Goal: Task Accomplishment & Management: Manage account settings

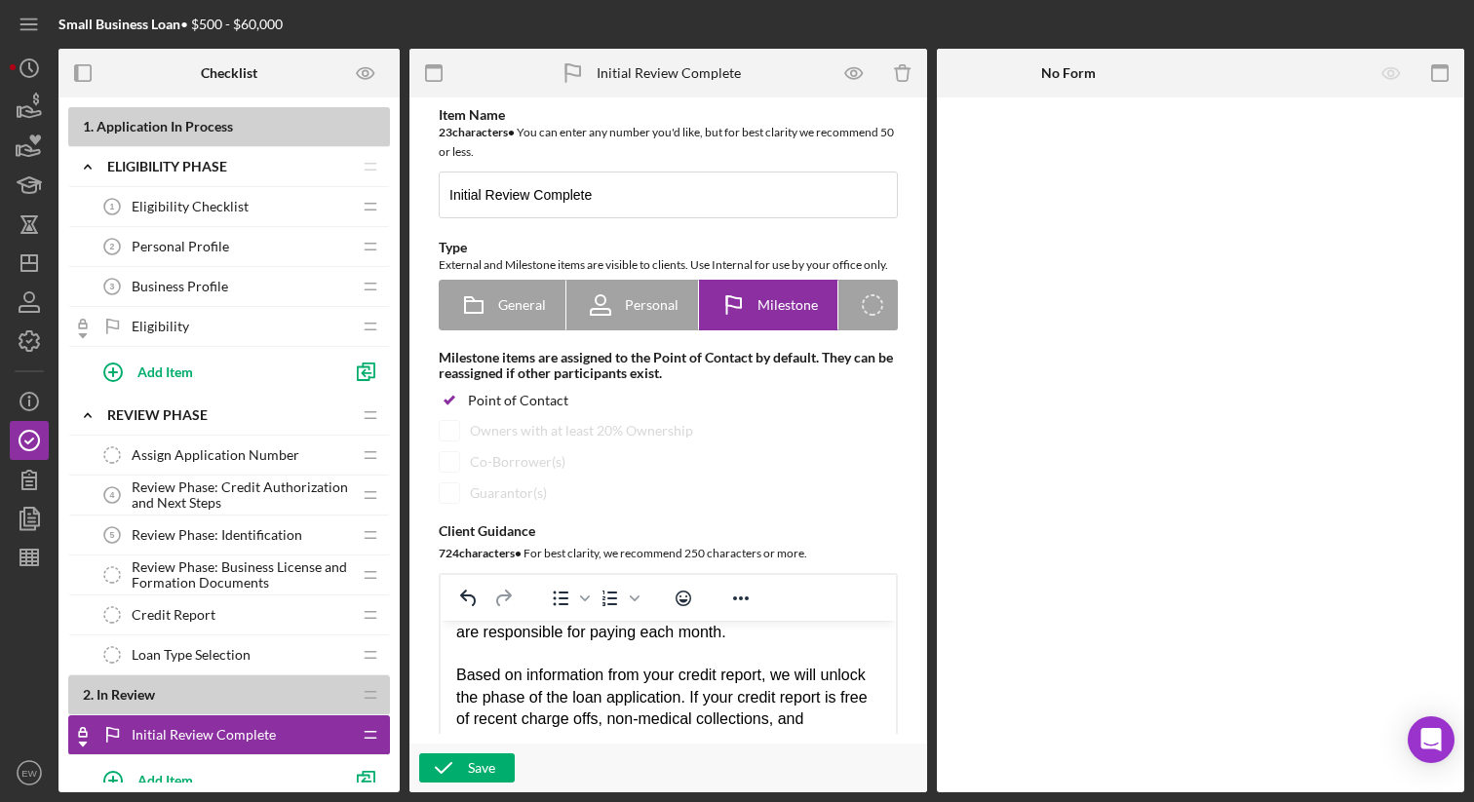
scroll to position [194, 0]
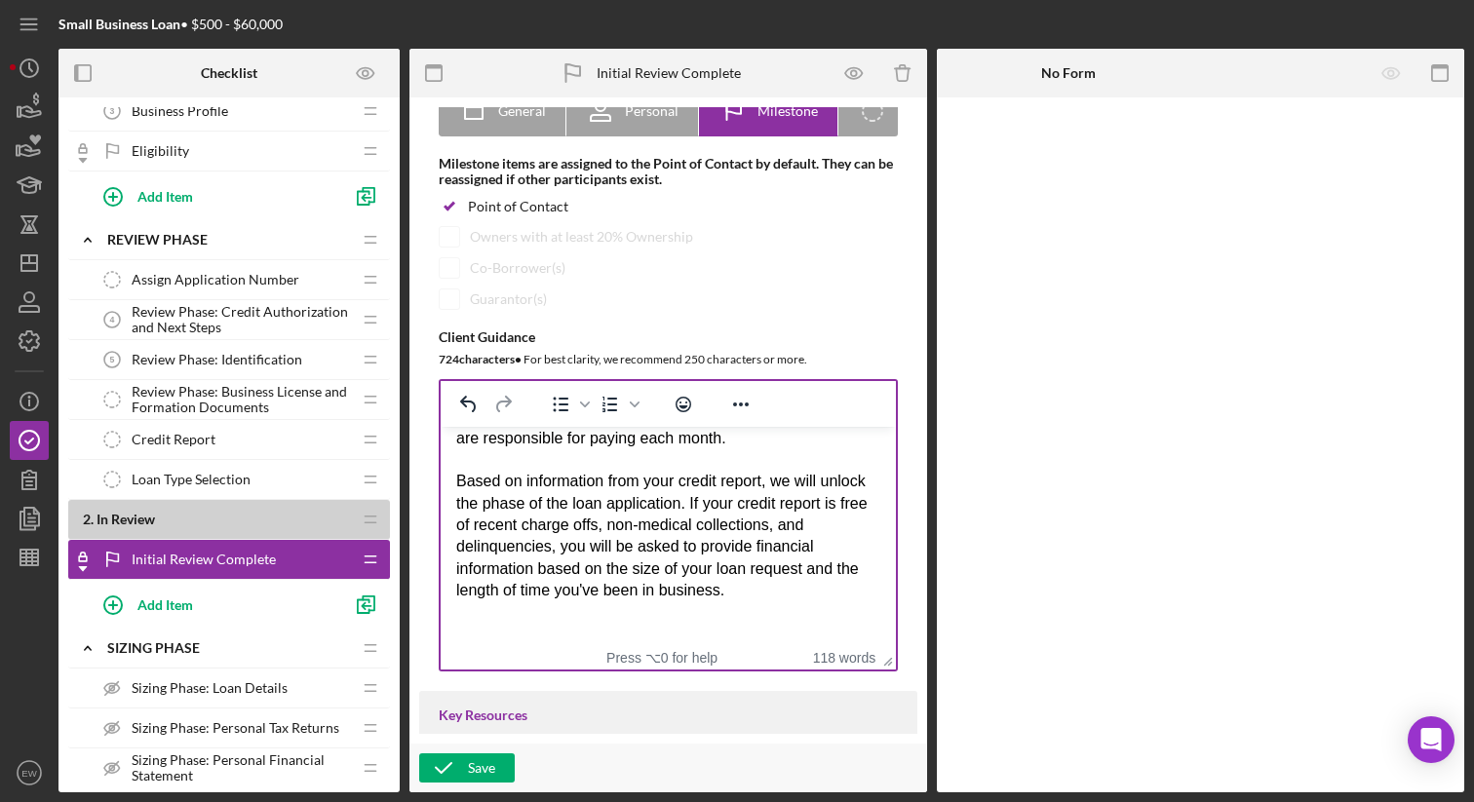
click at [799, 588] on div "Based on information from your credit report, we will unlock the phase of the l…" at bounding box center [668, 536] width 424 height 131
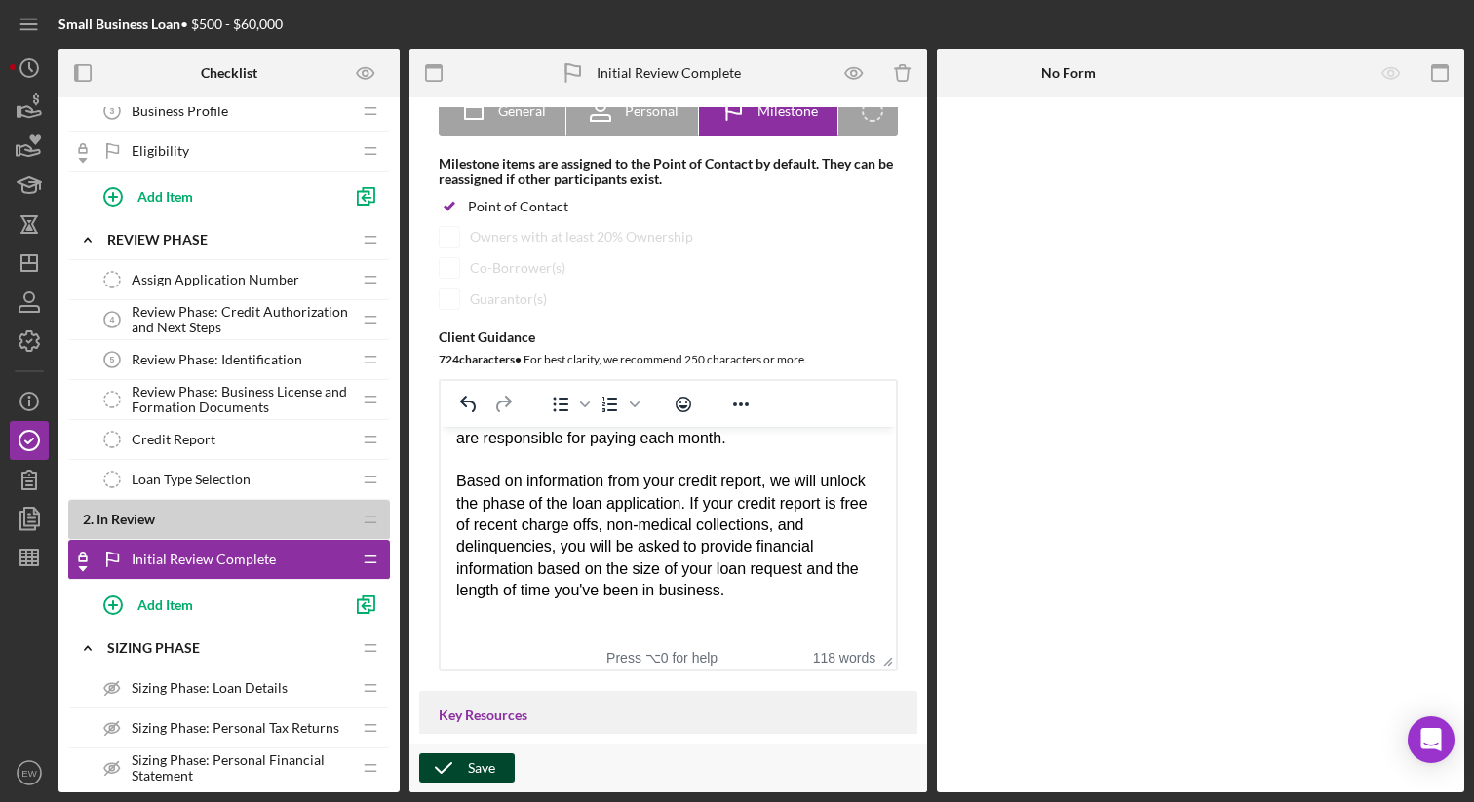
click at [451, 762] on icon "button" at bounding box center [443, 768] width 49 height 49
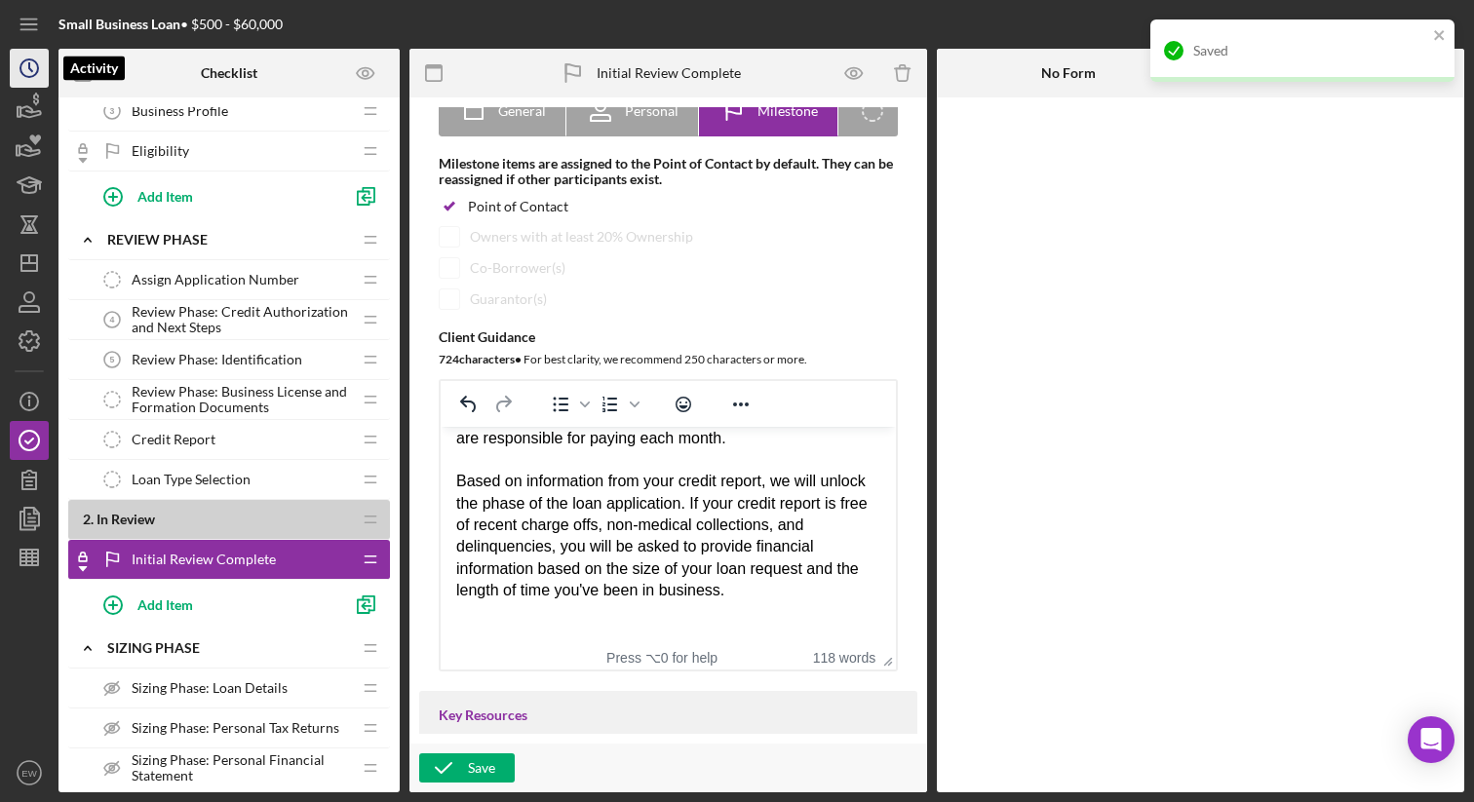
click at [37, 68] on circle "button" at bounding box center [29, 68] width 18 height 18
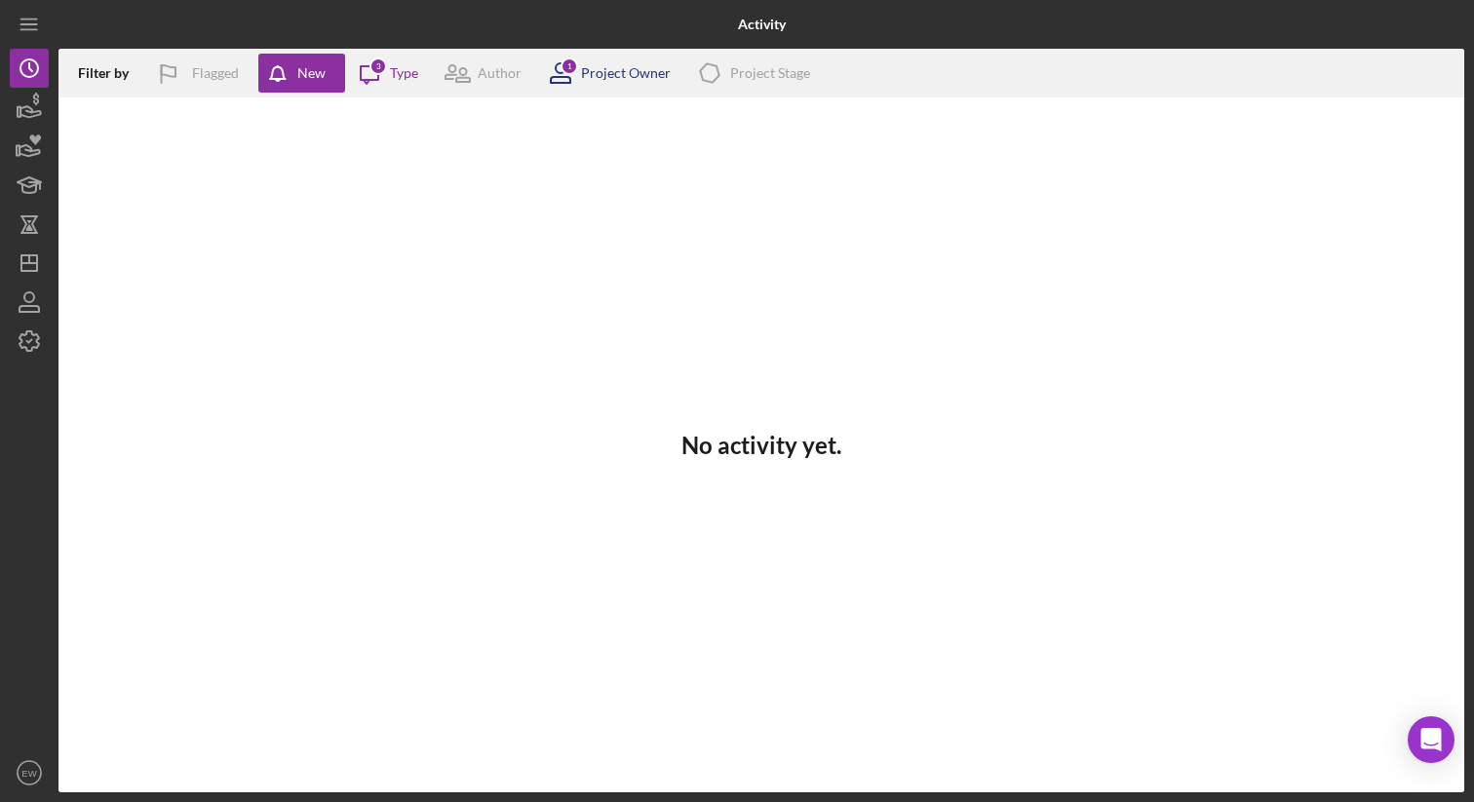
click at [602, 76] on div "Project Owner" at bounding box center [626, 73] width 90 height 16
click at [409, 70] on div "Type" at bounding box center [404, 73] width 28 height 16
click at [38, 111] on icon "button" at bounding box center [30, 111] width 20 height 11
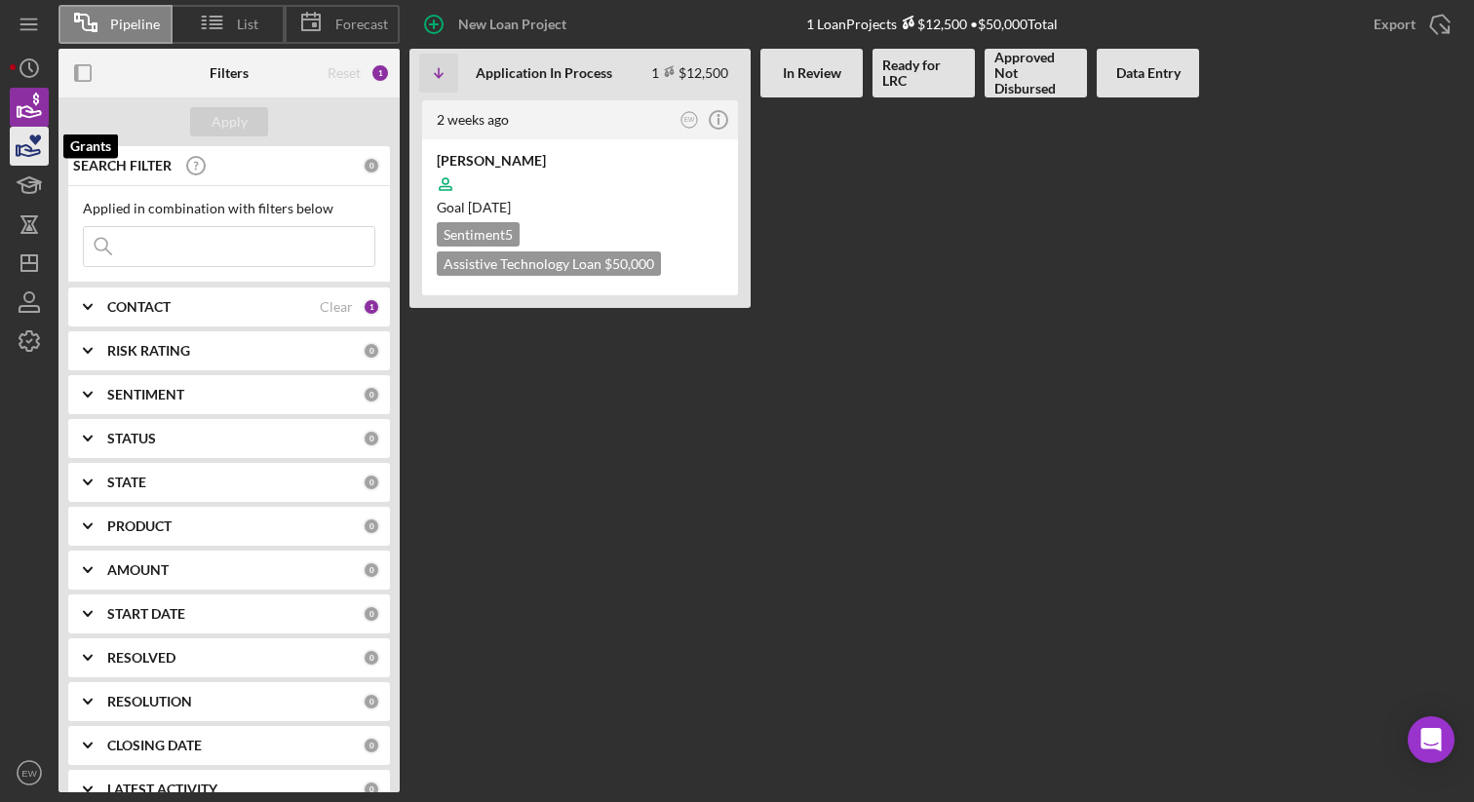
click at [42, 157] on icon "button" at bounding box center [29, 146] width 49 height 49
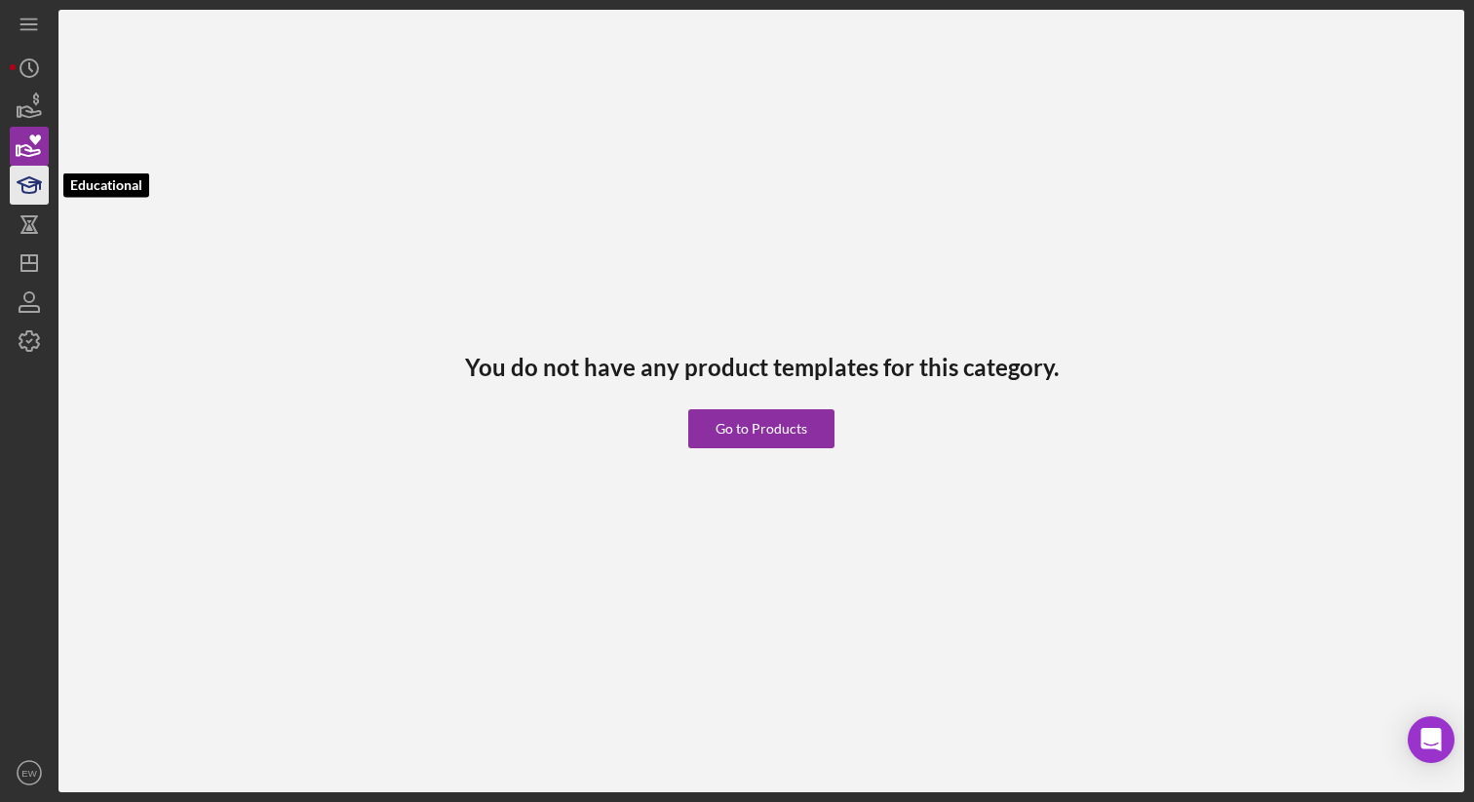
click at [37, 199] on icon "button" at bounding box center [29, 185] width 49 height 49
click at [34, 226] on icon "button" at bounding box center [29, 224] width 14 height 15
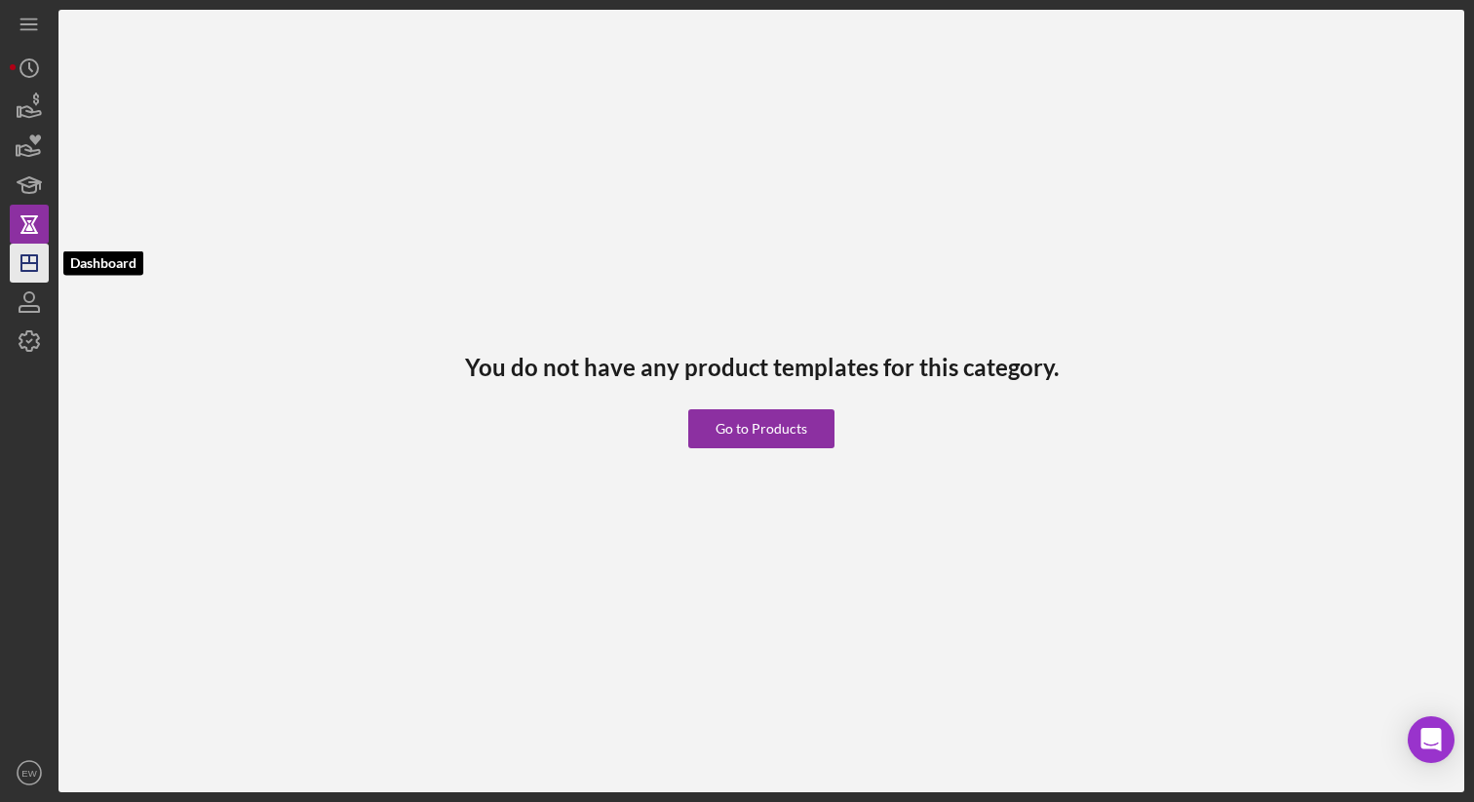
click at [36, 267] on polygon "button" at bounding box center [29, 263] width 16 height 16
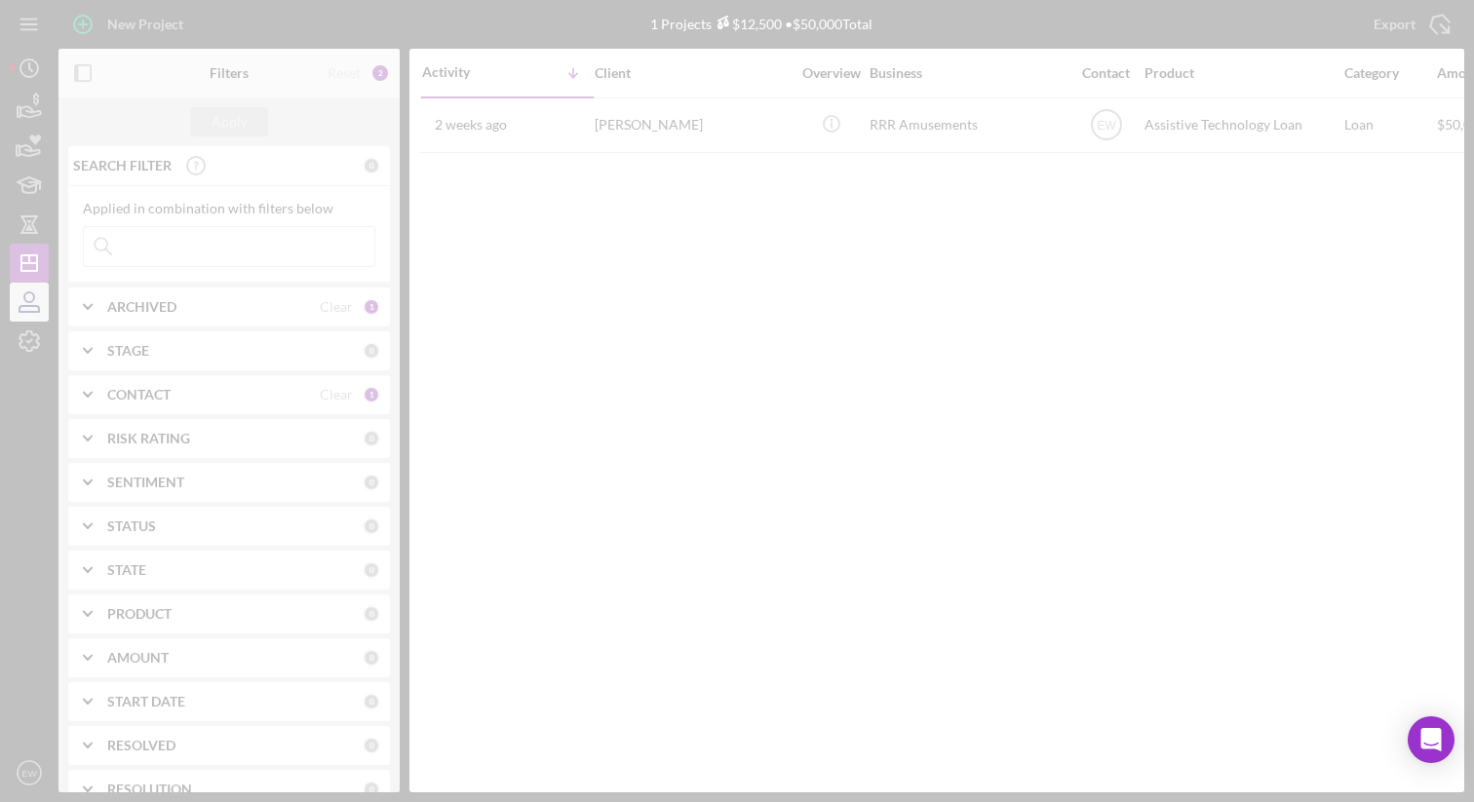
click at [33, 294] on div at bounding box center [737, 401] width 1474 height 802
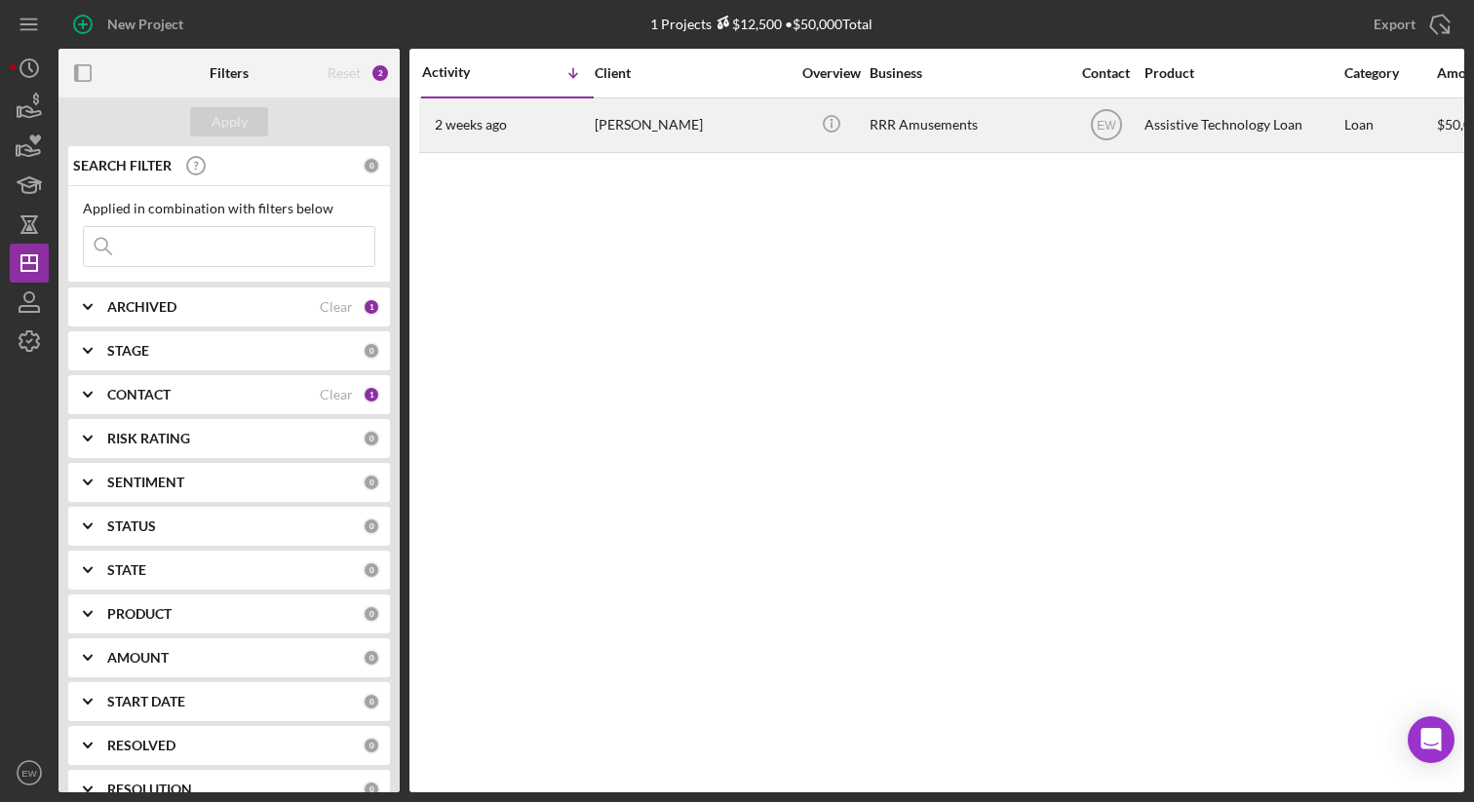
click at [654, 125] on div "[PERSON_NAME]" at bounding box center [692, 125] width 195 height 52
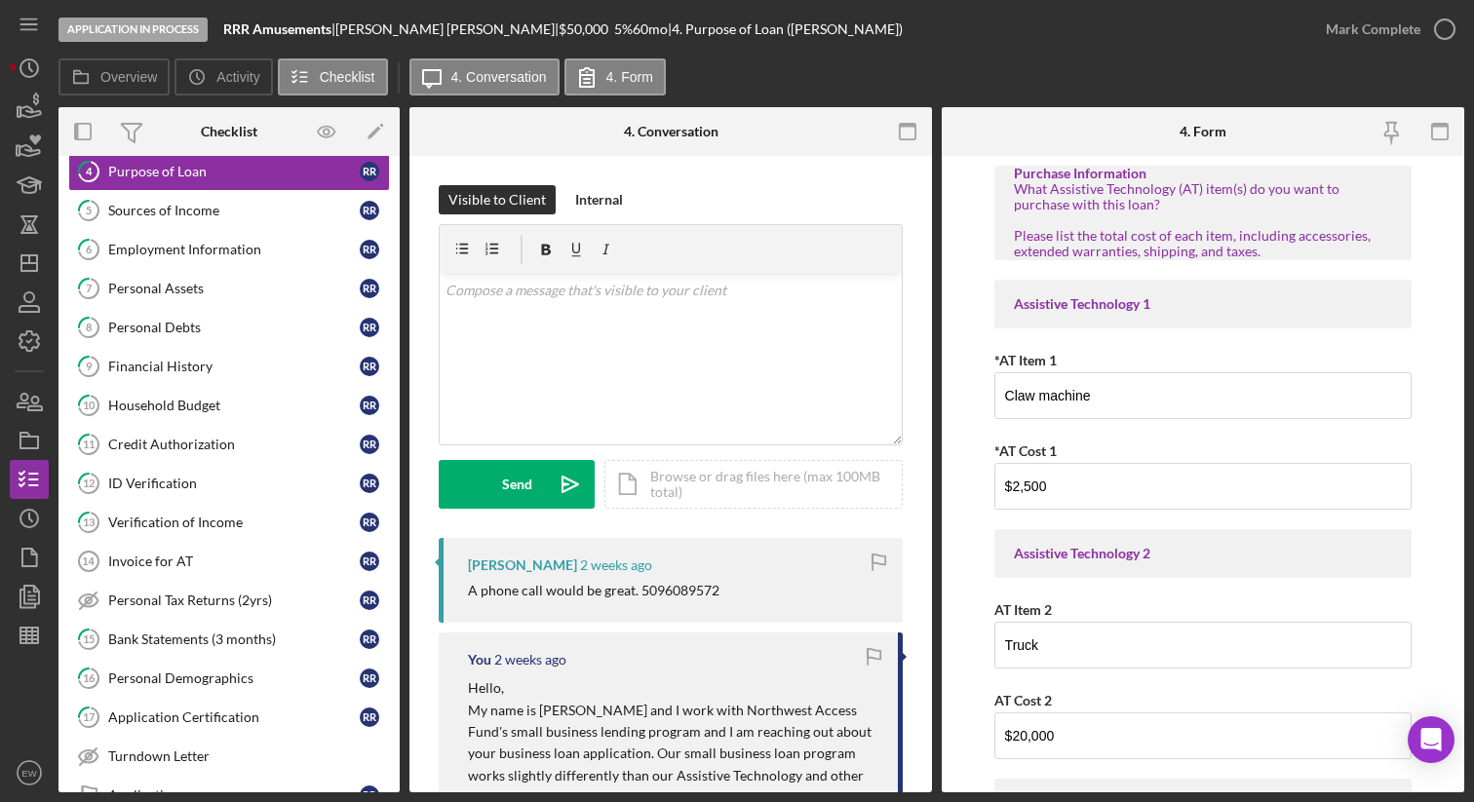
scroll to position [214, 0]
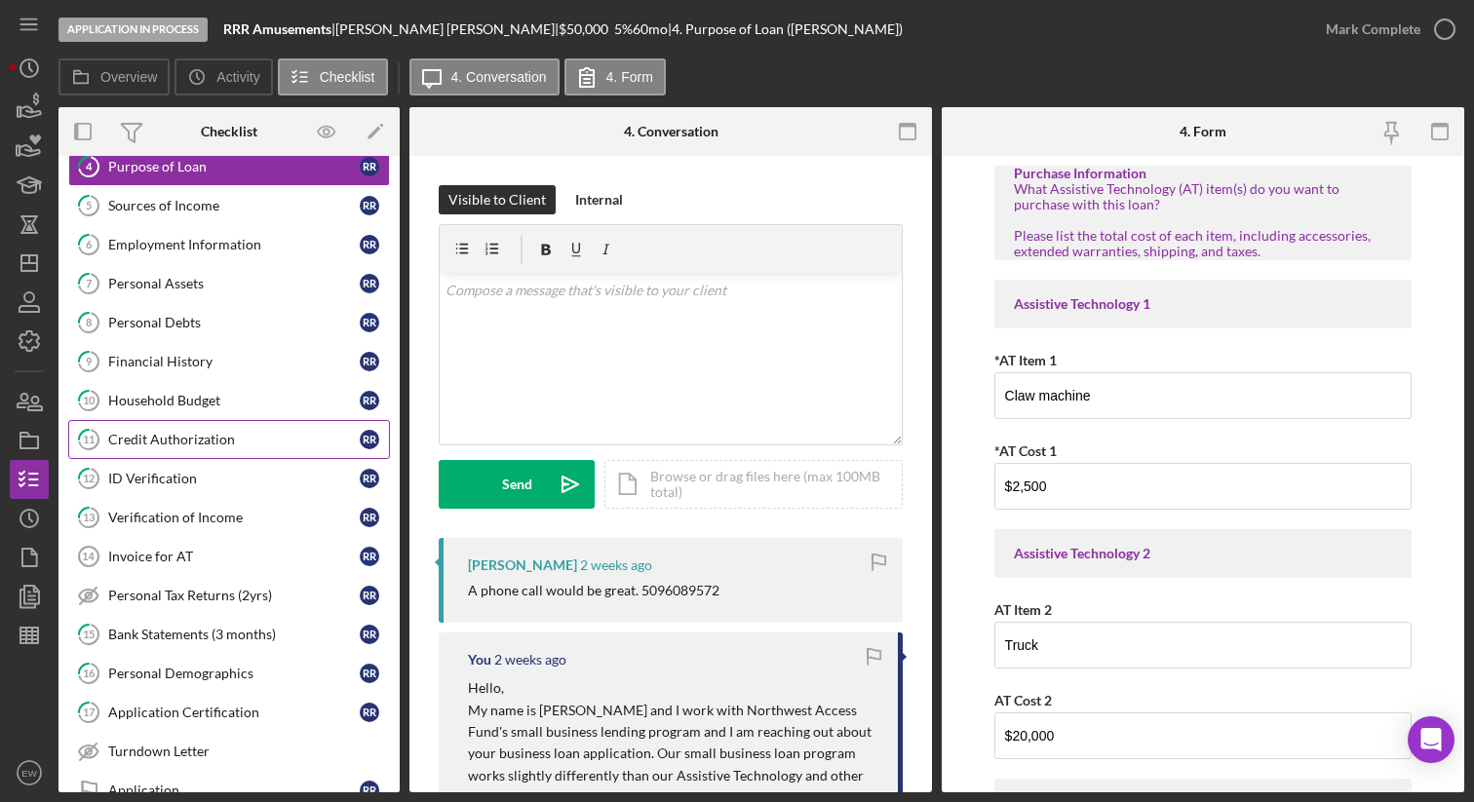
click at [230, 435] on div "Credit Authorization" at bounding box center [234, 440] width 252 height 16
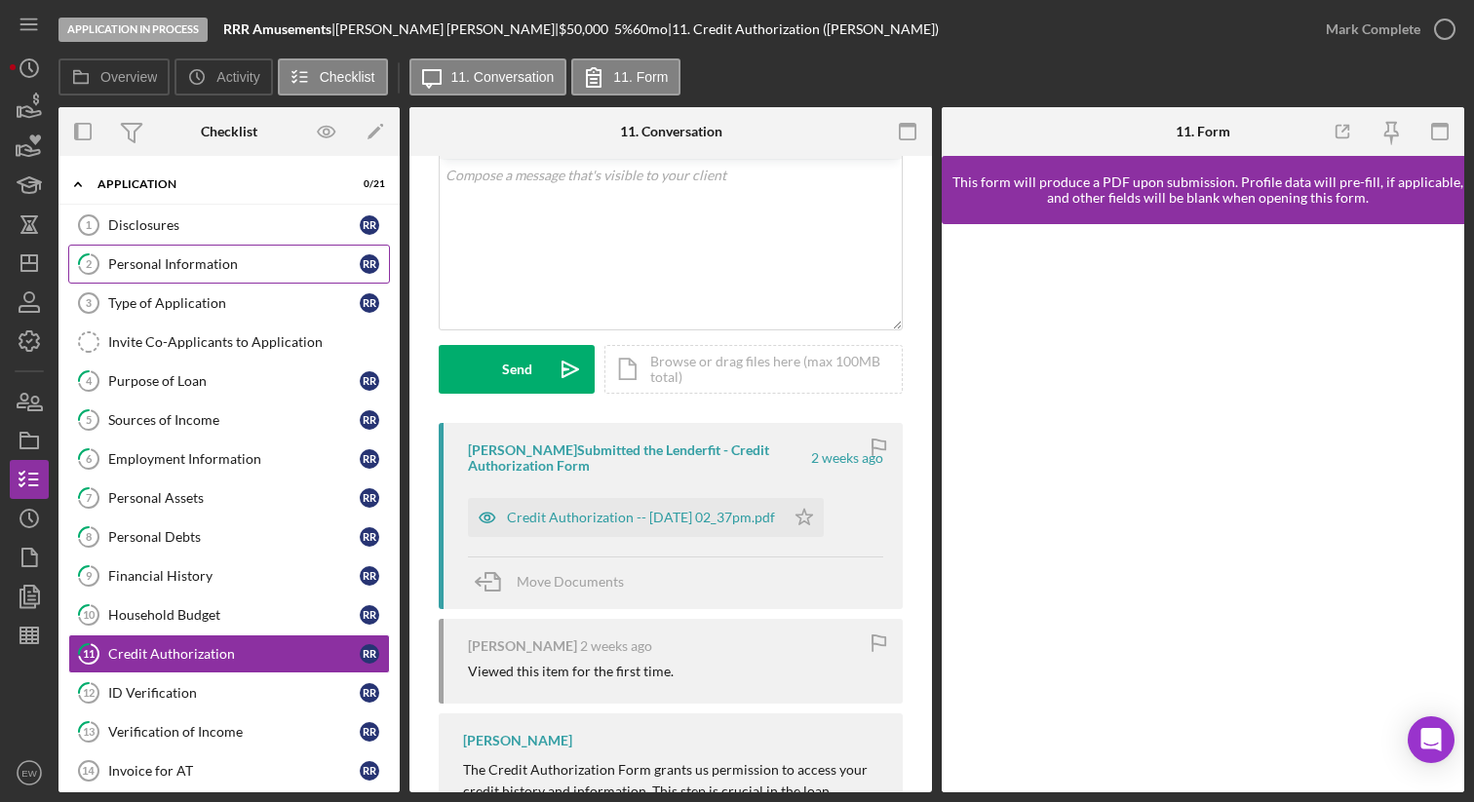
click at [226, 254] on link "2 Personal Information R R" at bounding box center [229, 264] width 322 height 39
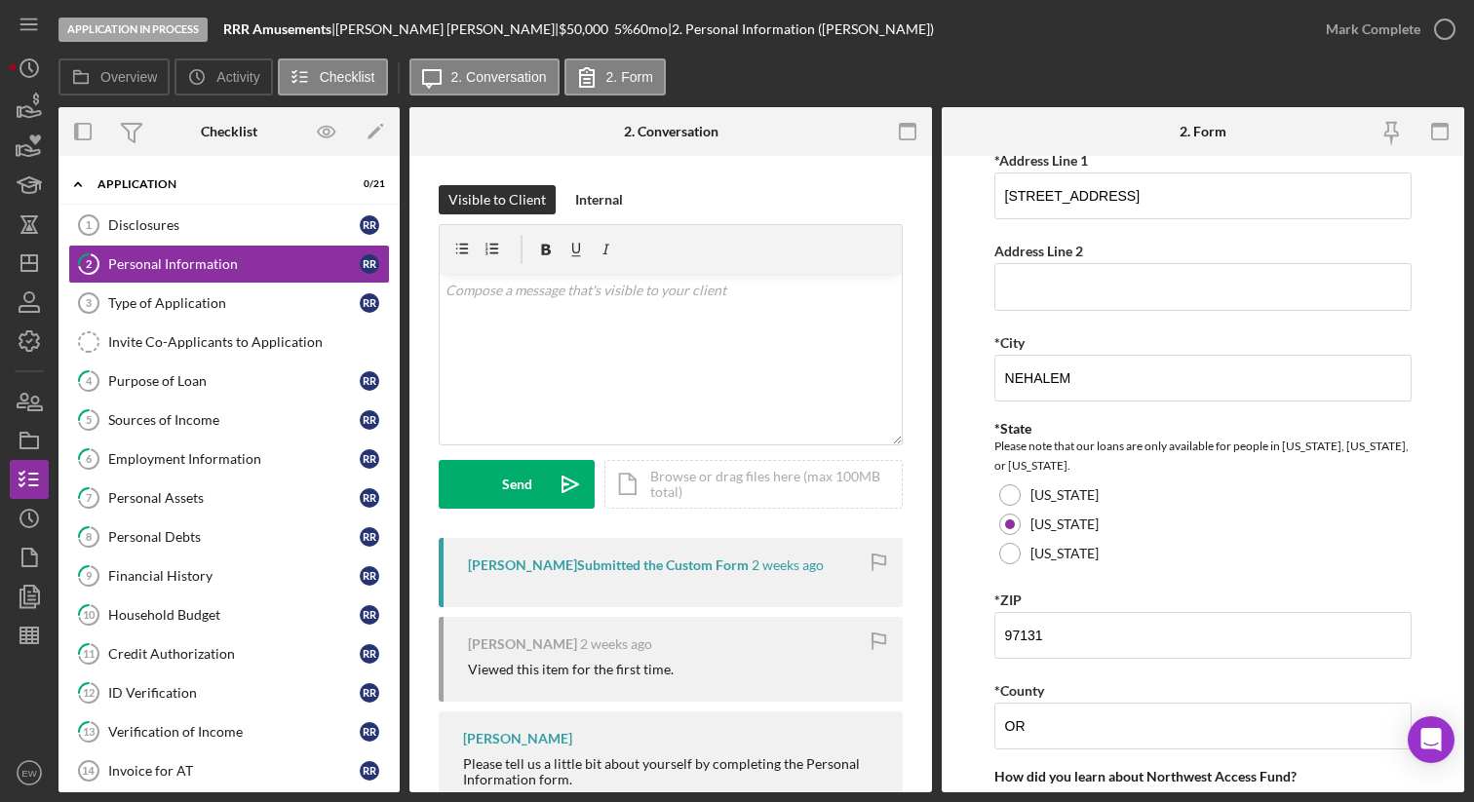
scroll to position [382, 0]
click at [27, 344] on icon "button" at bounding box center [29, 341] width 49 height 49
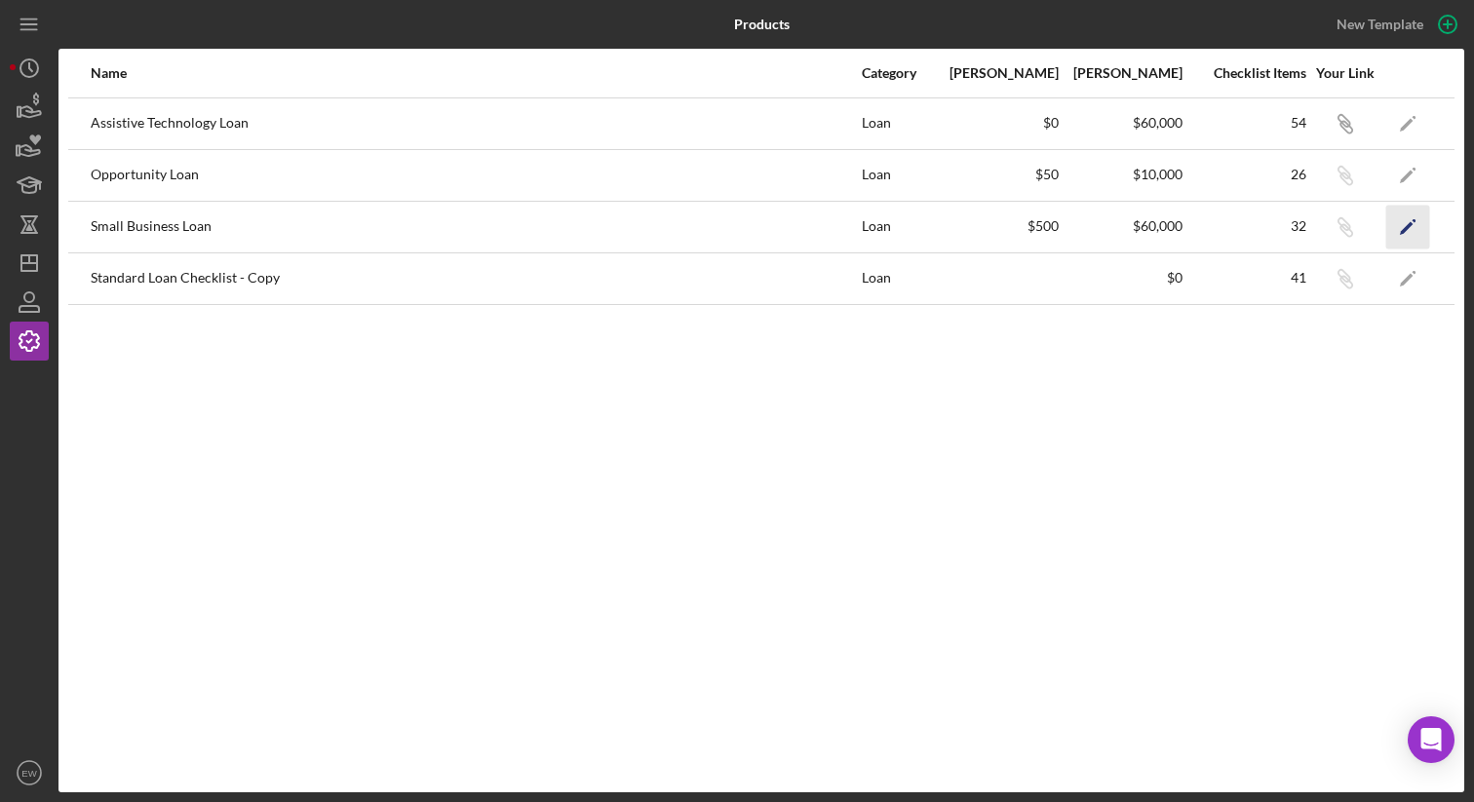
click at [1416, 228] on icon "Icon/Edit" at bounding box center [1408, 227] width 44 height 44
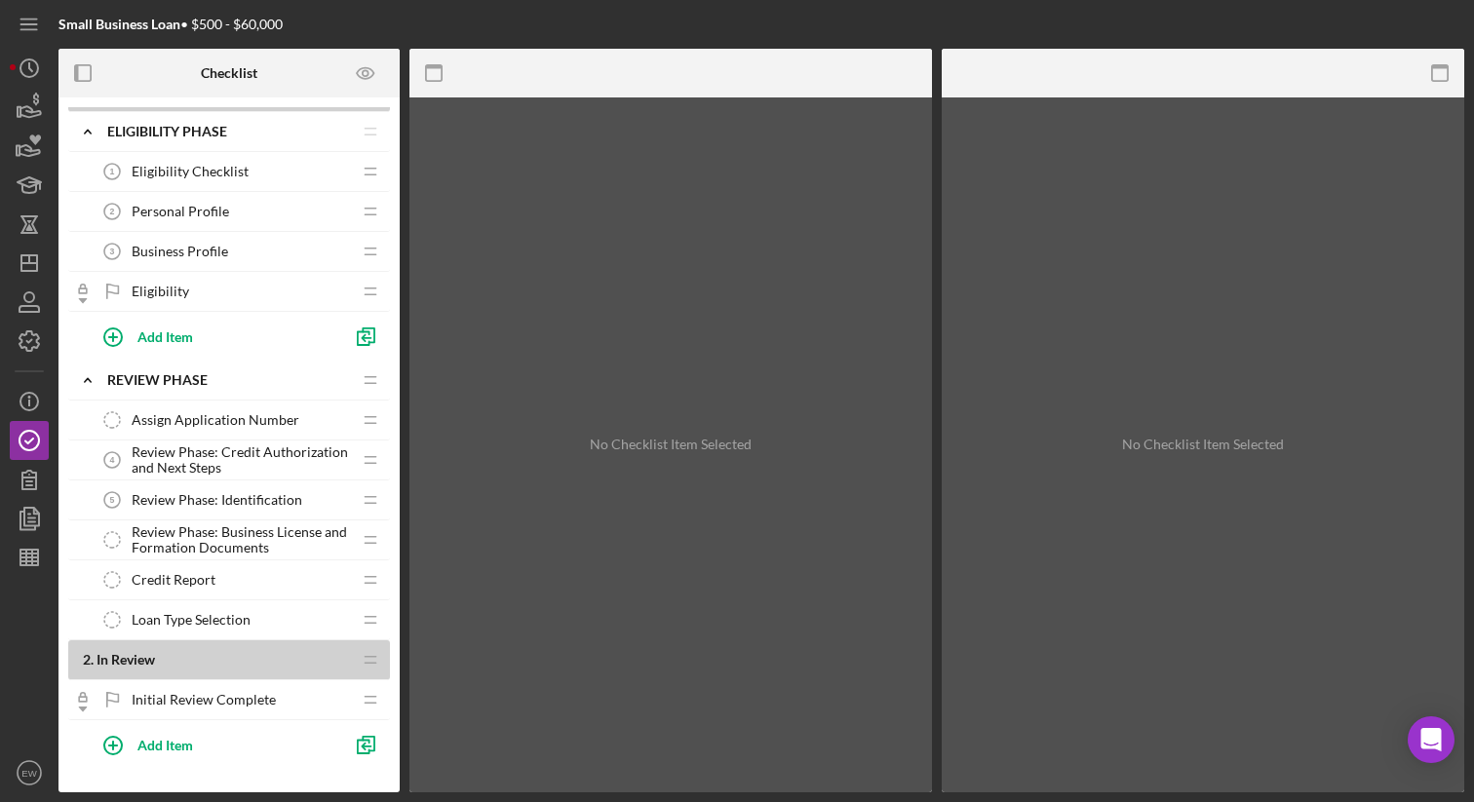
scroll to position [39, 0]
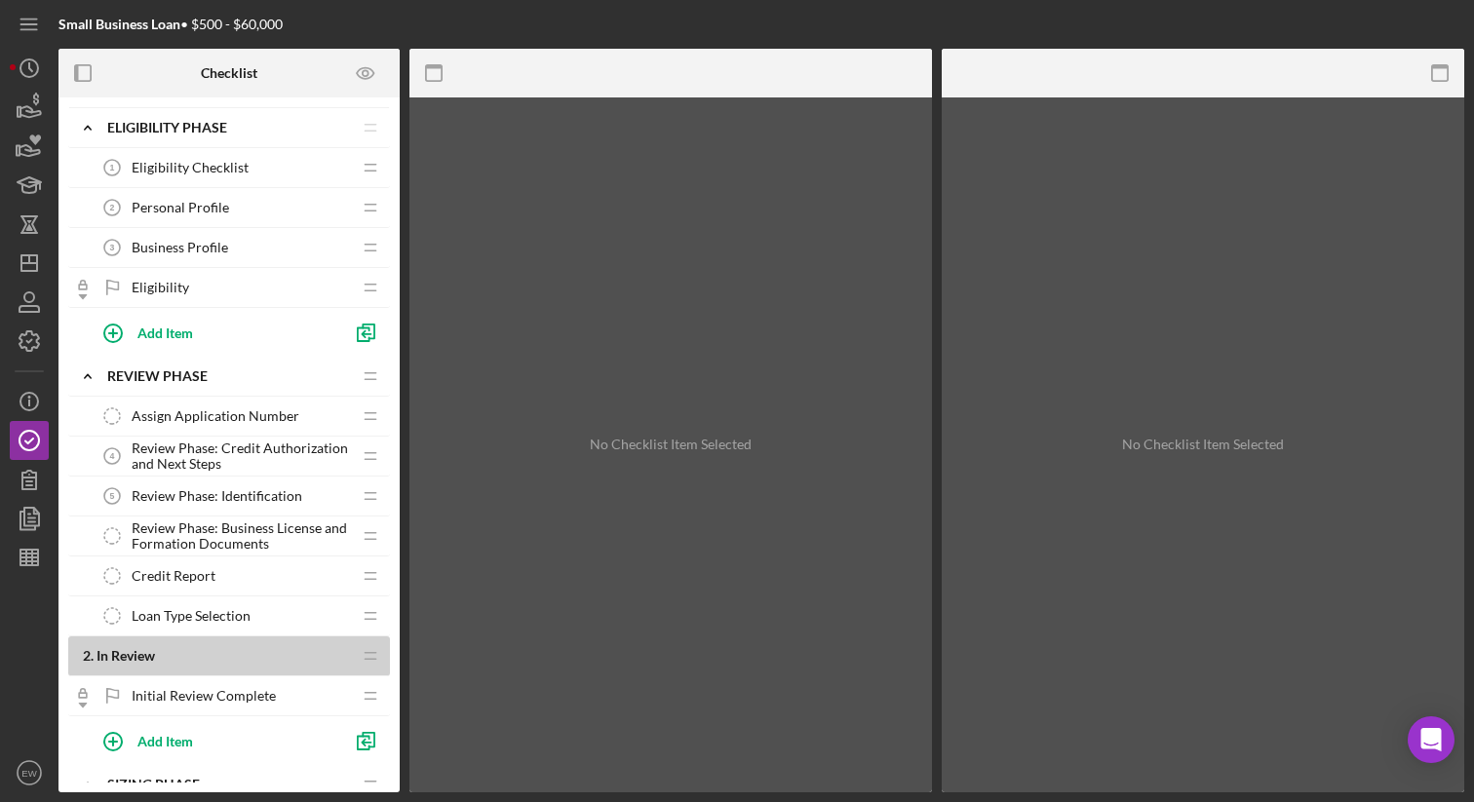
click at [253, 692] on span "Initial Review Complete" at bounding box center [204, 696] width 144 height 16
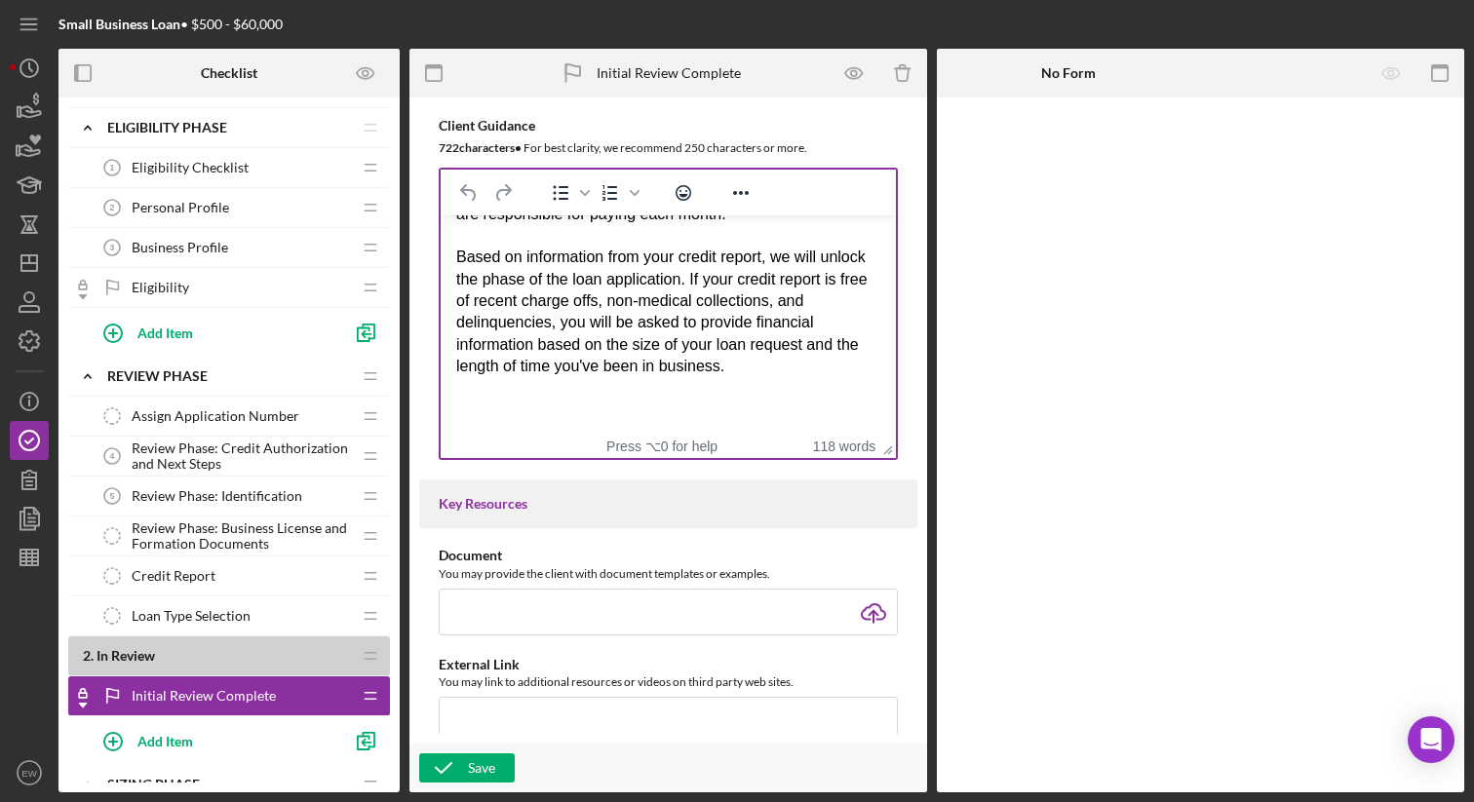
scroll to position [226, 0]
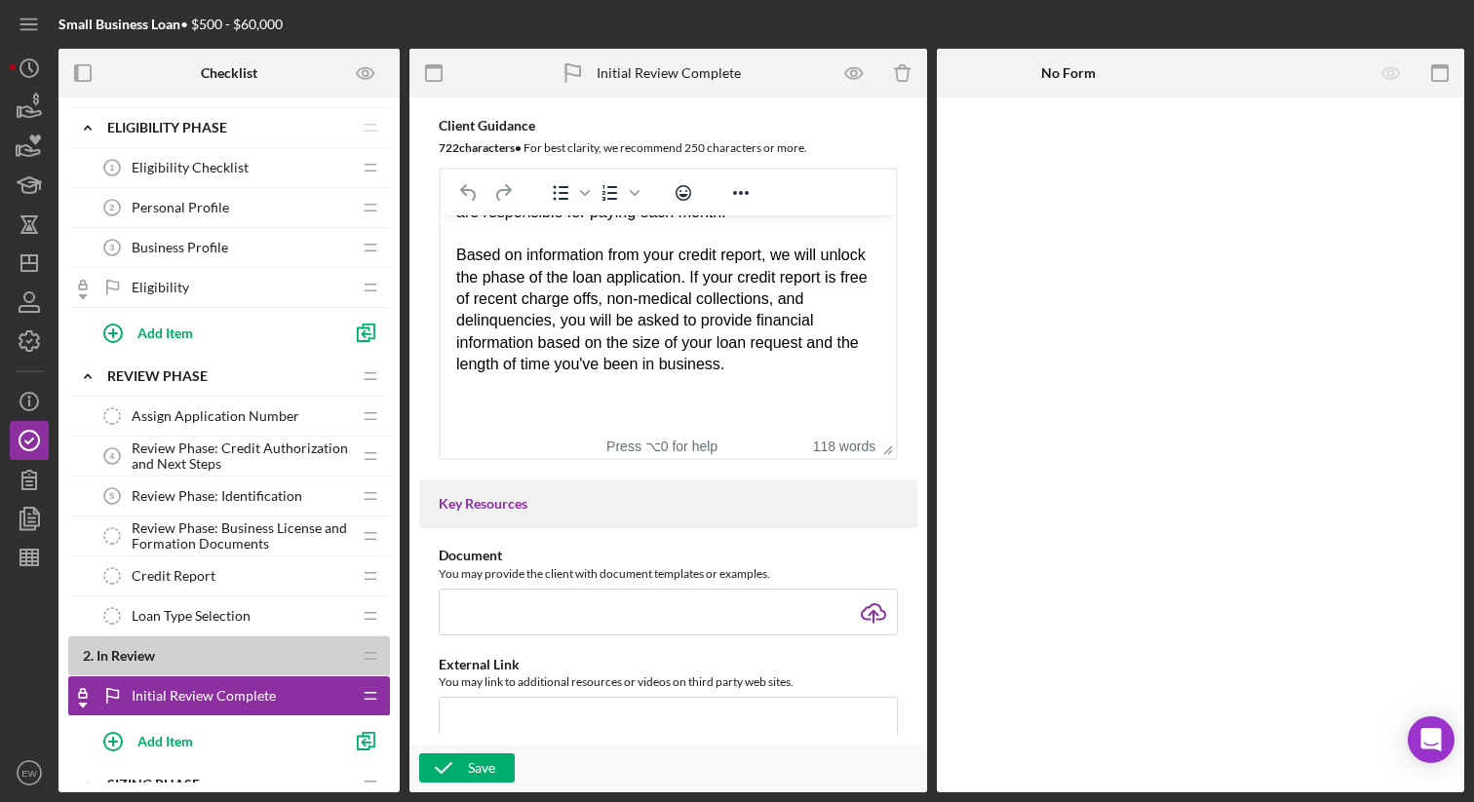
click at [529, 271] on div "Based on information from your credit report, we will unlock the phase of the l…" at bounding box center [668, 310] width 424 height 131
click at [806, 368] on div "Based on information from your credit report, we will unlock the next phase of …" at bounding box center [668, 310] width 424 height 131
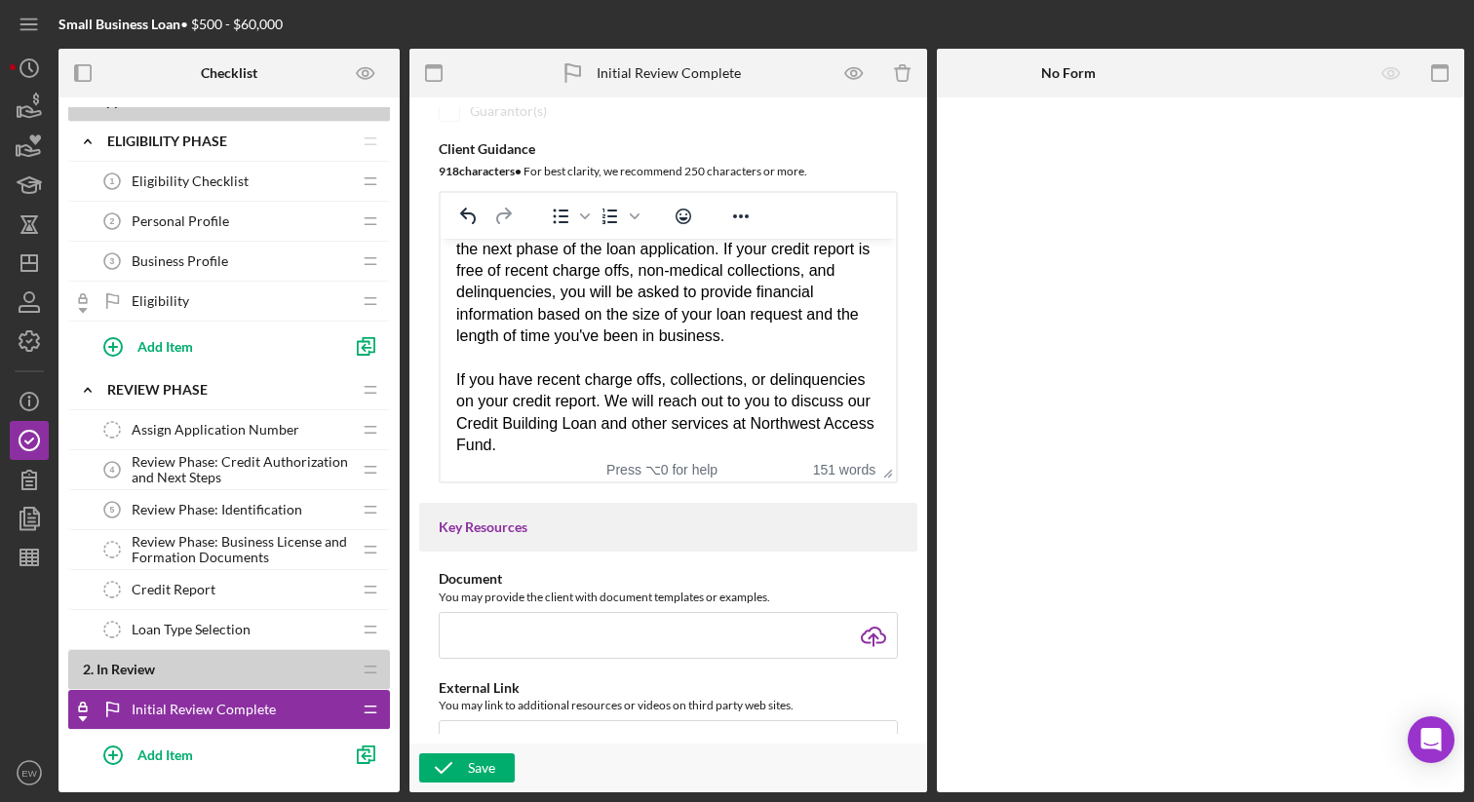
scroll to position [336, 0]
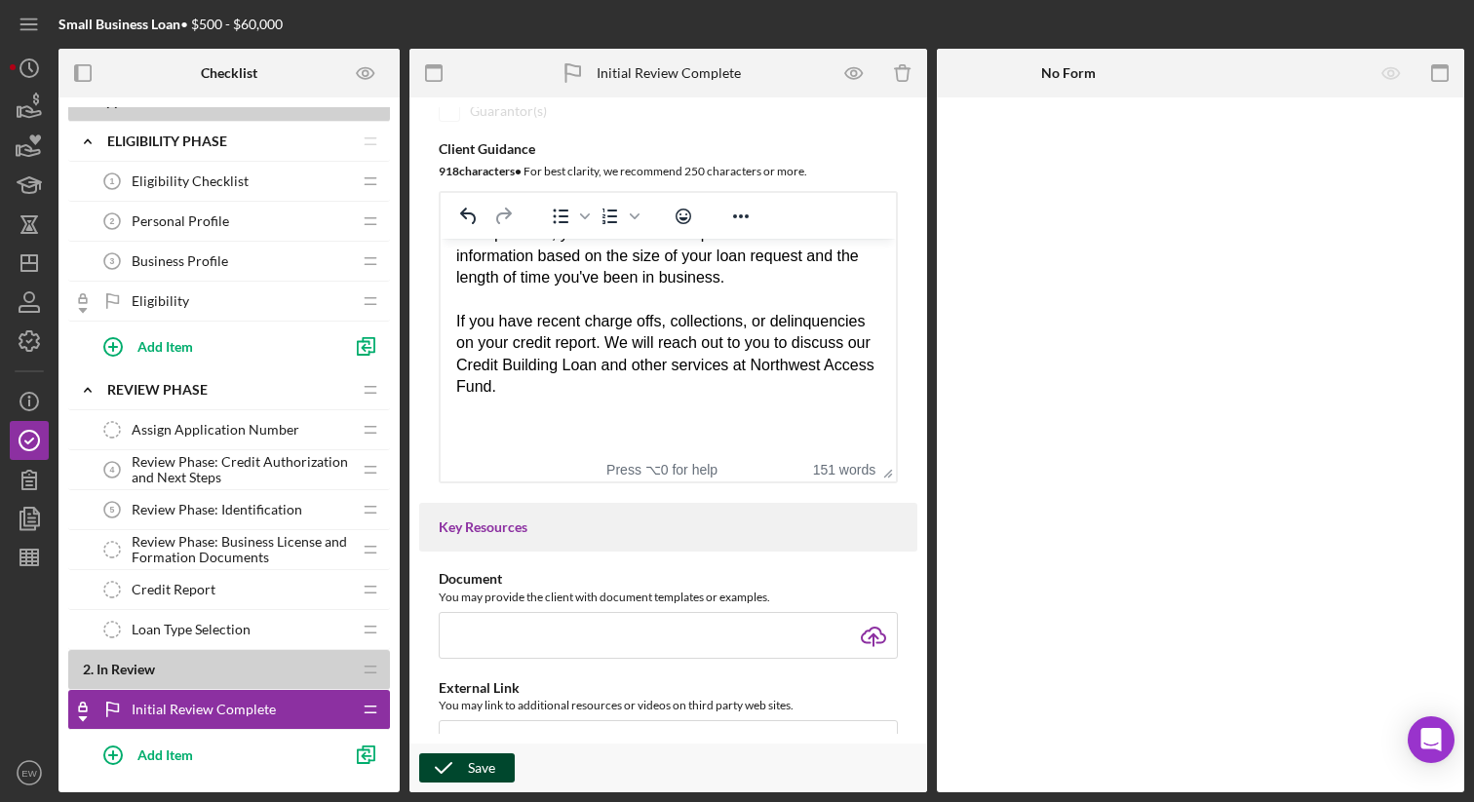
click at [450, 766] on icon "button" at bounding box center [443, 768] width 49 height 49
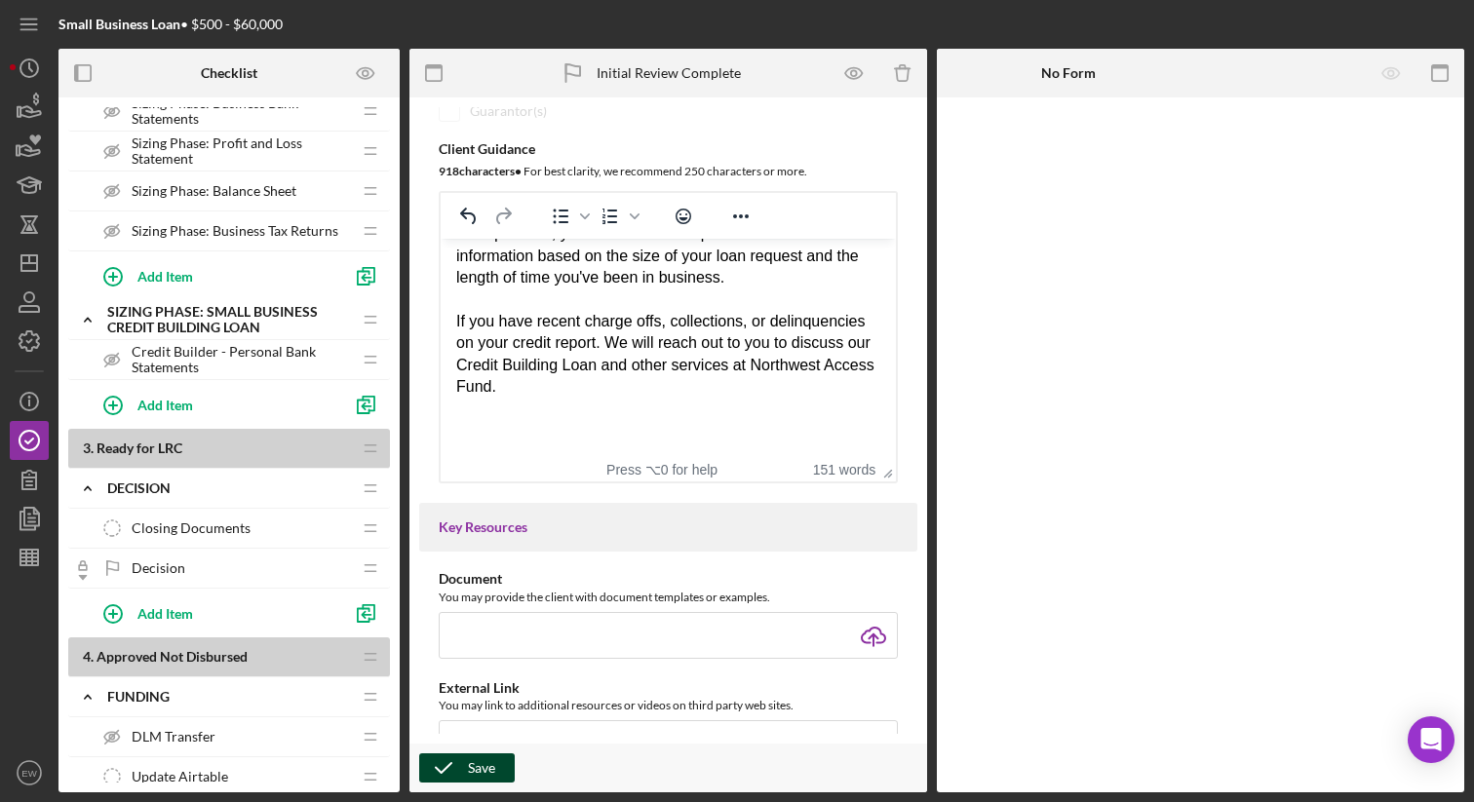
scroll to position [1160, 0]
click at [121, 404] on icon "button" at bounding box center [113, 406] width 49 height 49
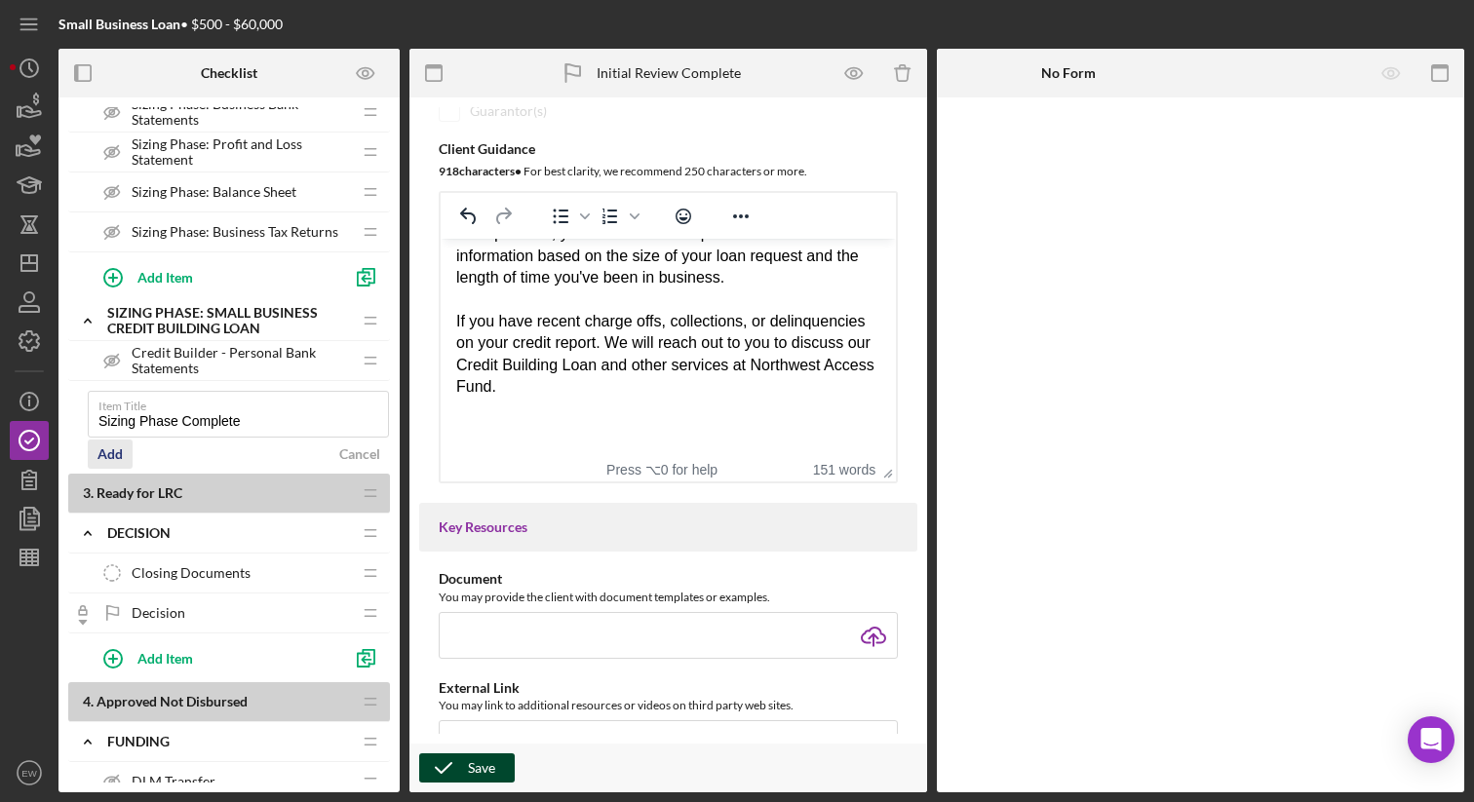
type input "Sizing Phase Complete"
click at [106, 462] on div "Add" at bounding box center [109, 454] width 25 height 29
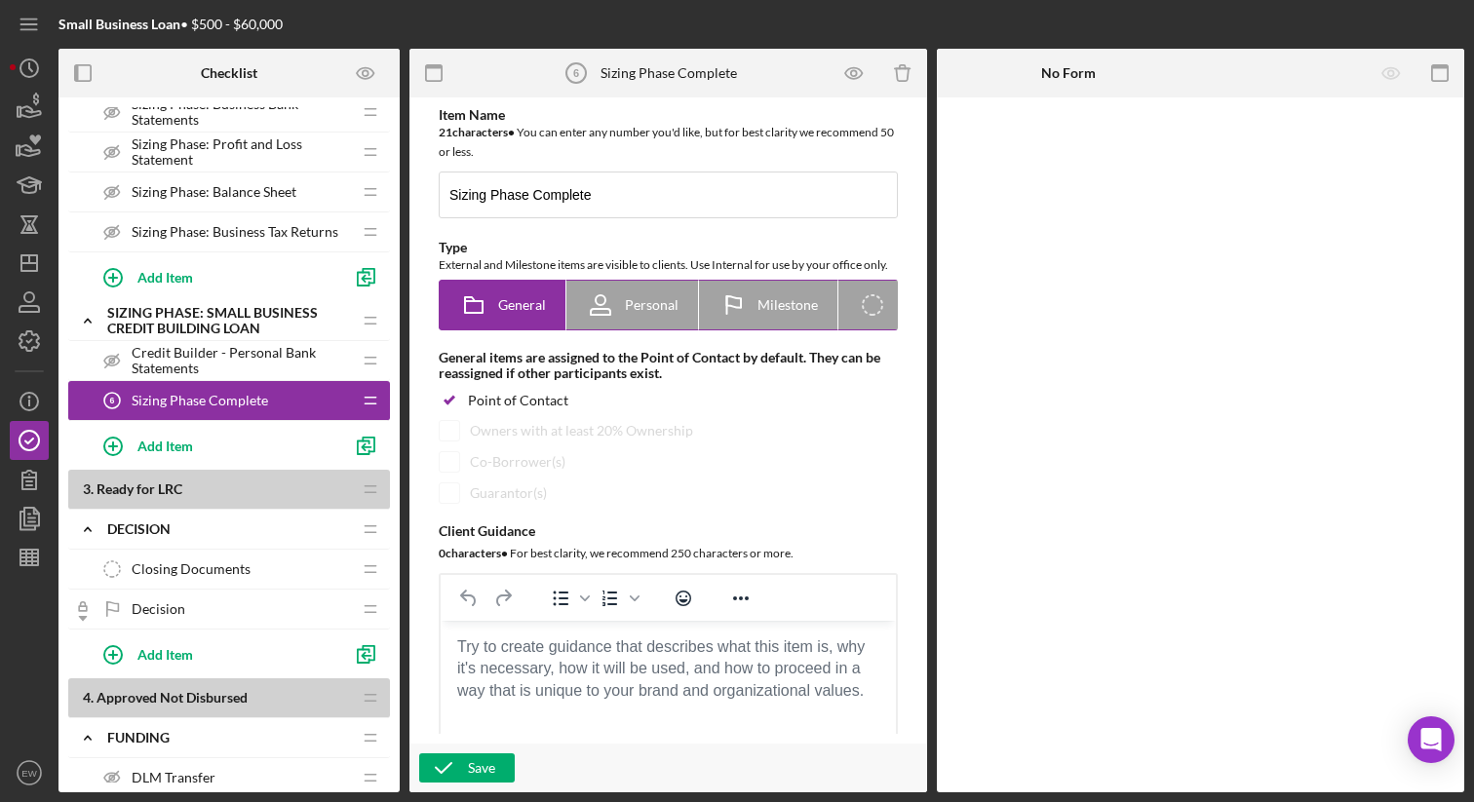
click at [762, 313] on span "Milestone" at bounding box center [787, 305] width 60 height 16
radio input "false"
radio input "true"
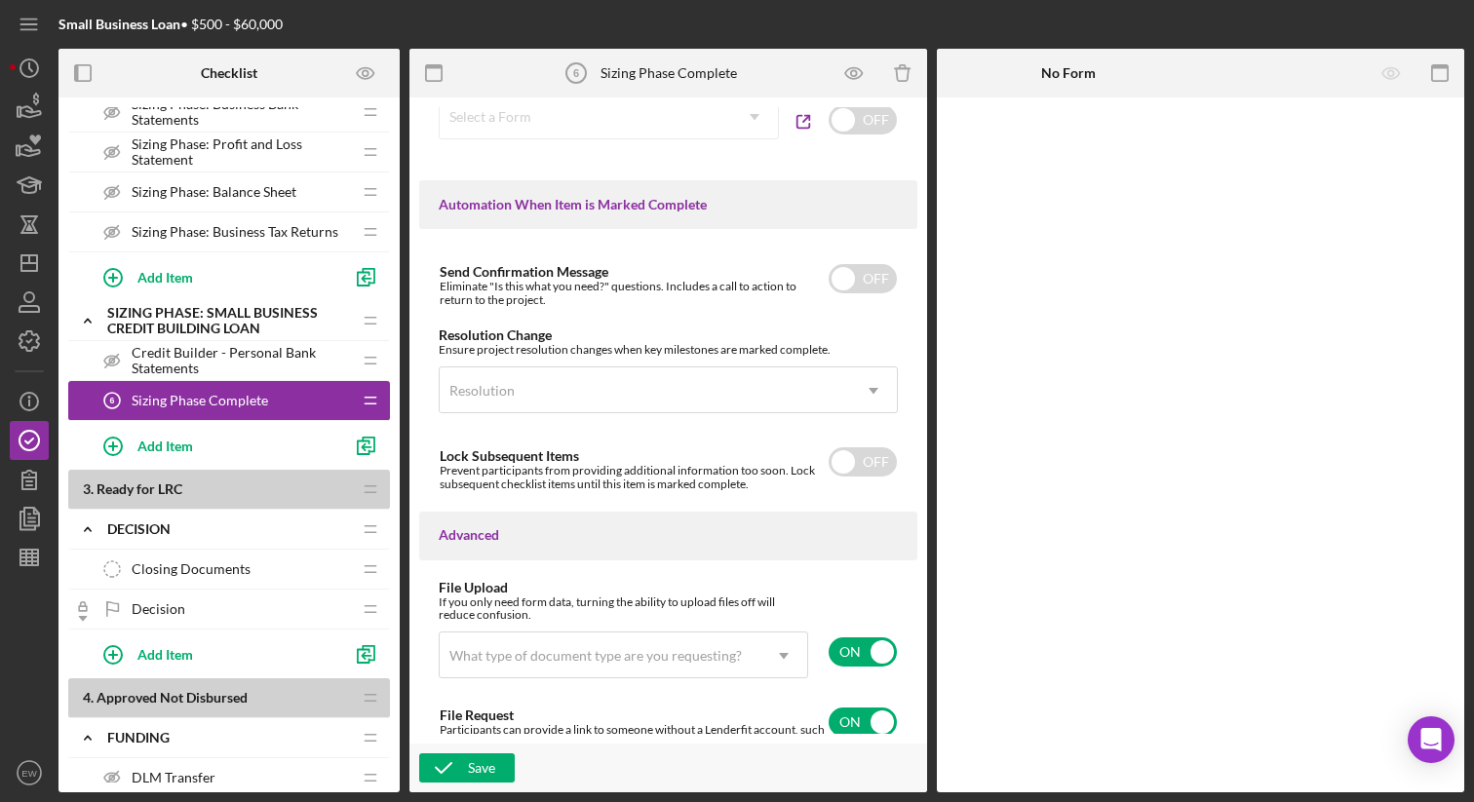
scroll to position [1364, 0]
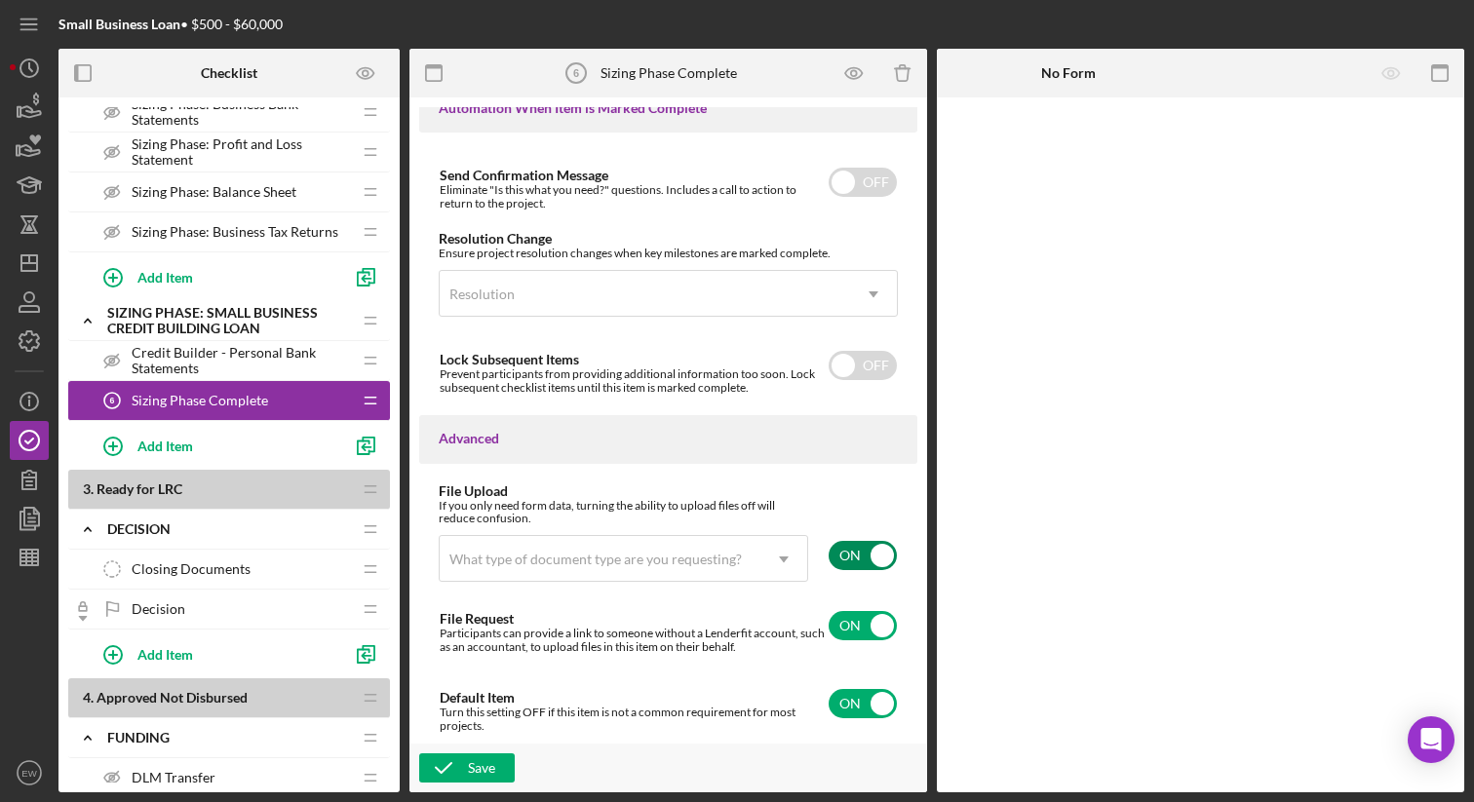
click at [836, 556] on input "checkbox" at bounding box center [863, 555] width 68 height 29
checkbox input "false"
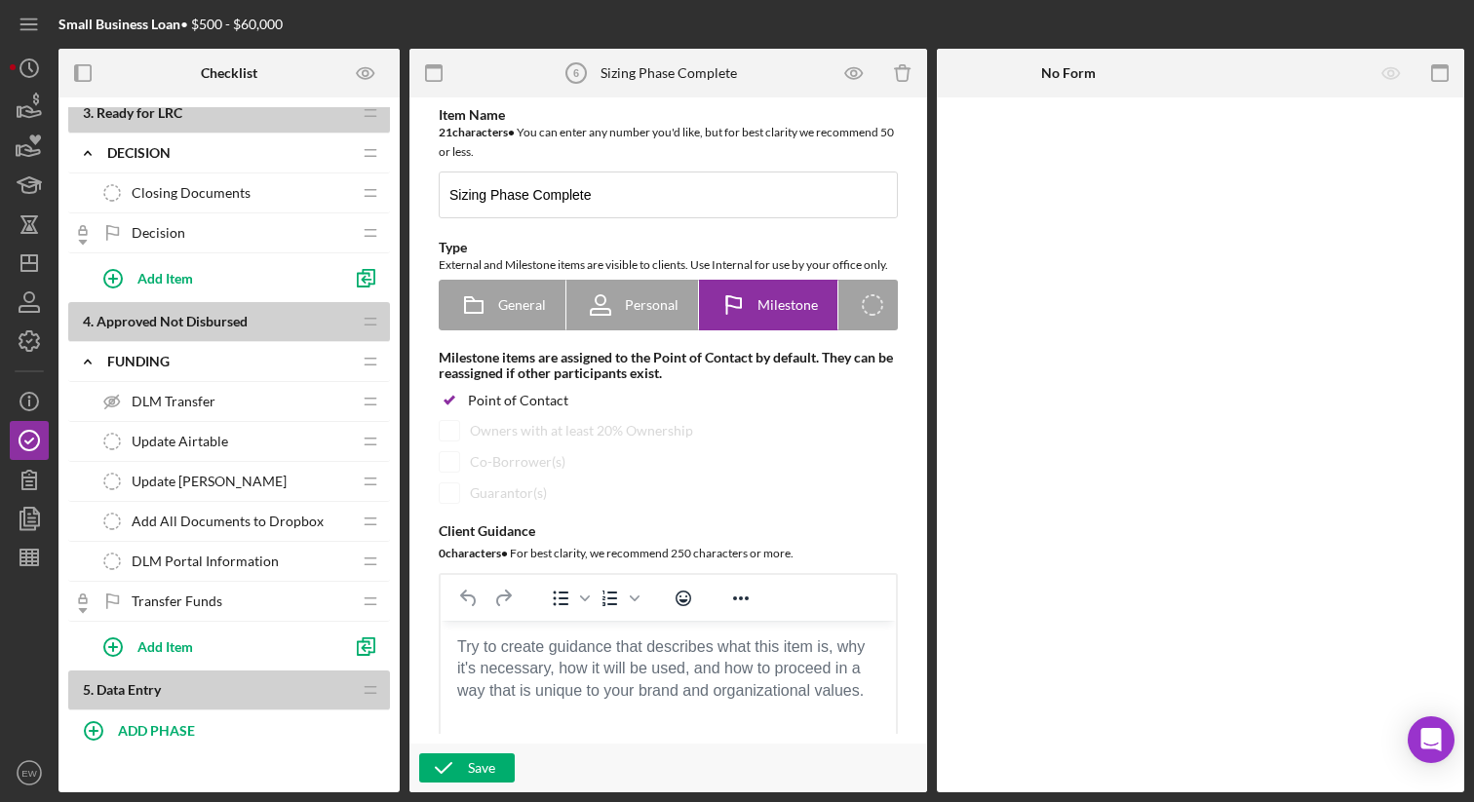
scroll to position [1552, 0]
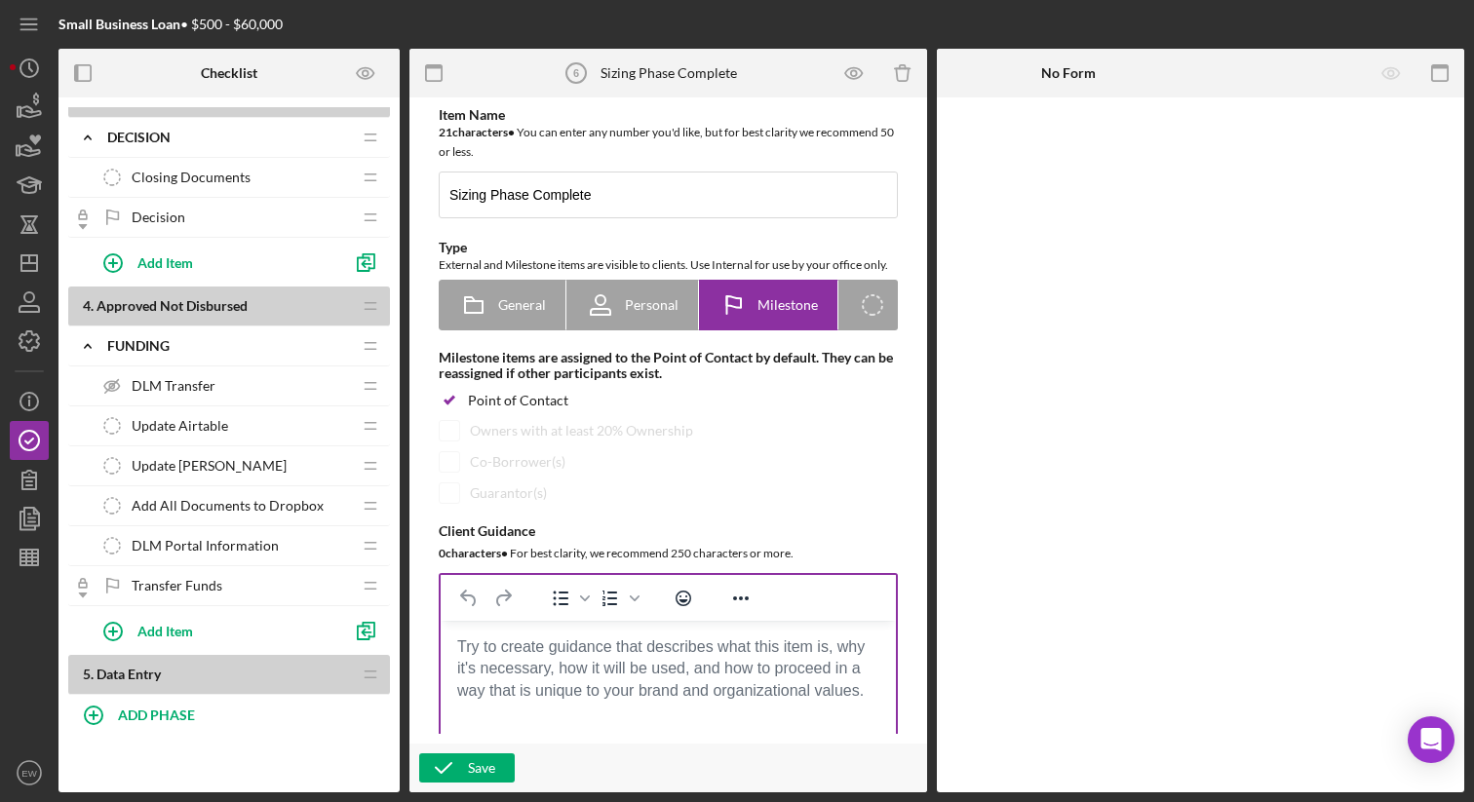
click at [501, 651] on body "Rich Text Area. Press ALT-0 for help." at bounding box center [668, 647] width 424 height 21
click at [510, 658] on body "Rich Text Area. Press ALT-0 for help." at bounding box center [668, 647] width 424 height 21
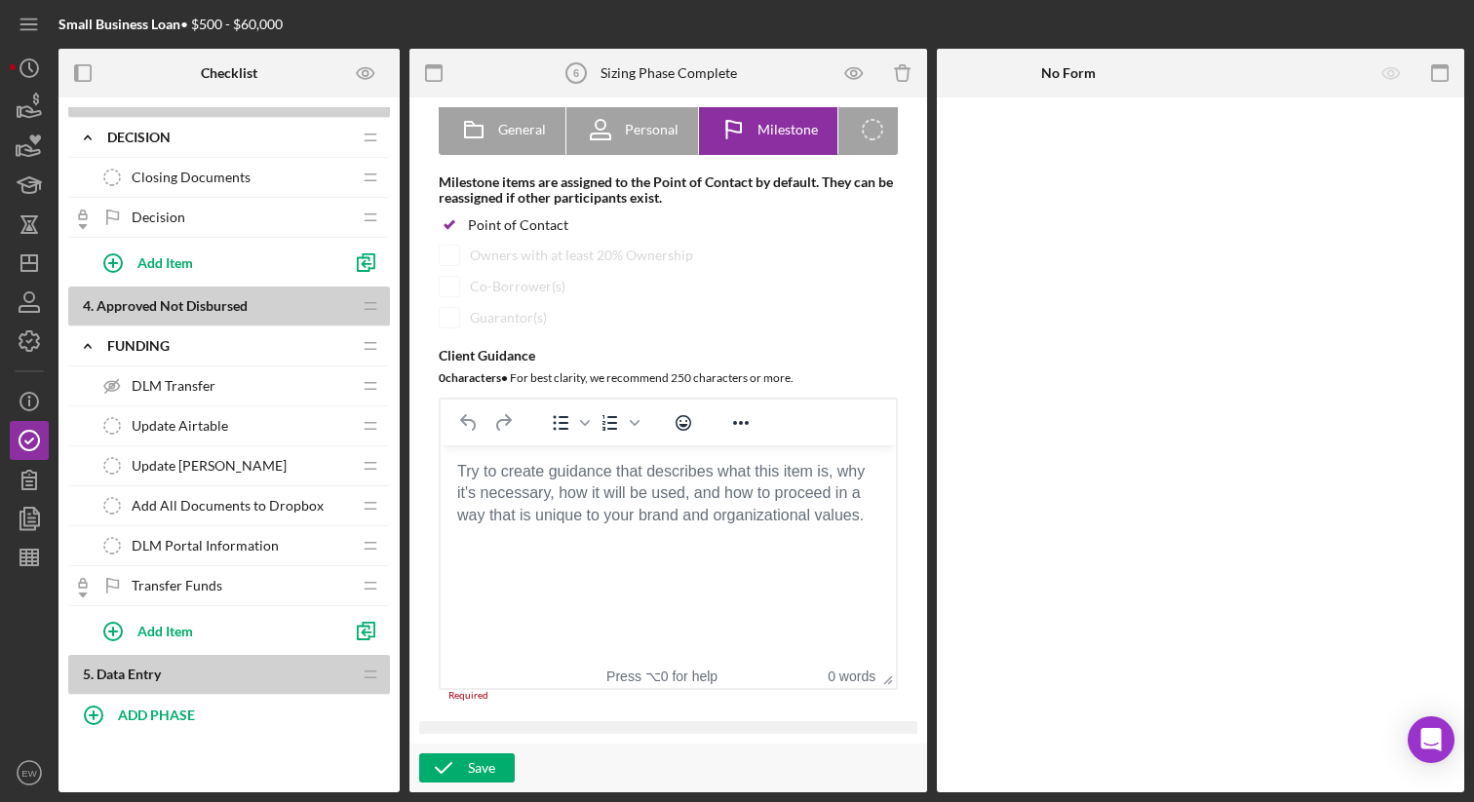
scroll to position [178, 0]
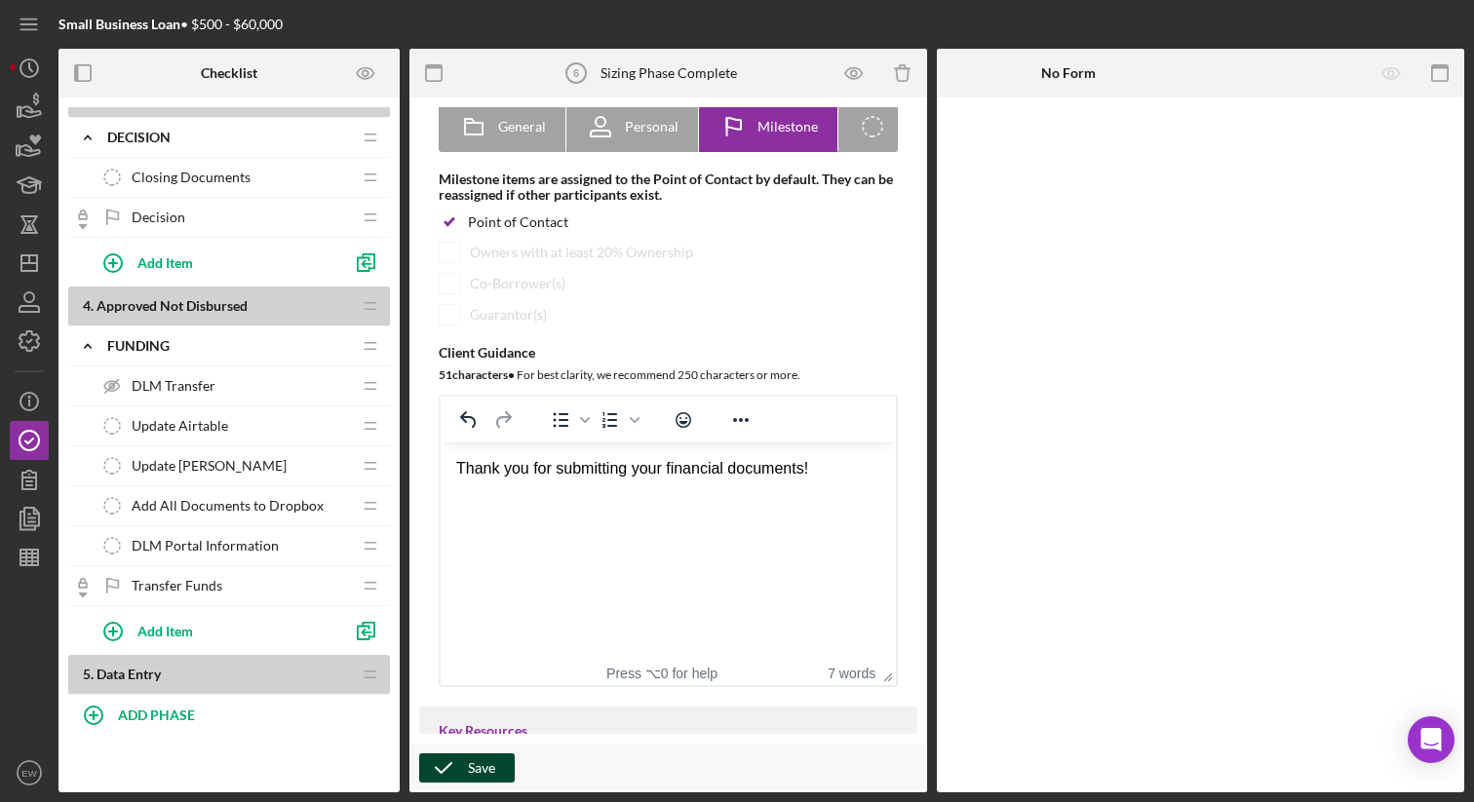
click at [472, 760] on div "Save" at bounding box center [481, 768] width 27 height 29
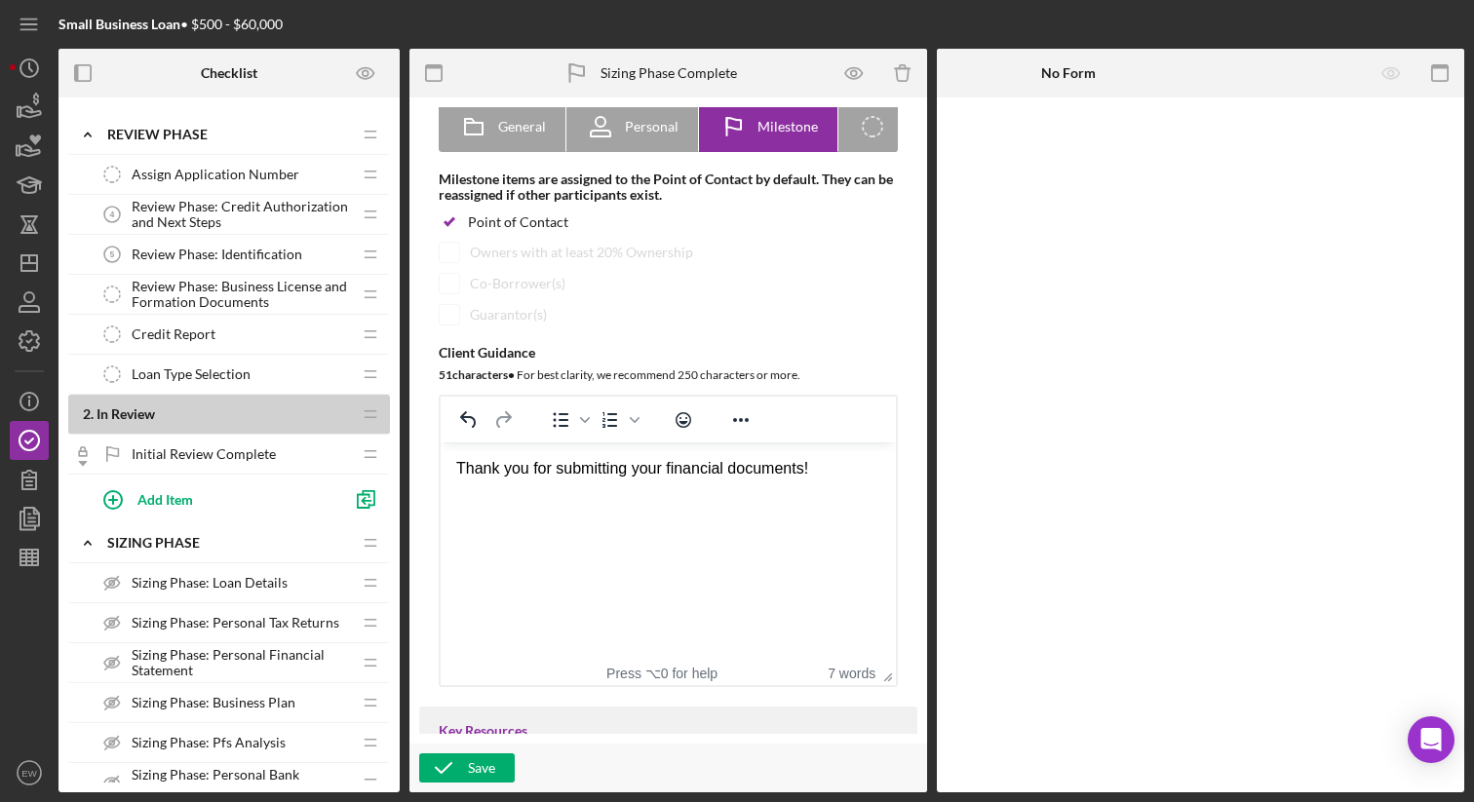
scroll to position [330, 0]
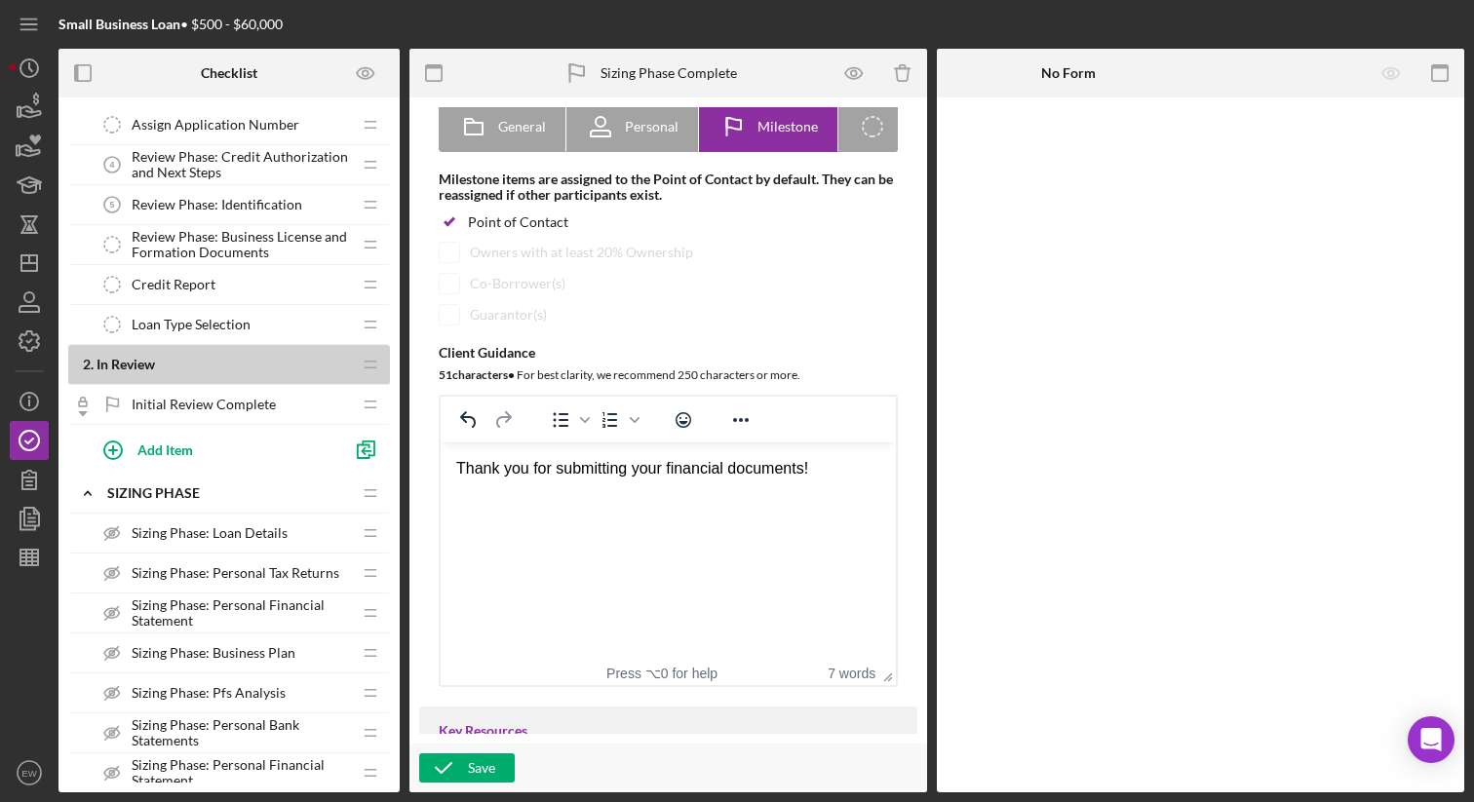
click at [267, 536] on span "Sizing Phase: Loan Details" at bounding box center [210, 533] width 156 height 16
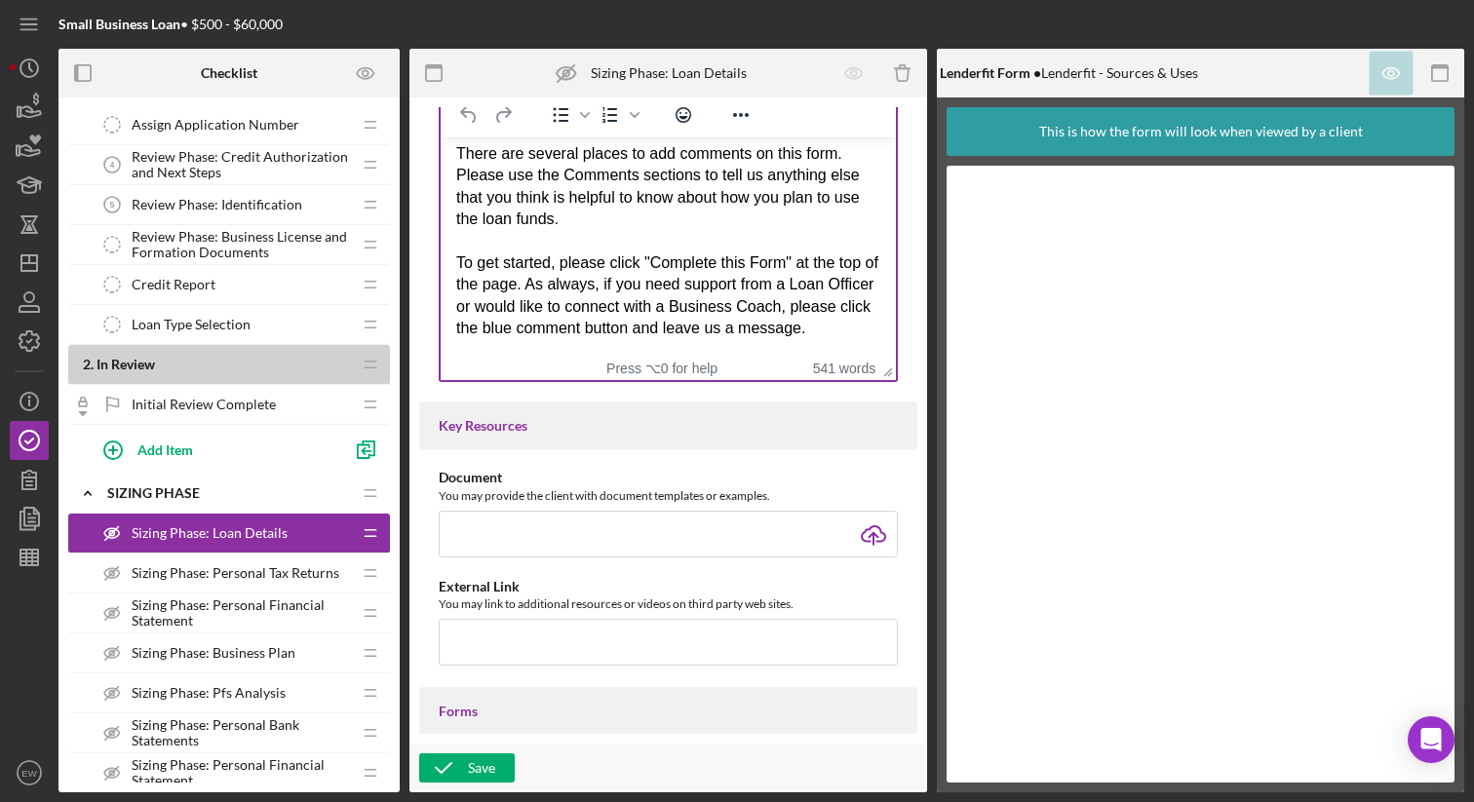
scroll to position [495, 0]
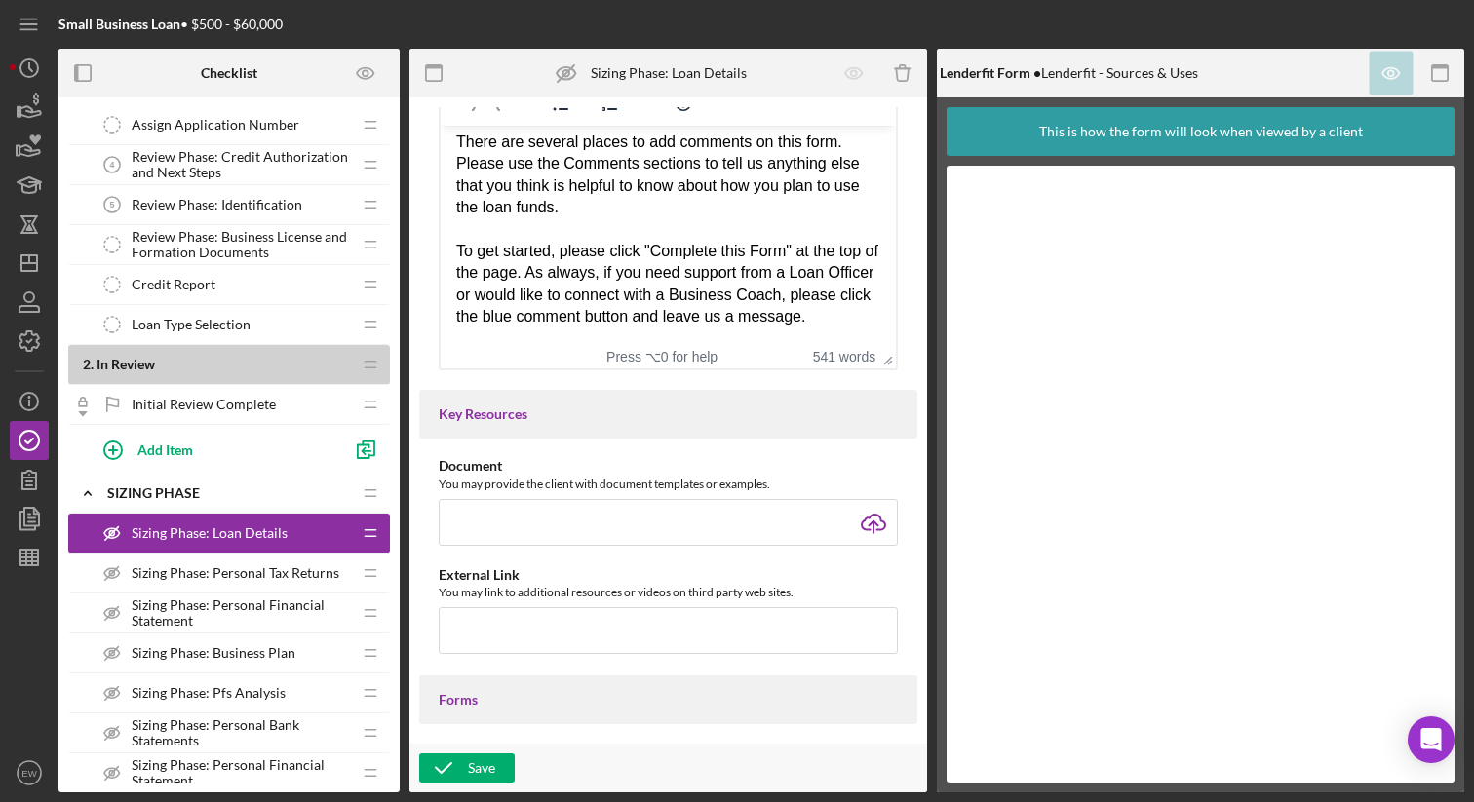
click at [253, 577] on span "Sizing Phase: Personal Tax Returns" at bounding box center [236, 573] width 208 height 16
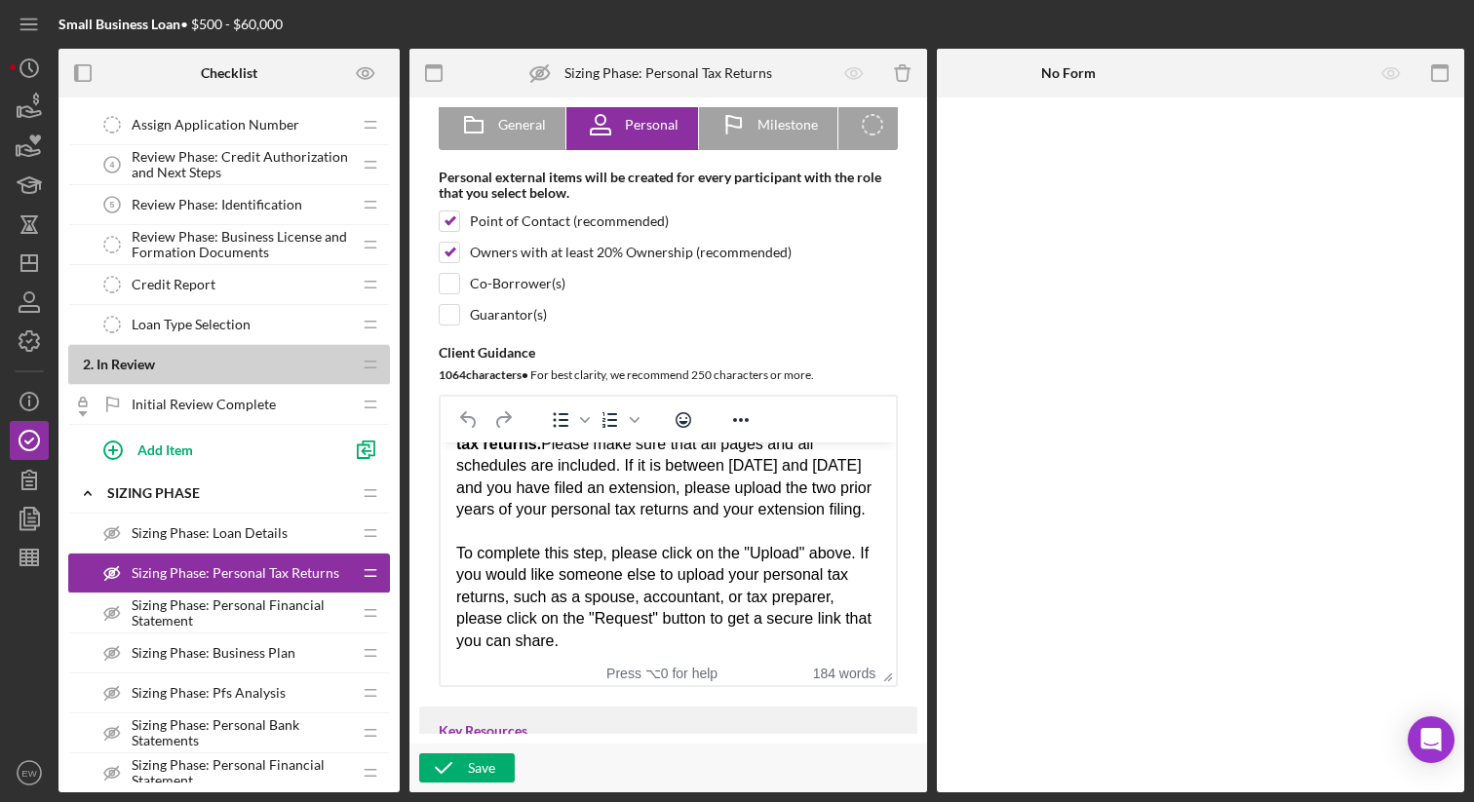
scroll to position [336, 0]
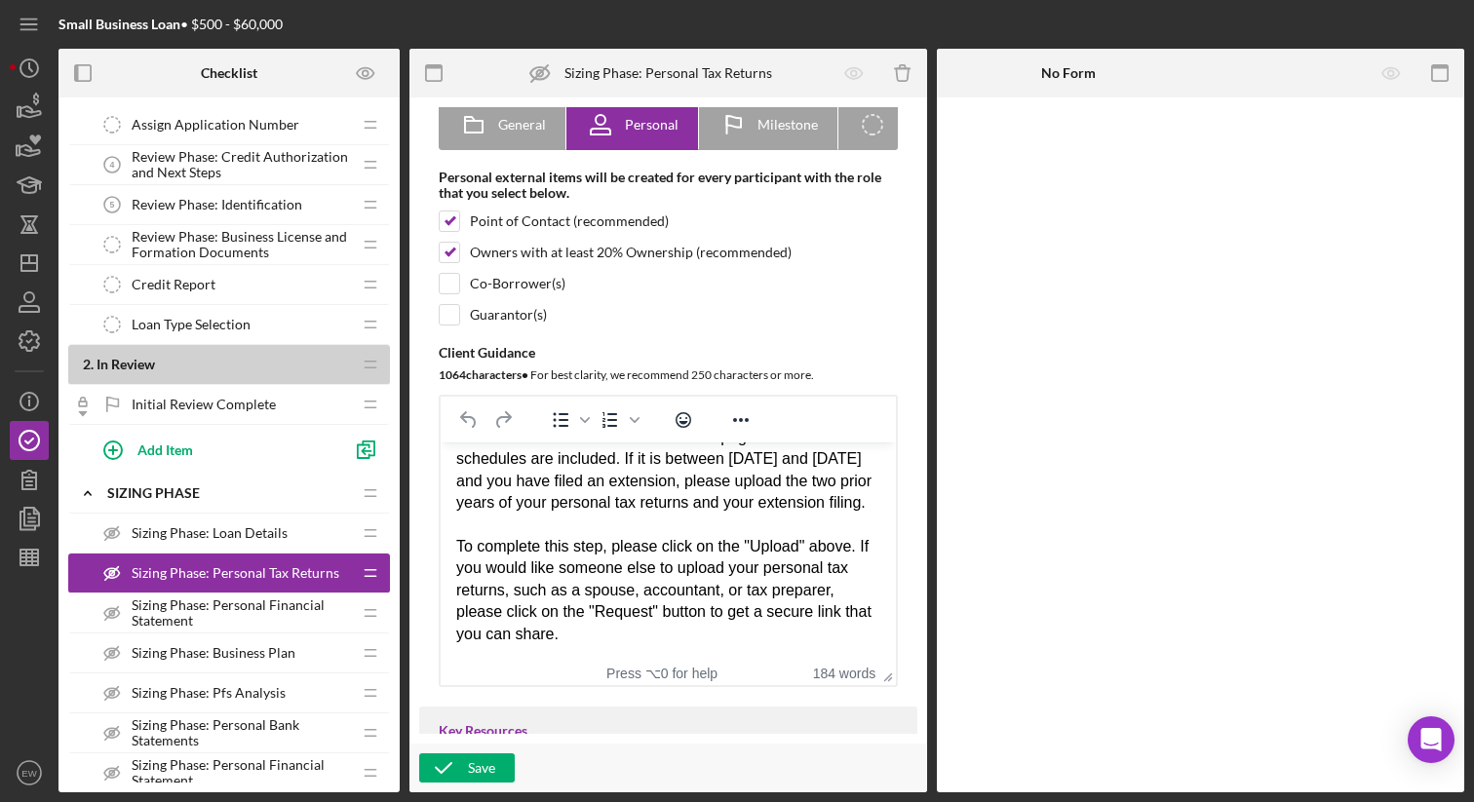
click at [235, 611] on span "Sizing Phase: Personal Financial Statement" at bounding box center [241, 613] width 219 height 31
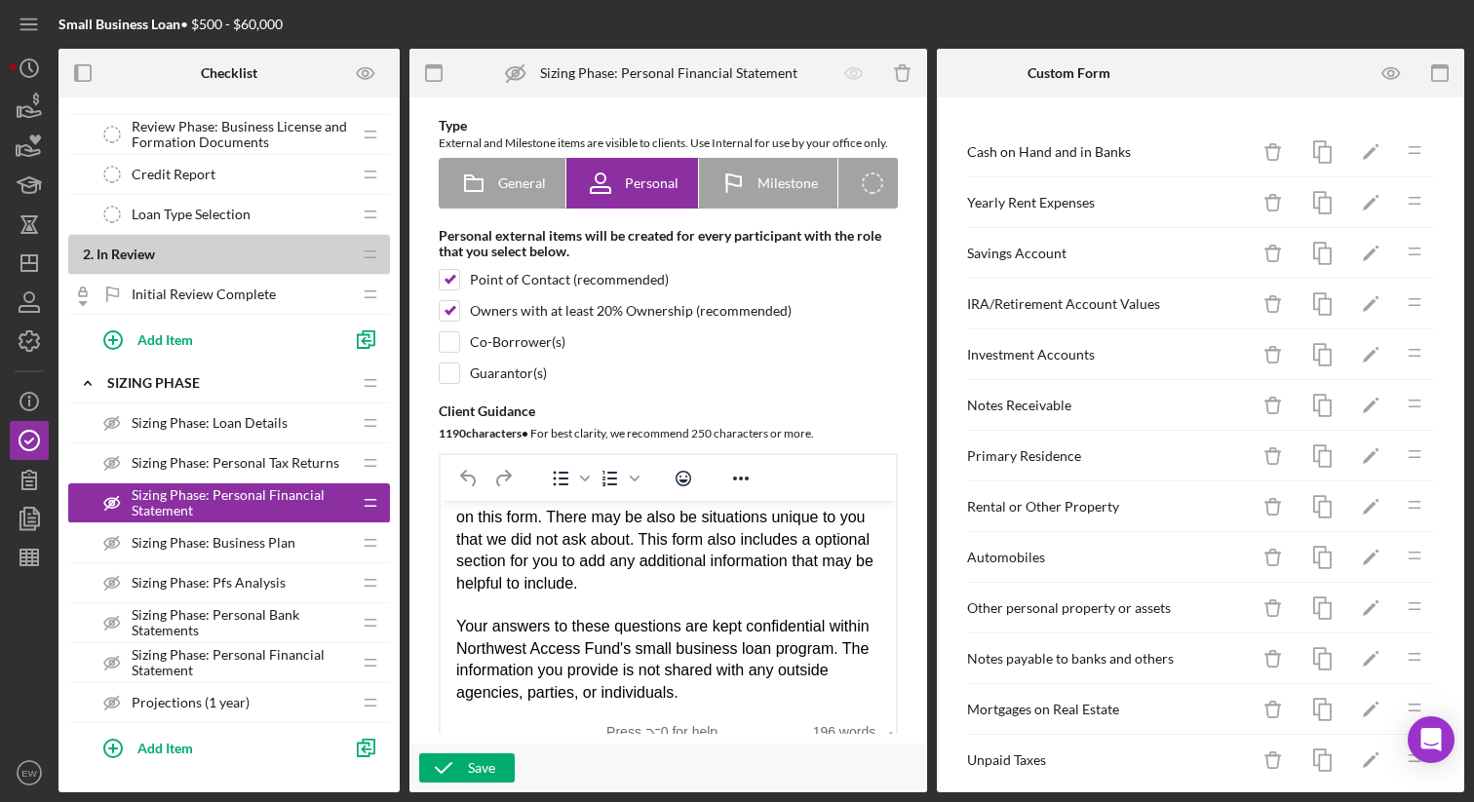
scroll to position [444, 0]
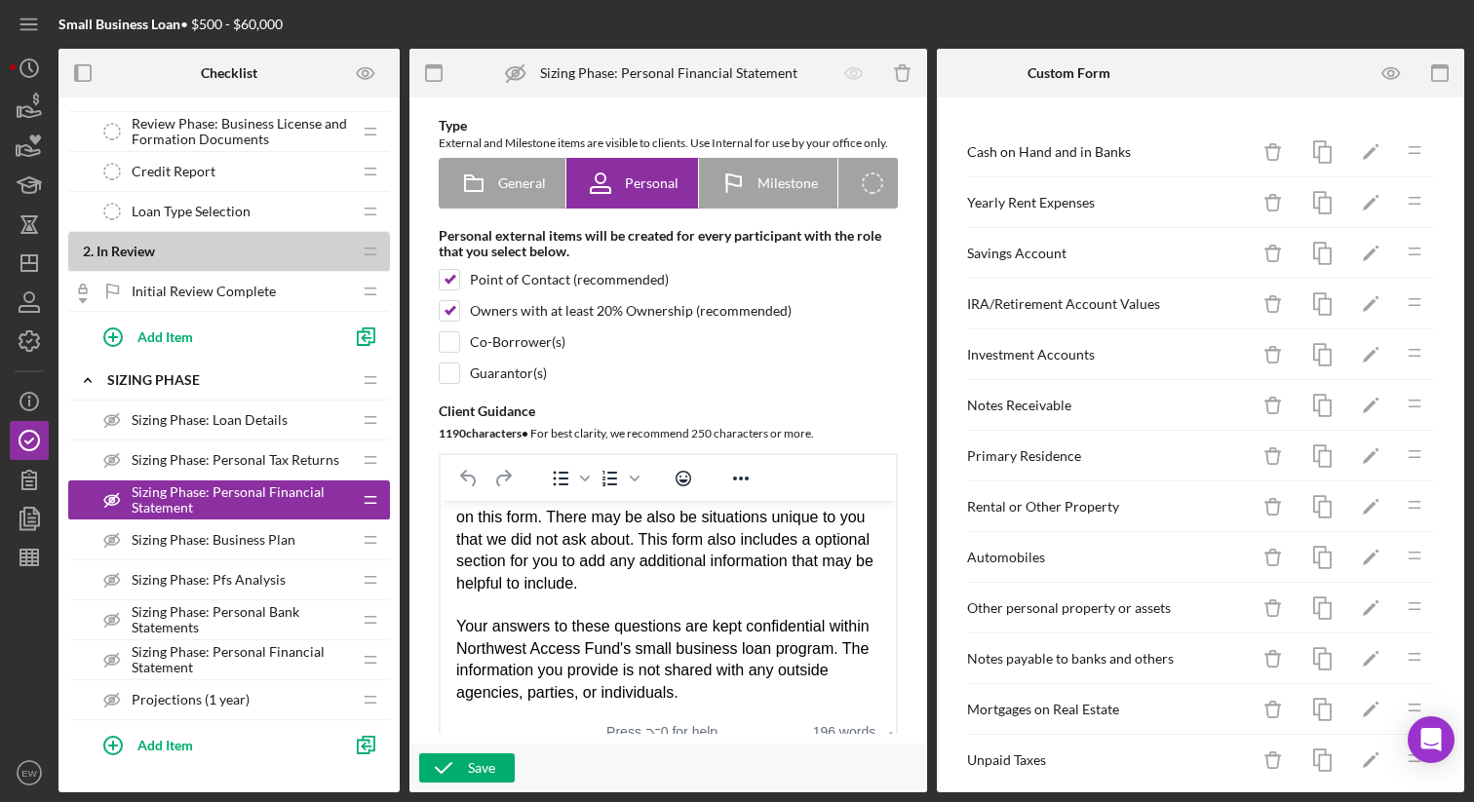
click at [237, 540] on span "Sizing Phase: Business Plan" at bounding box center [214, 540] width 164 height 16
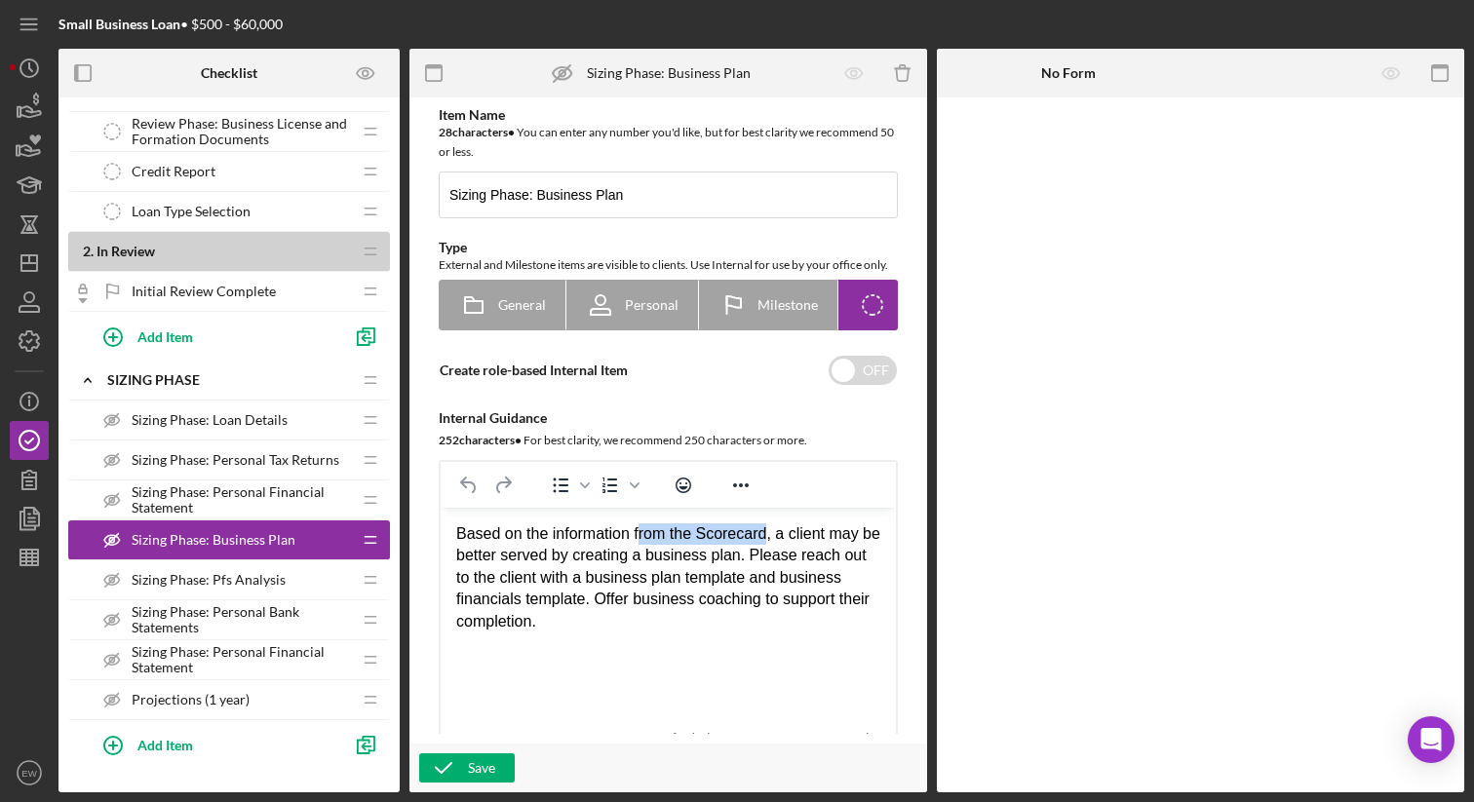
drag, startPoint x: 772, startPoint y: 537, endPoint x: 640, endPoint y: 534, distance: 131.6
click at [640, 534] on div "Based on the information from the Scorecard, a client may be better served by c…" at bounding box center [668, 577] width 424 height 109
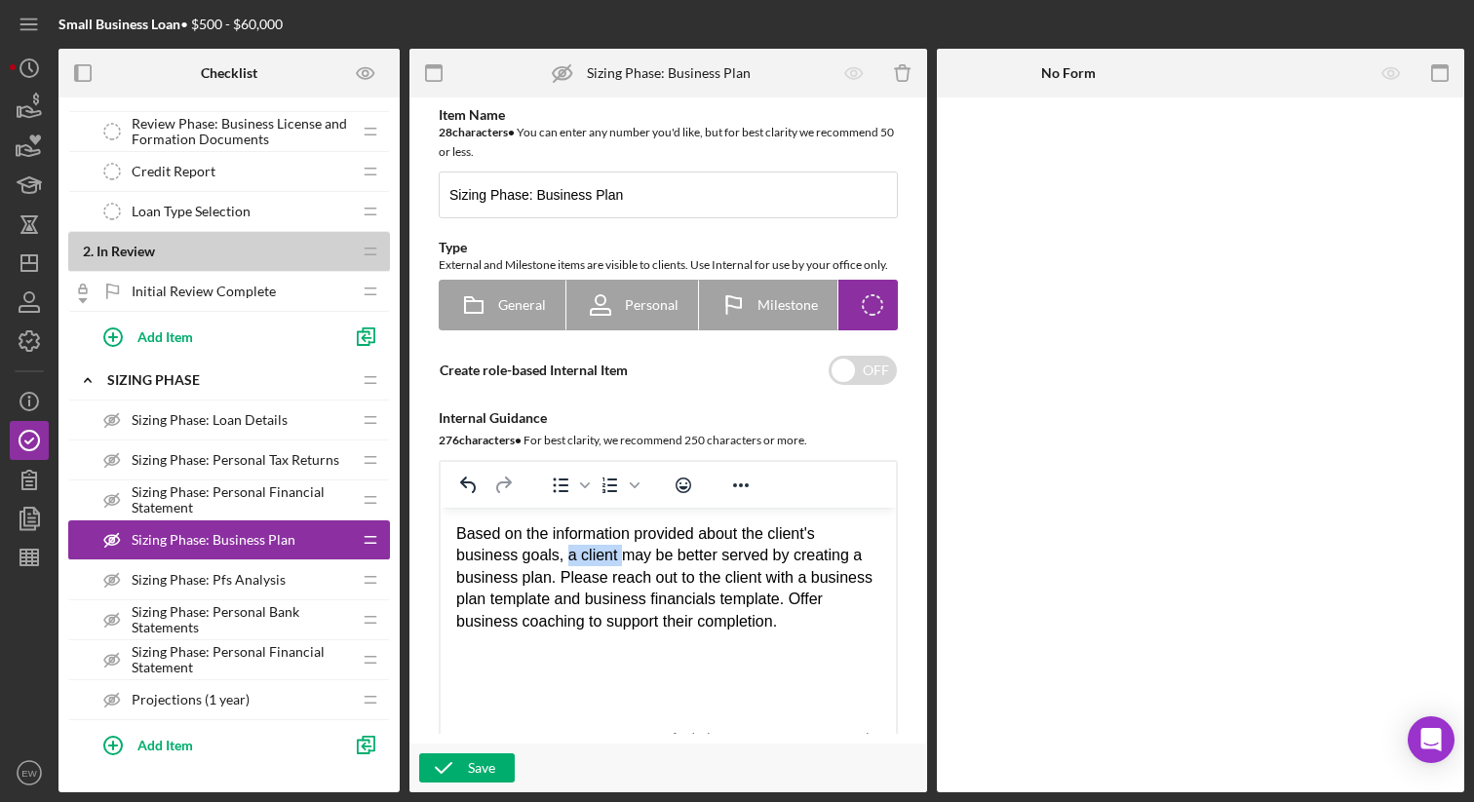
drag, startPoint x: 625, startPoint y: 561, endPoint x: 570, endPoint y: 557, distance: 54.7
click at [570, 557] on div "Based on the information provided about the client's business goals, a client m…" at bounding box center [668, 577] width 424 height 109
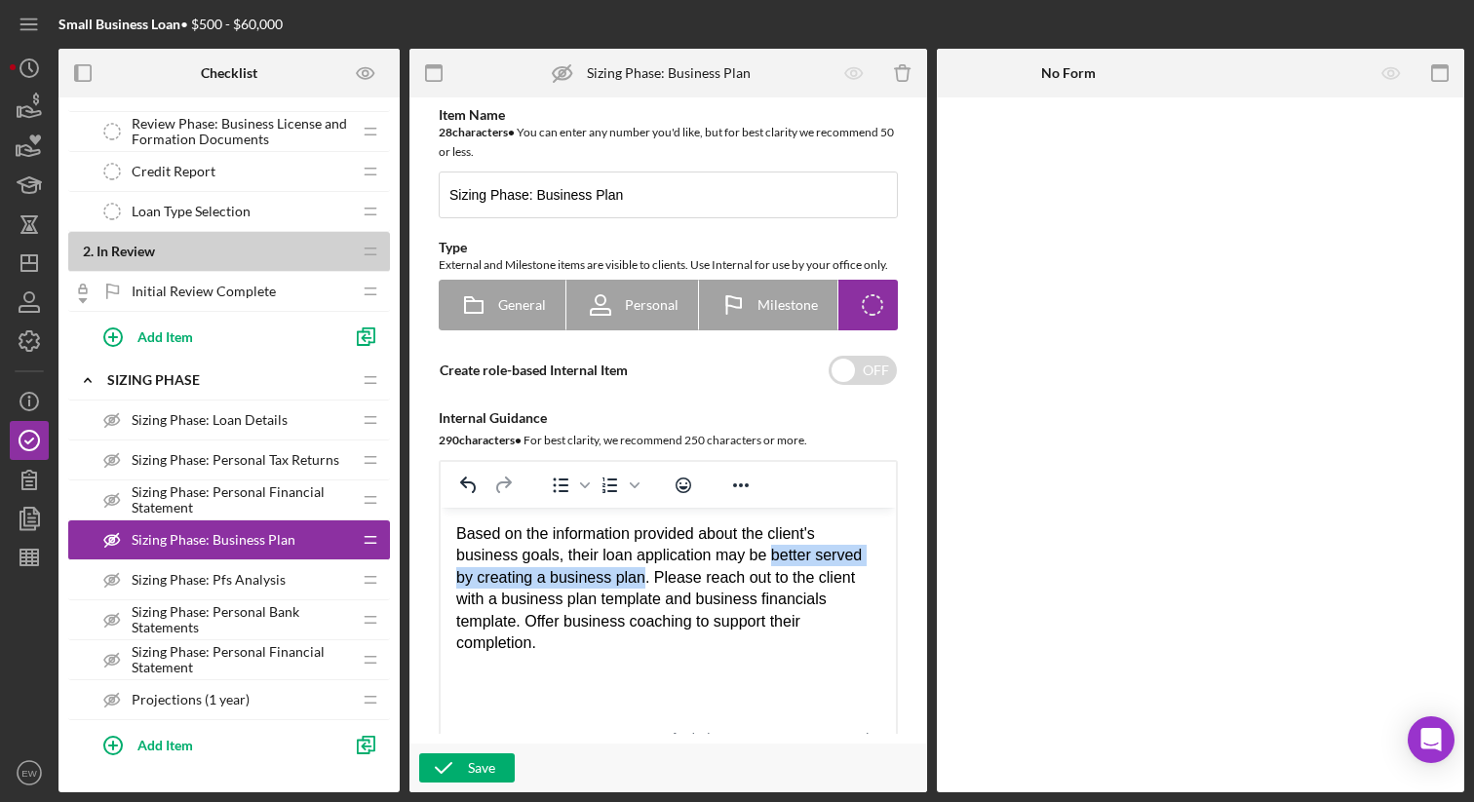
drag, startPoint x: 776, startPoint y: 561, endPoint x: 647, endPoint y: 583, distance: 130.6
click at [647, 583] on div "Based on the information provided about the client's business goals, their loan…" at bounding box center [668, 588] width 424 height 131
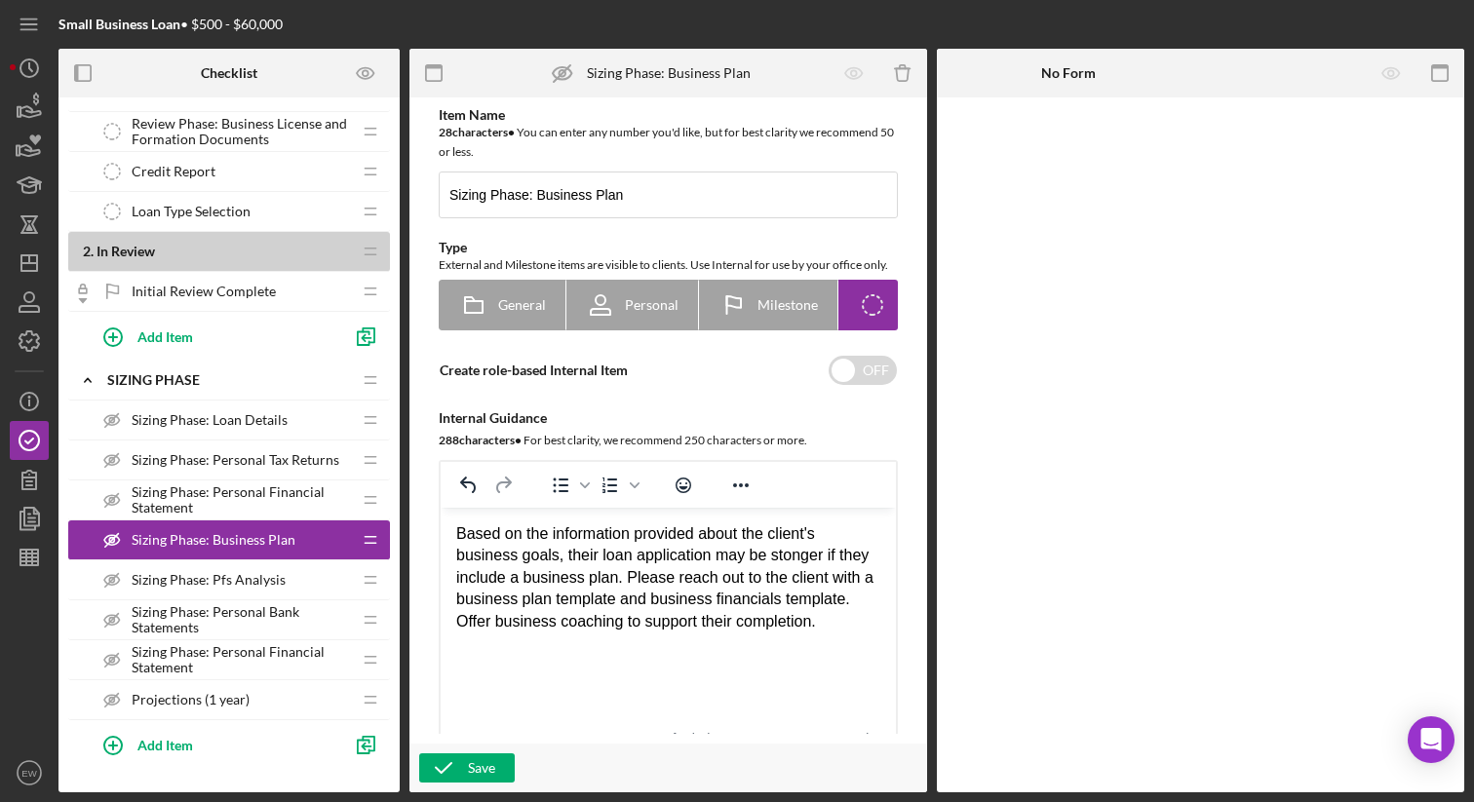
click at [810, 564] on div "Based on the information provided about the client's business goals, their loan…" at bounding box center [668, 577] width 424 height 109
click at [791, 559] on div "Based on the information provided about the client's business goals, their loan…" at bounding box center [668, 577] width 424 height 109
click at [567, 633] on div "Based on the information provided about the client's business goals, their loan…" at bounding box center [668, 577] width 424 height 109
click at [664, 576] on div "Based on the information provided about the client's business goals, their loan…" at bounding box center [668, 577] width 424 height 109
click at [836, 647] on div "Based on the information provided about the client's business goals, their loan…" at bounding box center [668, 588] width 424 height 131
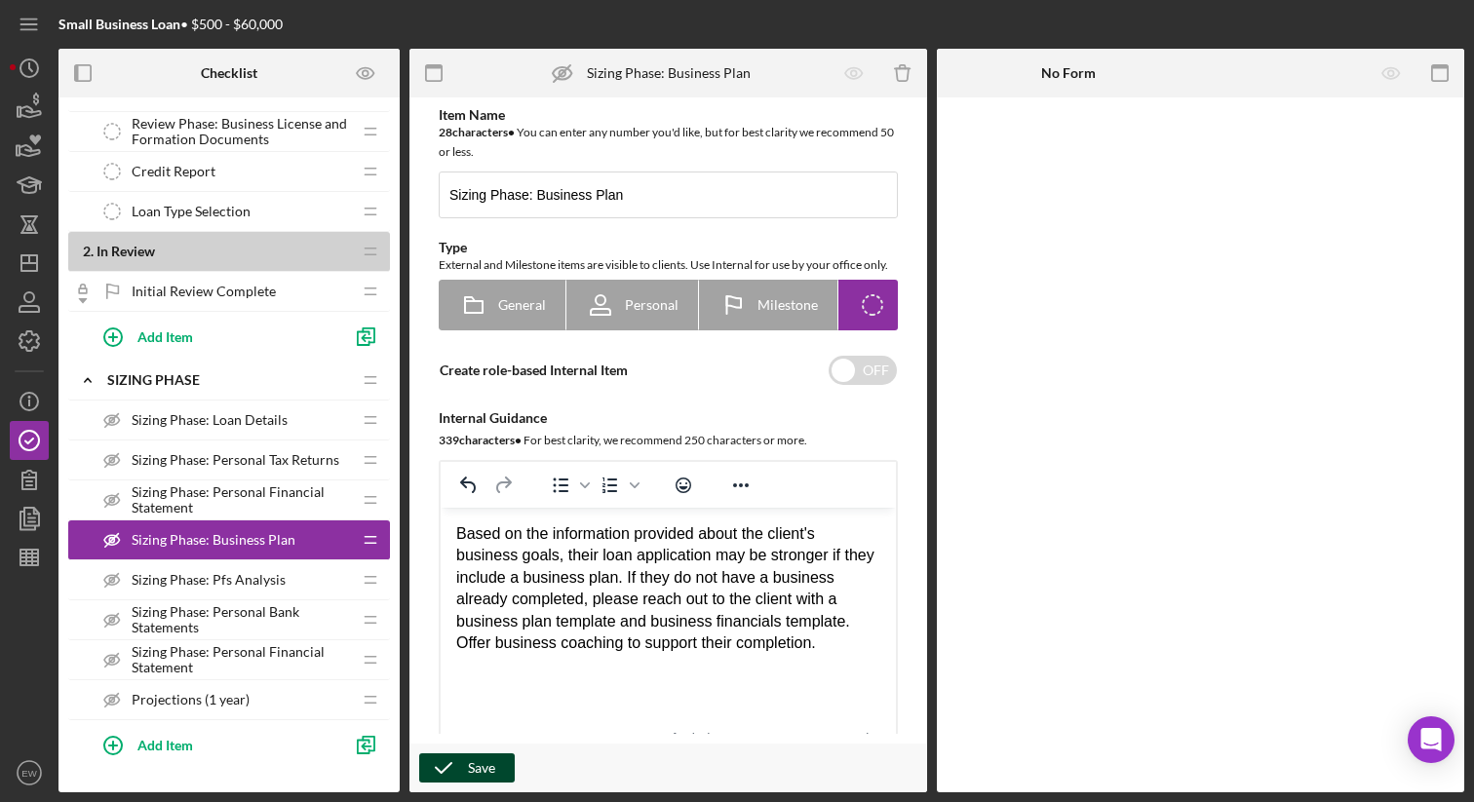
click at [452, 768] on icon "button" at bounding box center [443, 768] width 49 height 49
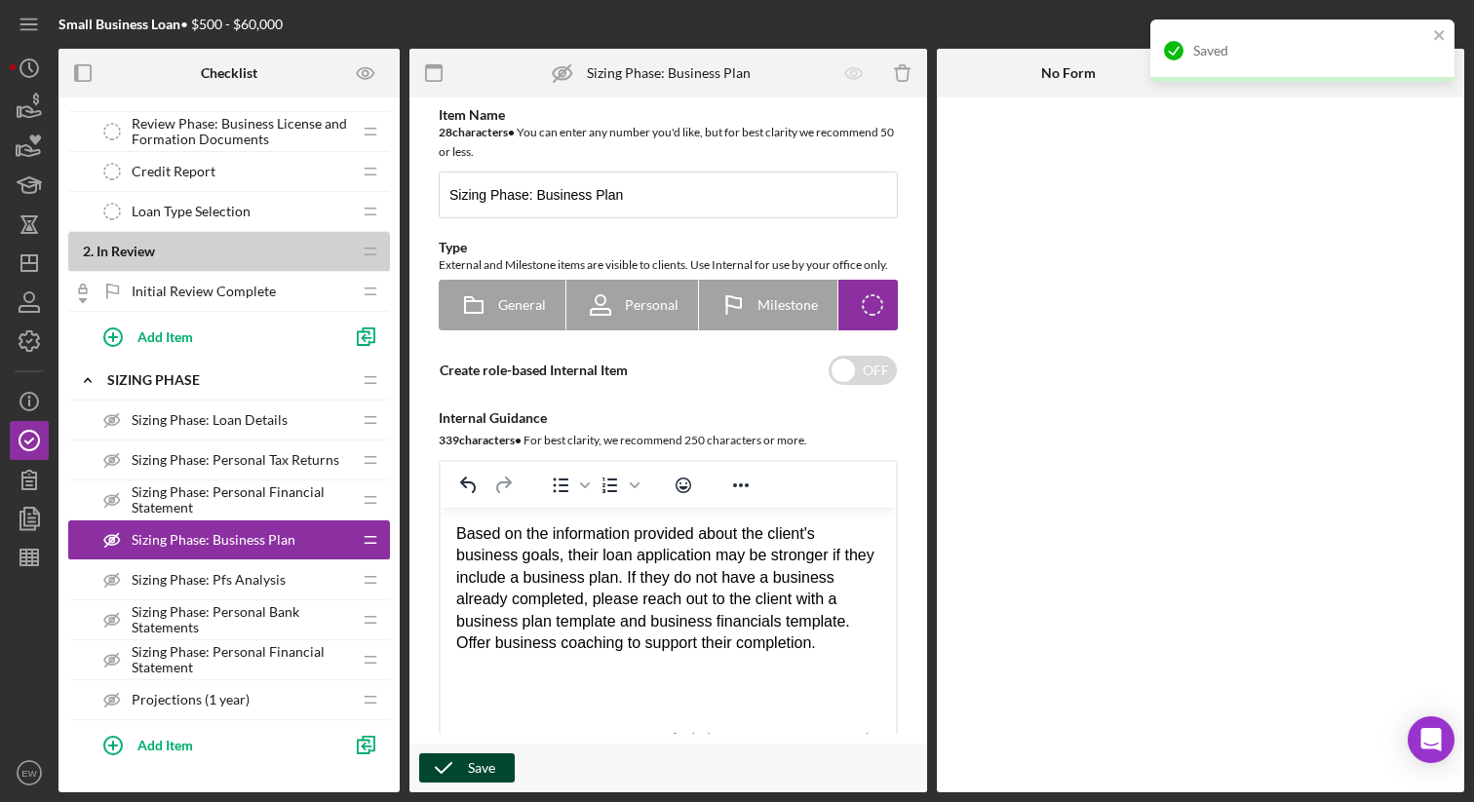
click at [292, 581] on div "Sizing Phase: Pfs Analysis Sizing Phase: Pfs Analysis" at bounding box center [222, 580] width 258 height 39
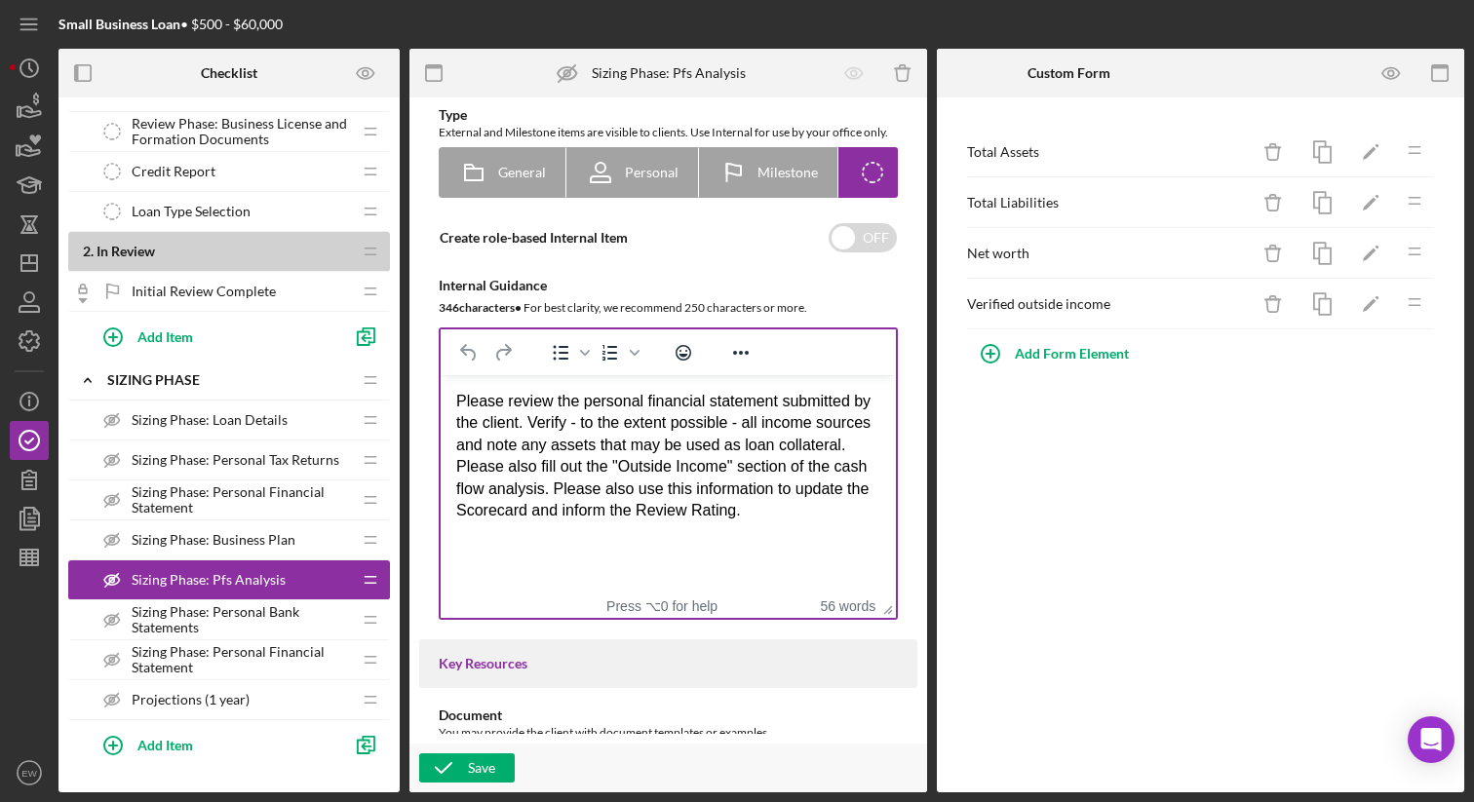
scroll to position [138, 0]
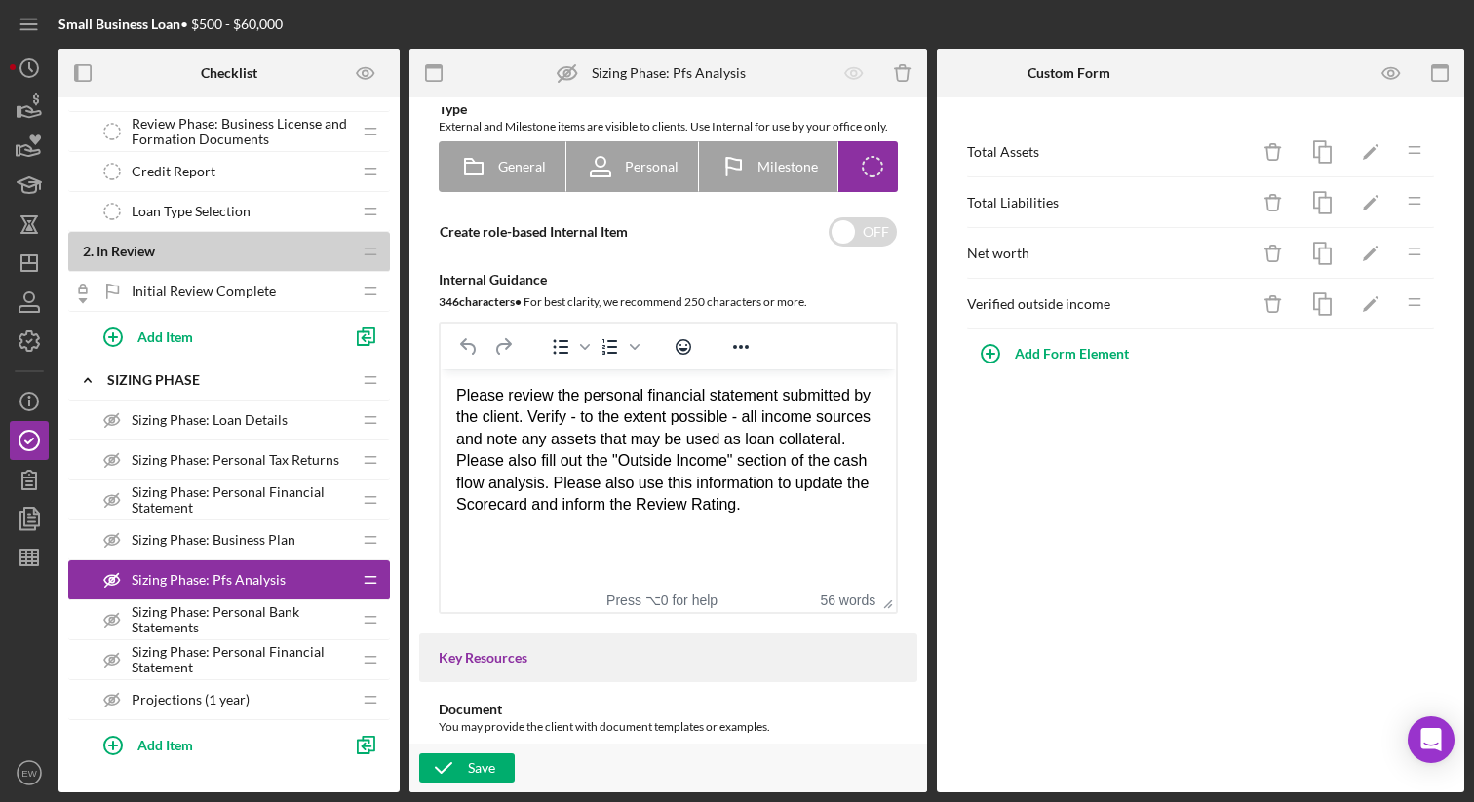
click at [286, 614] on span "Sizing Phase: Personal Bank Statements" at bounding box center [241, 619] width 219 height 31
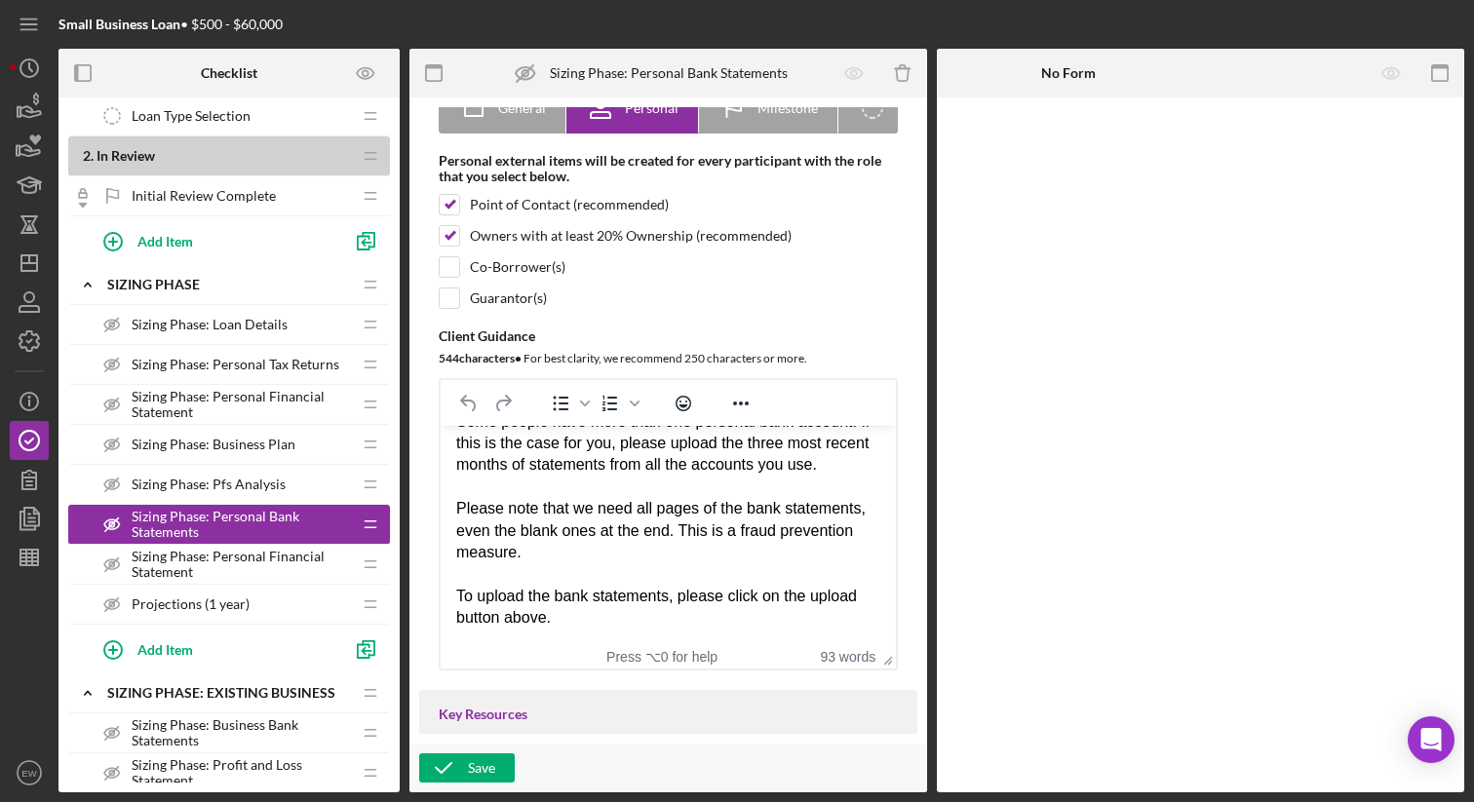
scroll to position [587, 0]
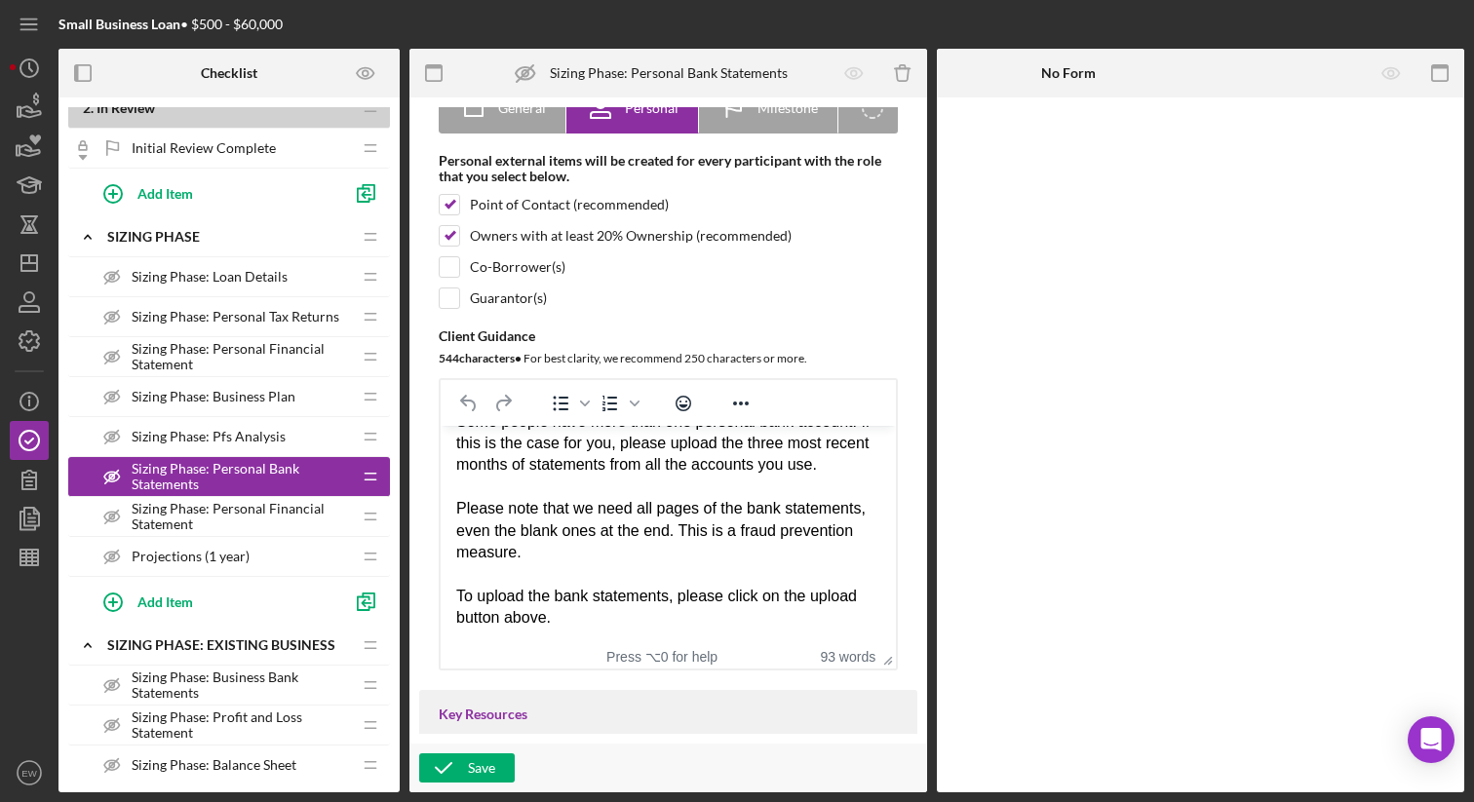
click at [237, 519] on span "Sizing Phase: Personal Financial Statement" at bounding box center [241, 516] width 219 height 31
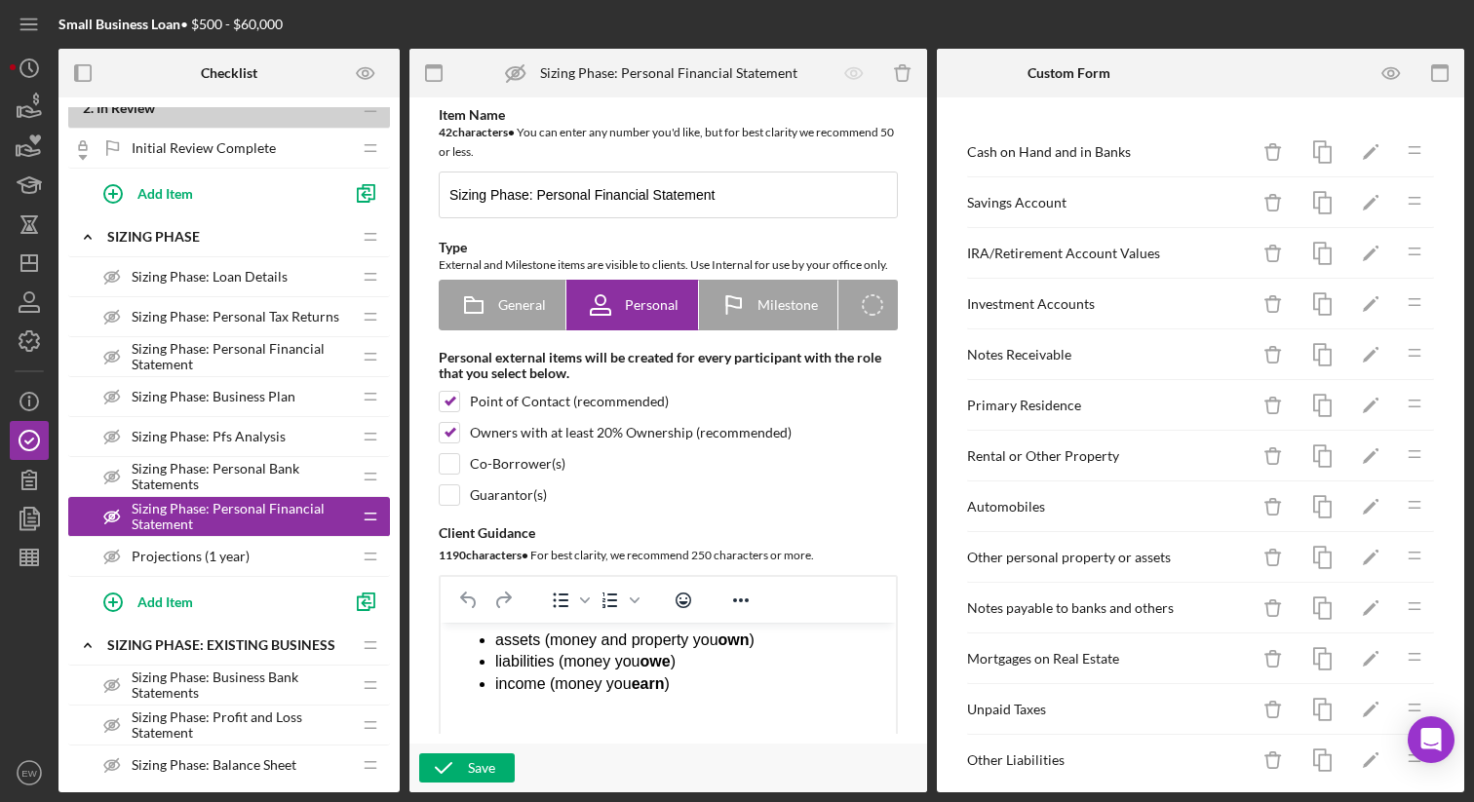
scroll to position [324, 0]
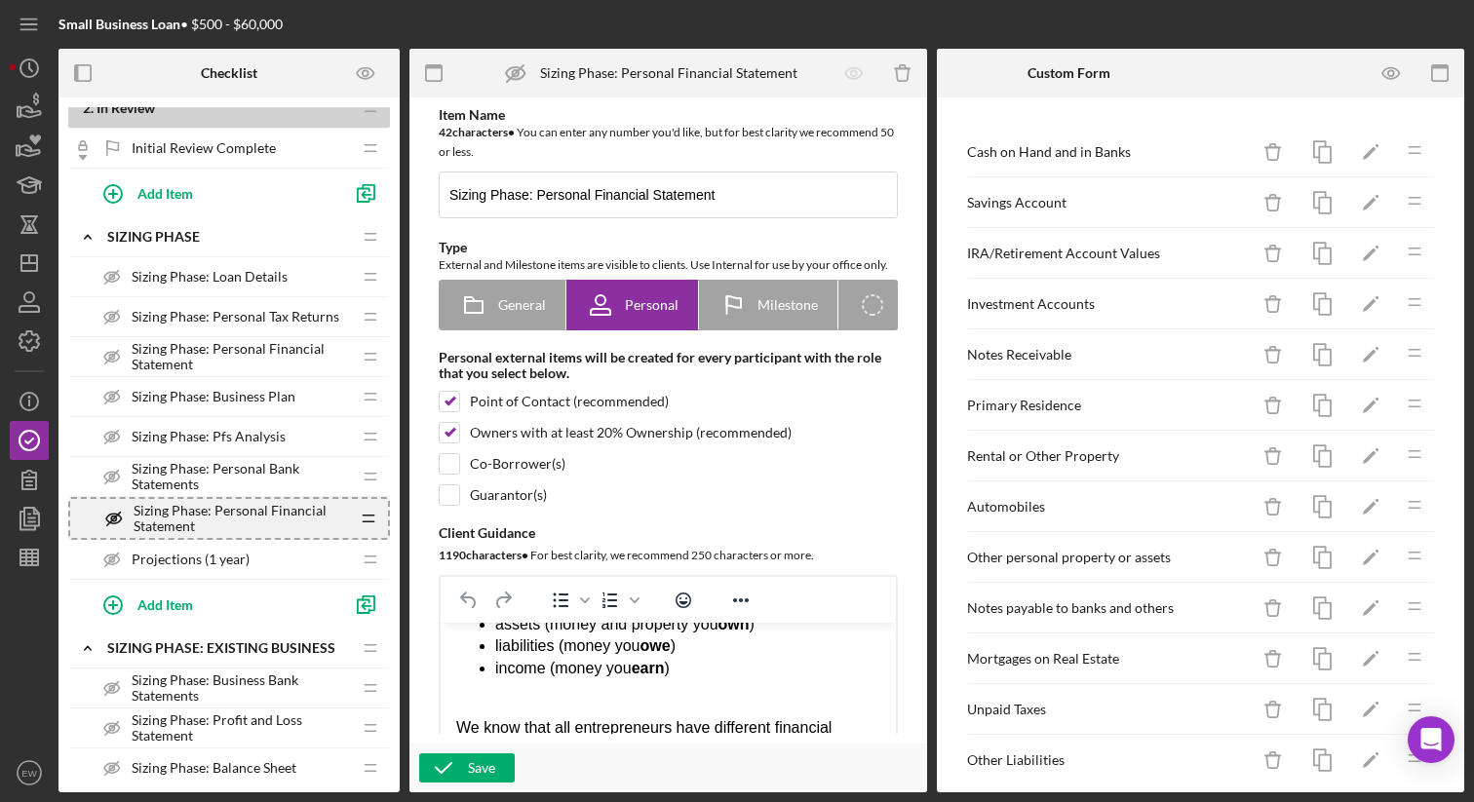
click at [369, 520] on icon "Icon/Drag" at bounding box center [368, 518] width 39 height 39
click at [368, 518] on icon "Icon/Drag" at bounding box center [368, 518] width 39 height 39
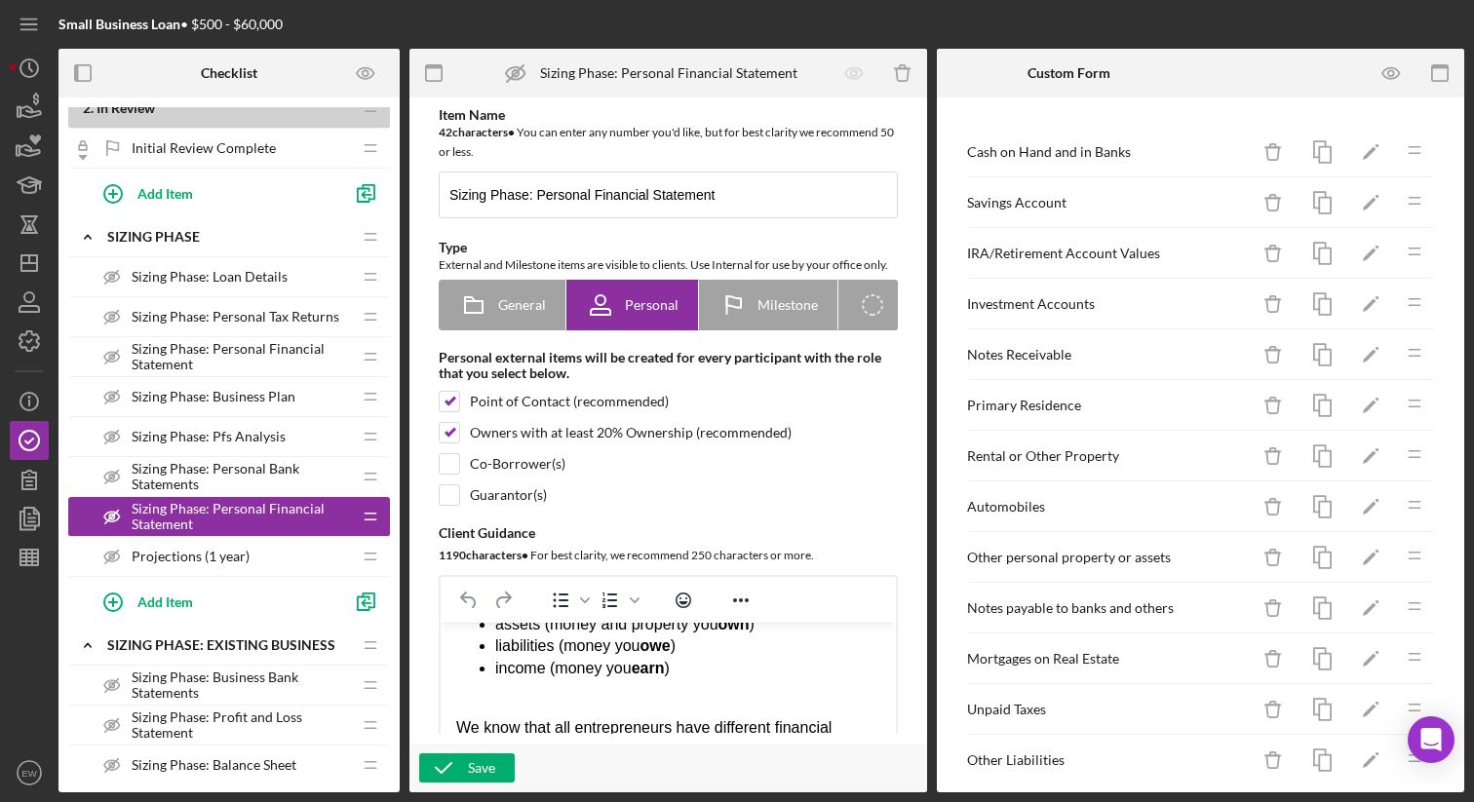
drag, startPoint x: 291, startPoint y: 475, endPoint x: 289, endPoint y: 456, distance: 18.8
click at [290, 454] on div "1 . Application In Process Icon/Expander Eligibility Phase Icon/Edit Icon/Drag …" at bounding box center [229, 590] width 322 height 2140
click at [314, 579] on div "Add Item" at bounding box center [239, 601] width 302 height 49
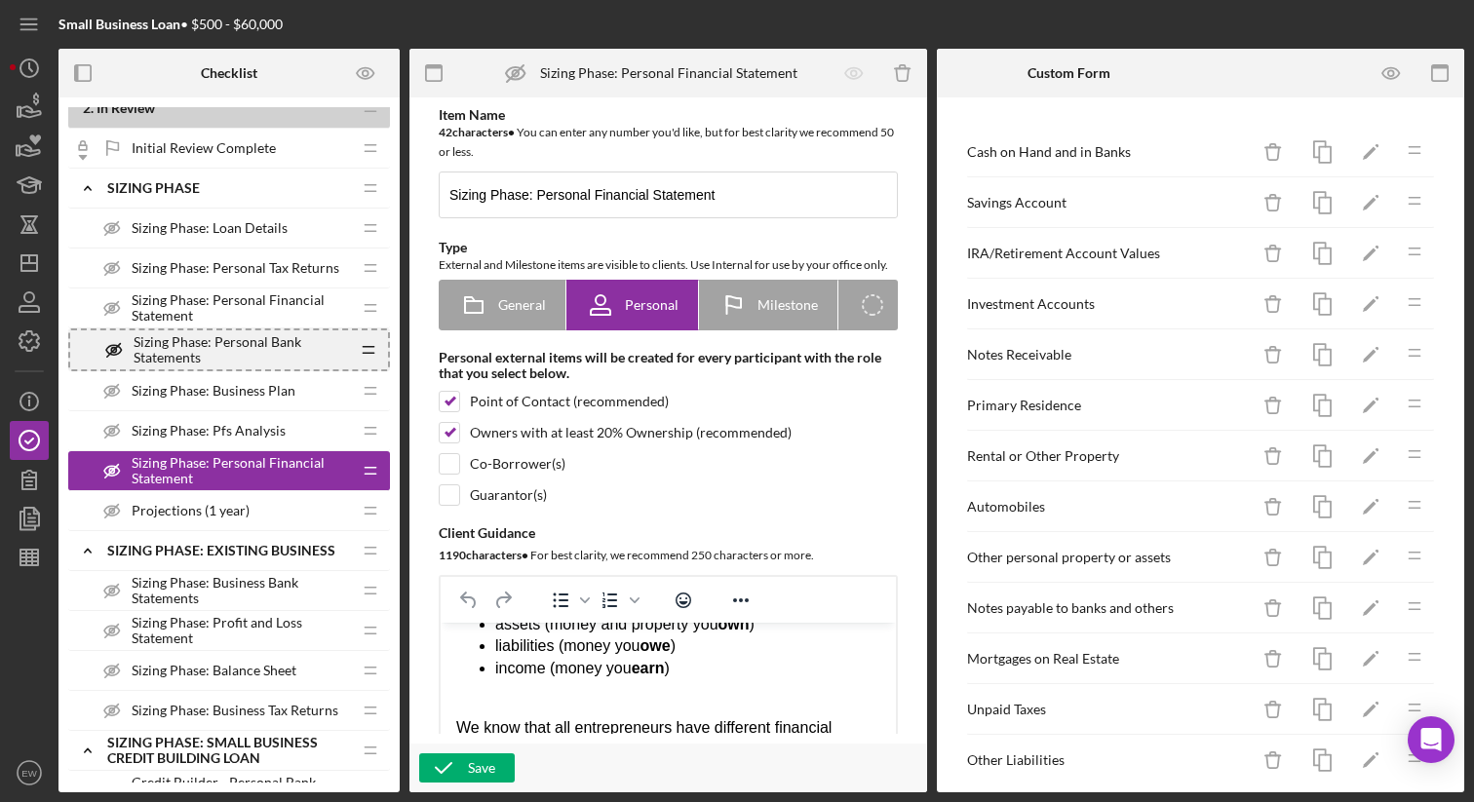
scroll to position [587, 0]
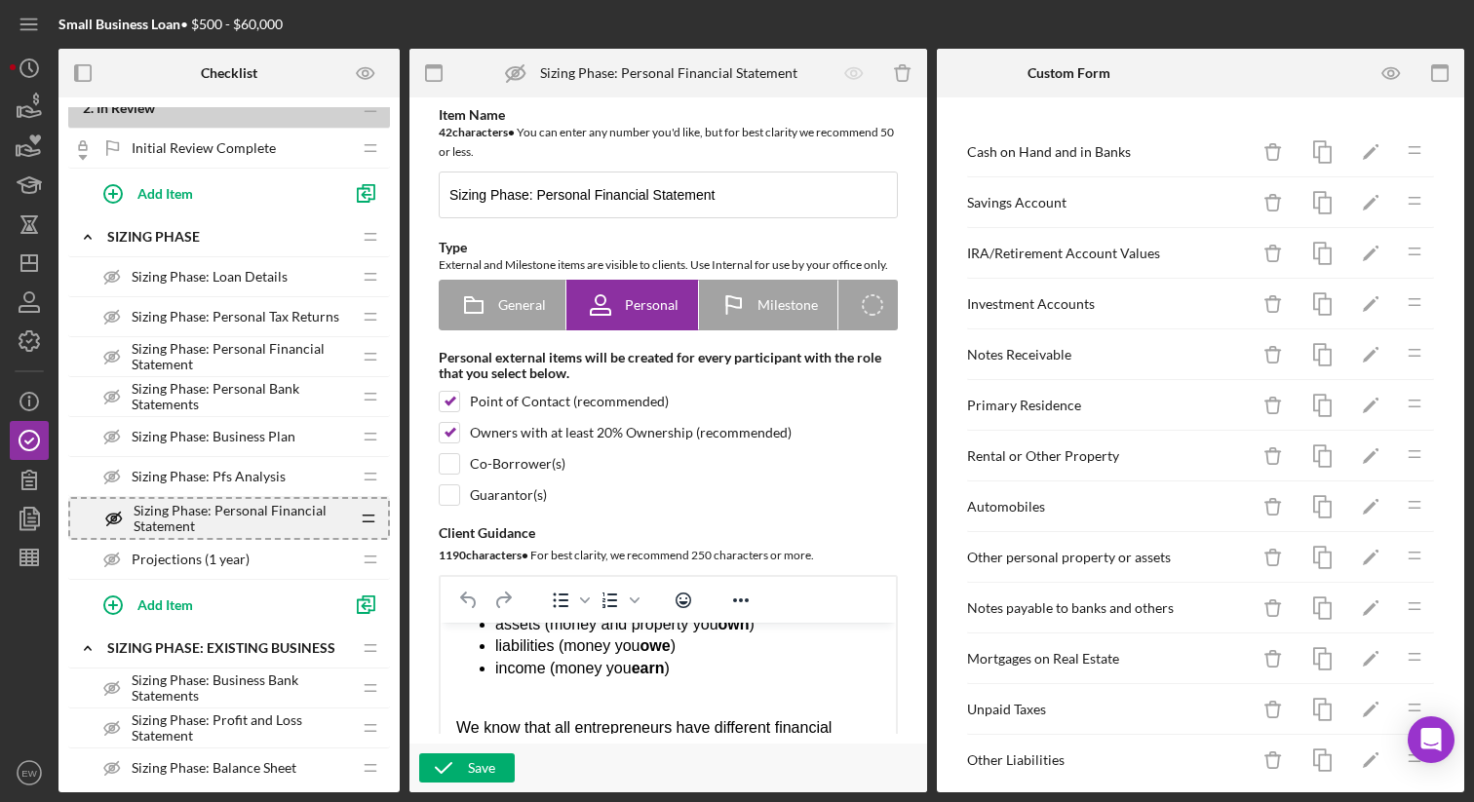
click at [367, 515] on icon "Icon/Drag" at bounding box center [368, 518] width 39 height 39
click at [367, 516] on line at bounding box center [368, 516] width 11 height 0
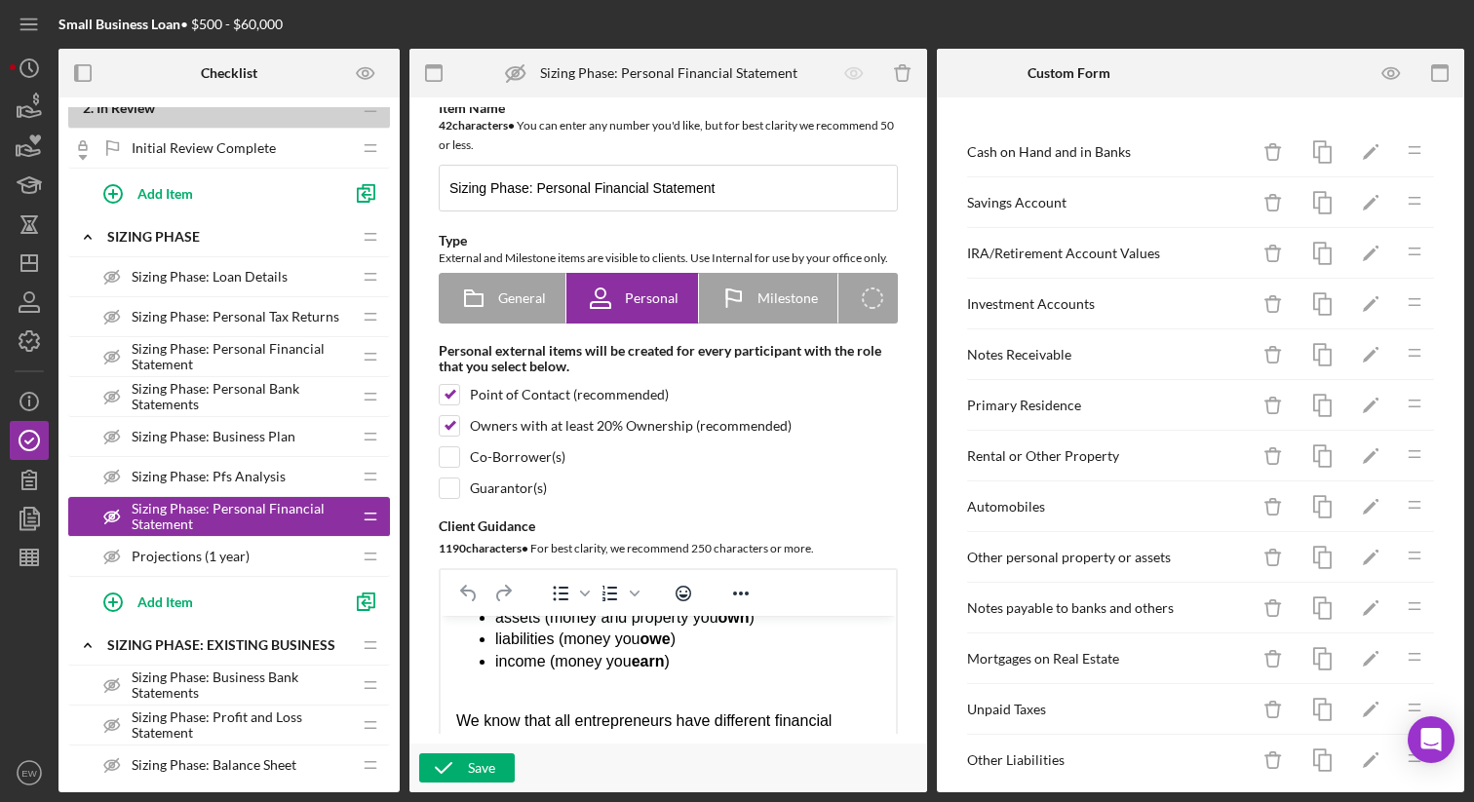
scroll to position [0, 0]
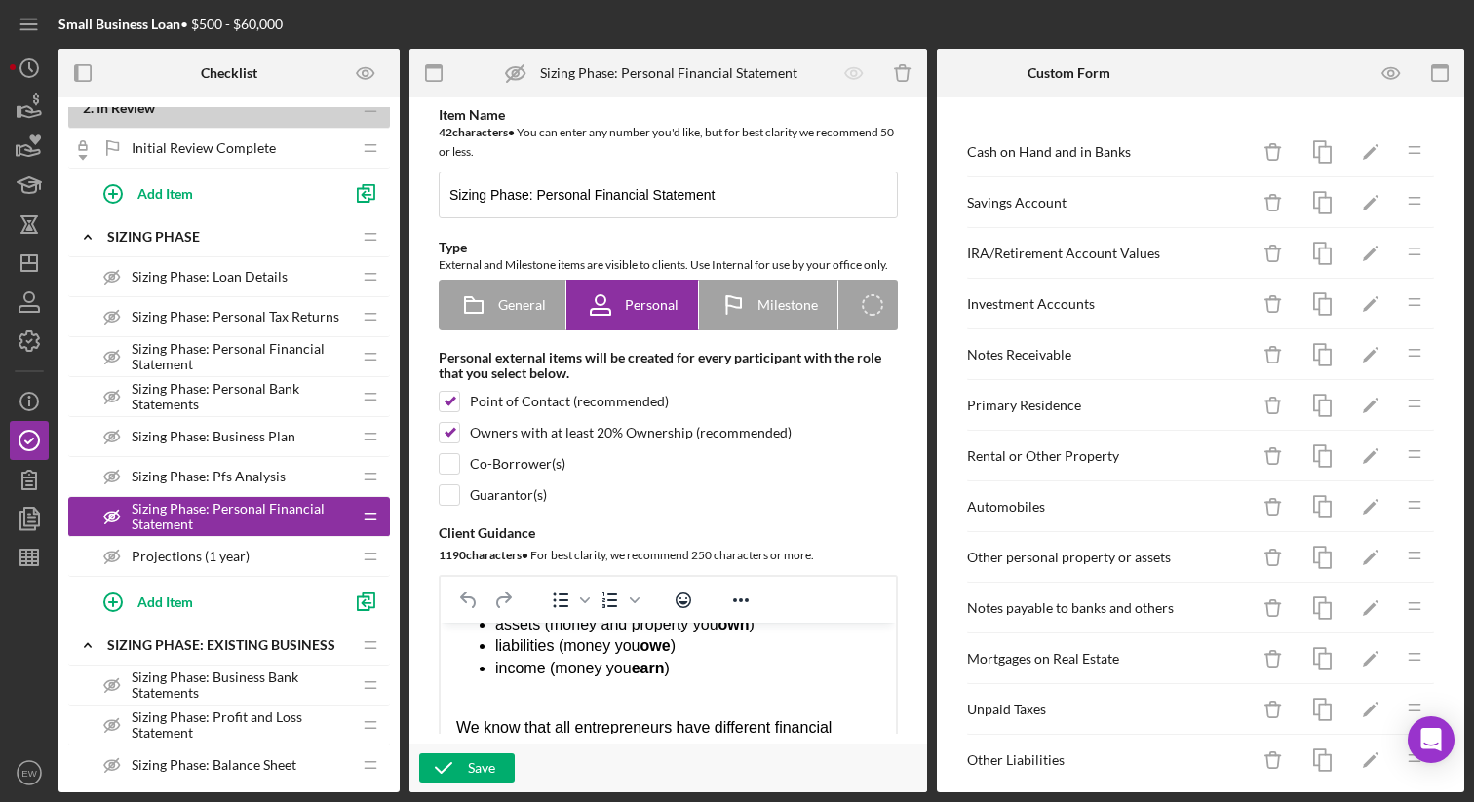
click at [282, 354] on span "Sizing Phase: Personal Financial Statement" at bounding box center [241, 356] width 219 height 31
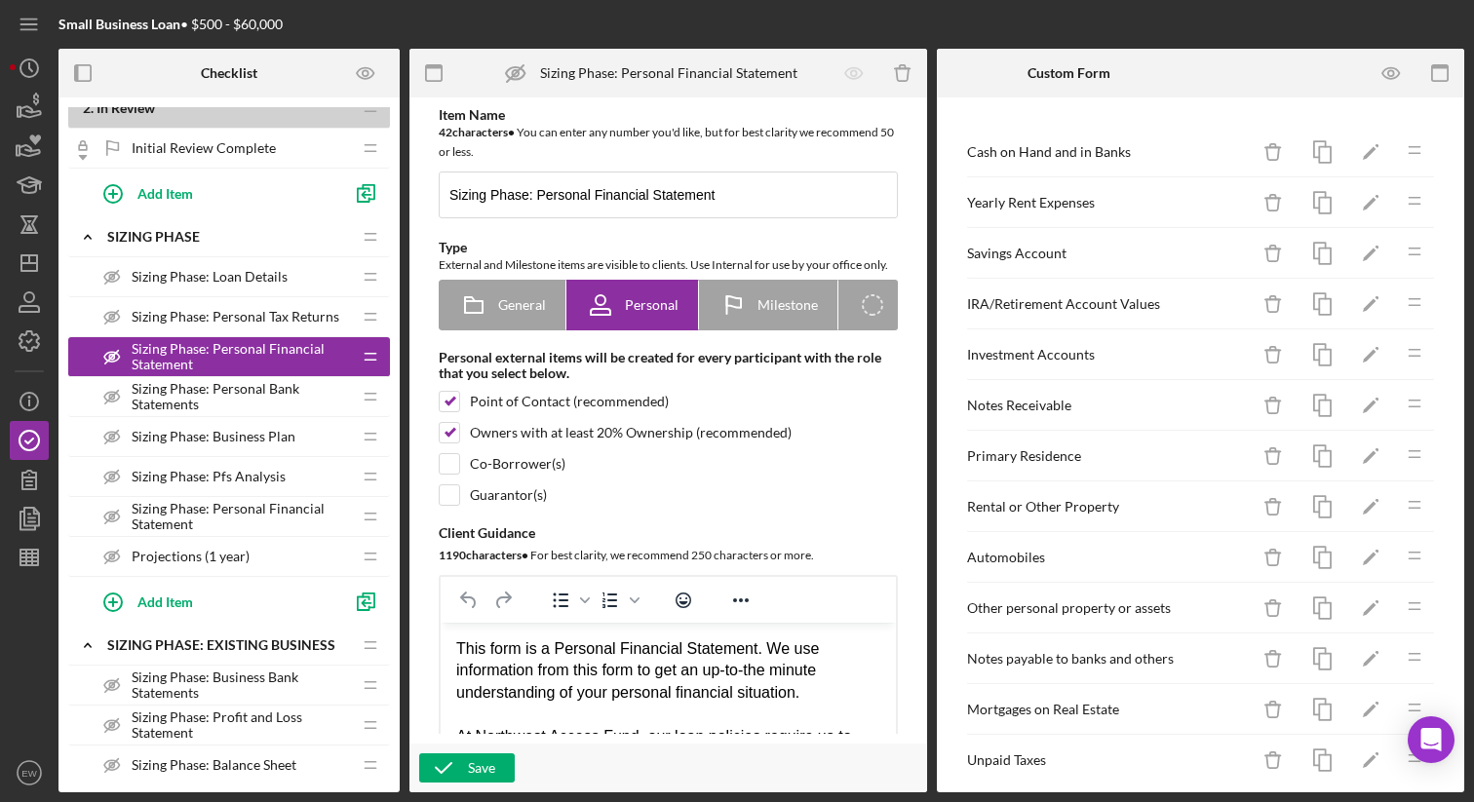
click at [268, 504] on span "Sizing Phase: Personal Financial Statement" at bounding box center [241, 516] width 219 height 31
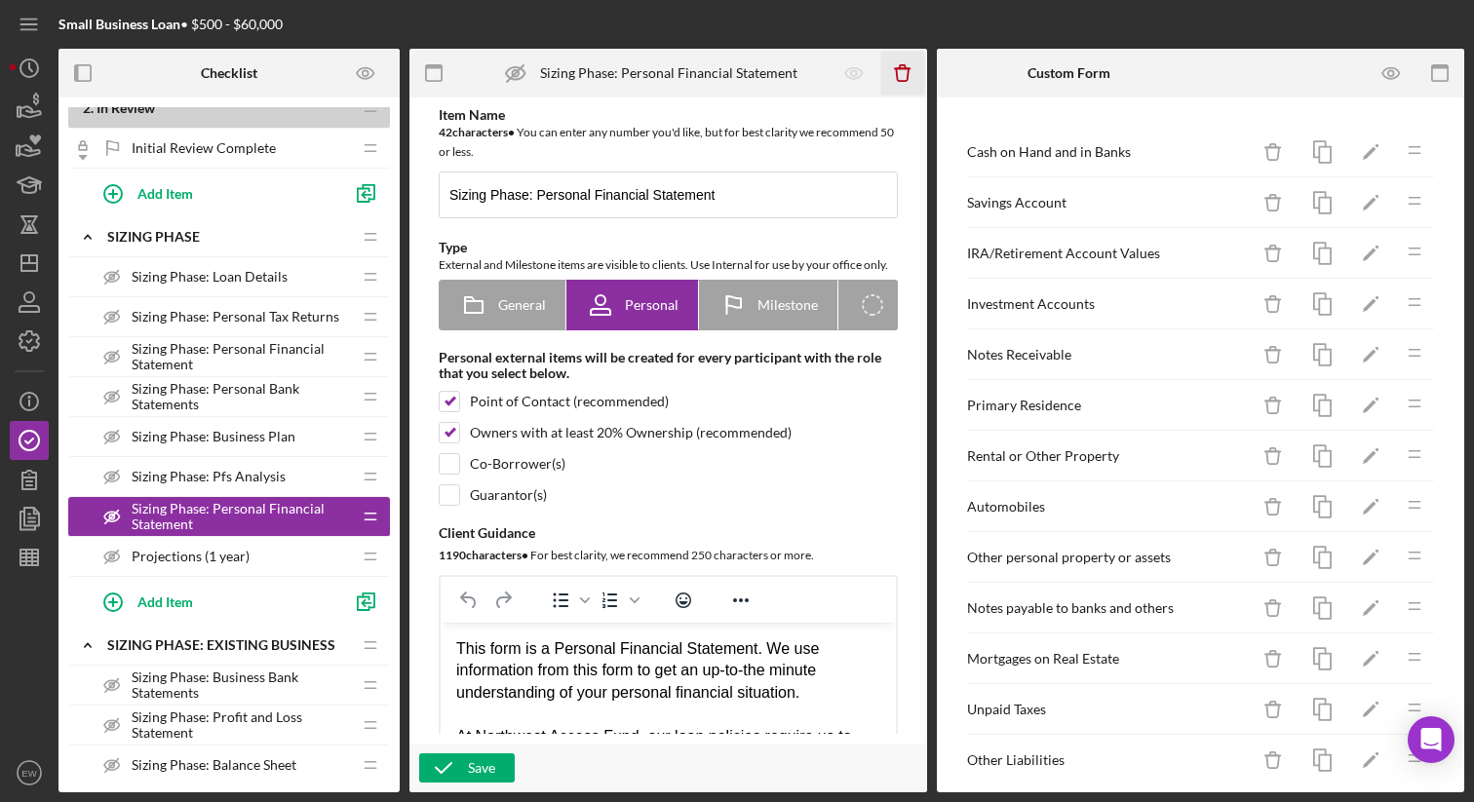
click at [901, 81] on icon "button" at bounding box center [902, 74] width 13 height 13
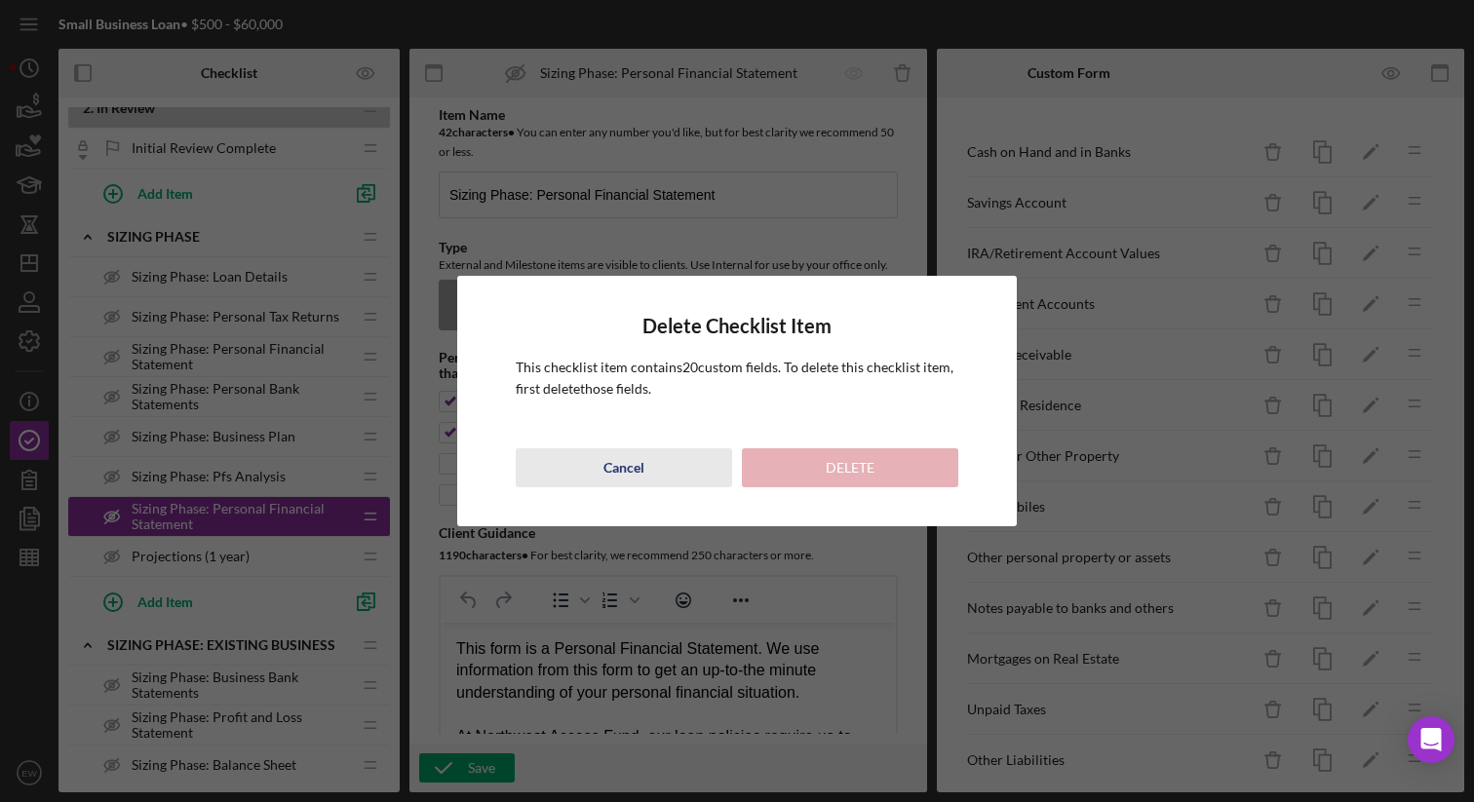
click at [606, 463] on div "Cancel" at bounding box center [623, 467] width 41 height 39
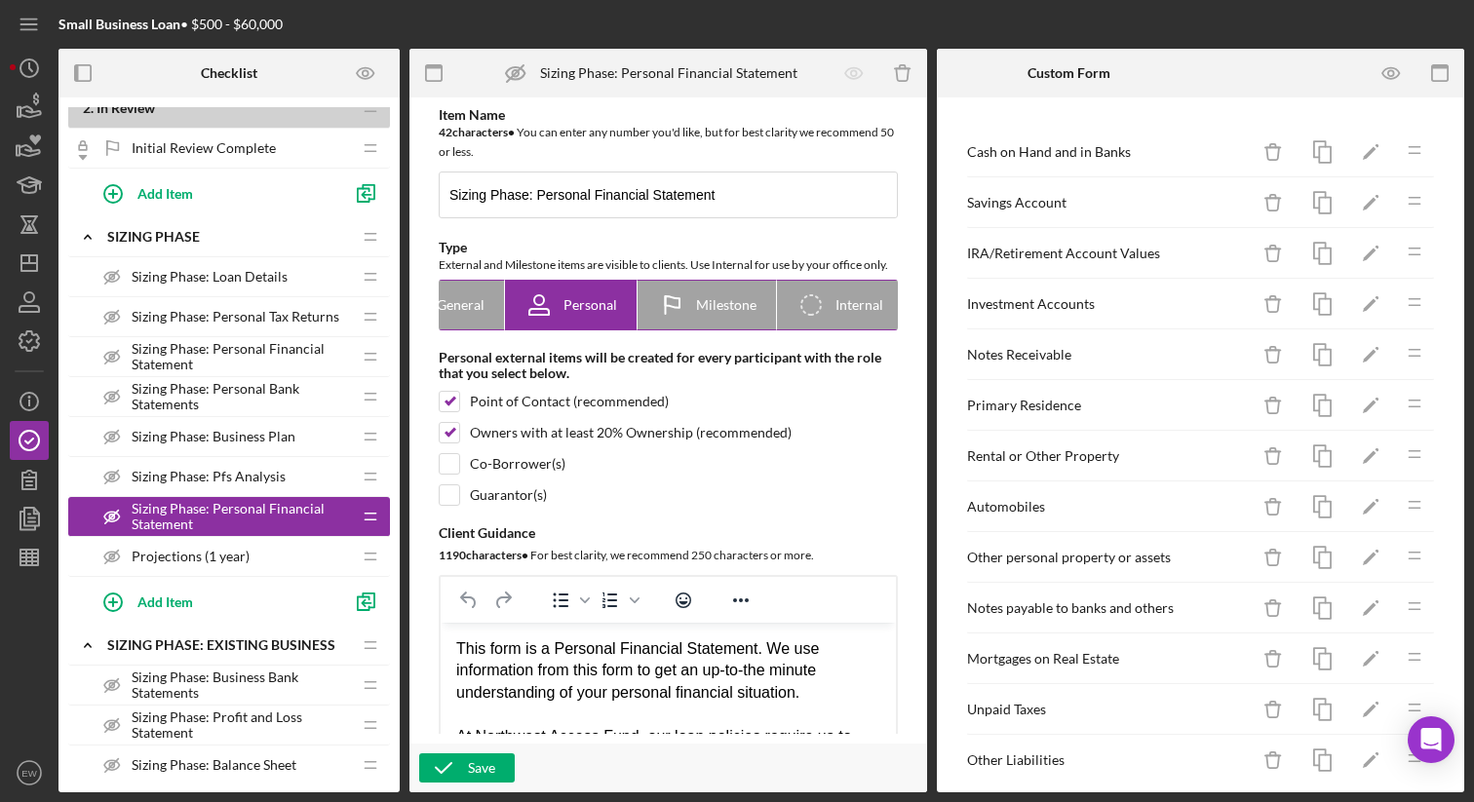
scroll to position [0, 26]
click at [846, 321] on icon "Icon/Checklist Item Internal" at bounding box center [846, 305] width 49 height 49
radio input "false"
radio input "true"
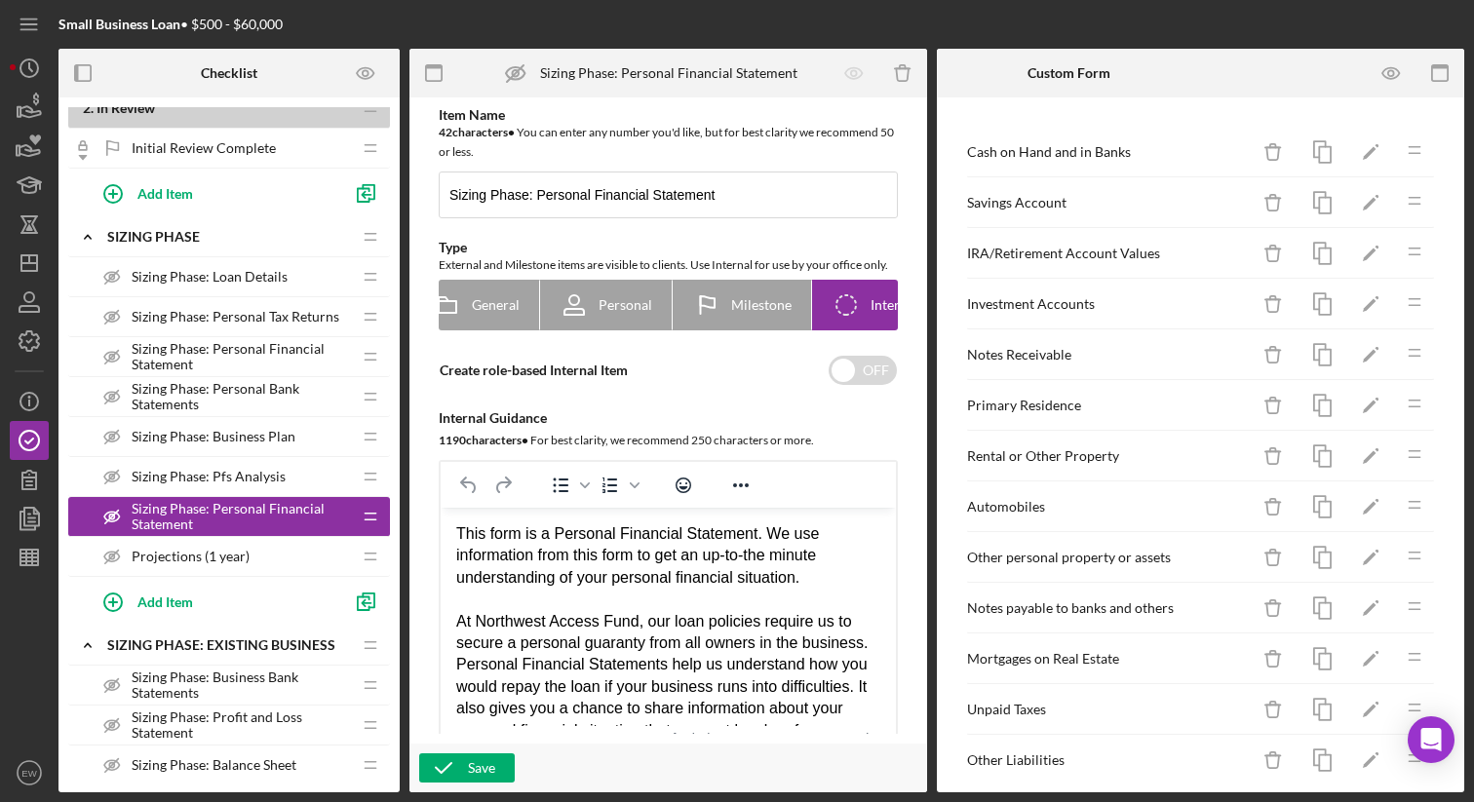
click at [313, 564] on div "Projections (1 year) Projections (1 year)" at bounding box center [222, 556] width 258 height 39
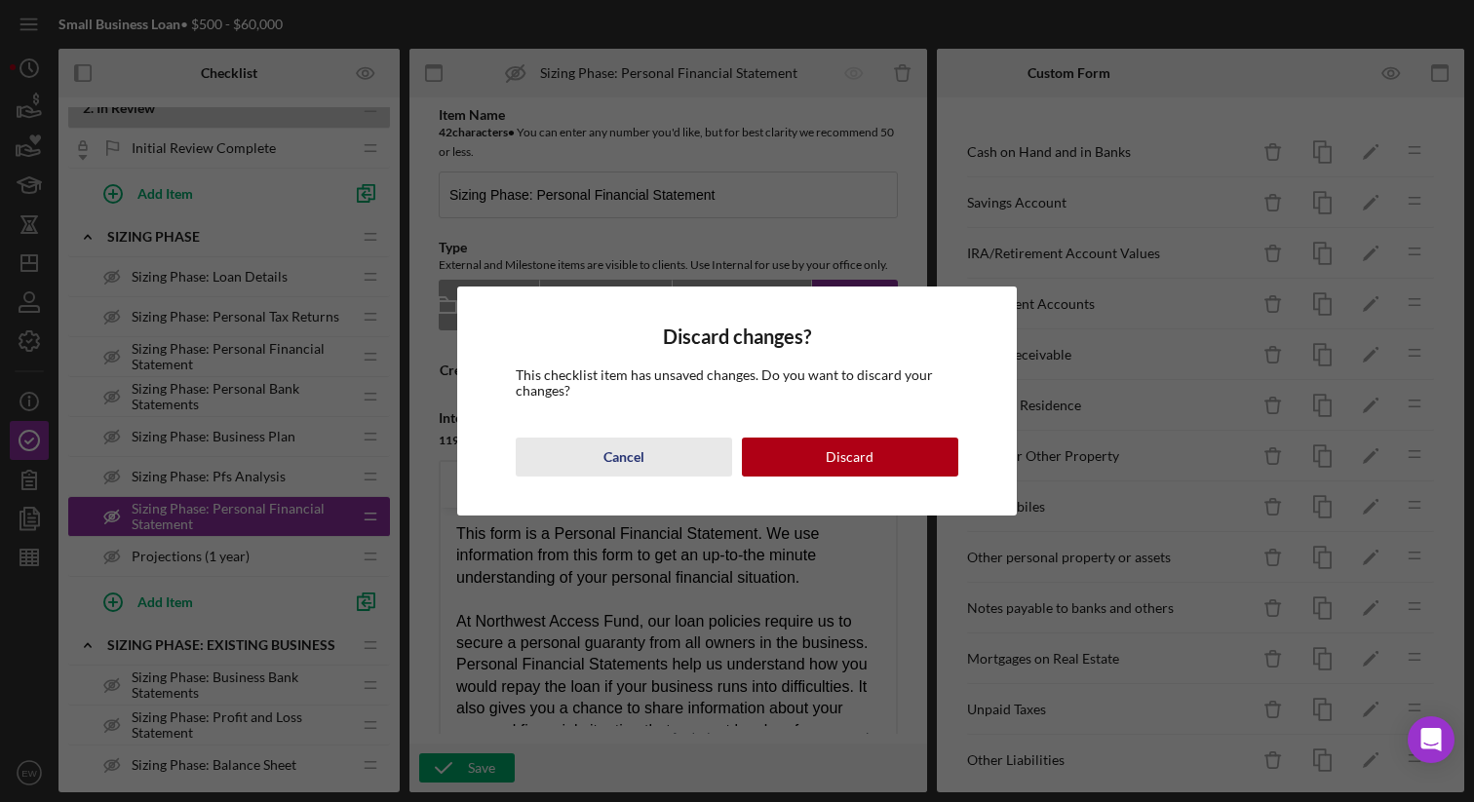
click at [618, 456] on div "Cancel" at bounding box center [623, 457] width 41 height 39
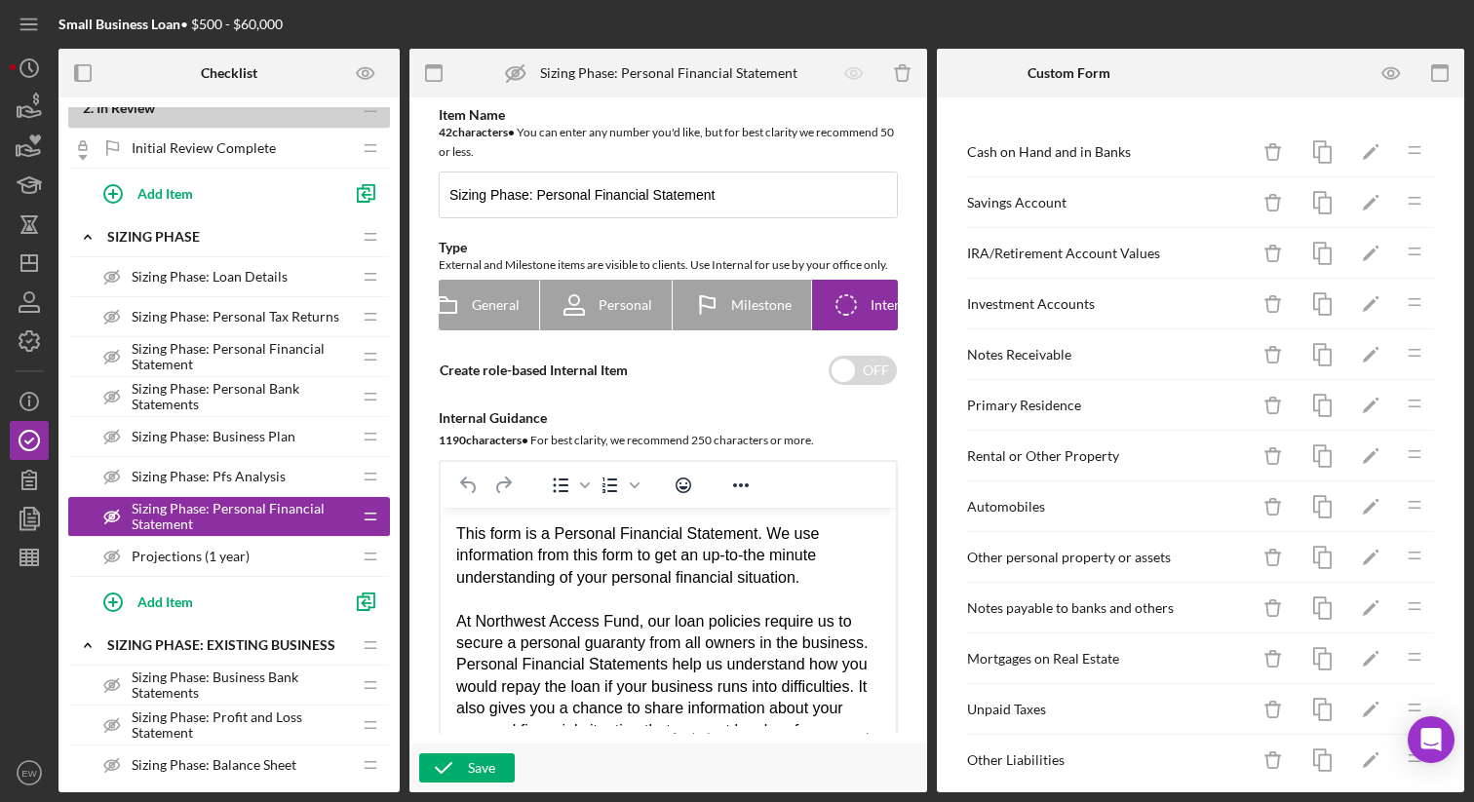
drag, startPoint x: 252, startPoint y: 557, endPoint x: 254, endPoint y: 515, distance: 42.0
click at [254, 515] on div "1 . Application In Process Icon/Expander Eligibility Phase Icon/Edit Icon/Drag …" at bounding box center [229, 590] width 322 height 2140
click at [260, 611] on button "Add Item" at bounding box center [214, 601] width 253 height 39
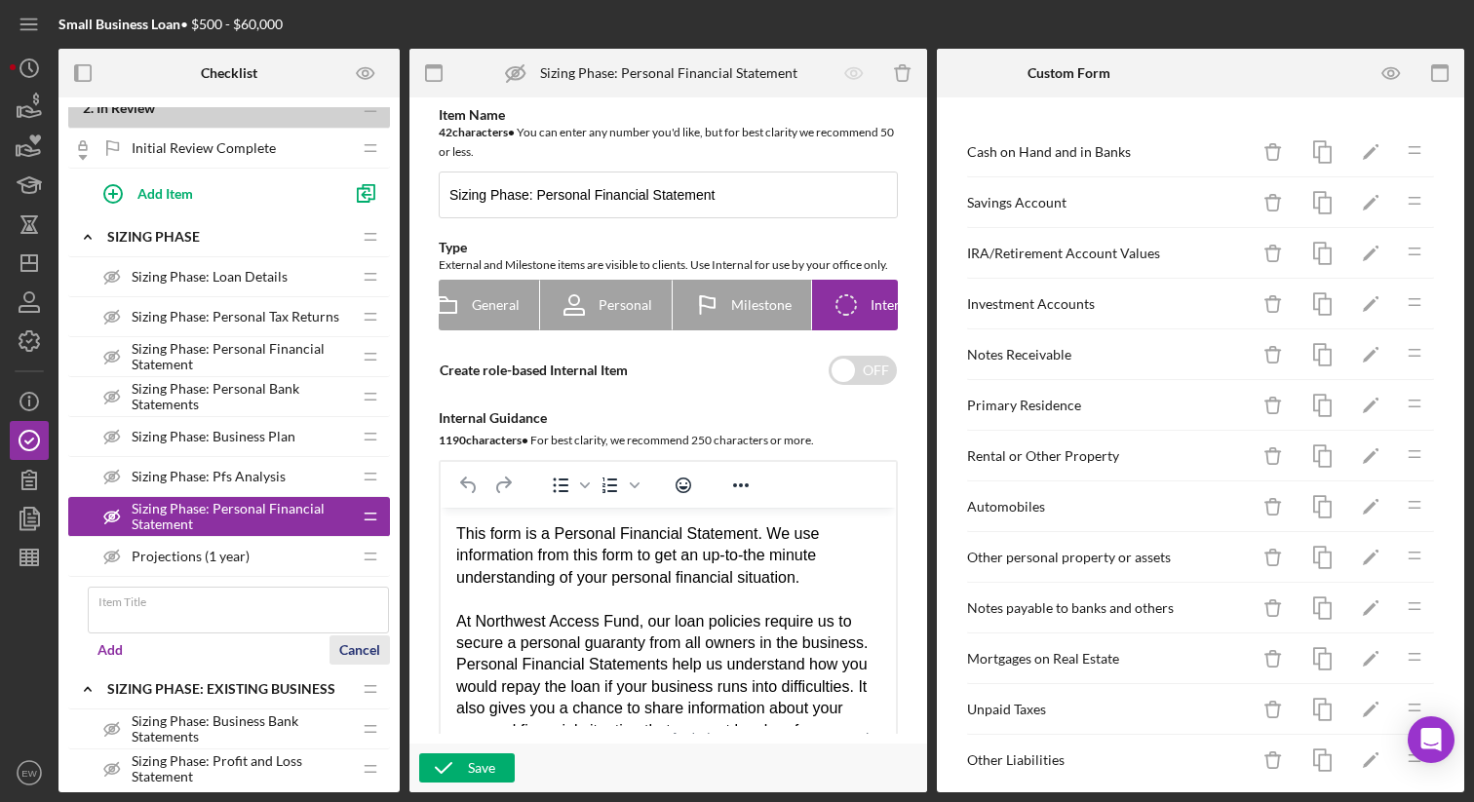
click at [352, 652] on div "Cancel" at bounding box center [359, 650] width 41 height 29
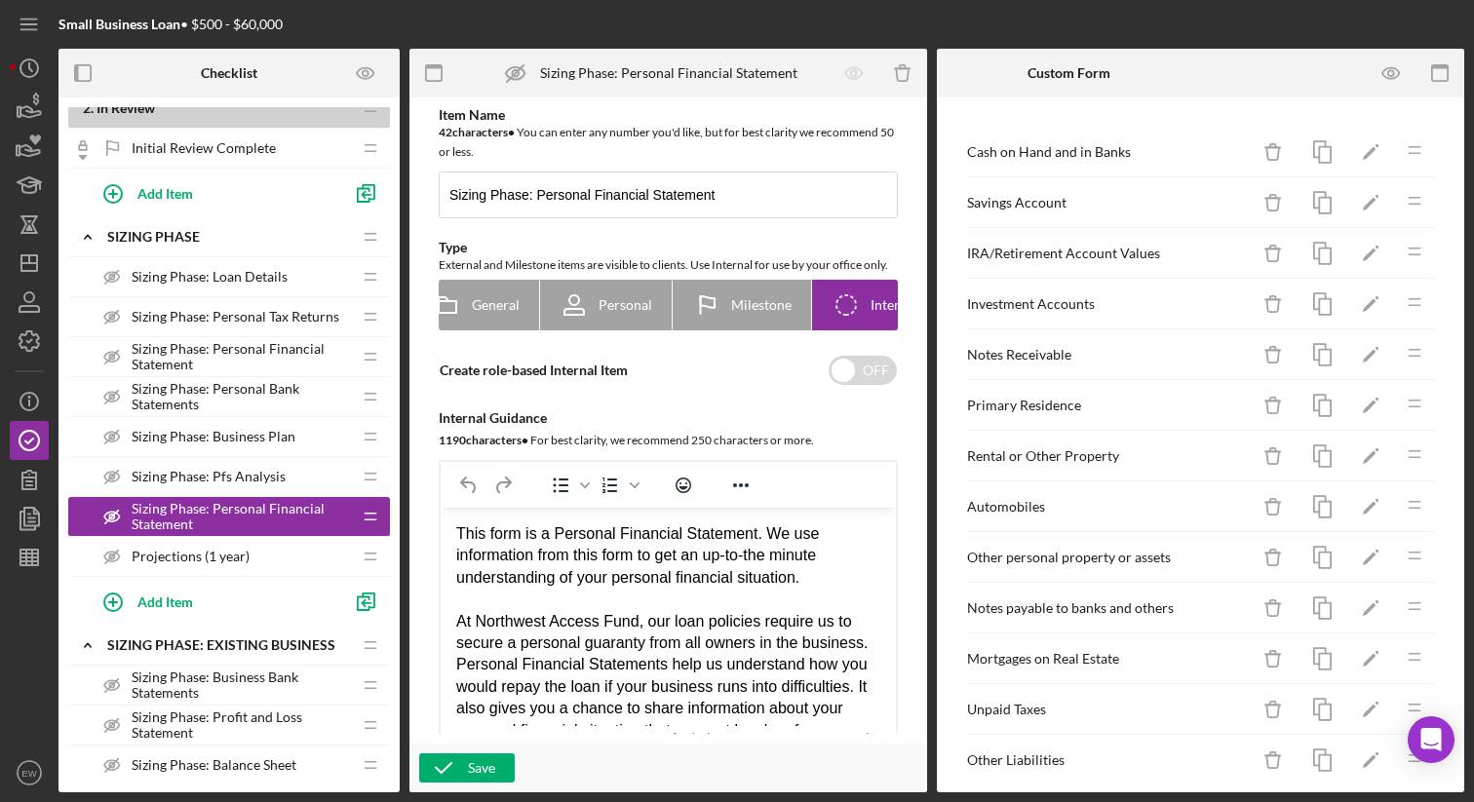
drag, startPoint x: 301, startPoint y: 552, endPoint x: 296, endPoint y: 521, distance: 31.6
click at [298, 505] on div "1 . Application In Process Icon/Expander Eligibility Phase Icon/Edit Icon/Drag …" at bounding box center [229, 590] width 322 height 2140
click at [456, 764] on icon "button" at bounding box center [443, 768] width 49 height 49
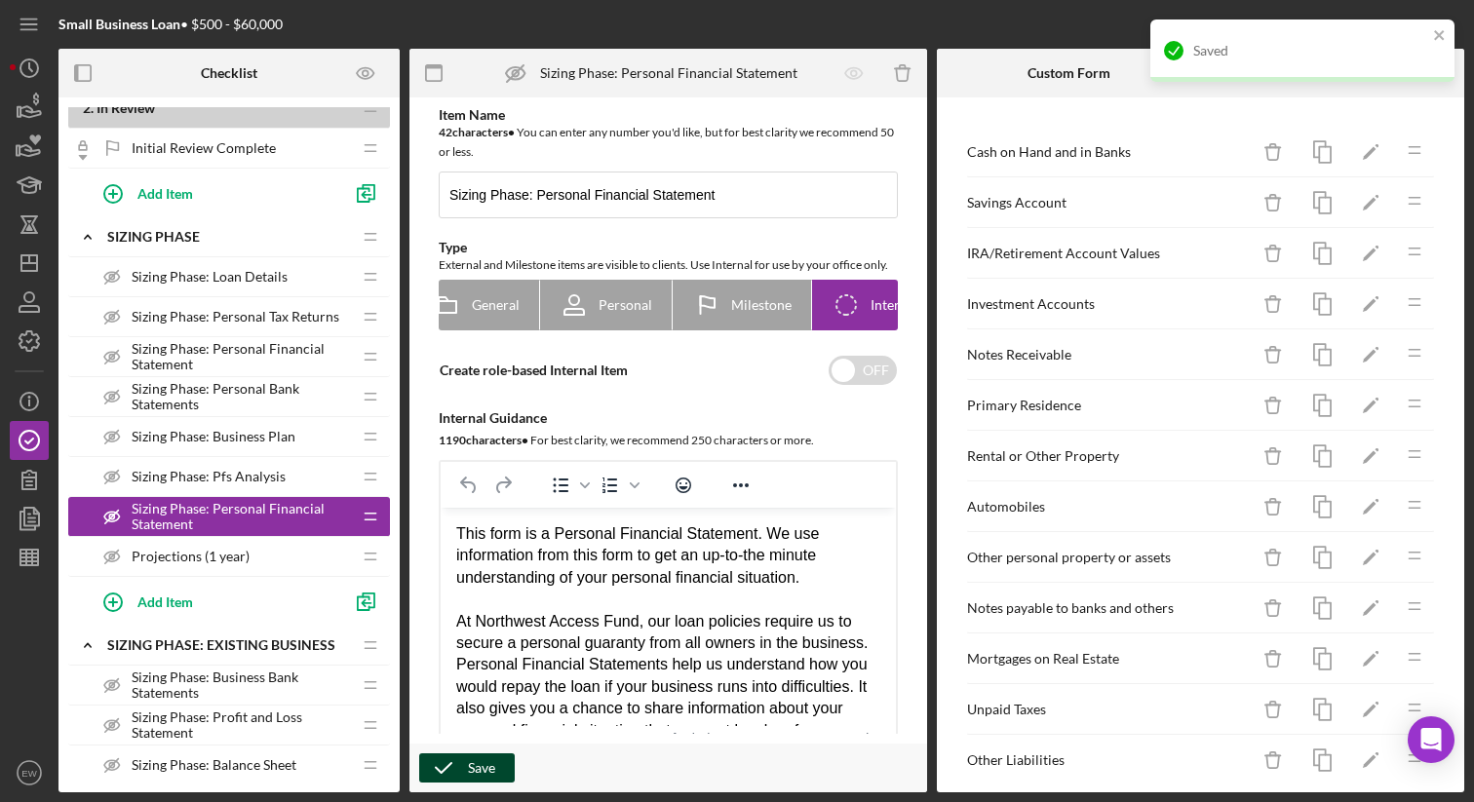
drag, startPoint x: 307, startPoint y: 561, endPoint x: 298, endPoint y: 522, distance: 40.0
click at [298, 520] on div "1 . Application In Process Icon/Expander Eligibility Phase Icon/Edit Icon/Drag …" at bounding box center [229, 590] width 322 height 2140
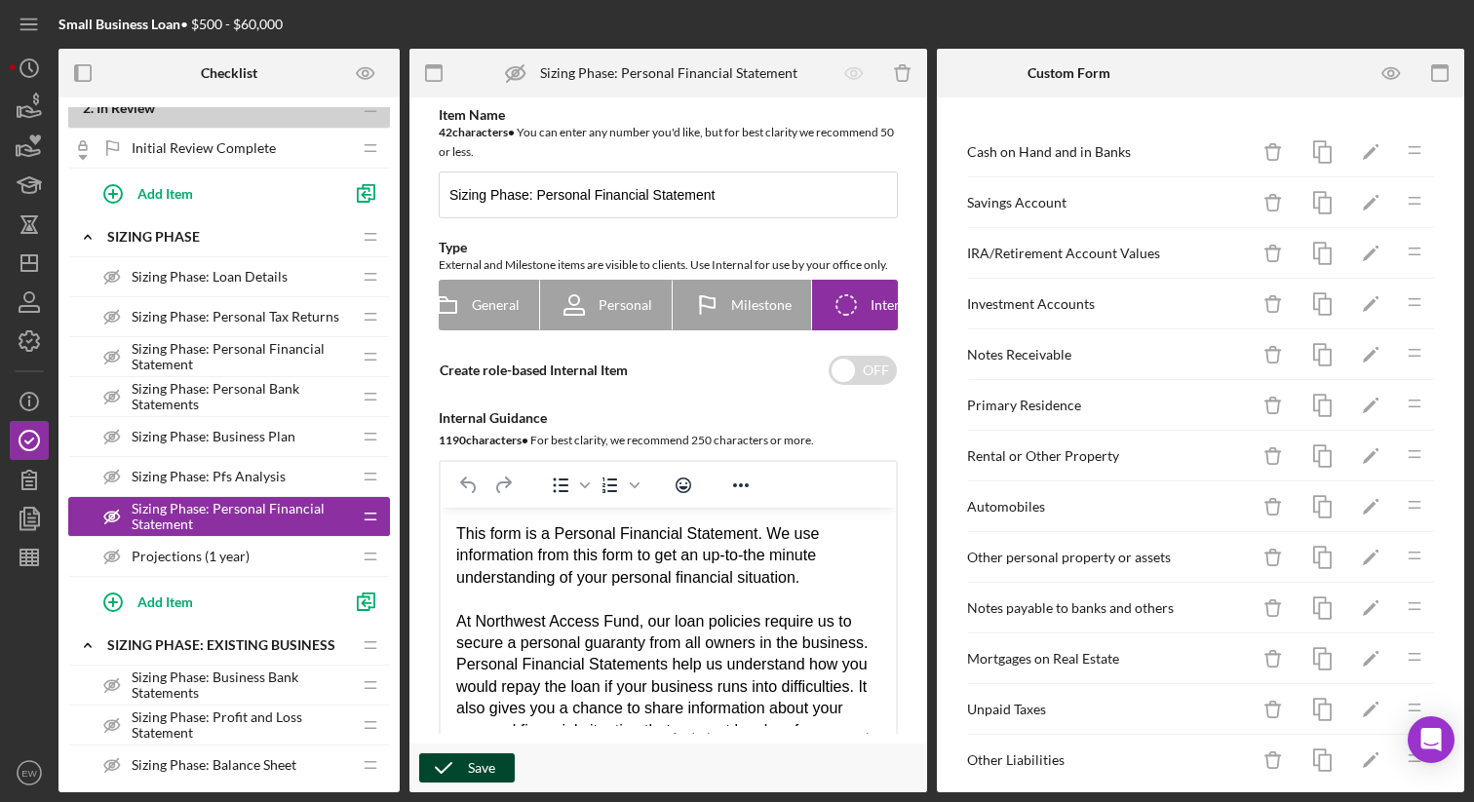
click at [301, 566] on div "Projections (1 year) Projections (1 year)" at bounding box center [222, 556] width 258 height 39
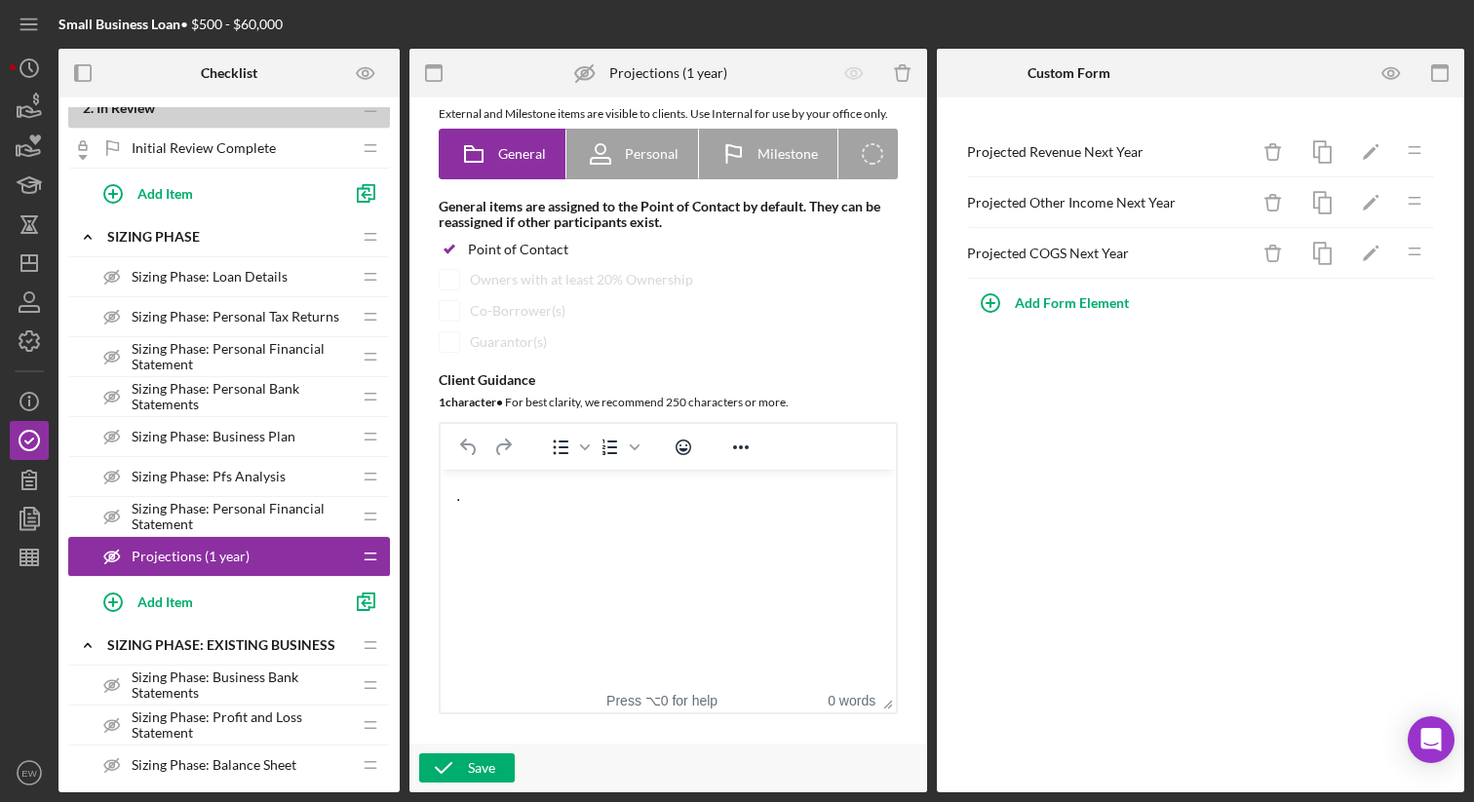
scroll to position [152, 0]
drag, startPoint x: 266, startPoint y: 556, endPoint x: 260, endPoint y: 534, distance: 22.2
click at [266, 512] on div "1 . Application In Process Icon/Expander Eligibility Phase Icon/Edit Icon/Drag …" at bounding box center [229, 590] width 322 height 2140
drag, startPoint x: 183, startPoint y: 556, endPoint x: 318, endPoint y: 526, distance: 137.7
click at [186, 485] on div "1 . Application In Process Icon/Expander Eligibility Phase Icon/Edit Icon/Drag …" at bounding box center [229, 590] width 322 height 2140
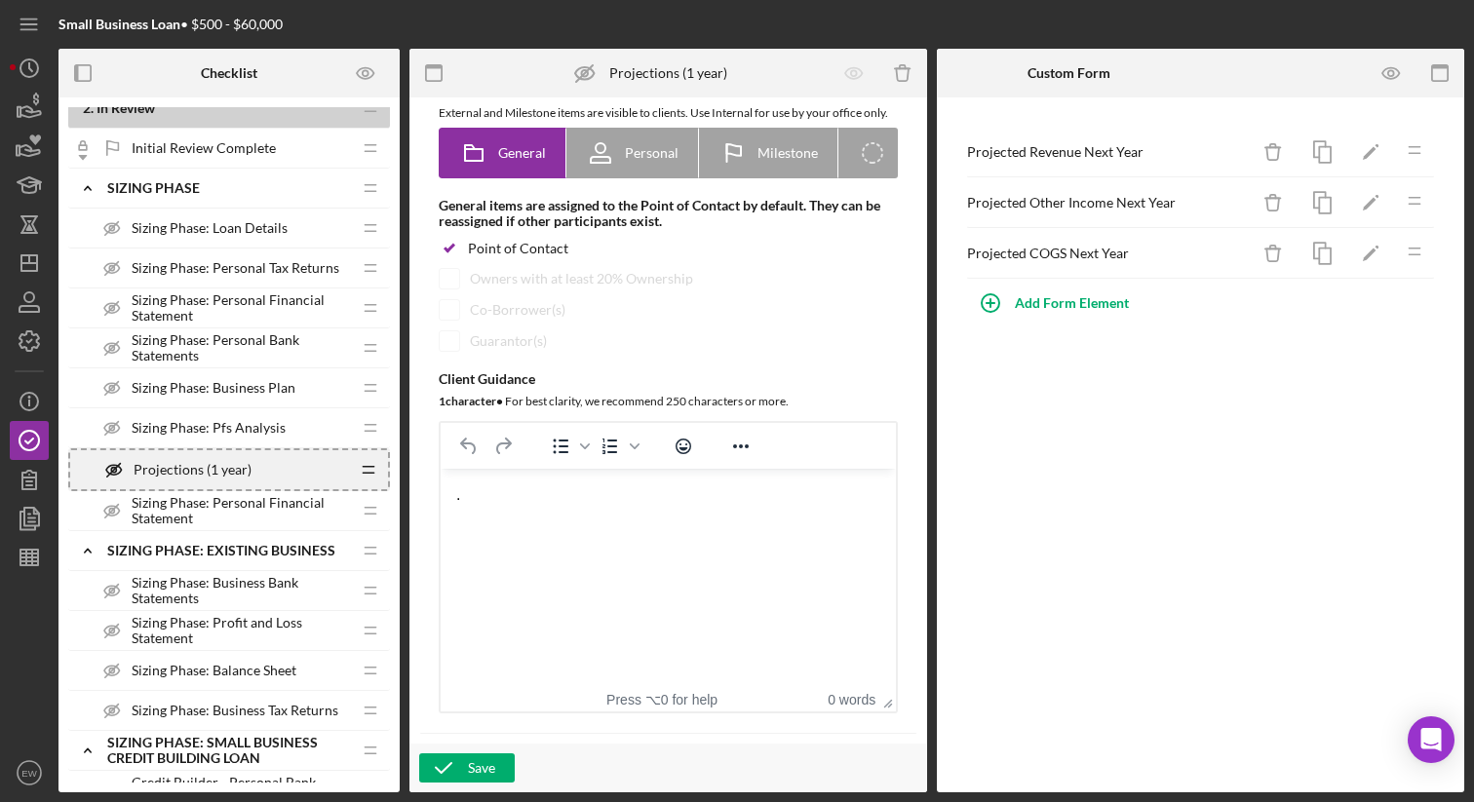
scroll to position [587, 0]
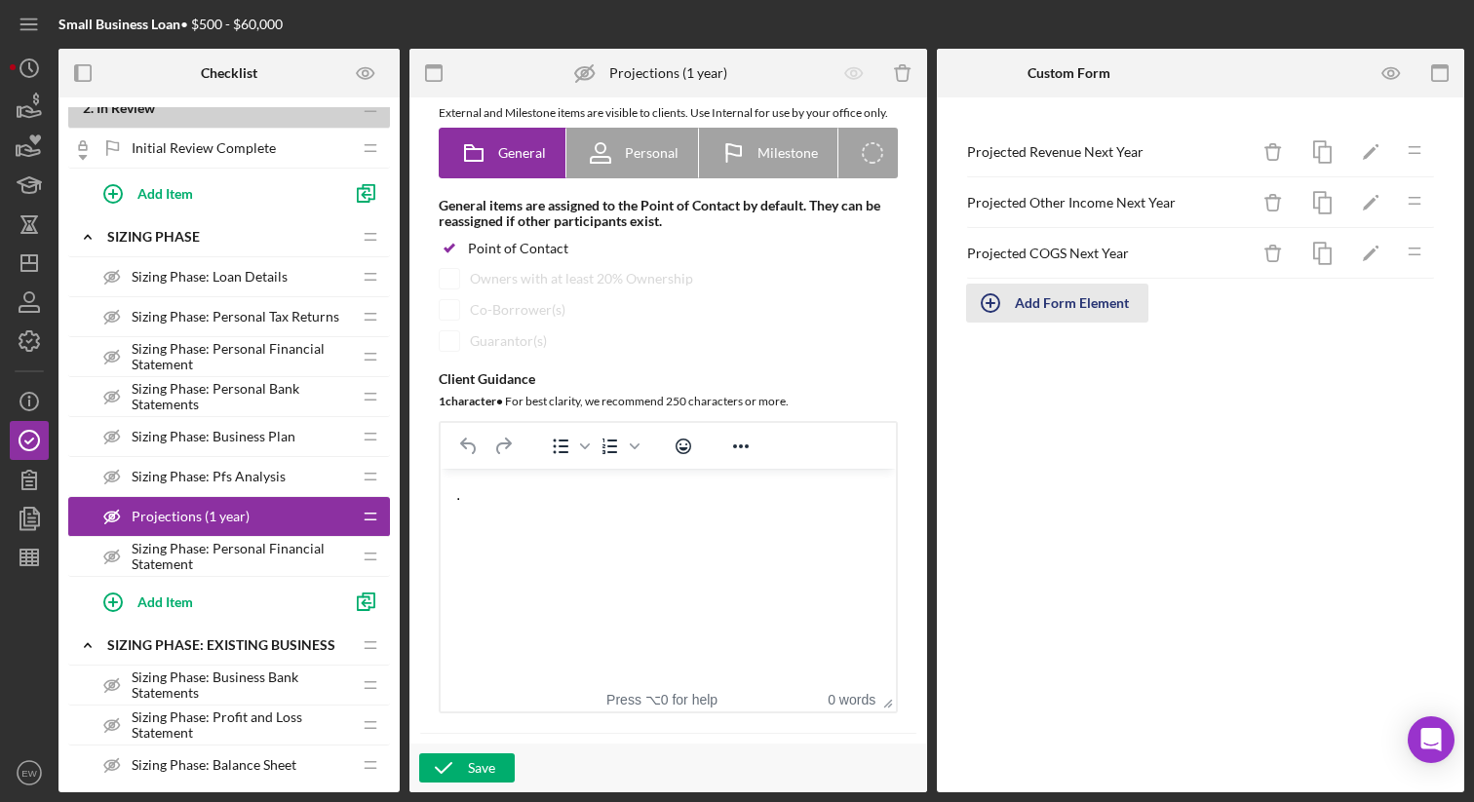
click at [994, 305] on icon "button" at bounding box center [990, 303] width 49 height 49
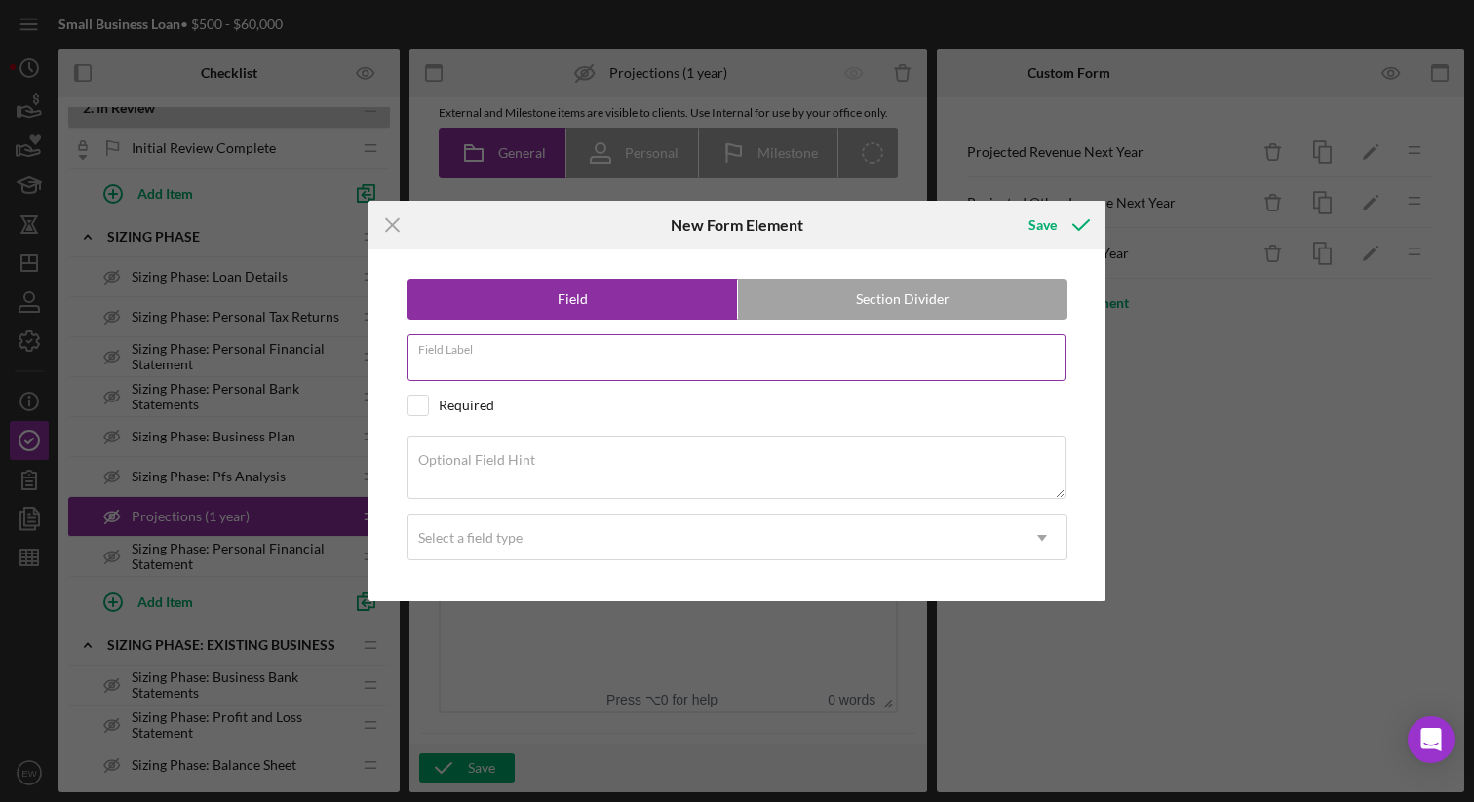
click at [593, 352] on div "Field Label" at bounding box center [736, 358] width 659 height 49
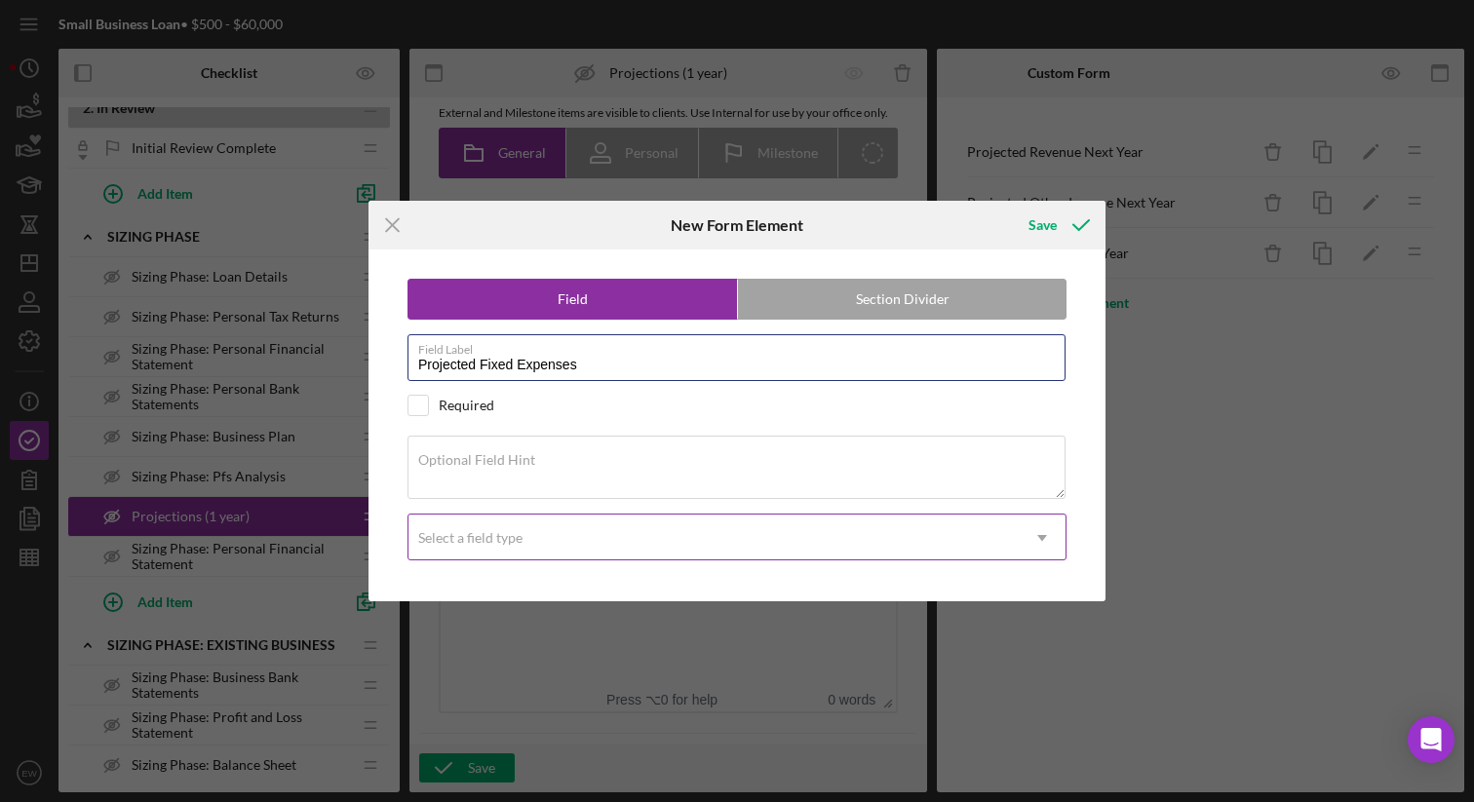
type input "Projected Fixed Expenses"
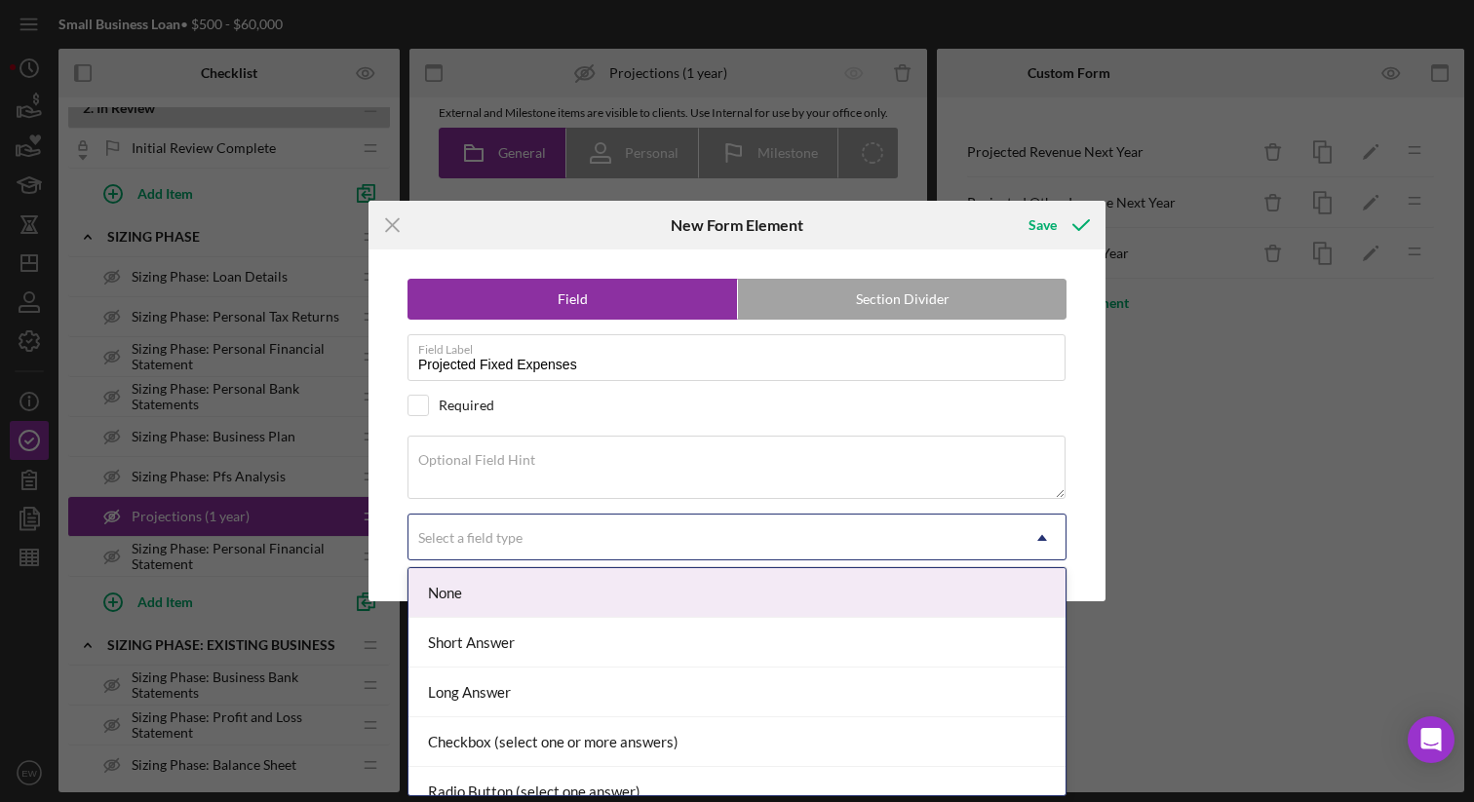
click at [774, 535] on div "Select a field type" at bounding box center [713, 538] width 610 height 45
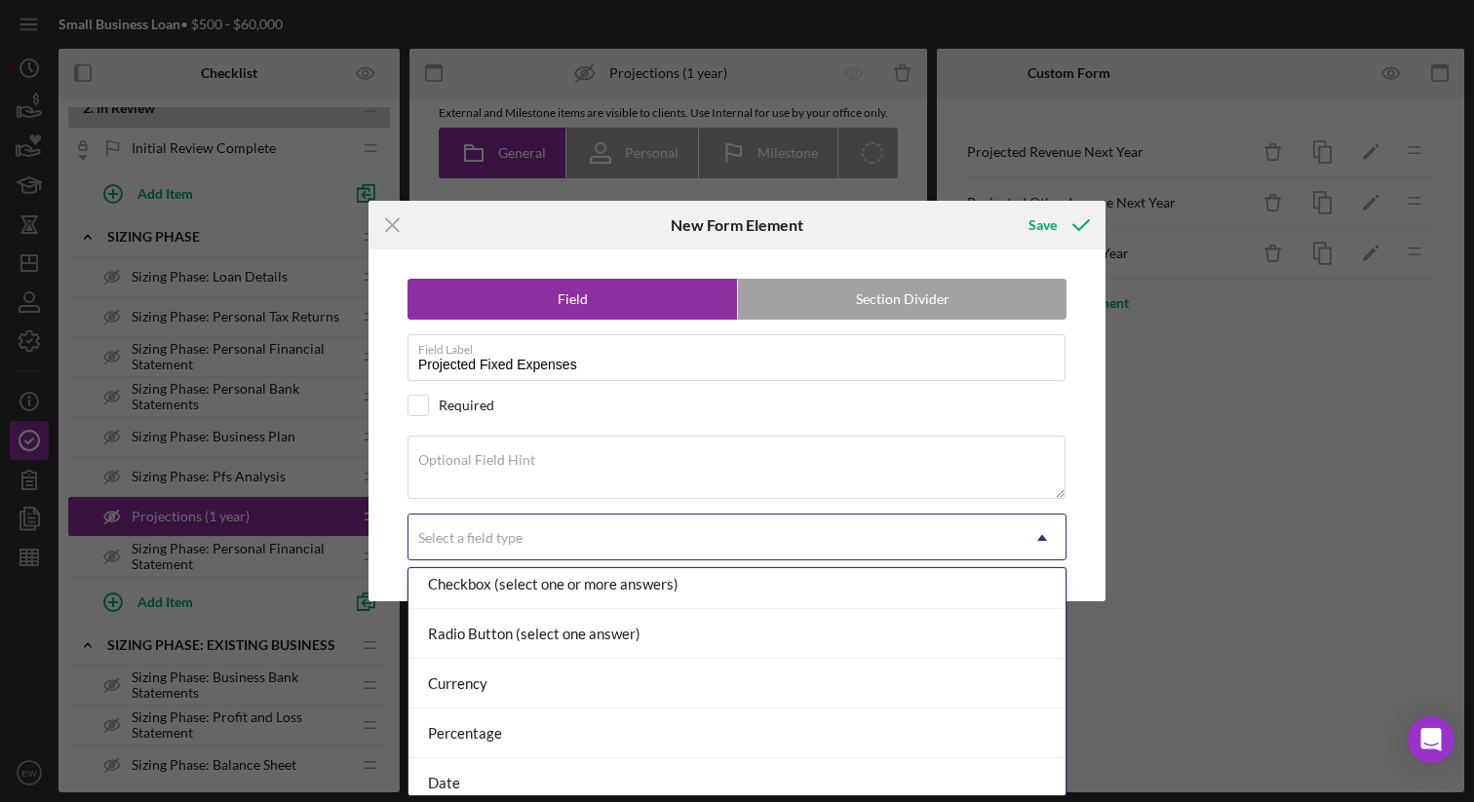
scroll to position [173, 0]
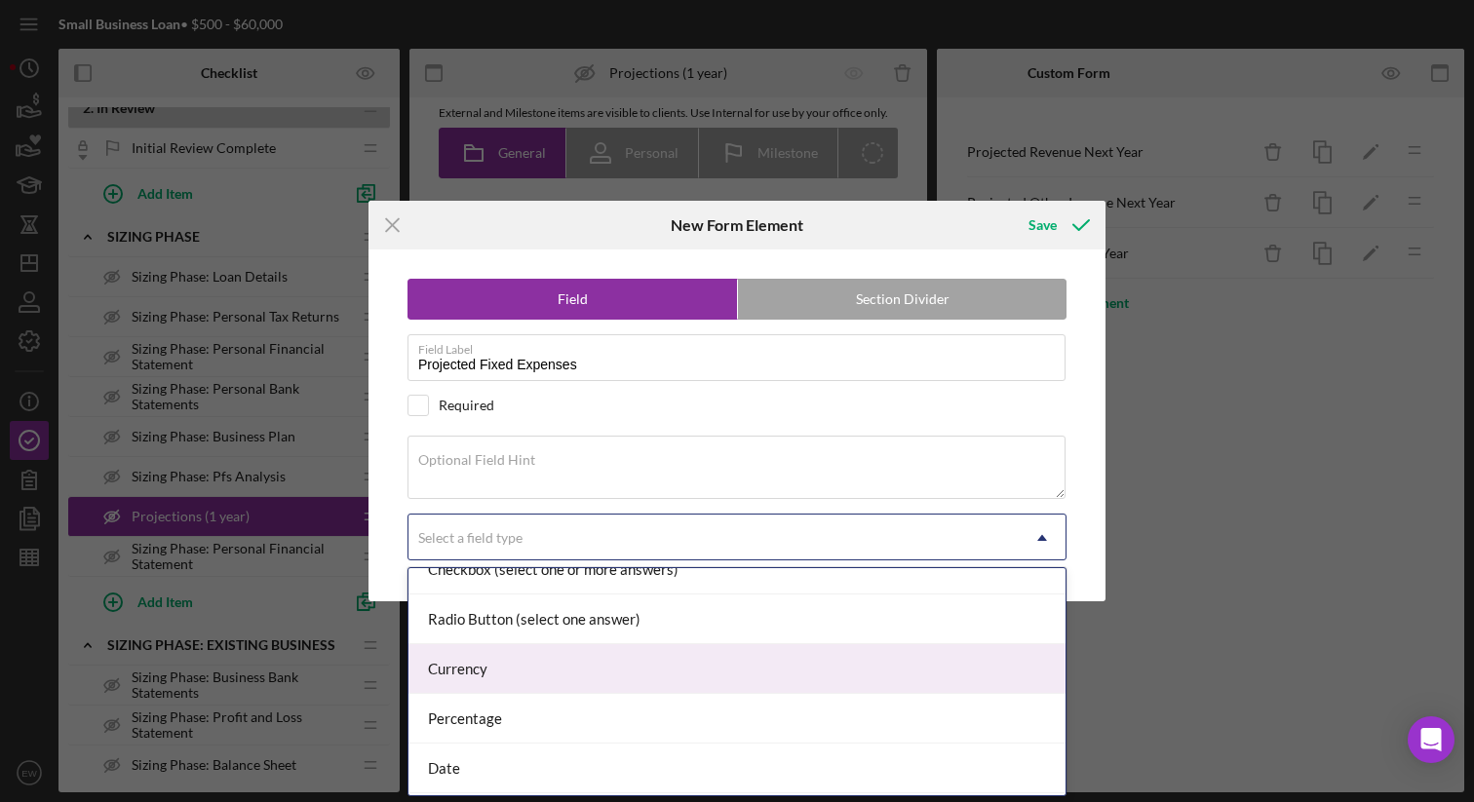
click at [740, 665] on div "Currency" at bounding box center [736, 669] width 657 height 50
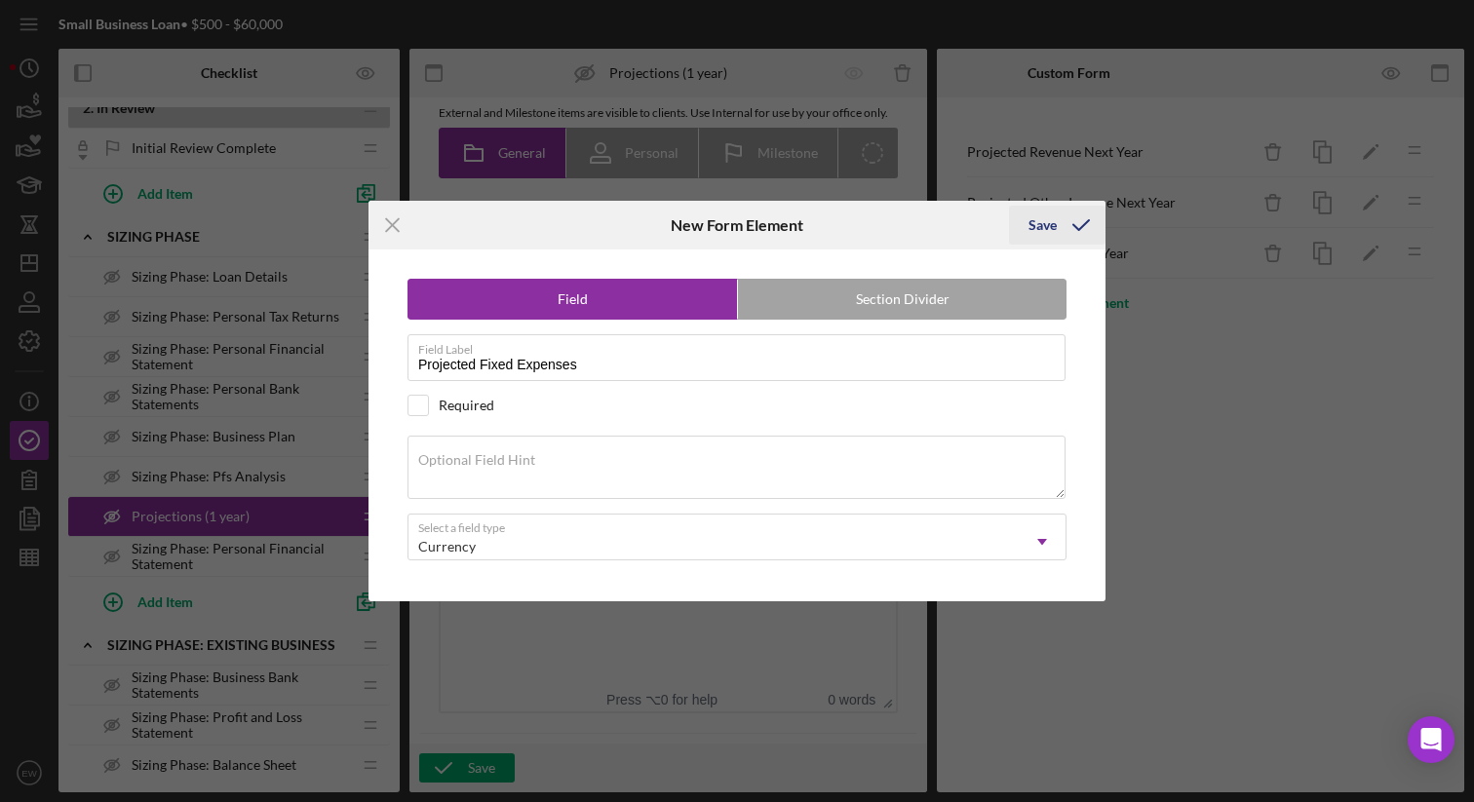
click at [1054, 226] on div "Save" at bounding box center [1042, 225] width 28 height 39
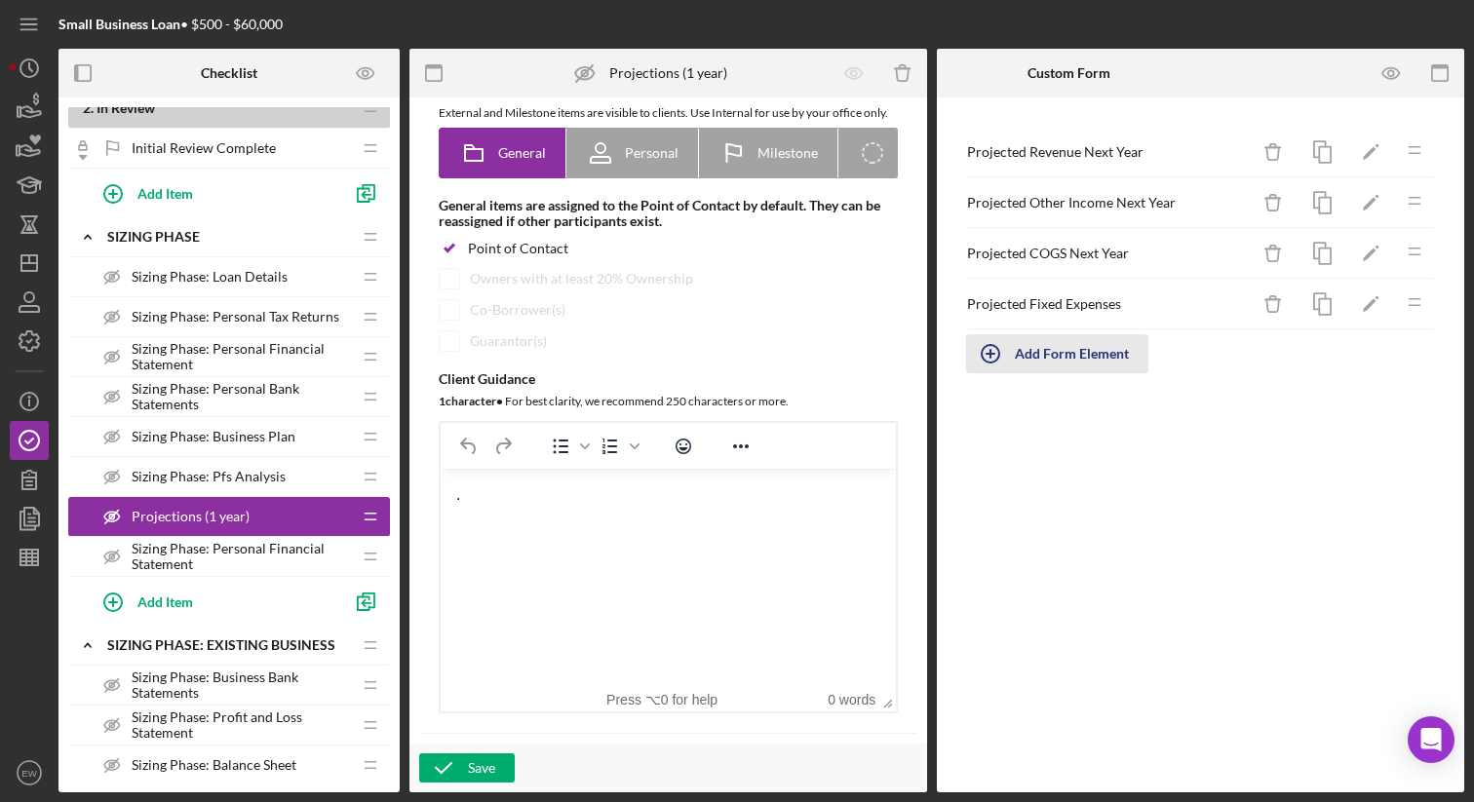
click at [994, 350] on icon "button" at bounding box center [990, 353] width 49 height 49
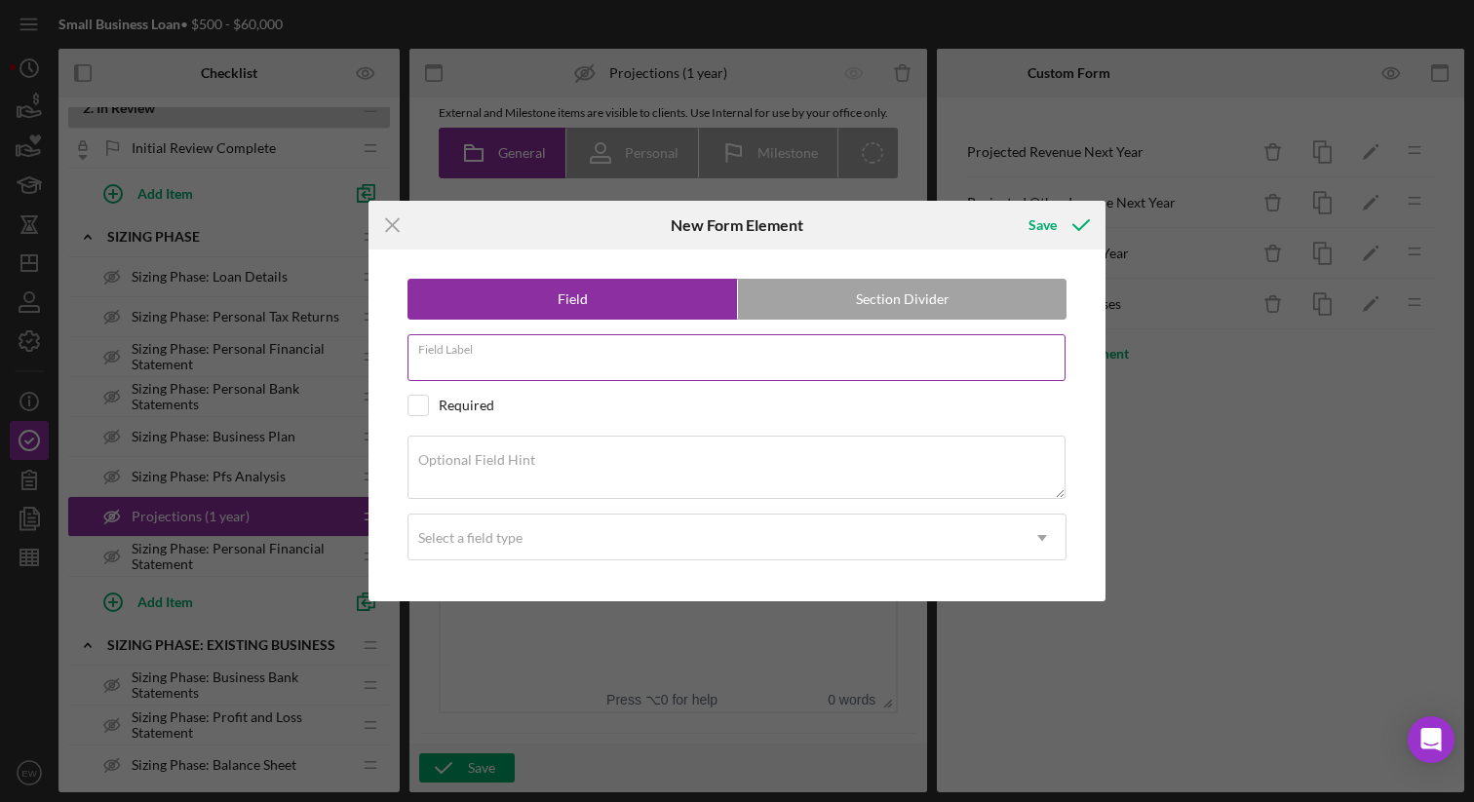
click at [668, 339] on div "Field Label" at bounding box center [736, 358] width 659 height 49
type input "Projected Variable Expenses"
click at [1067, 223] on icon "submit" at bounding box center [1081, 225] width 49 height 49
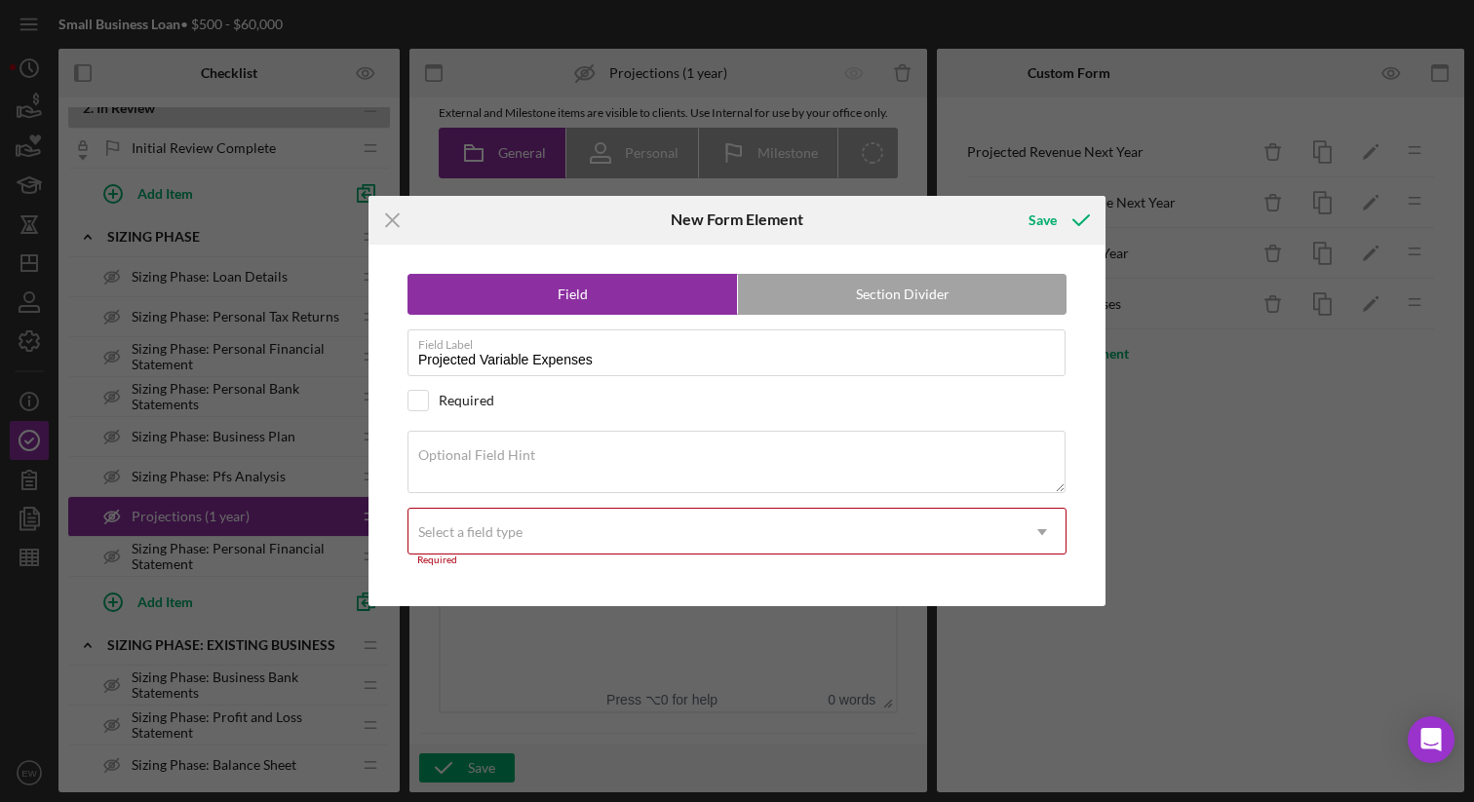
click at [948, 523] on div "Select a field type" at bounding box center [713, 532] width 610 height 45
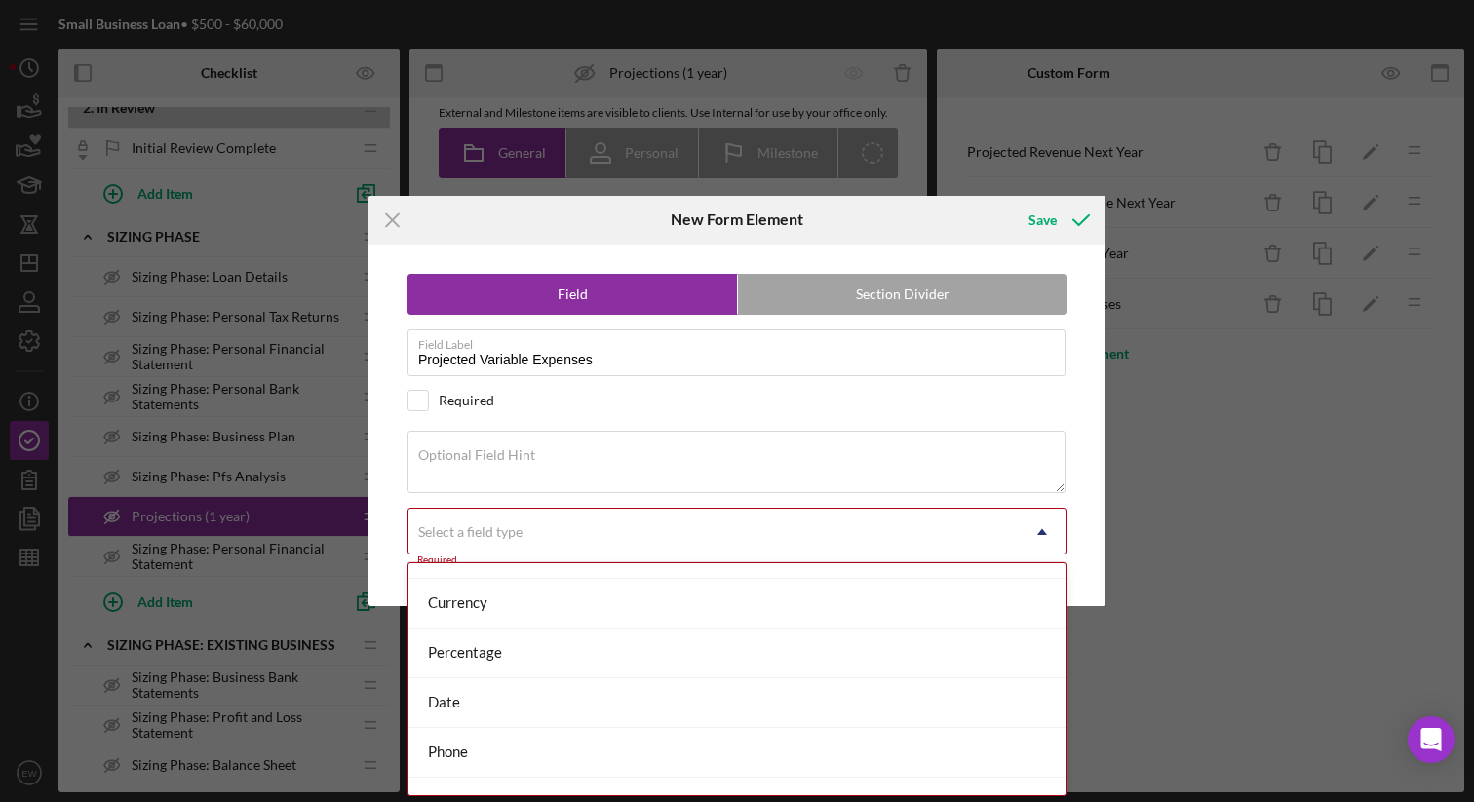
scroll to position [264, 0]
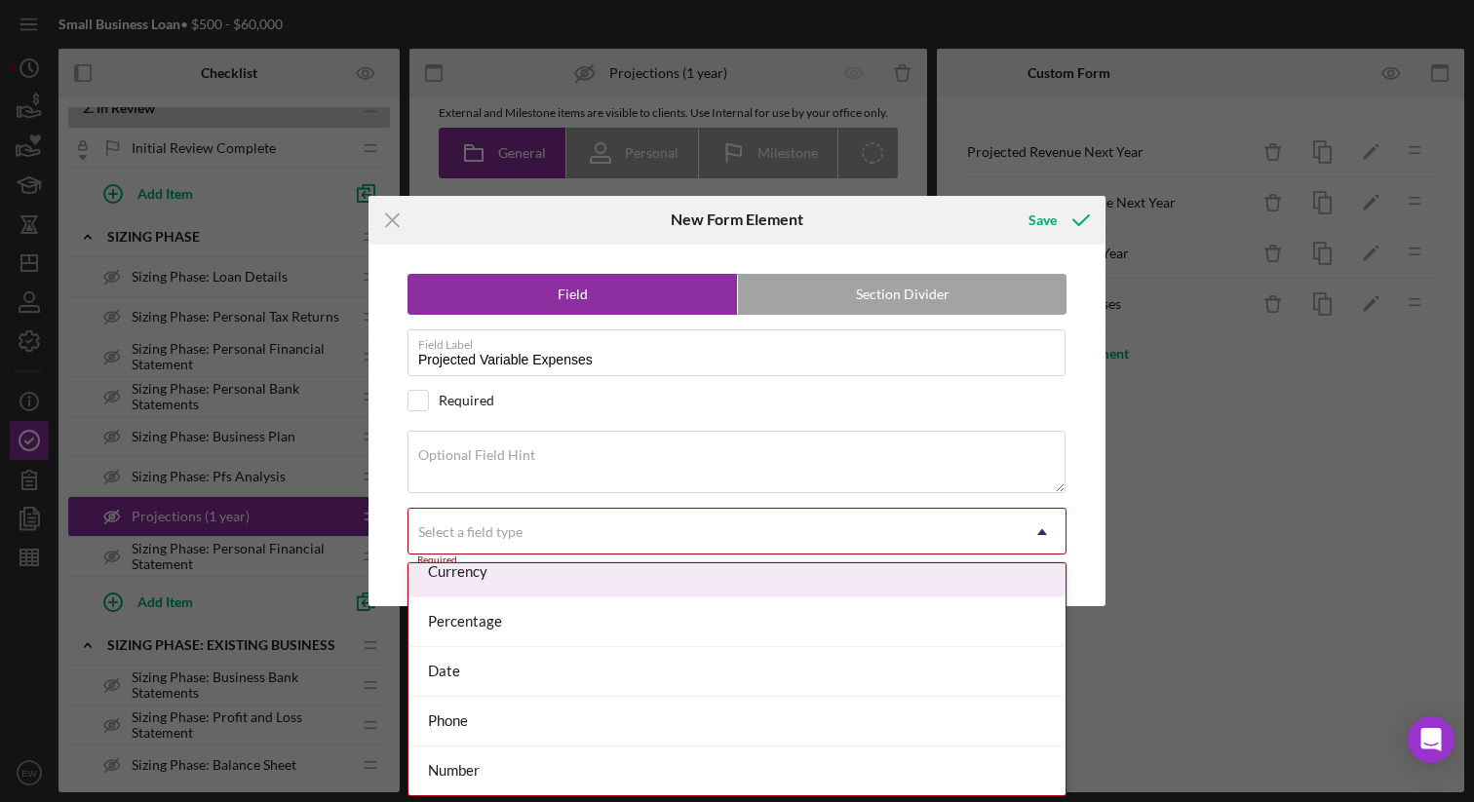
click at [875, 586] on div "Currency" at bounding box center [736, 573] width 657 height 50
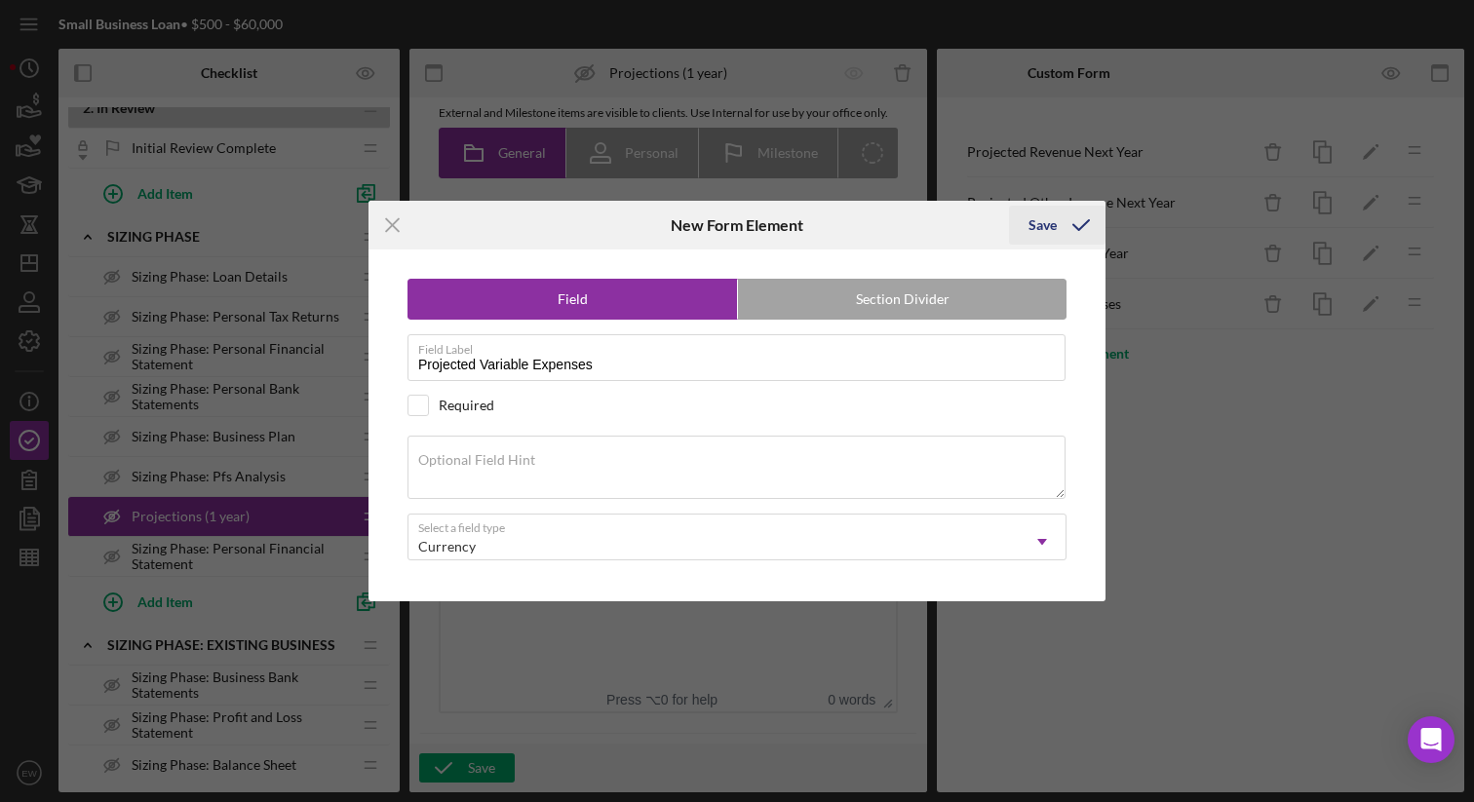
click at [1052, 220] on div "Save" at bounding box center [1042, 225] width 28 height 39
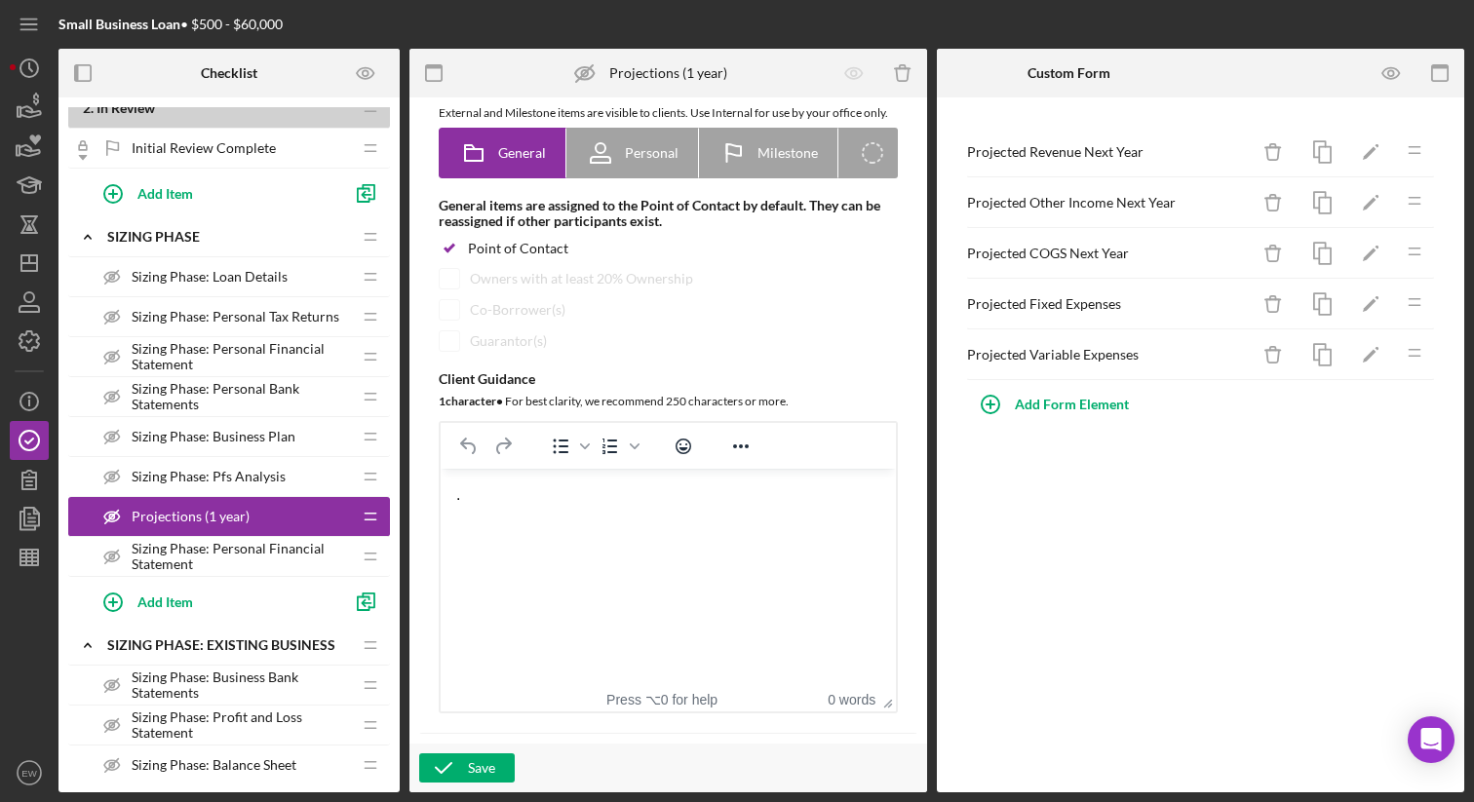
click at [515, 505] on div "." at bounding box center [668, 494] width 424 height 21
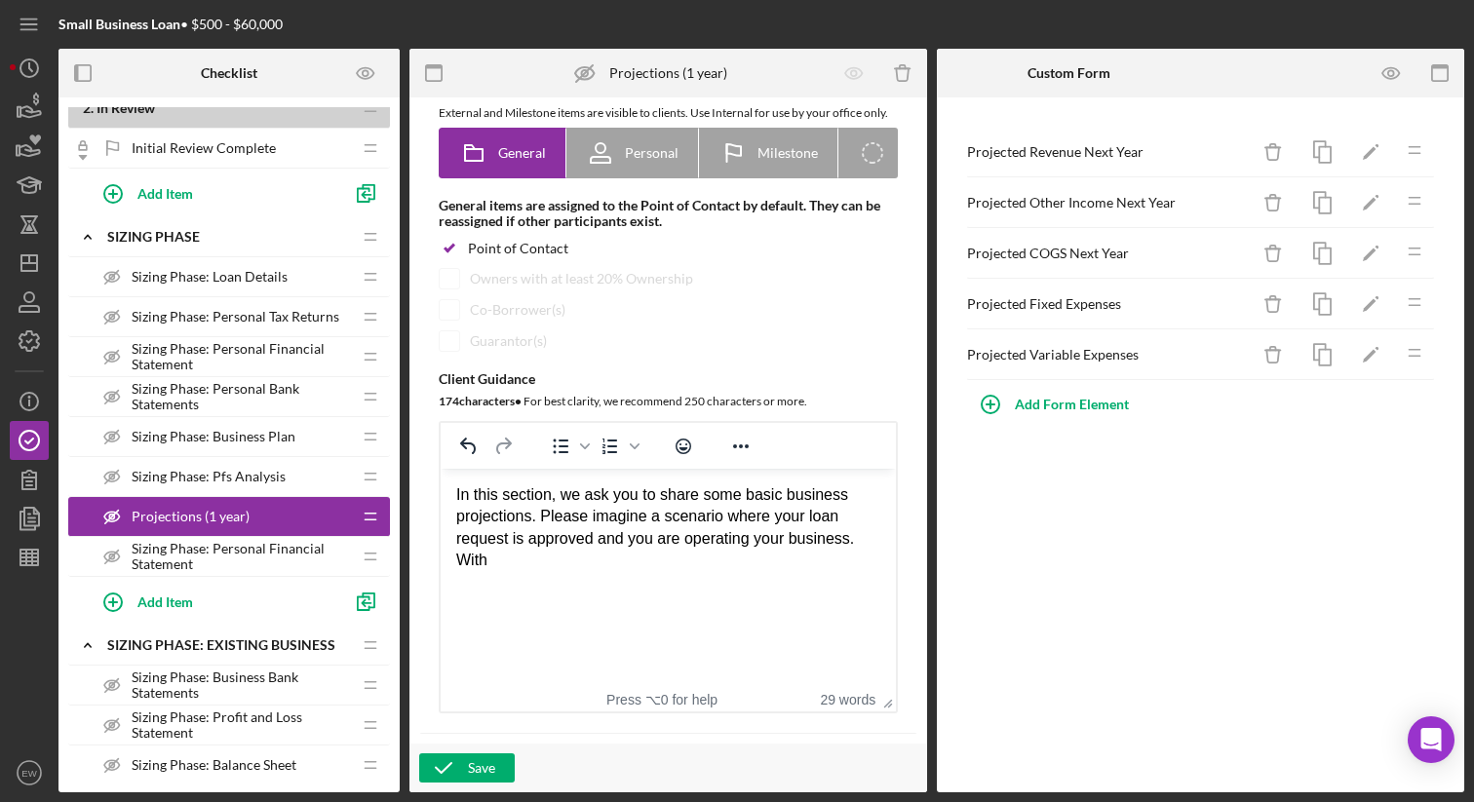
click at [856, 545] on div "In this section, we ask you to share some basic business projections. Please im…" at bounding box center [668, 528] width 424 height 88
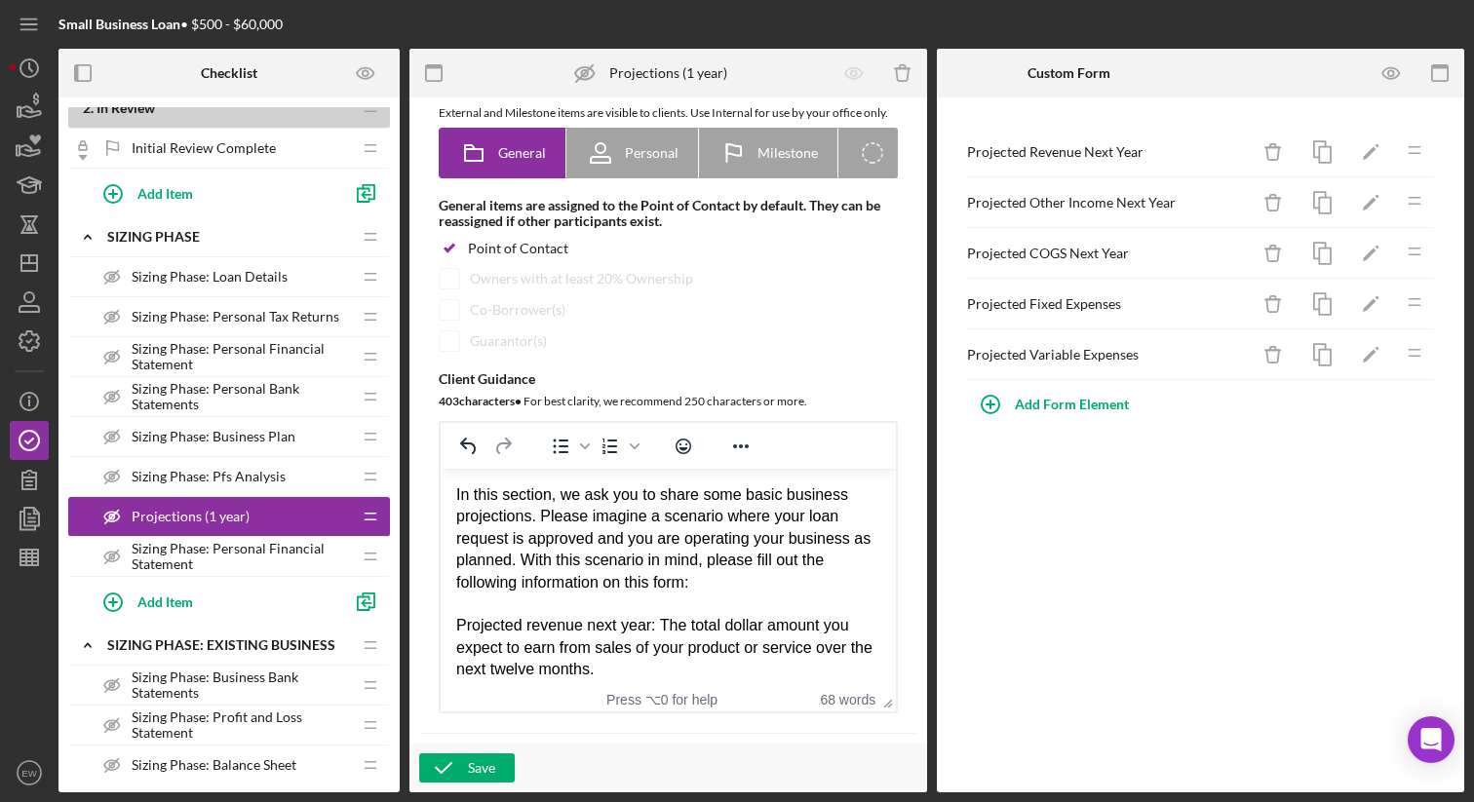
click at [458, 623] on div "Projected revenue next year: The total dollar amount you expect to earn from sa…" at bounding box center [668, 647] width 424 height 65
click at [562, 458] on icon "Bullet list" at bounding box center [560, 446] width 23 height 23
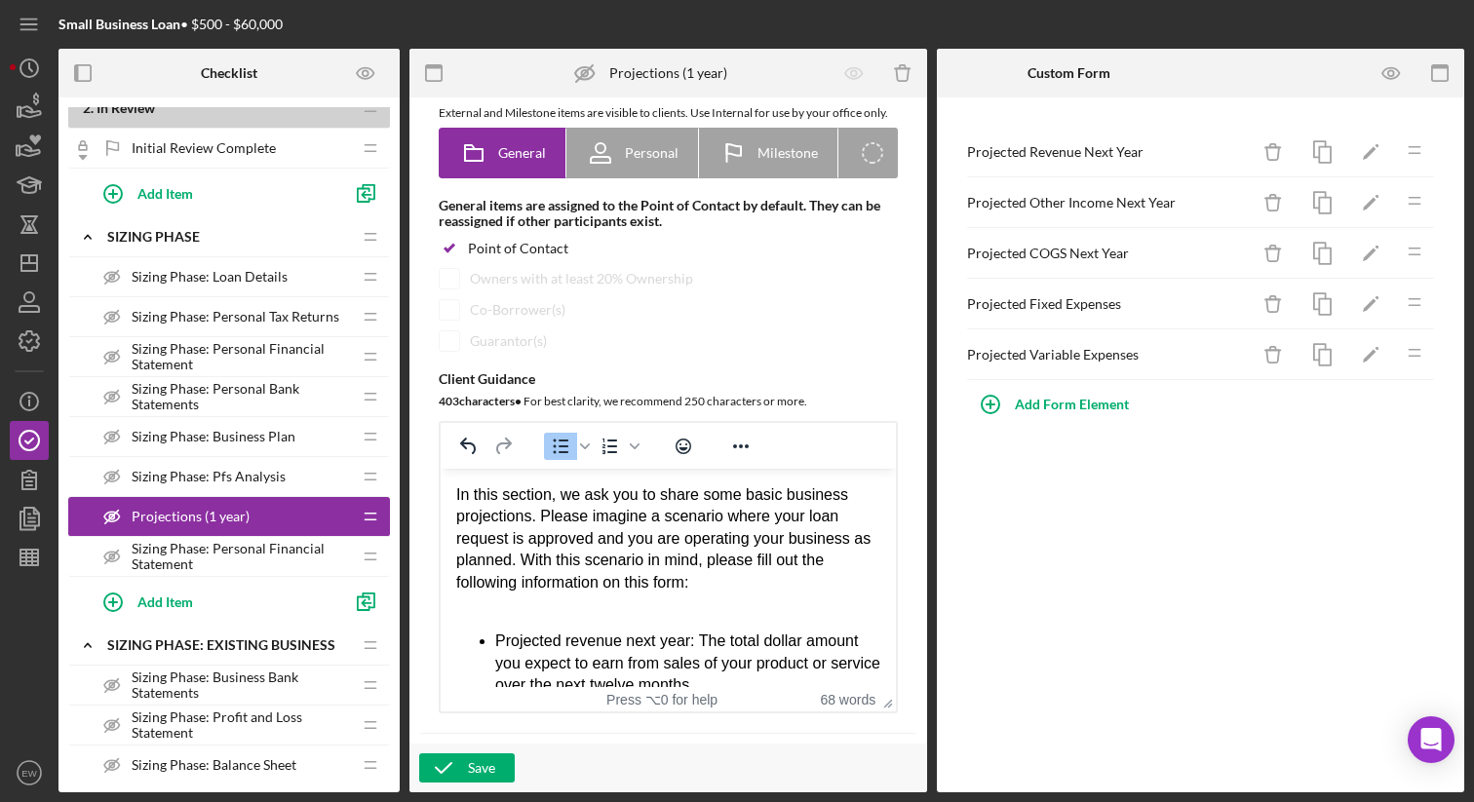
click at [523, 580] on div "In this section, we ask you to share some basic business projections. Please im…" at bounding box center [668, 538] width 424 height 109
click at [631, 587] on div "In this section, we ask you to share some basic business projections. Please im…" at bounding box center [668, 538] width 424 height 109
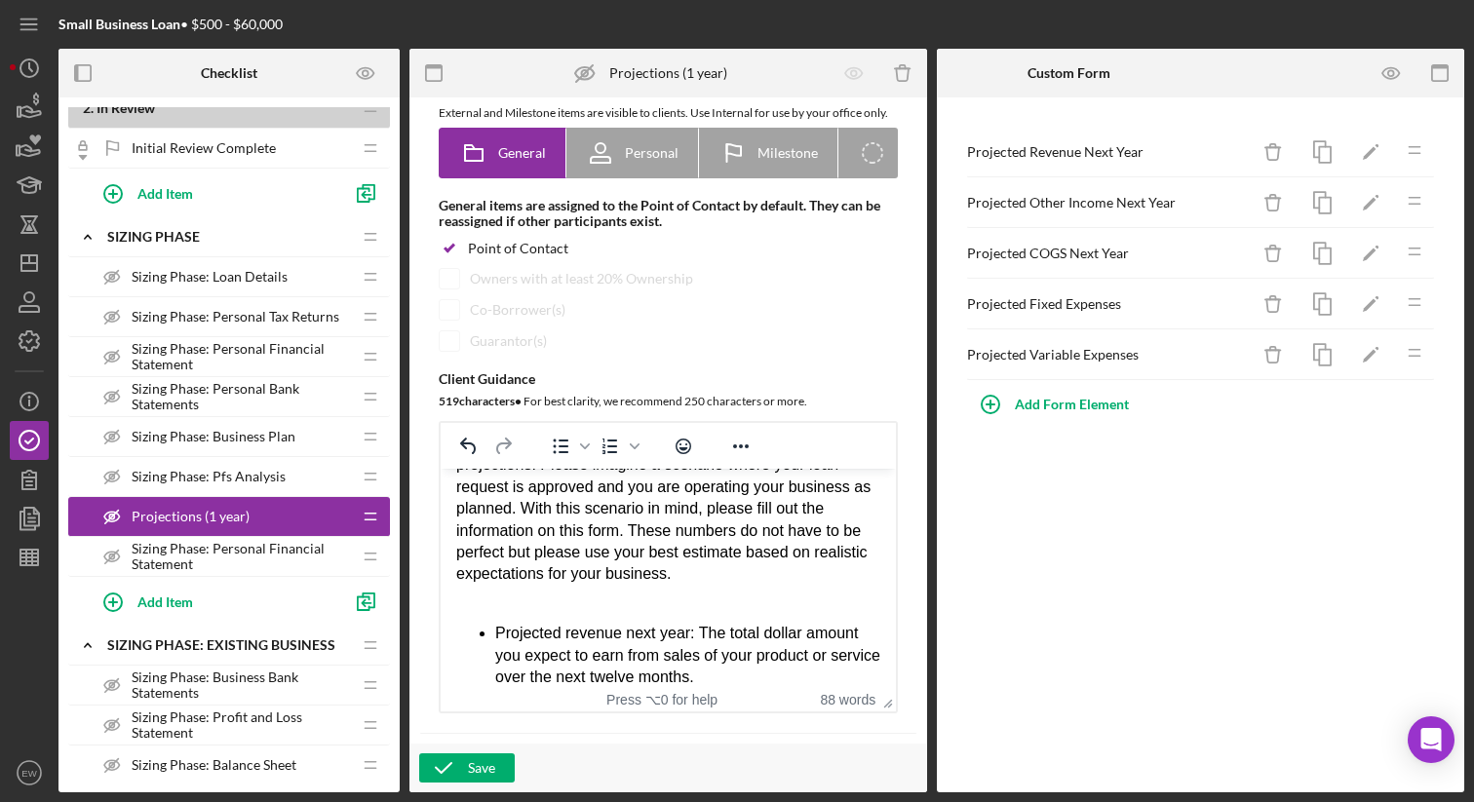
scroll to position [68, 0]
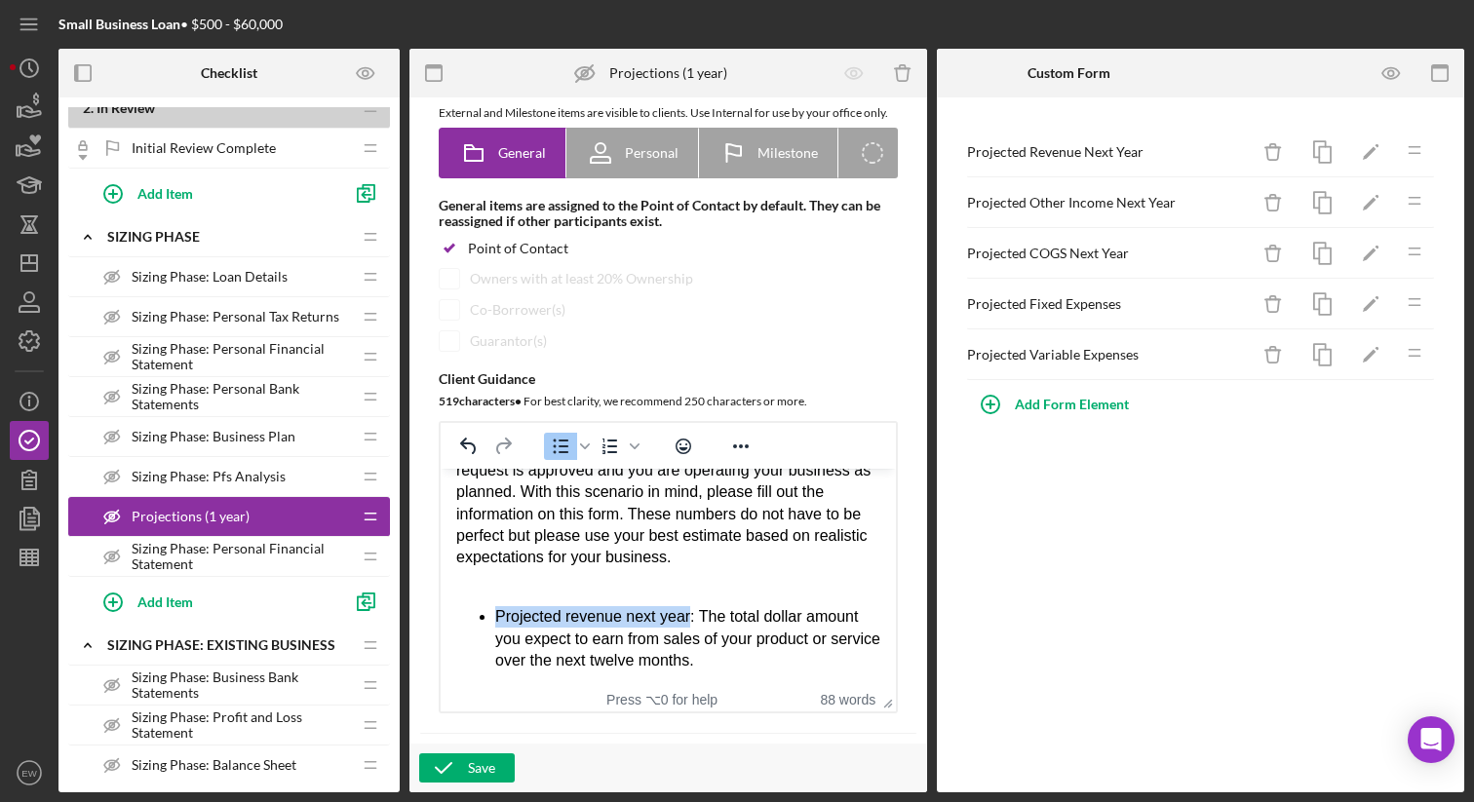
drag, startPoint x: 692, startPoint y: 619, endPoint x: 497, endPoint y: 621, distance: 195.0
click at [497, 621] on li "Projected revenue next year: The total dollar amount you expect to earn from sa…" at bounding box center [687, 638] width 385 height 65
click at [746, 458] on icon "Reveal or hide additional toolbar items" at bounding box center [740, 446] width 23 height 23
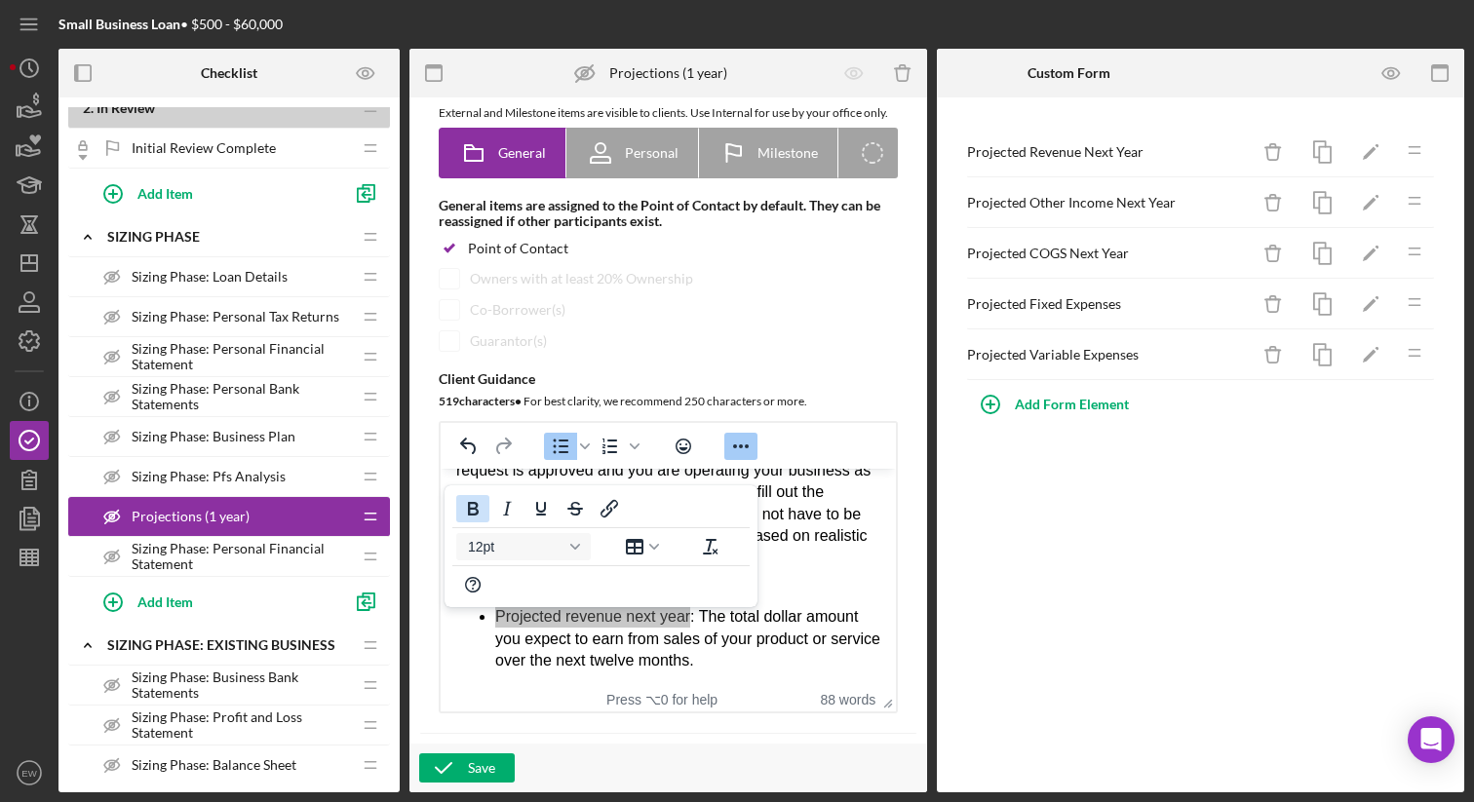
click at [470, 513] on icon "Bold" at bounding box center [473, 509] width 11 height 14
click at [649, 601] on div "12pt" at bounding box center [601, 546] width 313 height 122
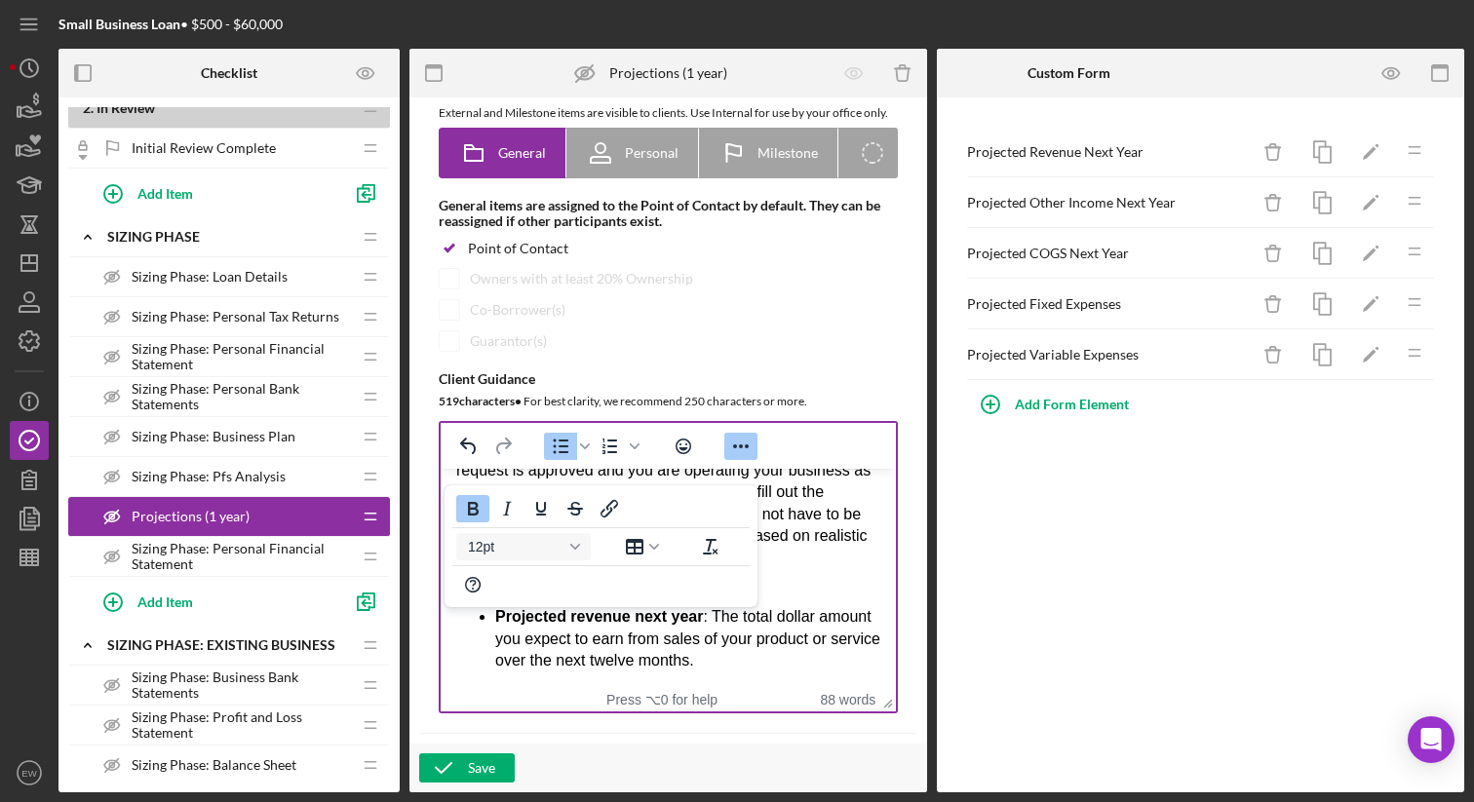
click at [766, 604] on body "In this section, we ask you to share some basic business projections. Please im…" at bounding box center [668, 543] width 424 height 255
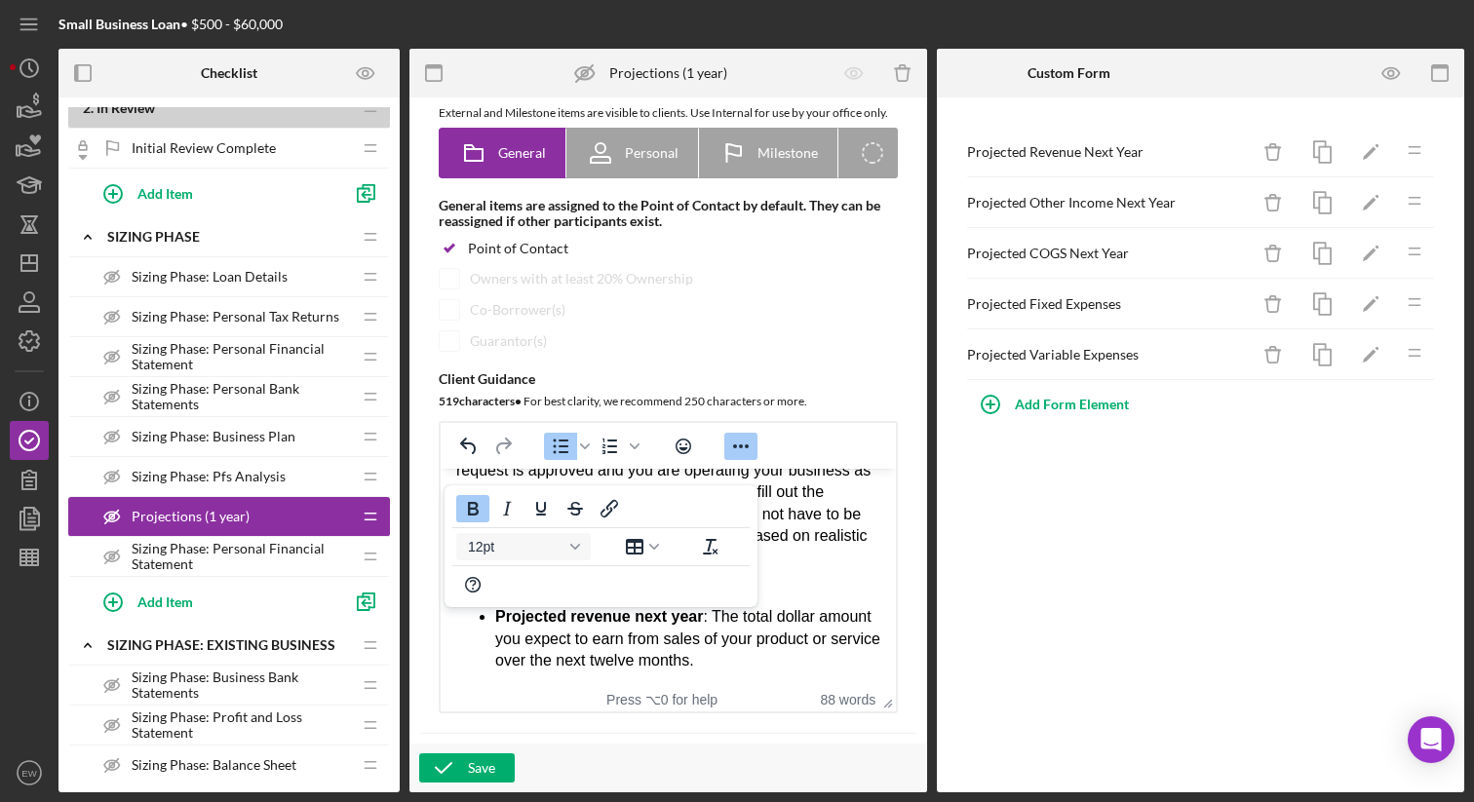
click at [837, 649] on li "Projected revenue next year : The total dollar amount you expect to earn from s…" at bounding box center [687, 638] width 385 height 65
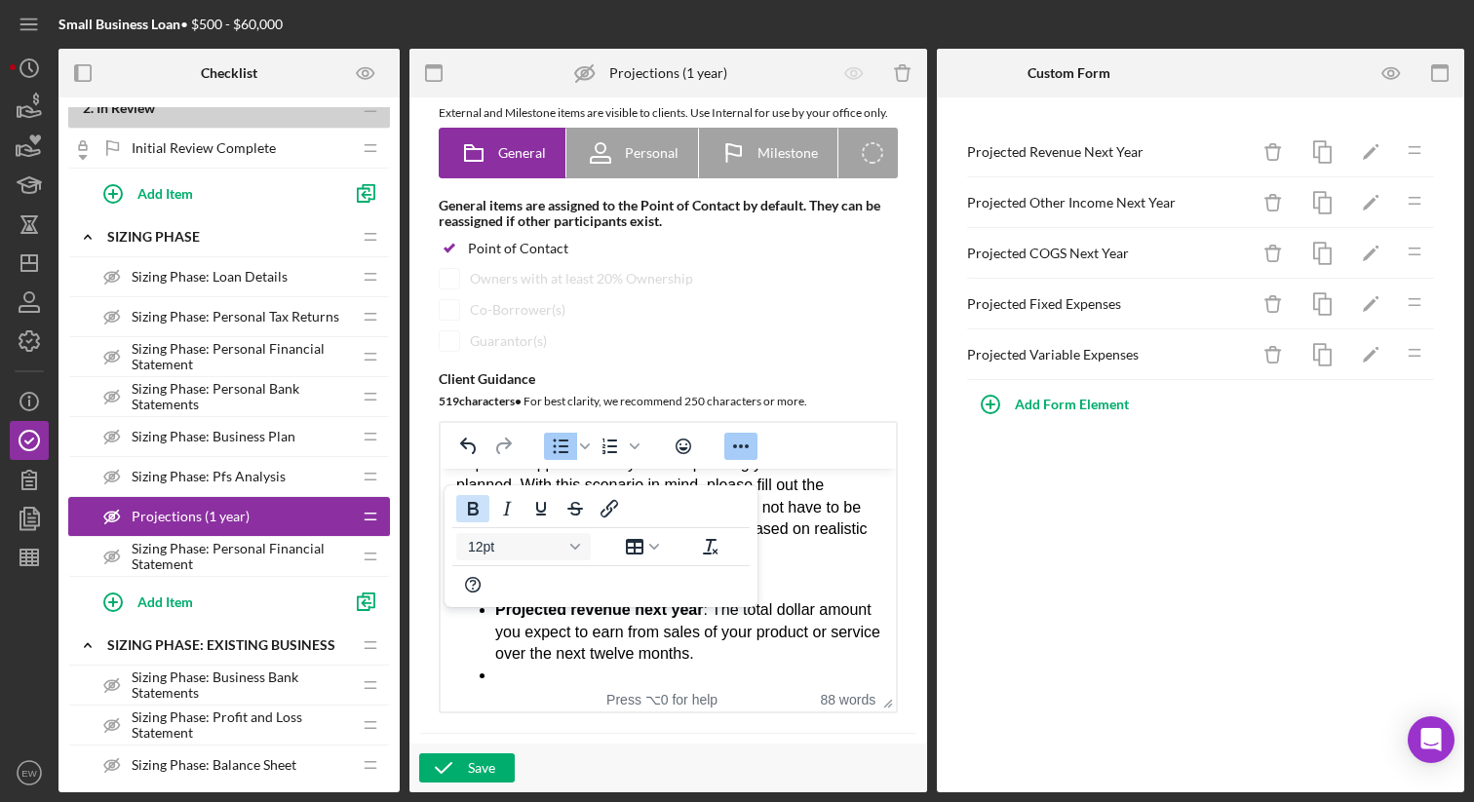
click at [468, 504] on icon "Bold" at bounding box center [473, 509] width 11 height 14
click at [579, 611] on strong "Projected revenue next year" at bounding box center [599, 609] width 208 height 17
click at [647, 609] on strong "Projected Revenue next year" at bounding box center [601, 609] width 213 height 17
click at [685, 611] on strong "Projected Revenue Next year" at bounding box center [602, 609] width 215 height 17
click at [768, 676] on li "Projected Other Income Next Year:" at bounding box center [687, 675] width 385 height 21
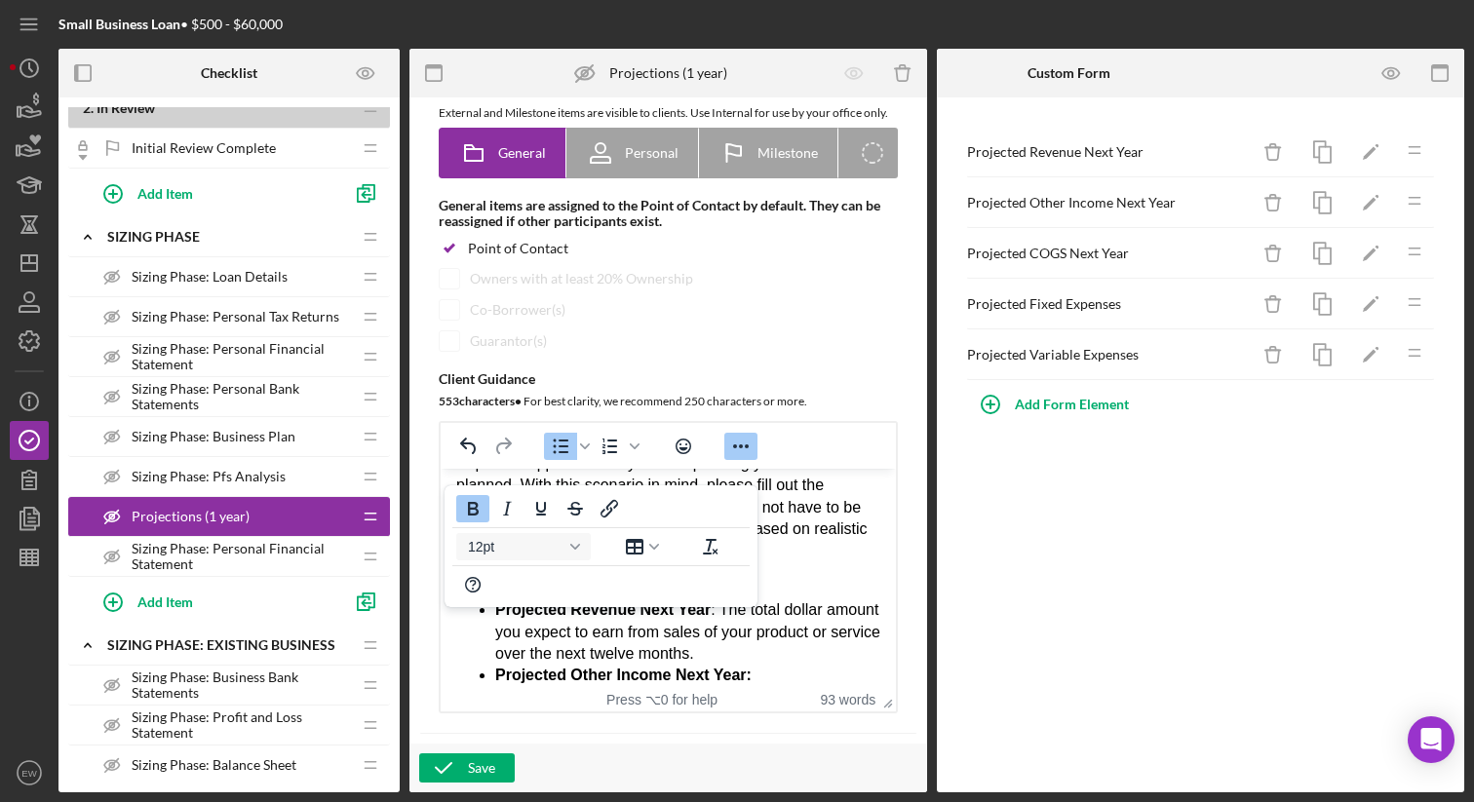
click at [474, 512] on icon "Bold" at bounding box center [472, 508] width 23 height 23
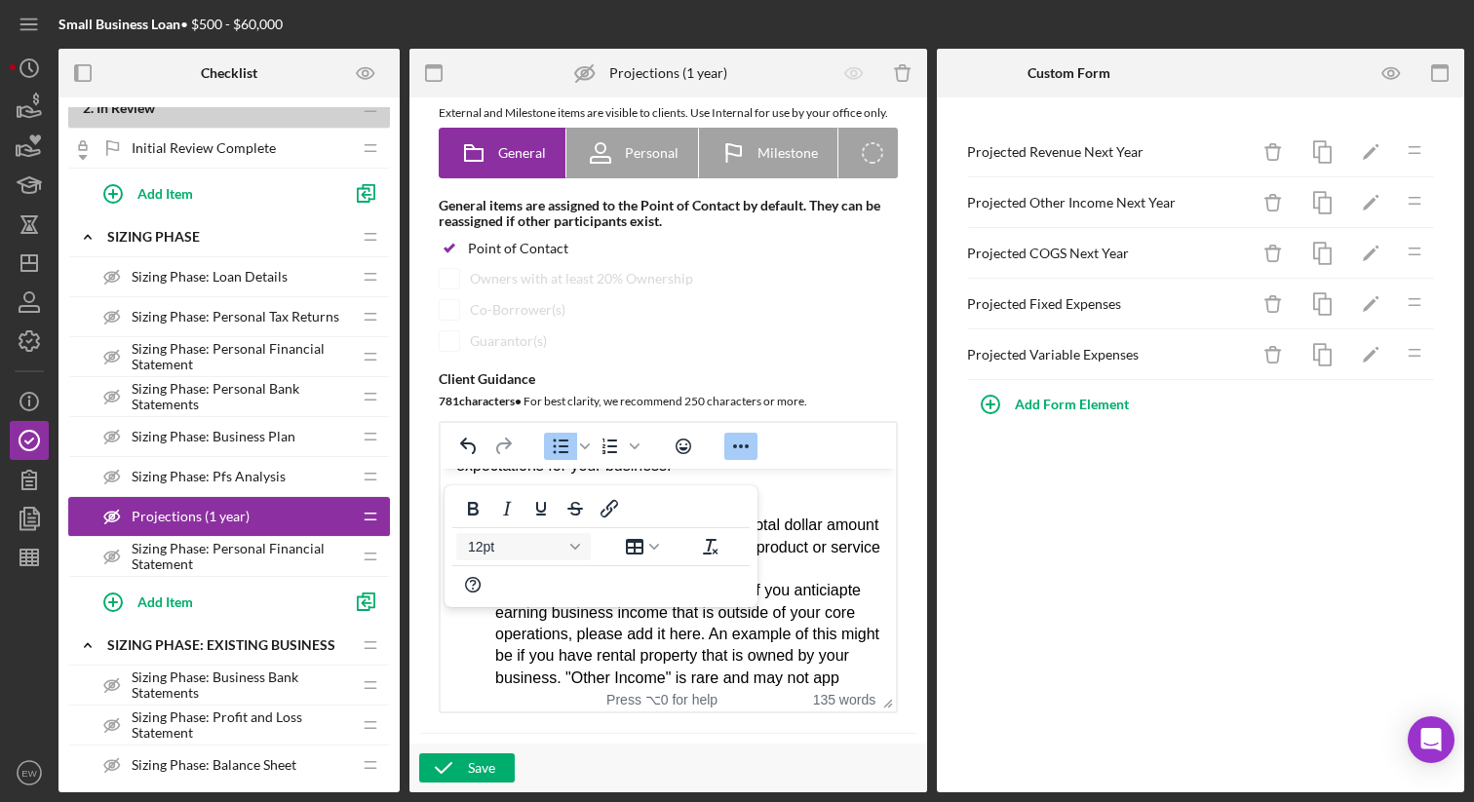
scroll to position [182, 0]
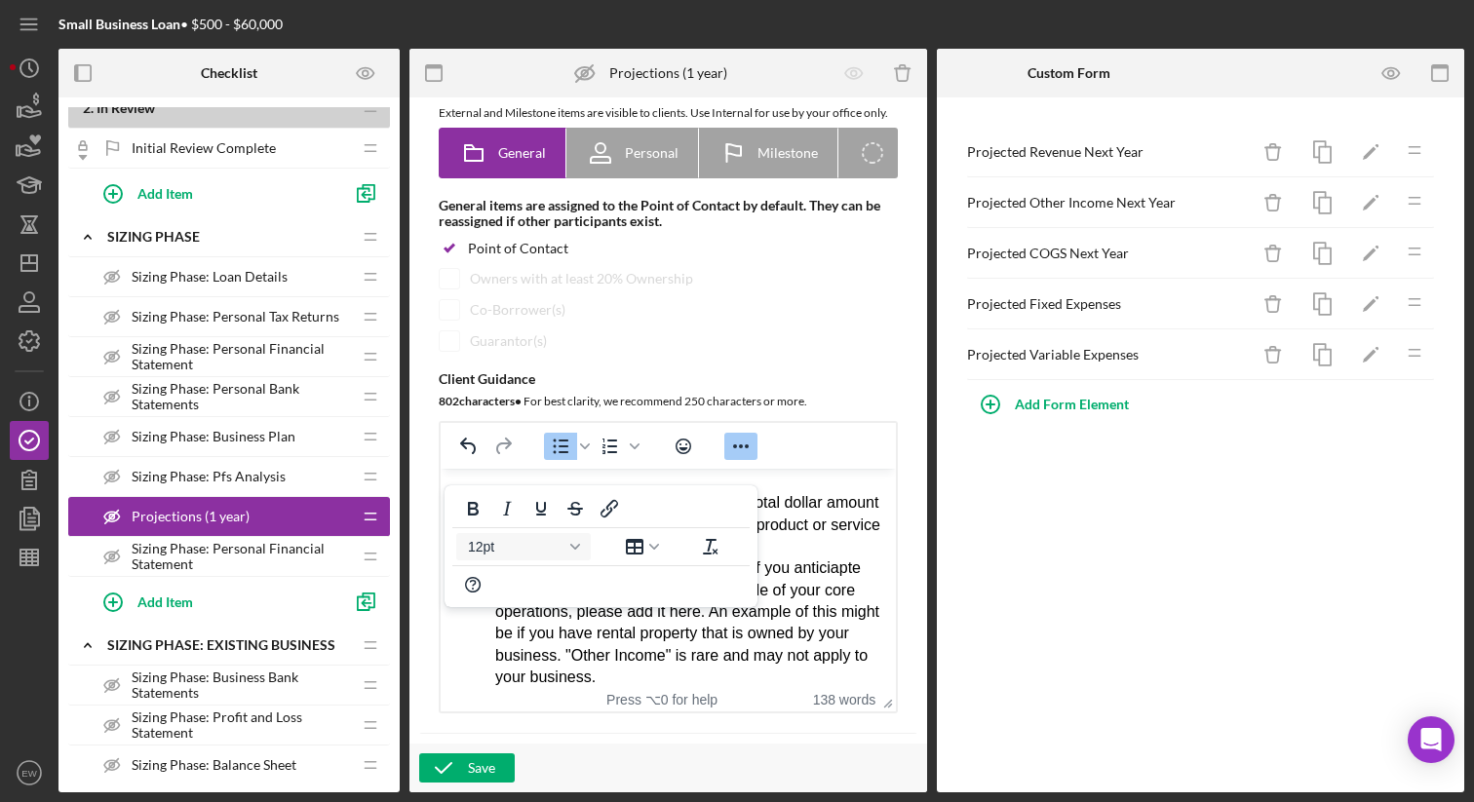
click at [824, 411] on div "802 character s • For best clarity, we recommend 250 characters or more." at bounding box center [668, 401] width 459 height 19
click at [835, 569] on span "﻿If you anticiapte earning business income that is outside of your core operati…" at bounding box center [687, 623] width 384 height 126
click at [678, 681] on li "Projected Other Income Next Year: ﻿If you anticipate earning business income th…" at bounding box center [687, 623] width 385 height 131
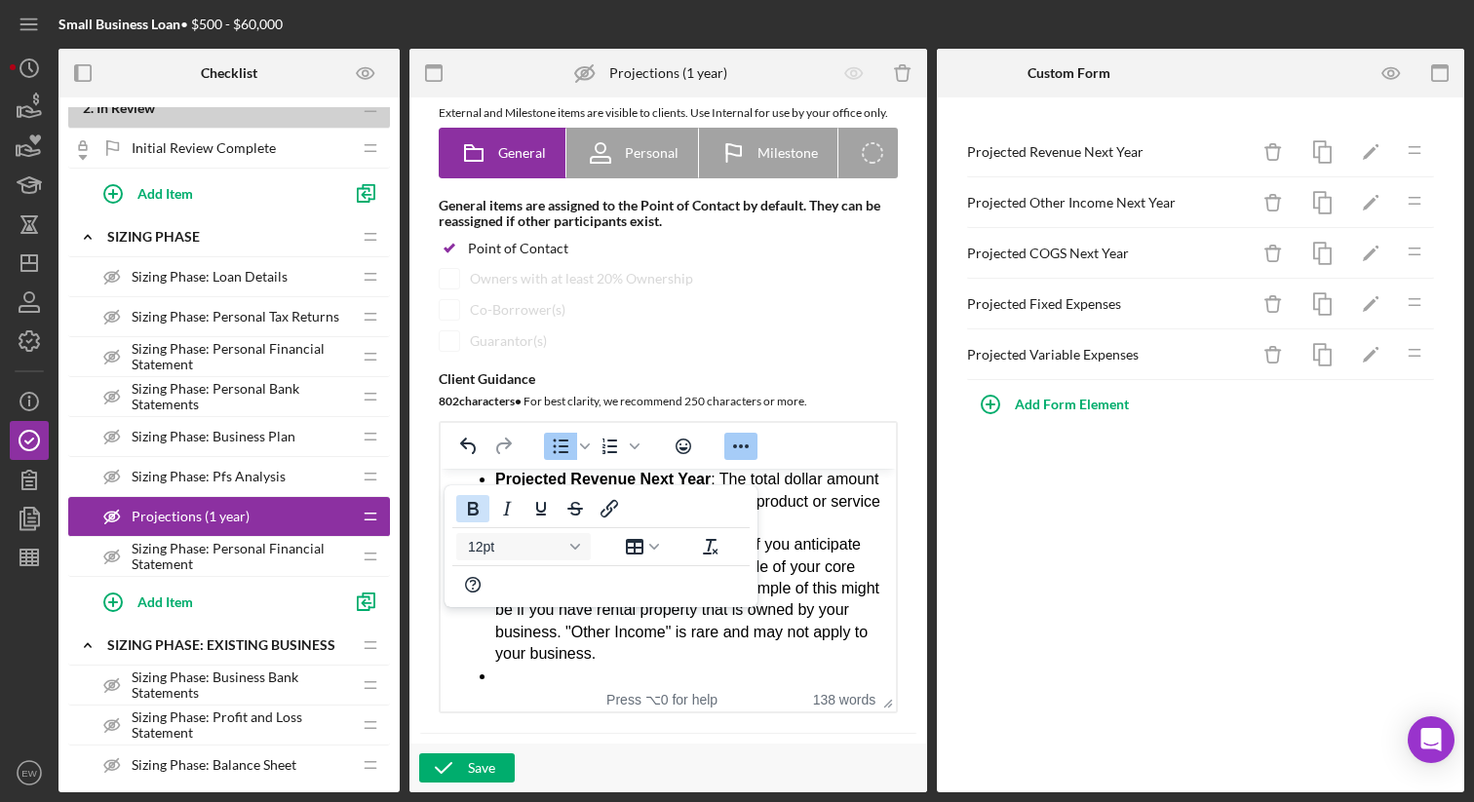
click at [470, 509] on icon "Bold" at bounding box center [473, 509] width 11 height 14
click at [472, 511] on icon "Bold" at bounding box center [472, 508] width 23 height 23
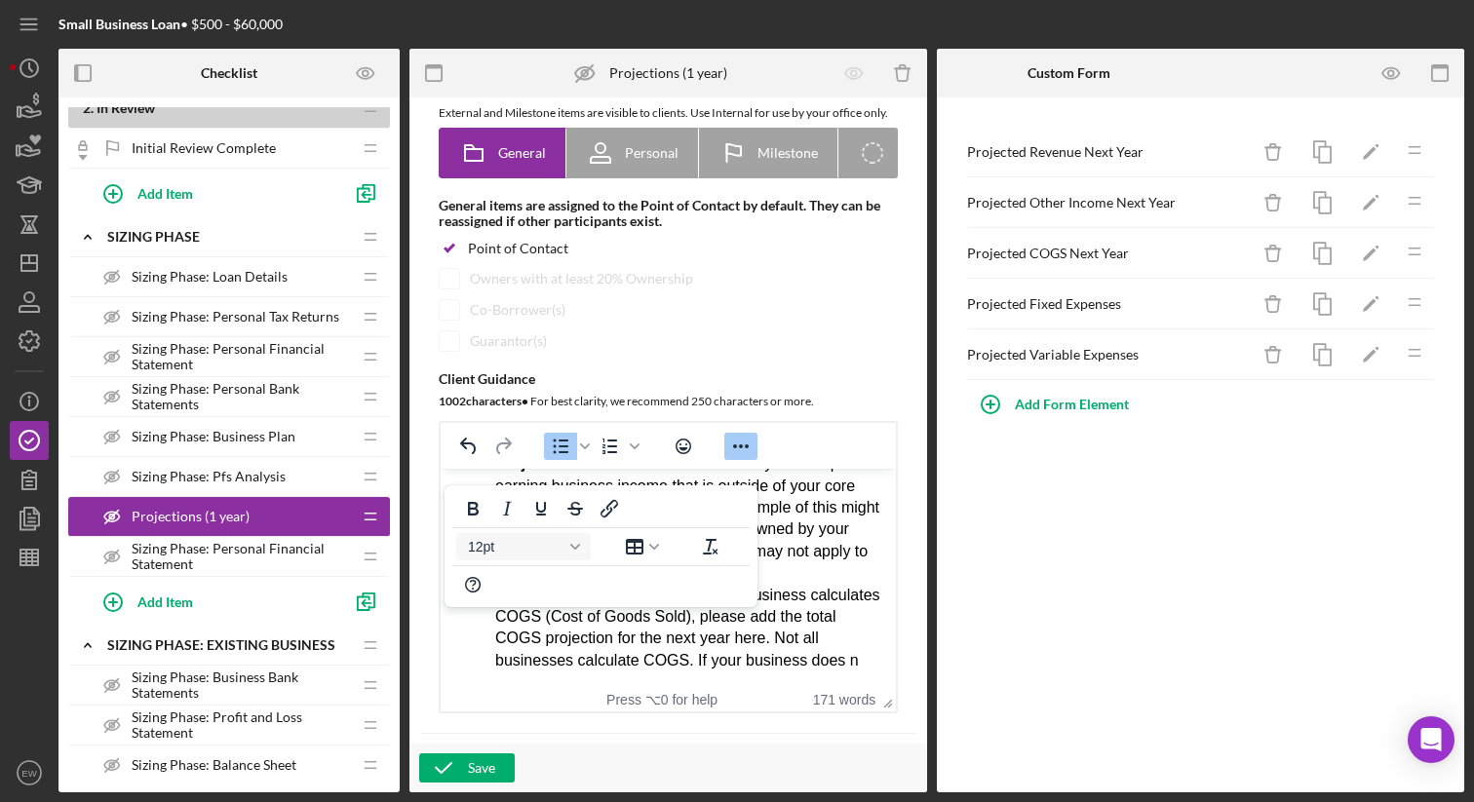
scroll to position [309, 0]
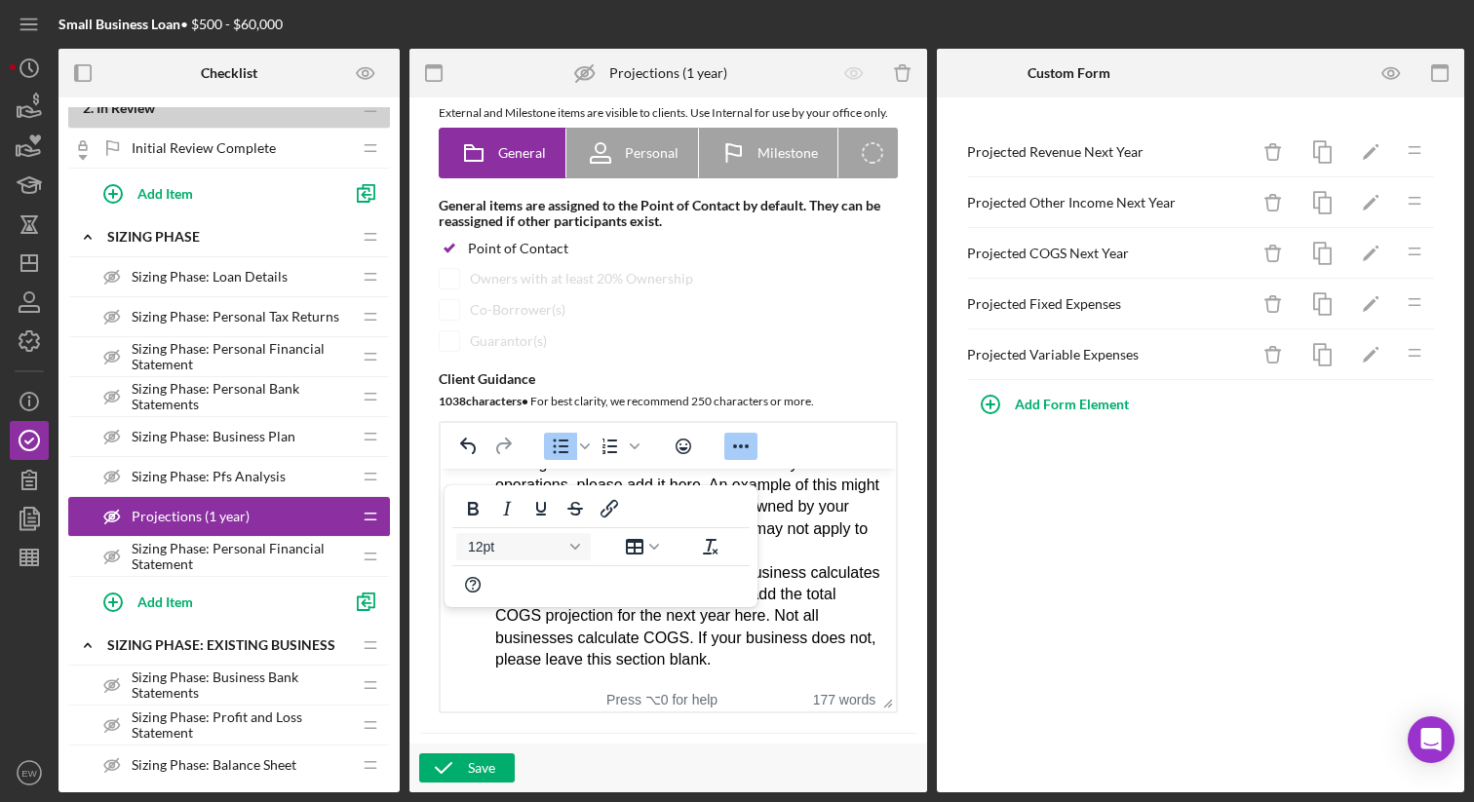
click at [799, 550] on li "Projected Other Income Next Year: If you anticipate earning business income tha…" at bounding box center [687, 496] width 385 height 131
click at [479, 760] on div "Save" at bounding box center [481, 768] width 27 height 29
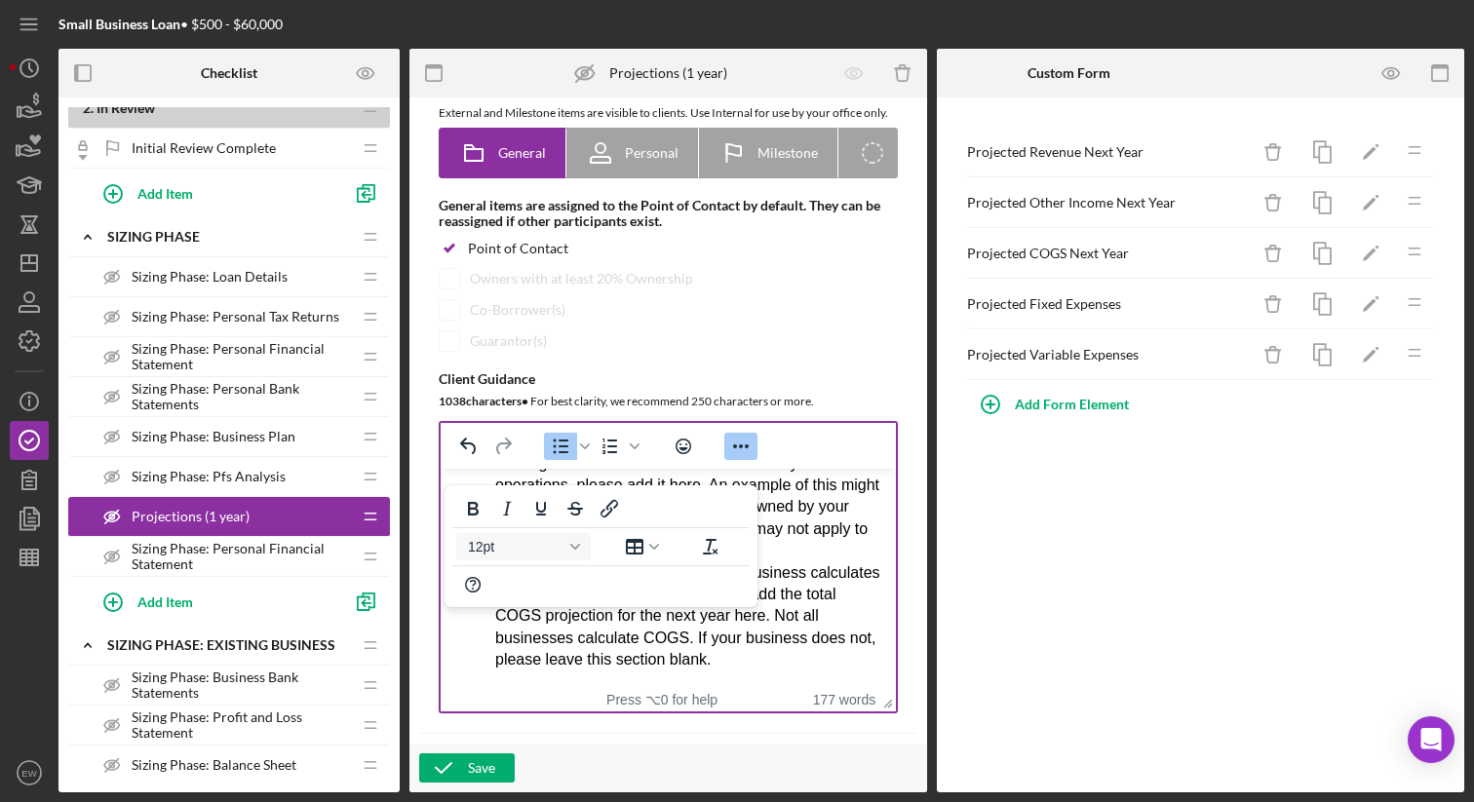
click at [758, 660] on li "Projected COGS Next Year: If your business calculates COGS (Cost of Goods Sold)…" at bounding box center [687, 616] width 385 height 109
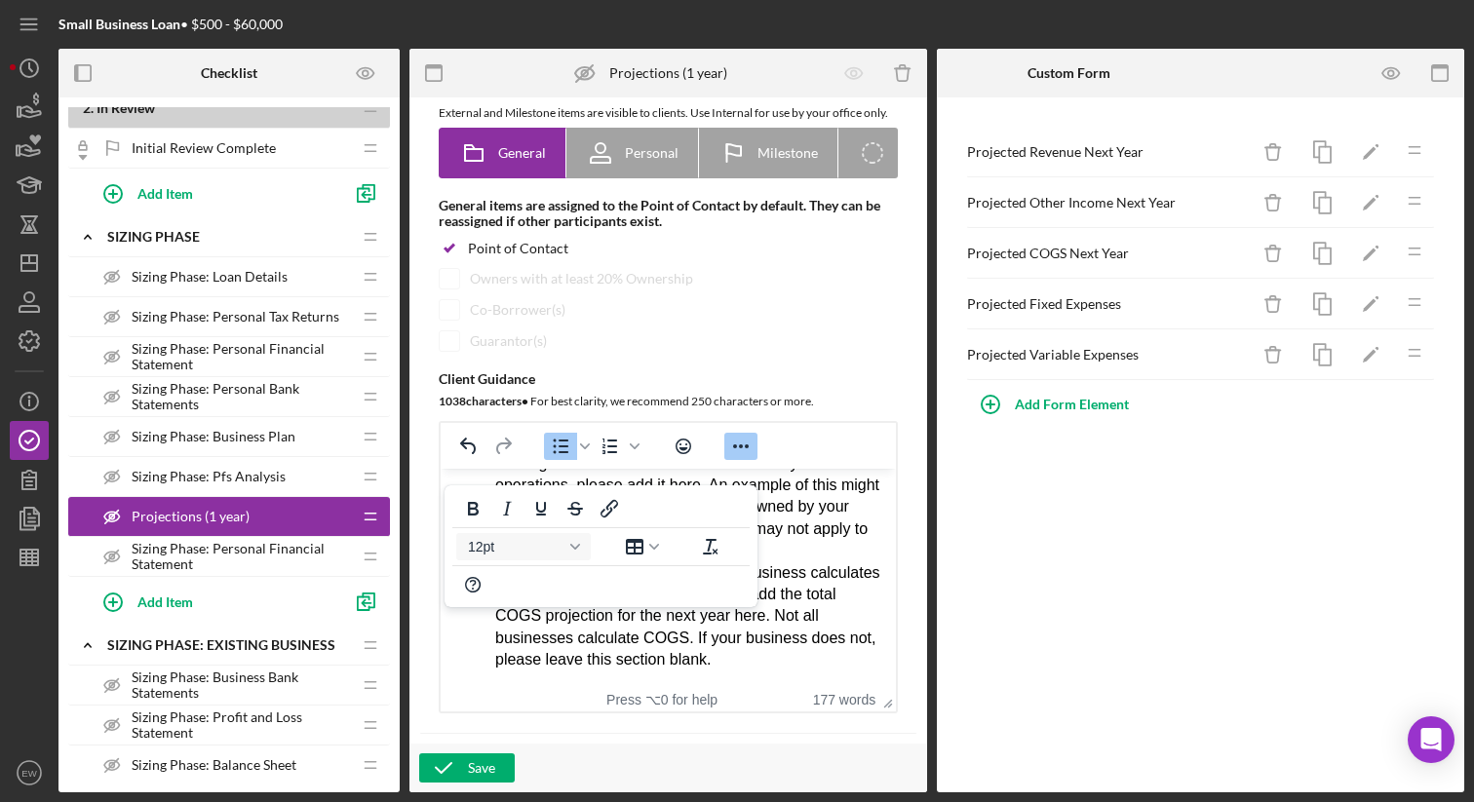
scroll to position [315, 0]
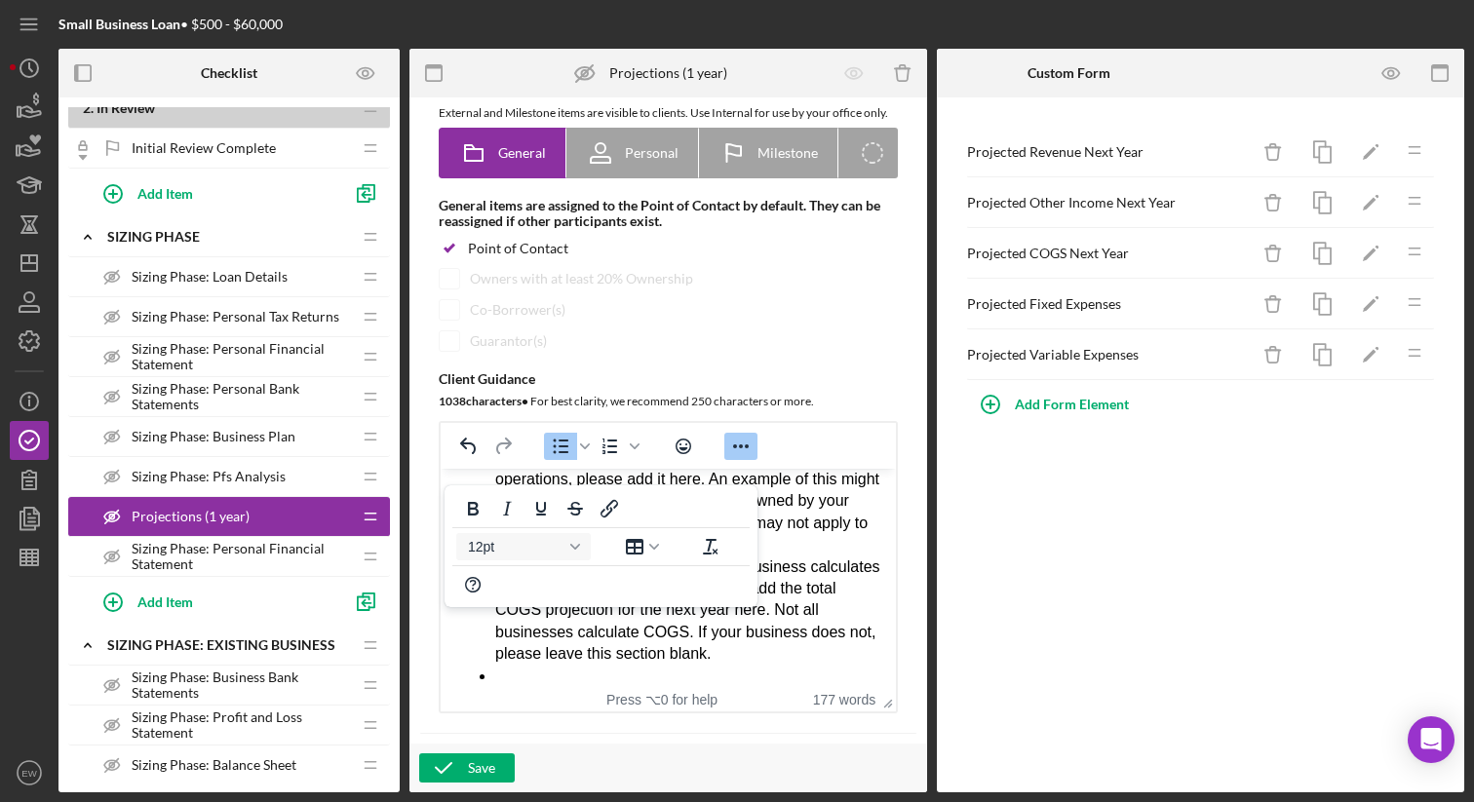
click at [742, 448] on icon "Reveal or hide additional toolbar items" at bounding box center [741, 447] width 16 height 4
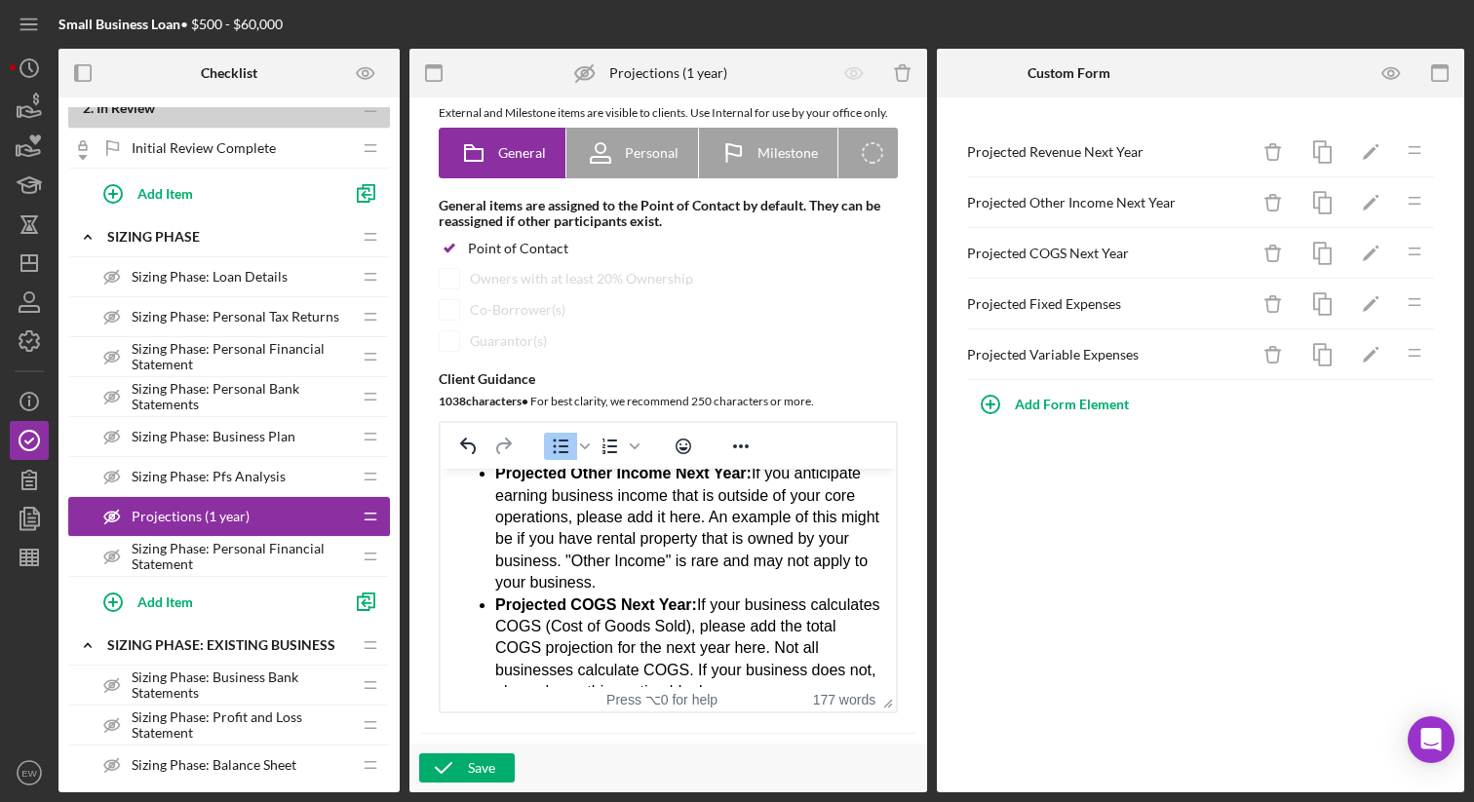
scroll to position [330, 0]
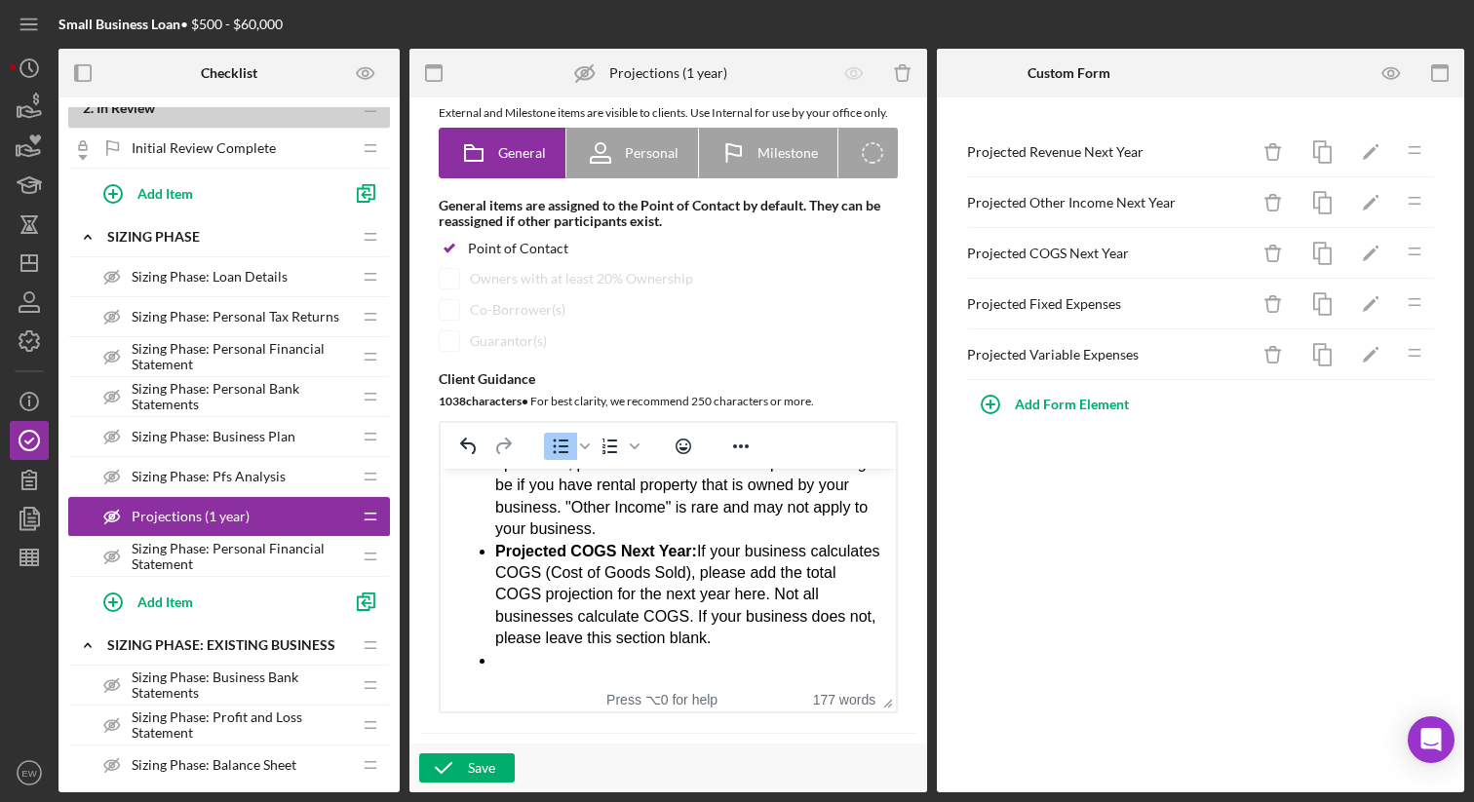
click at [506, 658] on li "Rich Text Area. Press ALT-0 for help." at bounding box center [687, 660] width 385 height 21
drag, startPoint x: 690, startPoint y: 661, endPoint x: 498, endPoint y: 659, distance: 192.1
click at [498, 659] on li "Projected Fixed Expenses:" at bounding box center [687, 660] width 385 height 21
click at [730, 458] on icon "Reveal or hide additional toolbar items" at bounding box center [740, 446] width 23 height 23
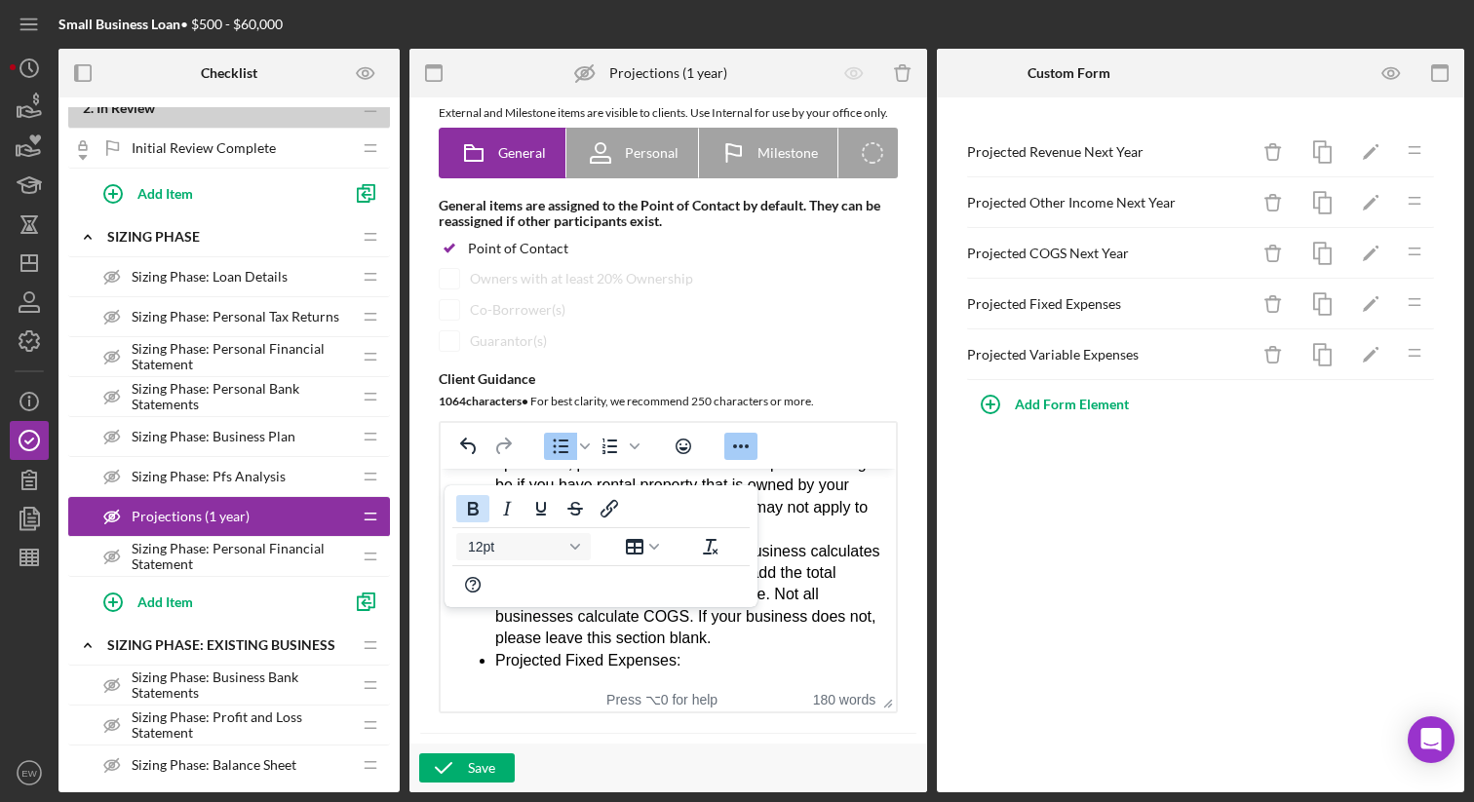
click at [476, 513] on icon "Bold" at bounding box center [473, 509] width 11 height 14
click at [715, 666] on li "Projected Fixed Expenses:" at bounding box center [687, 660] width 385 height 21
click at [472, 506] on icon "Bold" at bounding box center [472, 508] width 23 height 23
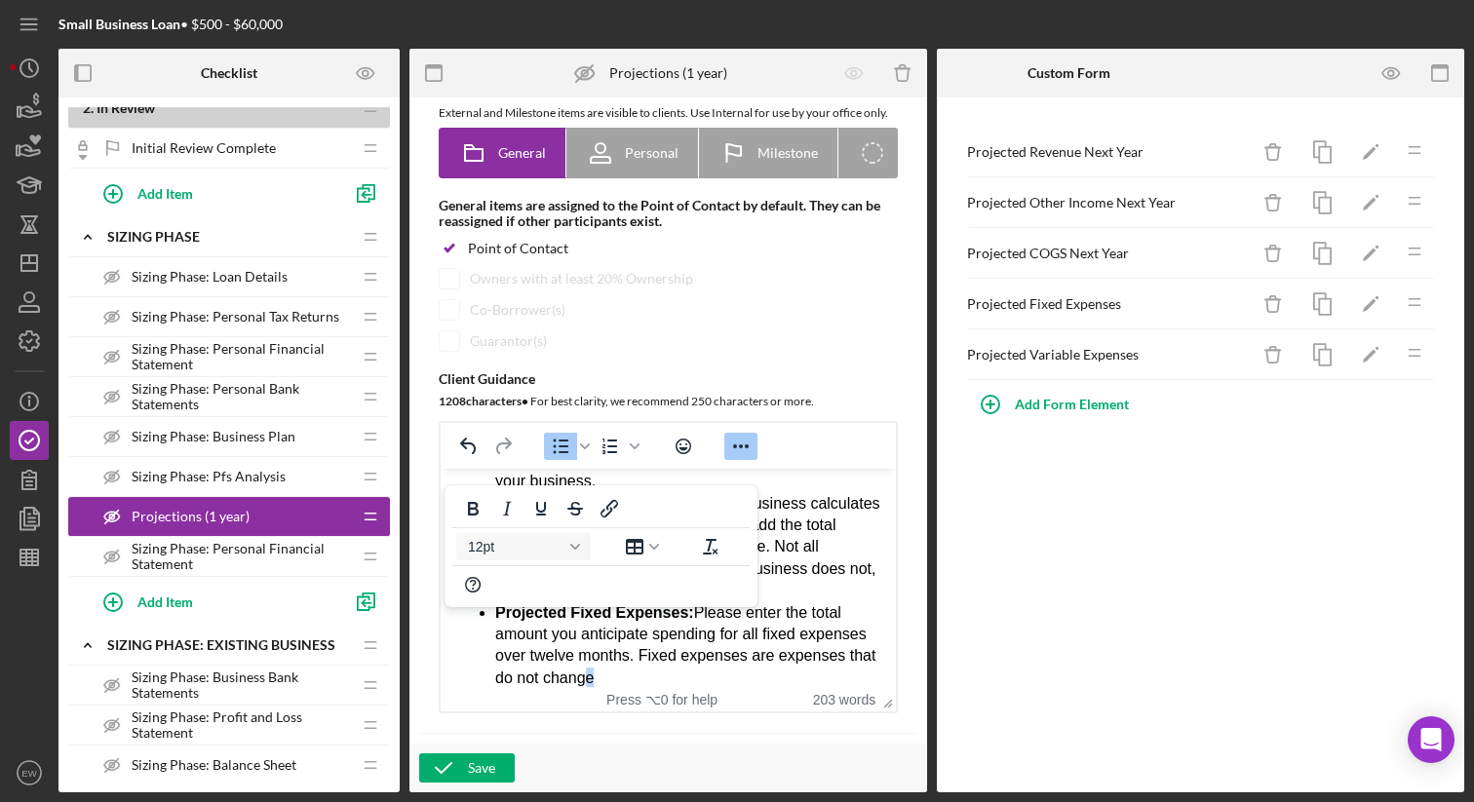
scroll to position [396, 0]
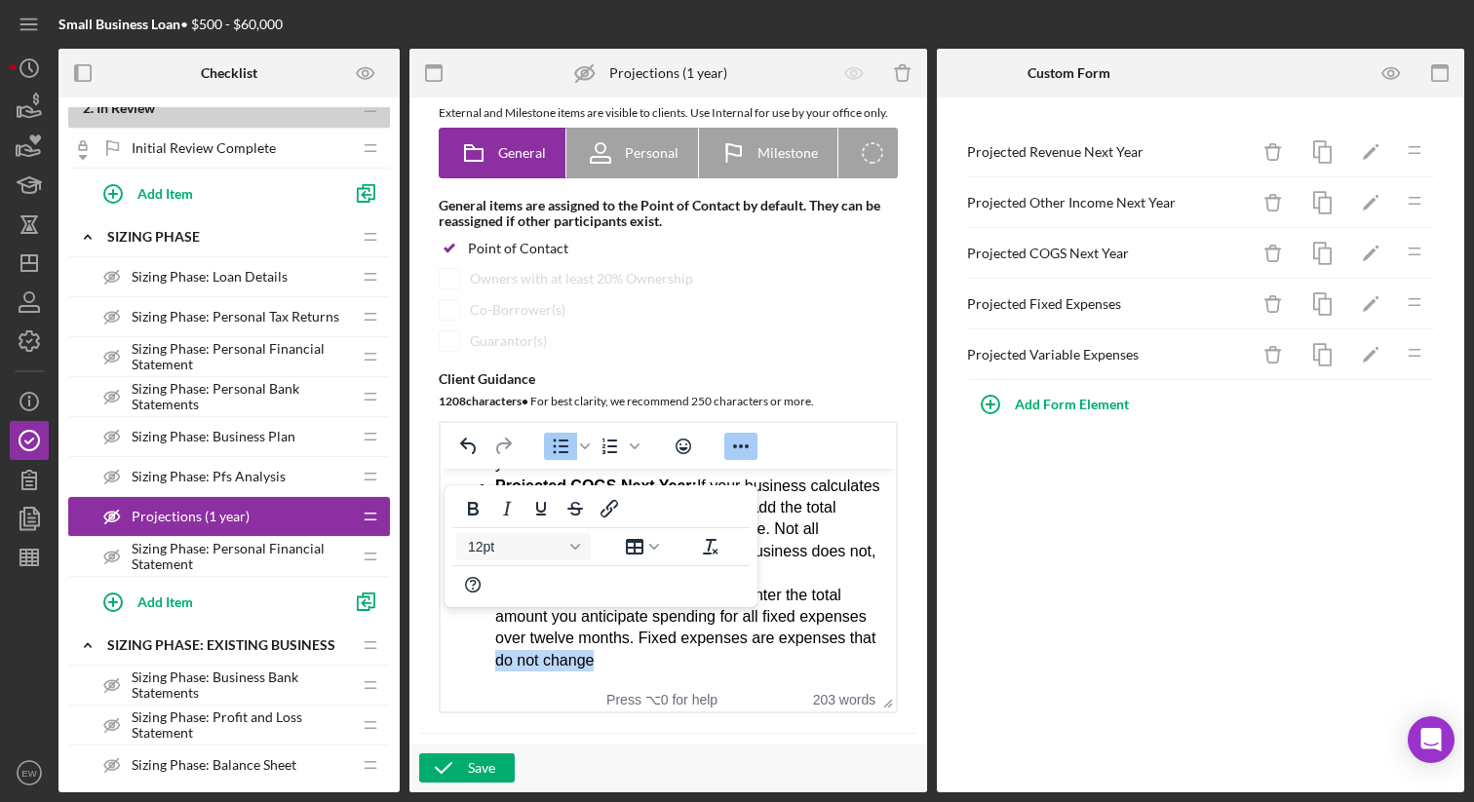
drag, startPoint x: 631, startPoint y: 678, endPoint x: 530, endPoint y: 658, distance: 102.5
click at [530, 658] on span "﻿Please enter the total amount you anticipate spending for all fixed expenses o…" at bounding box center [685, 628] width 380 height 82
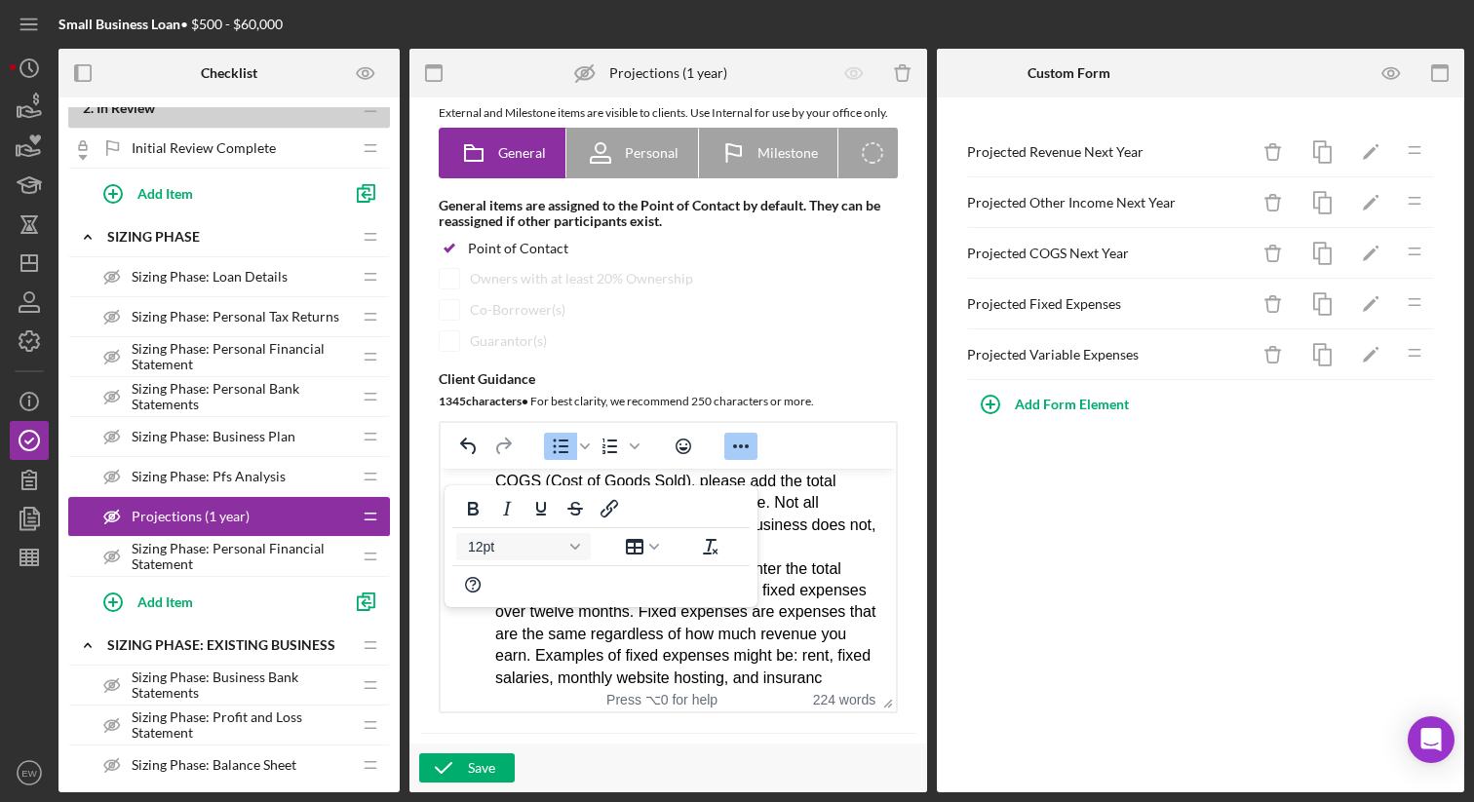
scroll to position [445, 0]
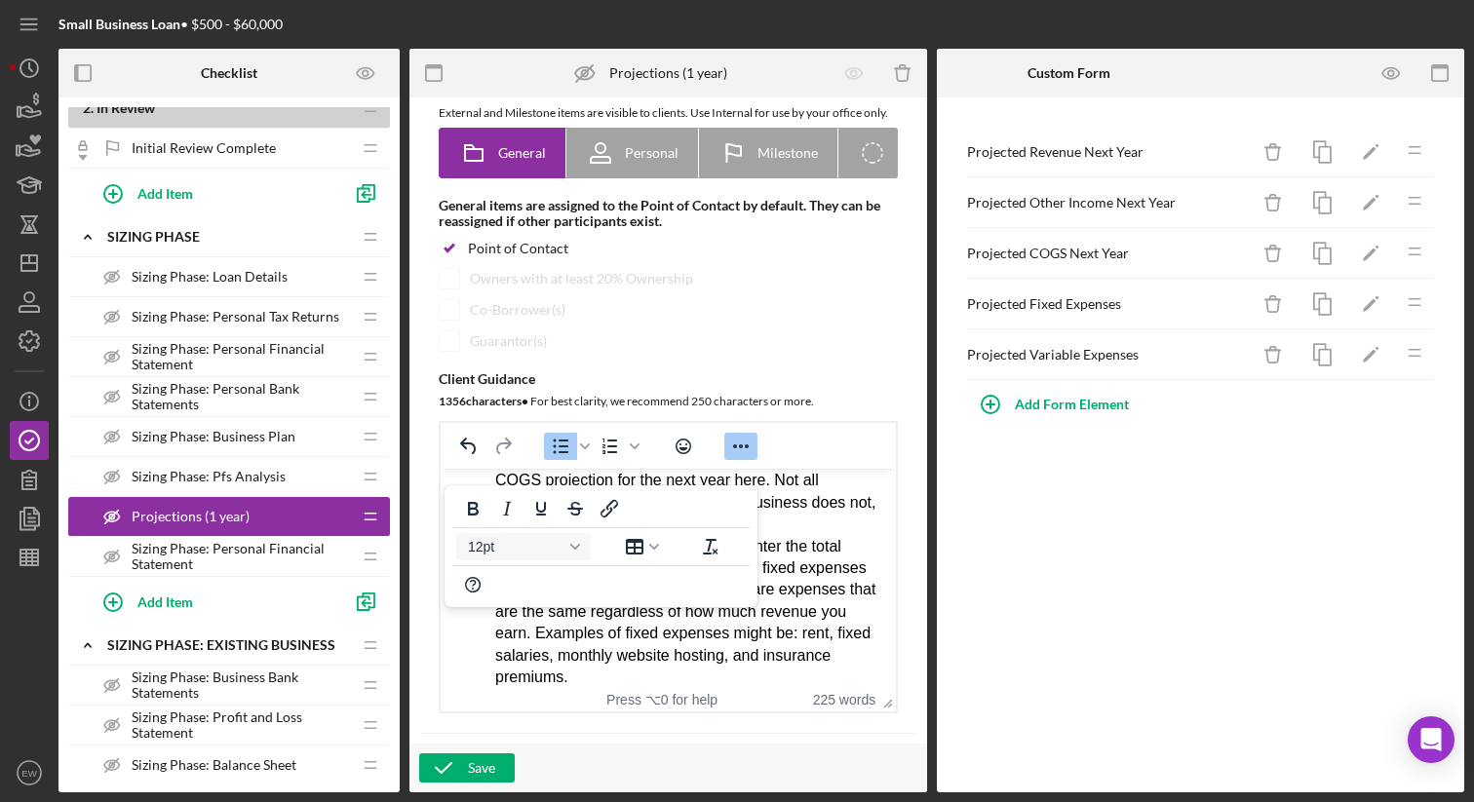
click at [726, 460] on button "Reveal or hide additional toolbar items" at bounding box center [740, 446] width 33 height 27
click at [454, 766] on icon "button" at bounding box center [443, 768] width 49 height 49
click at [693, 678] on li "Projected Fixed Expenses: ﻿Please enter the total amount you anticipate spendin…" at bounding box center [687, 612] width 385 height 153
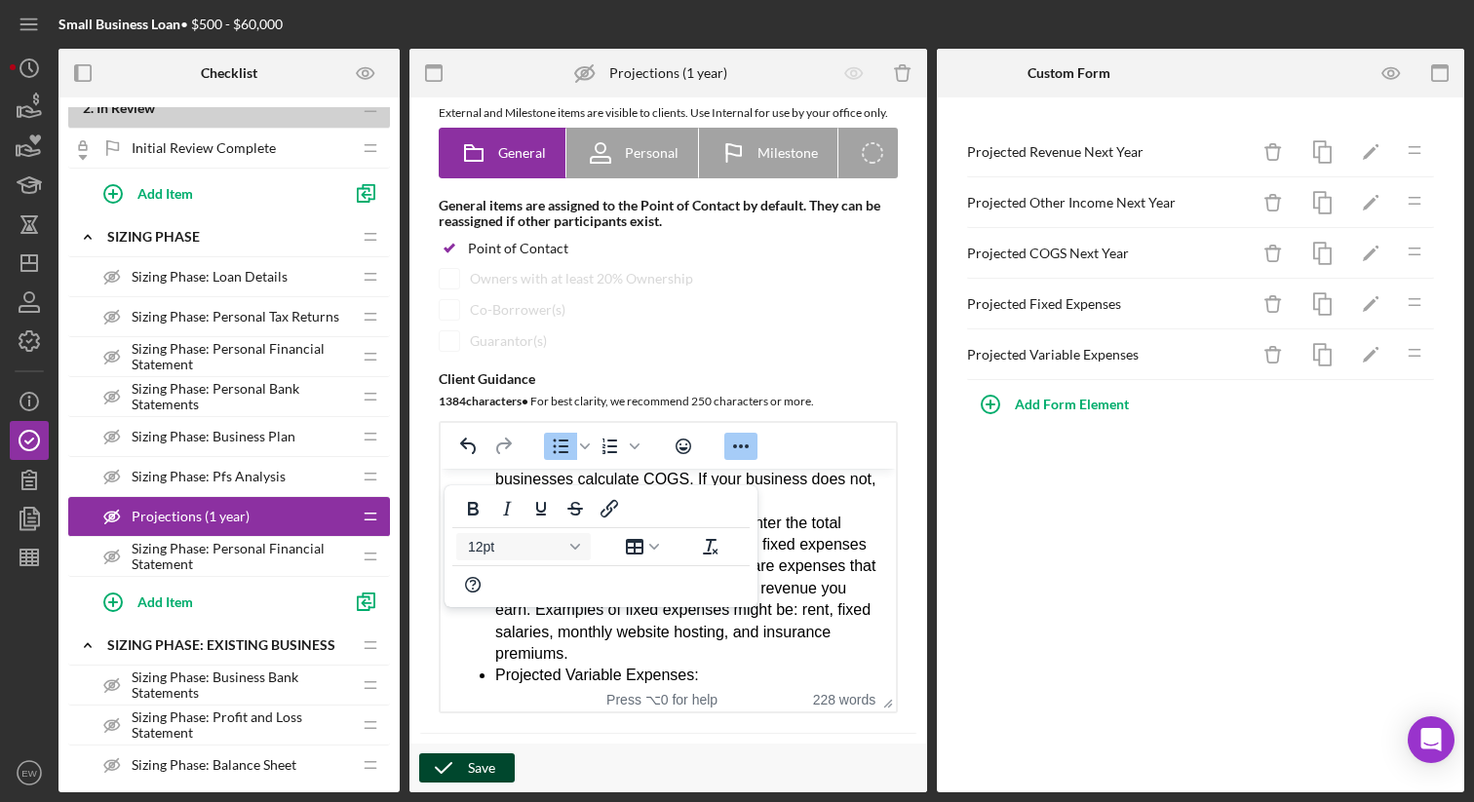
scroll to position [484, 0]
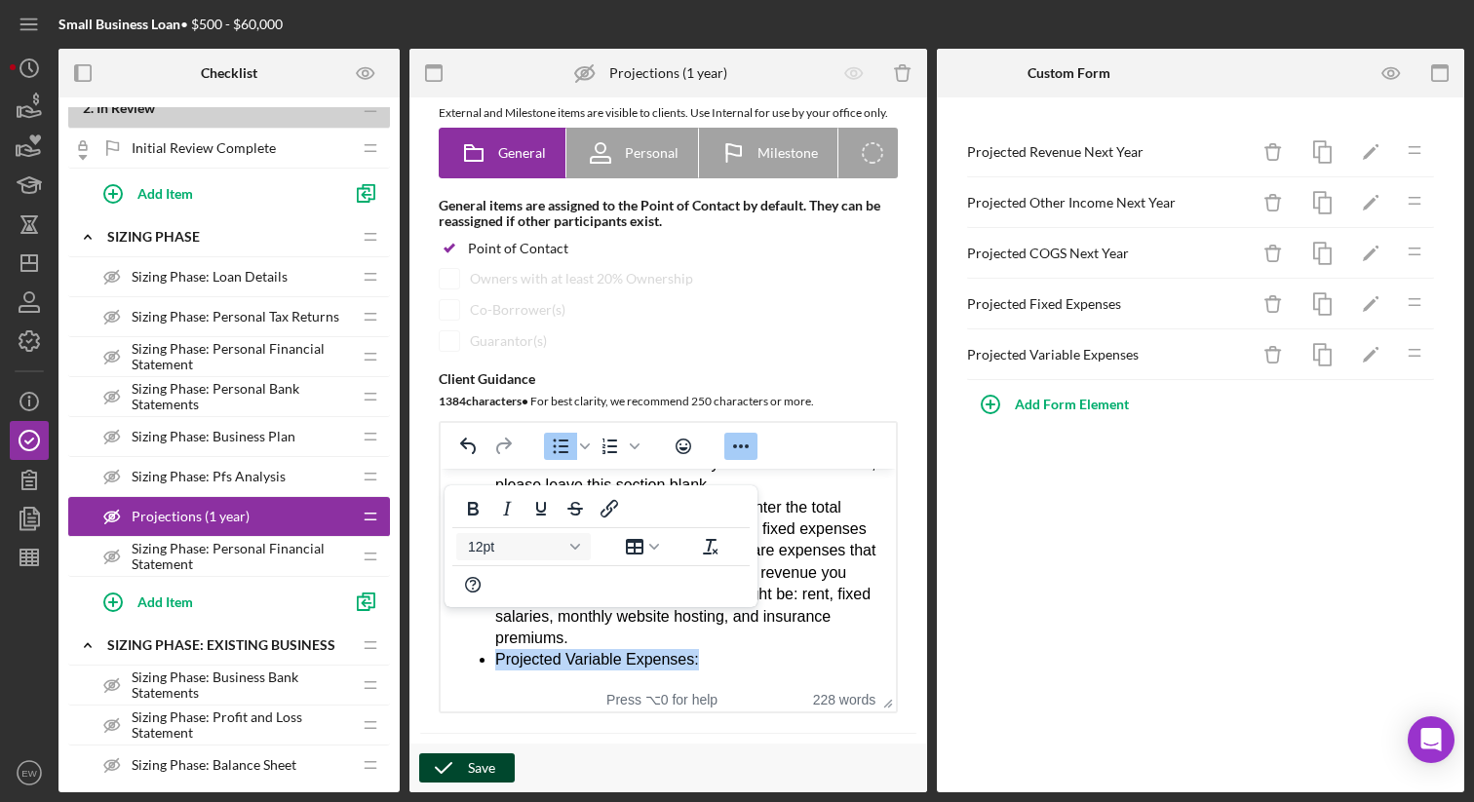
drag, startPoint x: 707, startPoint y: 678, endPoint x: 495, endPoint y: 664, distance: 212.0
click at [495, 664] on li "Projected Variable Expenses:" at bounding box center [687, 659] width 385 height 21
click at [468, 522] on button "Bold" at bounding box center [472, 508] width 33 height 27
click at [738, 458] on icon "Reveal or hide additional toolbar items" at bounding box center [740, 446] width 23 height 23
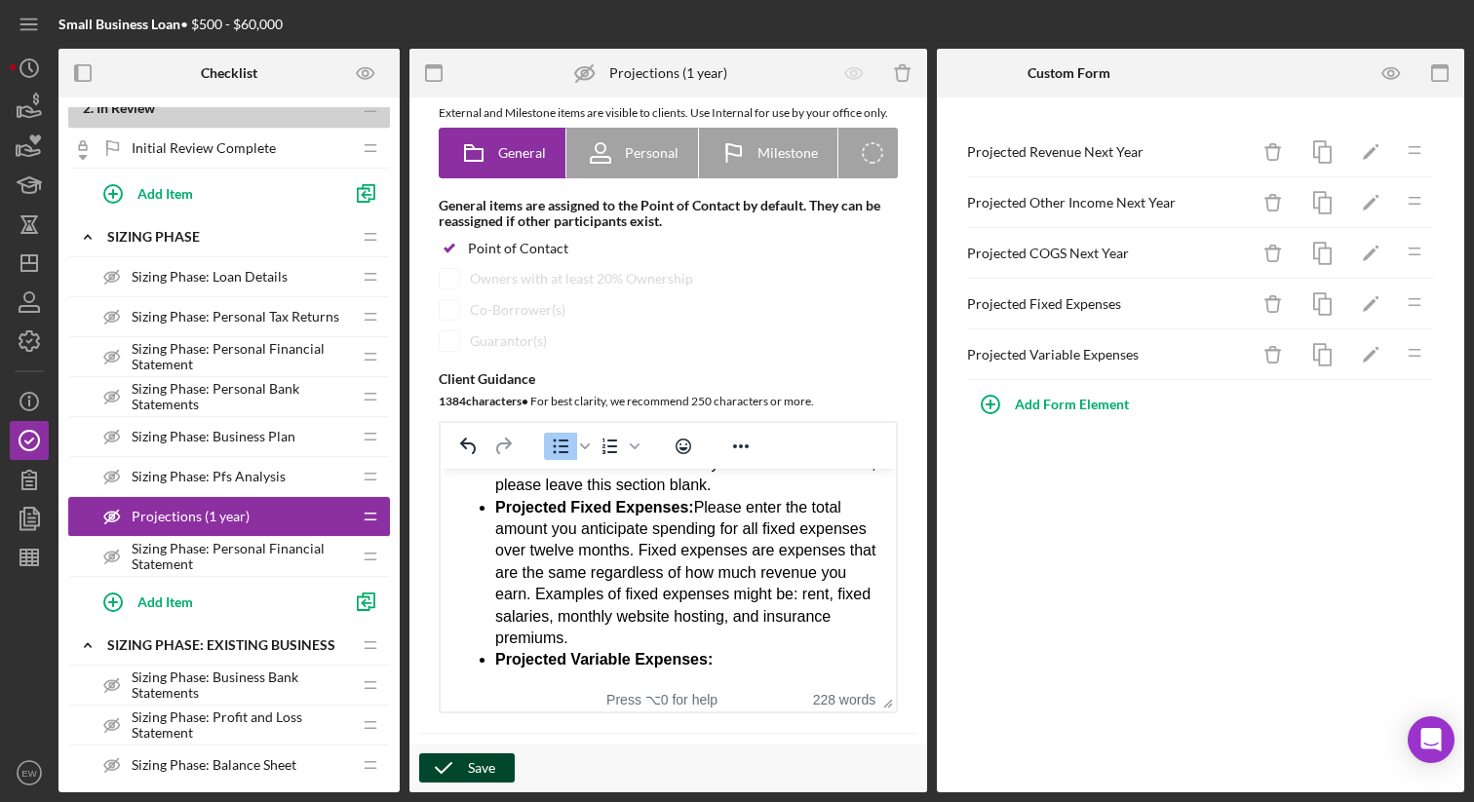
click at [751, 666] on li "Projected Variable Expenses:" at bounding box center [687, 659] width 385 height 21
click at [740, 458] on icon "Reveal or hide additional toolbar items" at bounding box center [740, 446] width 23 height 23
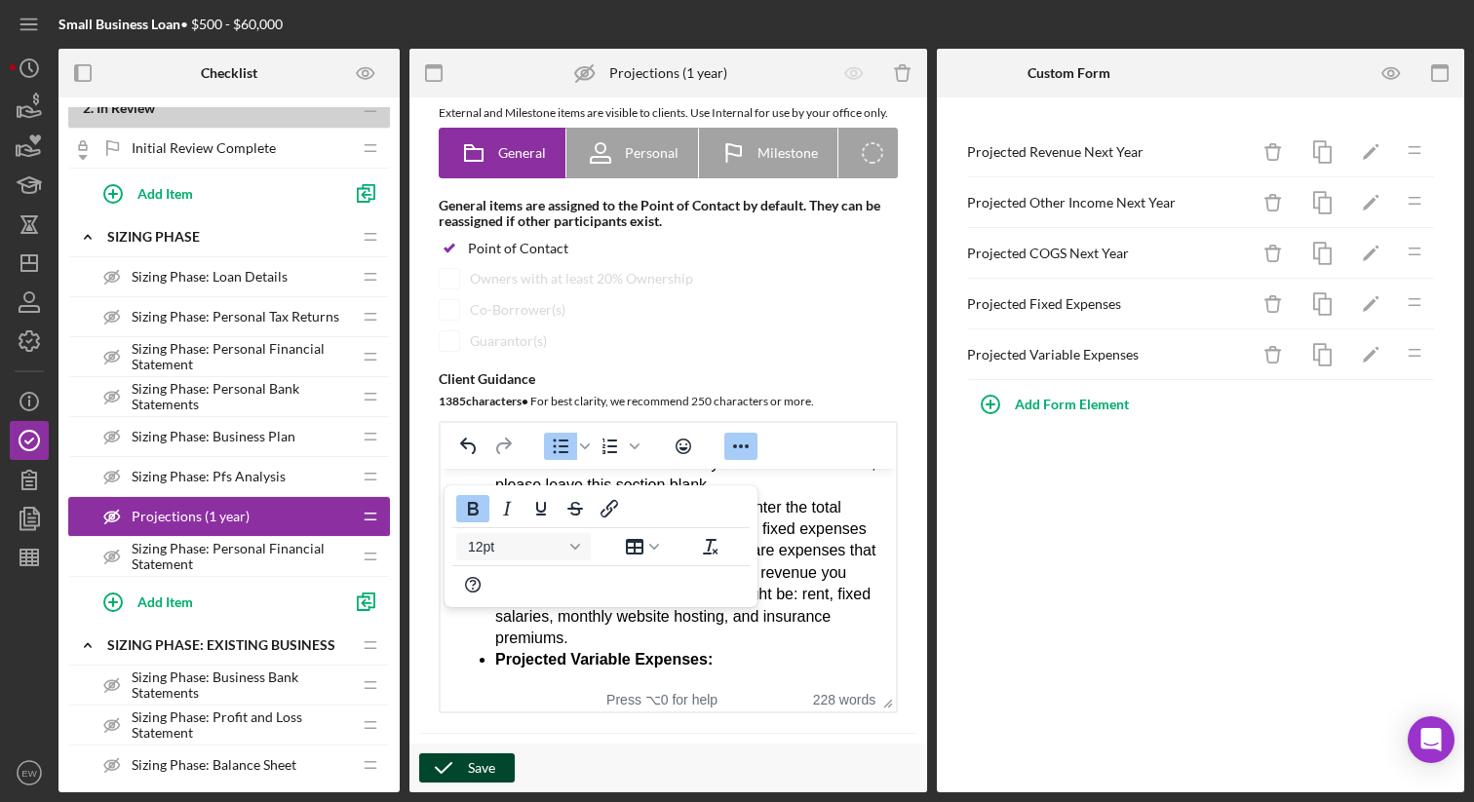
click at [478, 502] on icon "Bold" at bounding box center [472, 508] width 23 height 23
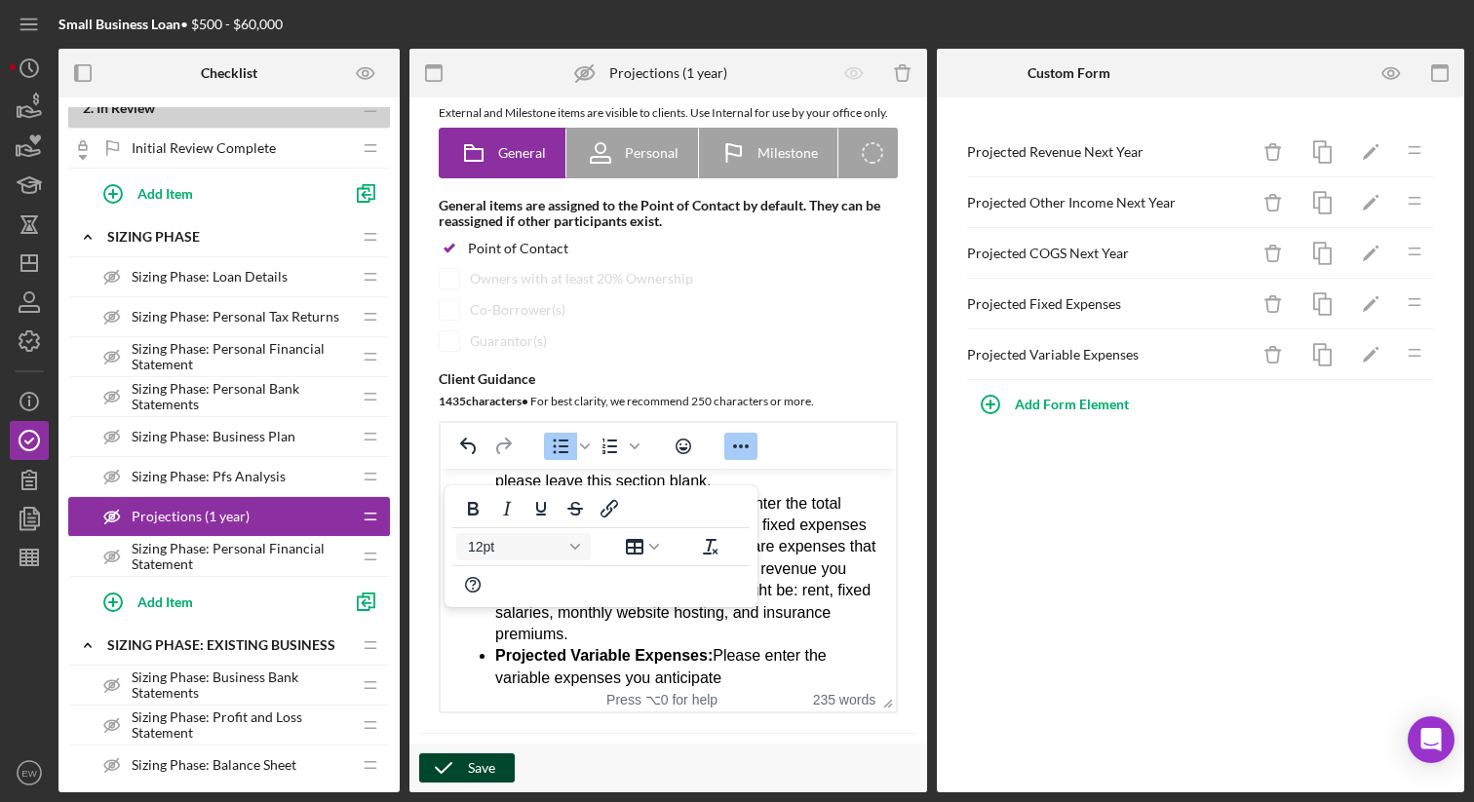
click at [498, 681] on span "﻿Please enter the variable expenses you anticipate" at bounding box center [660, 666] width 331 height 38
click at [762, 670] on li "Projected Variable Expenses: ﻿Please enter the total variable expenses you anti…" at bounding box center [687, 667] width 385 height 44
click at [749, 458] on icon "Reveal or hide additional toolbar items" at bounding box center [740, 446] width 23 height 23
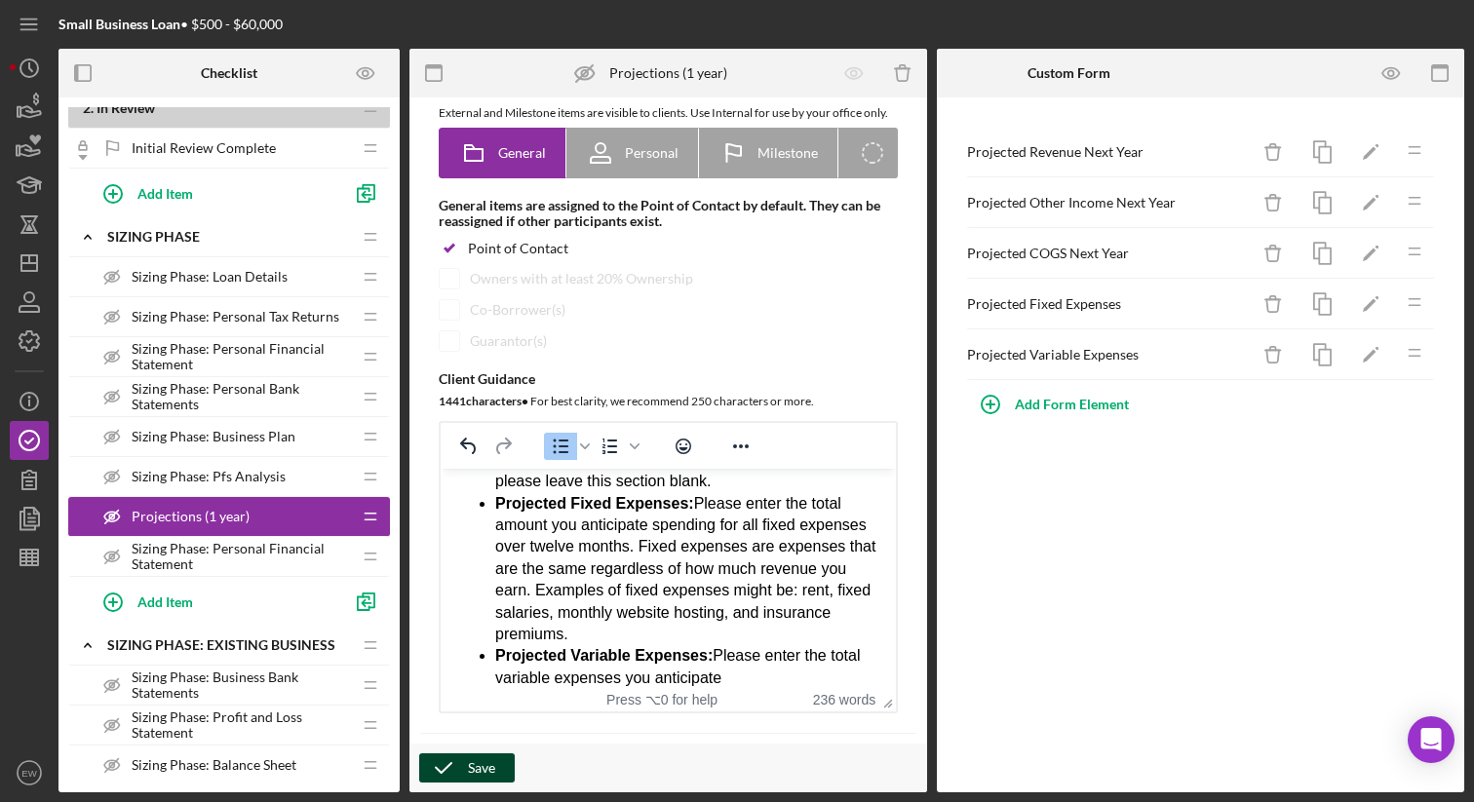
click at [736, 679] on li "Projected Variable Expenses: ﻿Please enter the total variable expenses you anti…" at bounding box center [687, 667] width 385 height 44
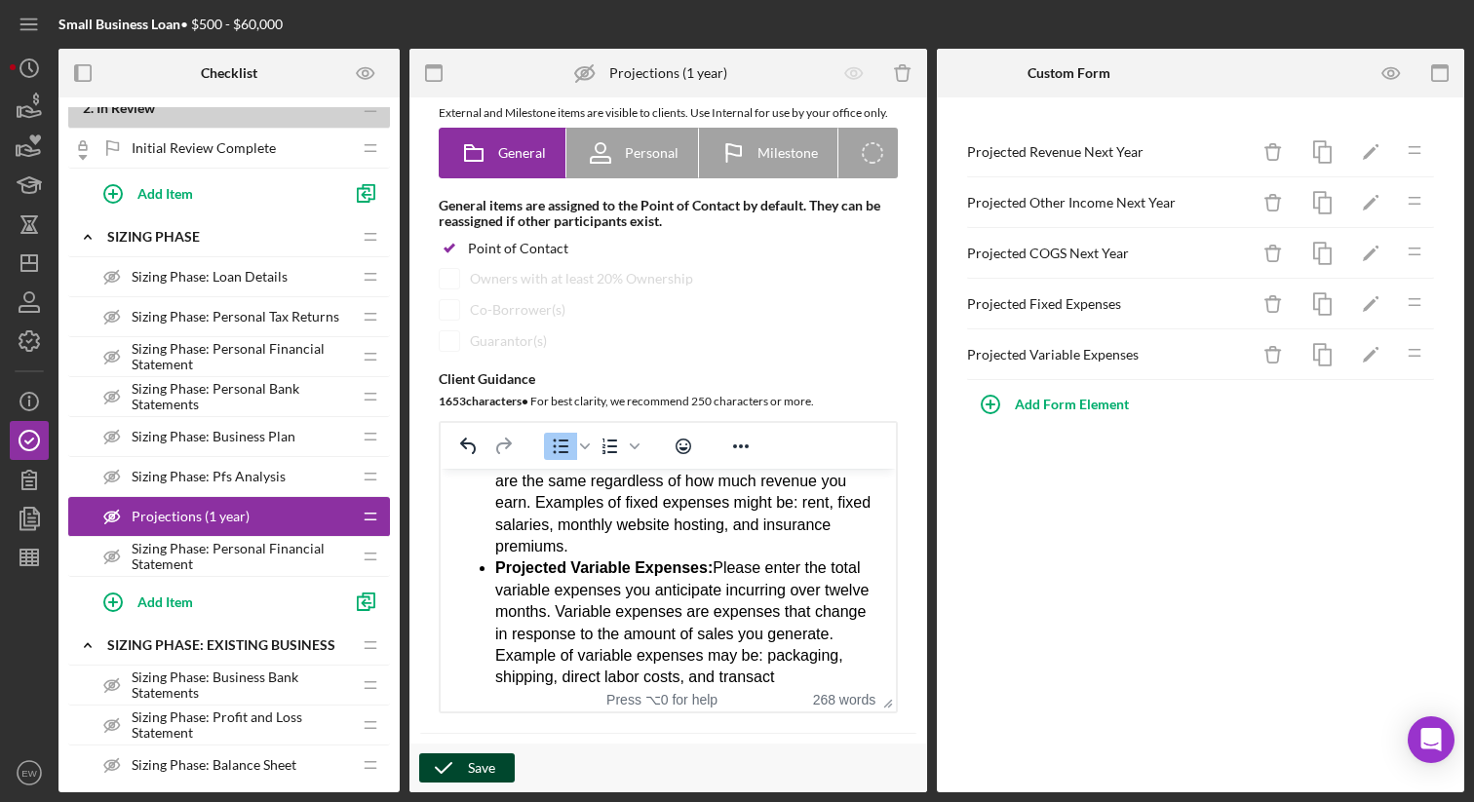
scroll to position [597, 0]
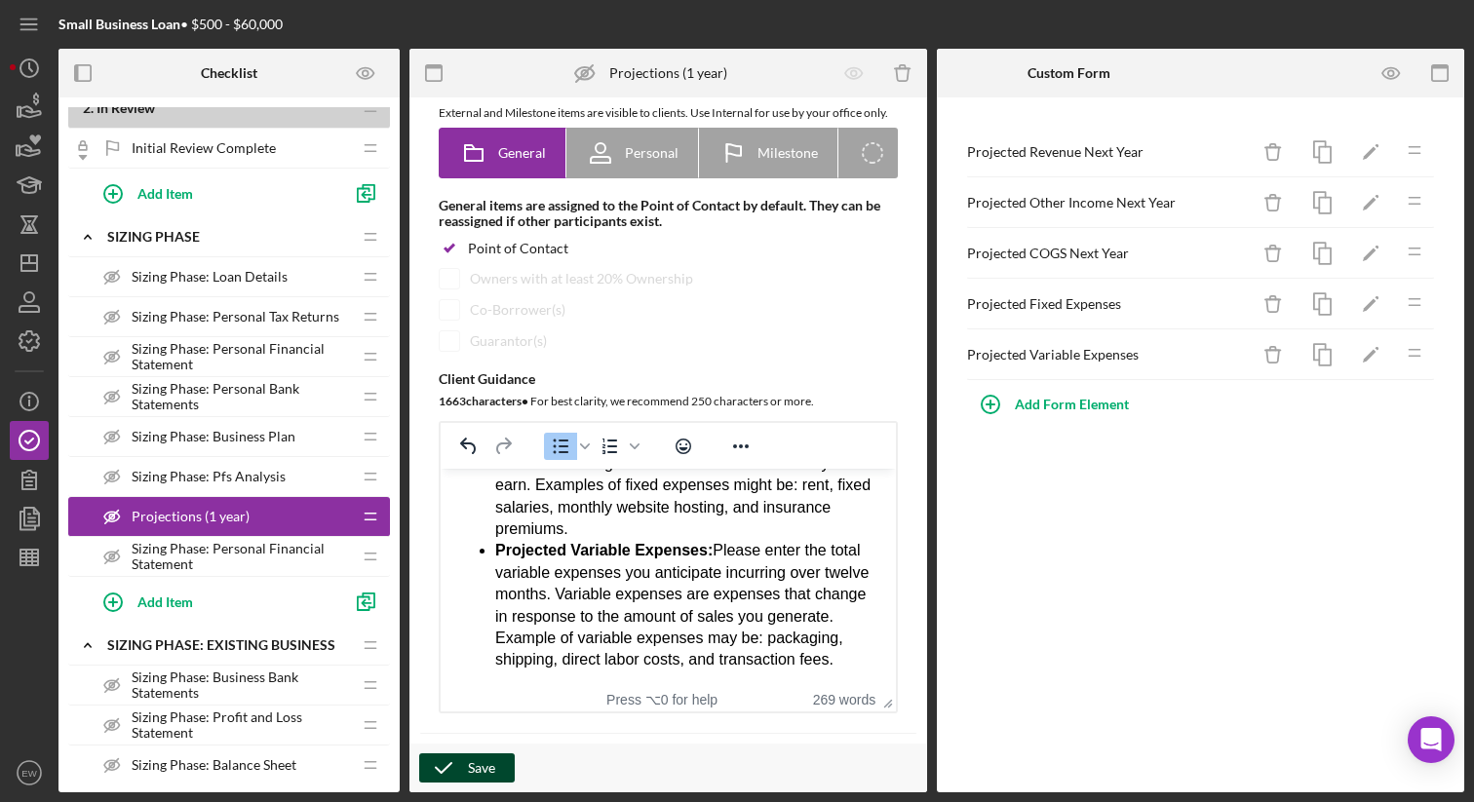
click at [475, 767] on div "Save" at bounding box center [481, 768] width 27 height 29
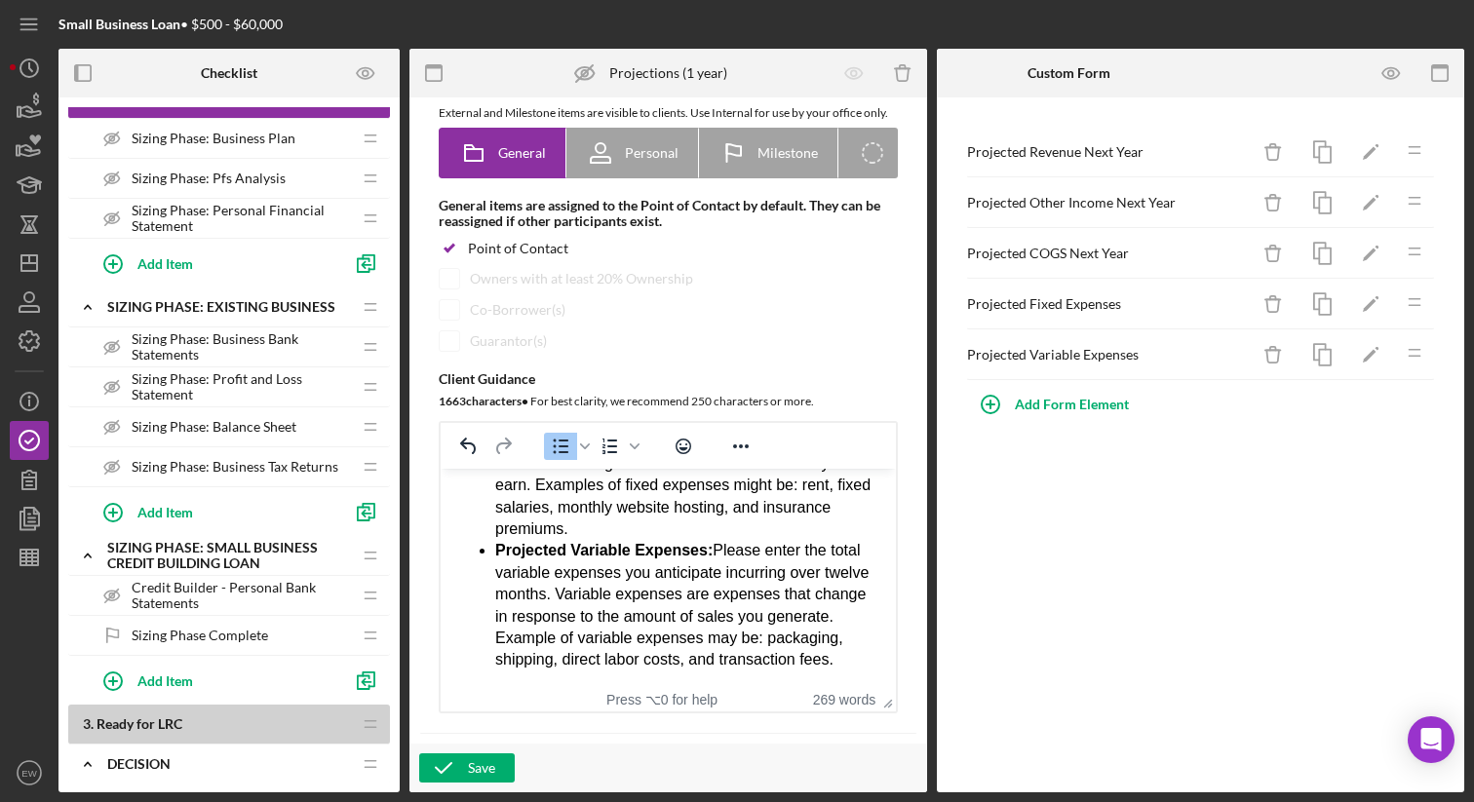
scroll to position [926, 0]
click at [276, 343] on span "Sizing Phase: Business Bank Statements" at bounding box center [241, 345] width 219 height 31
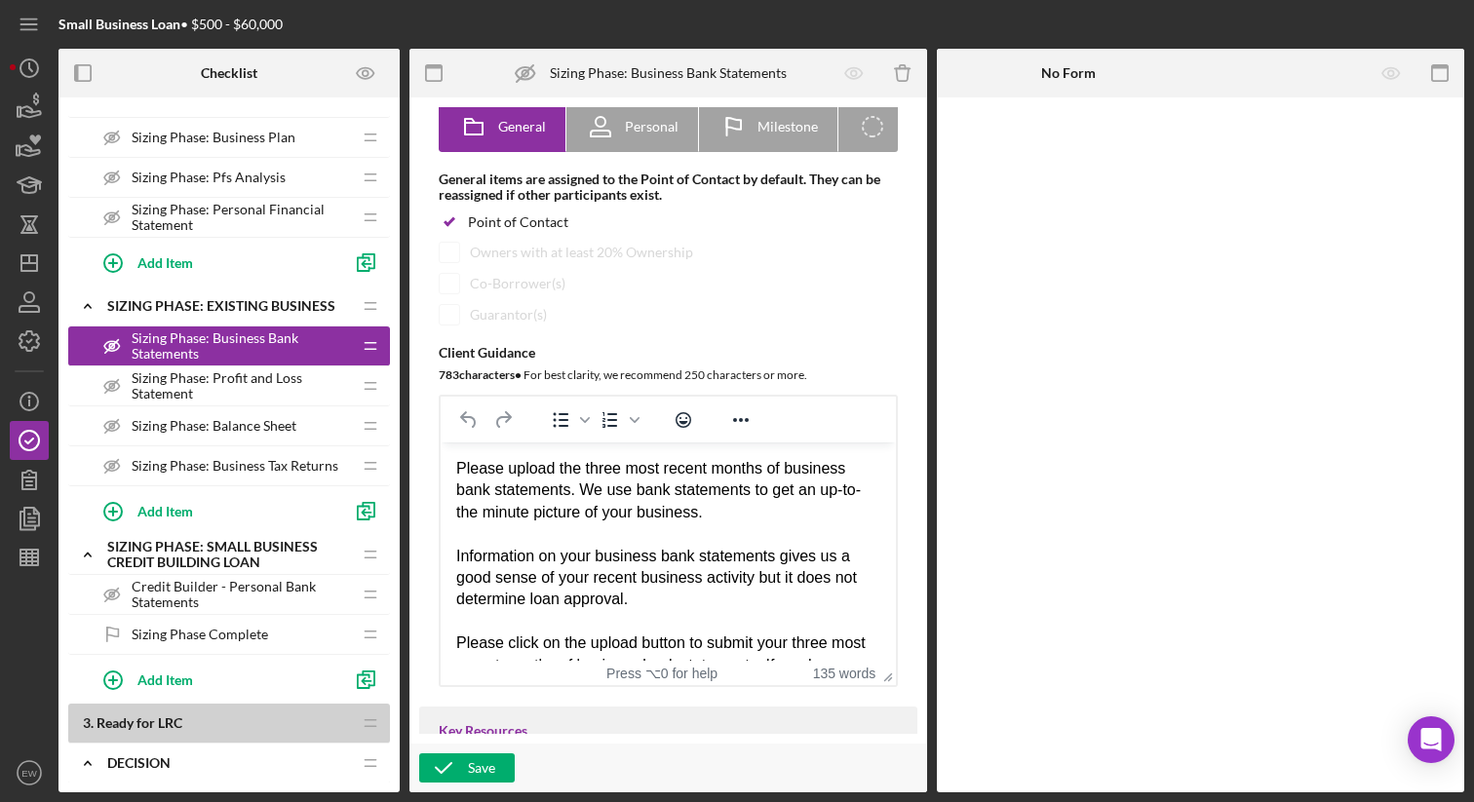
scroll to position [179, 0]
click at [290, 401] on span "Sizing Phase: Profit and Loss Statement" at bounding box center [241, 385] width 219 height 31
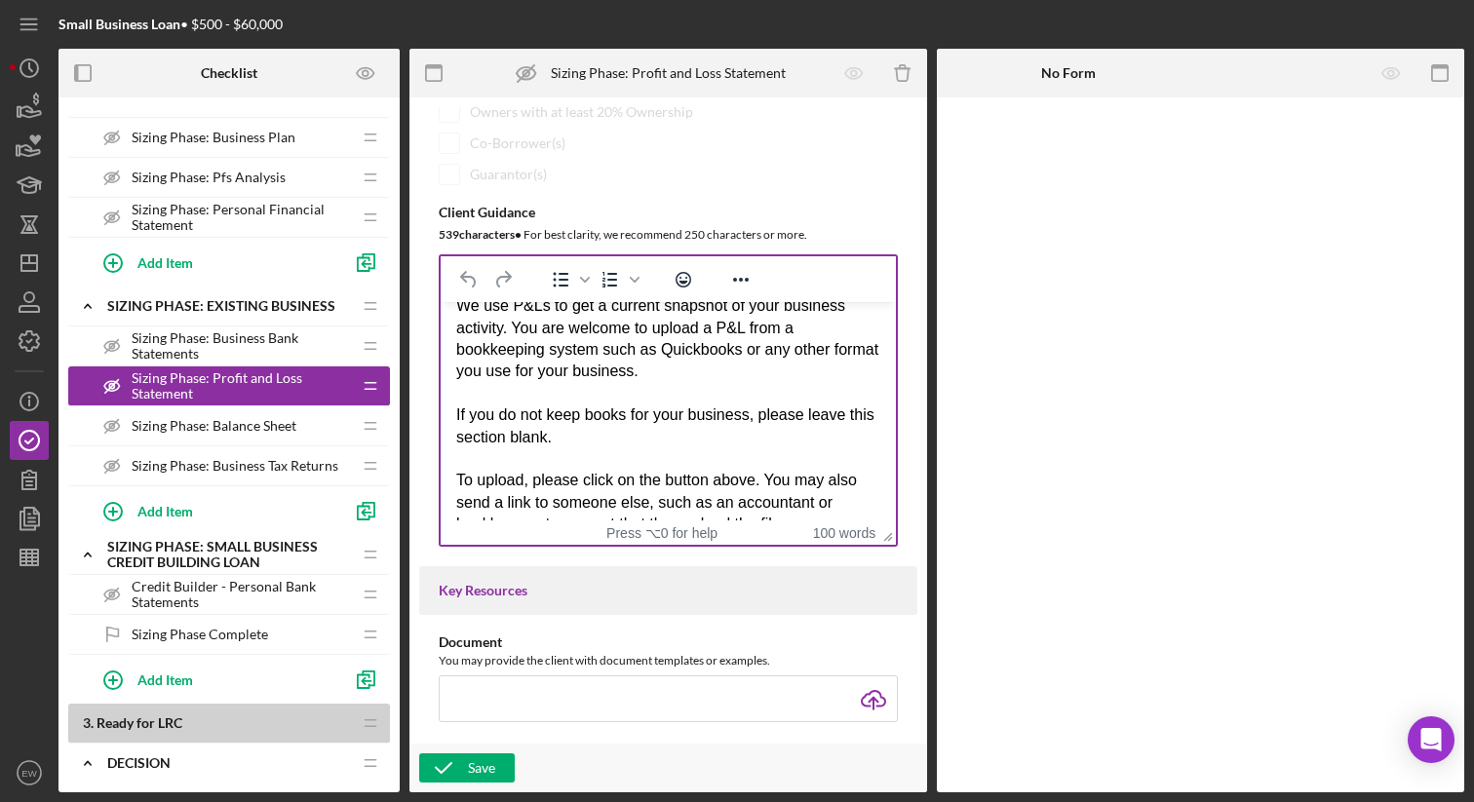
scroll to position [140, 0]
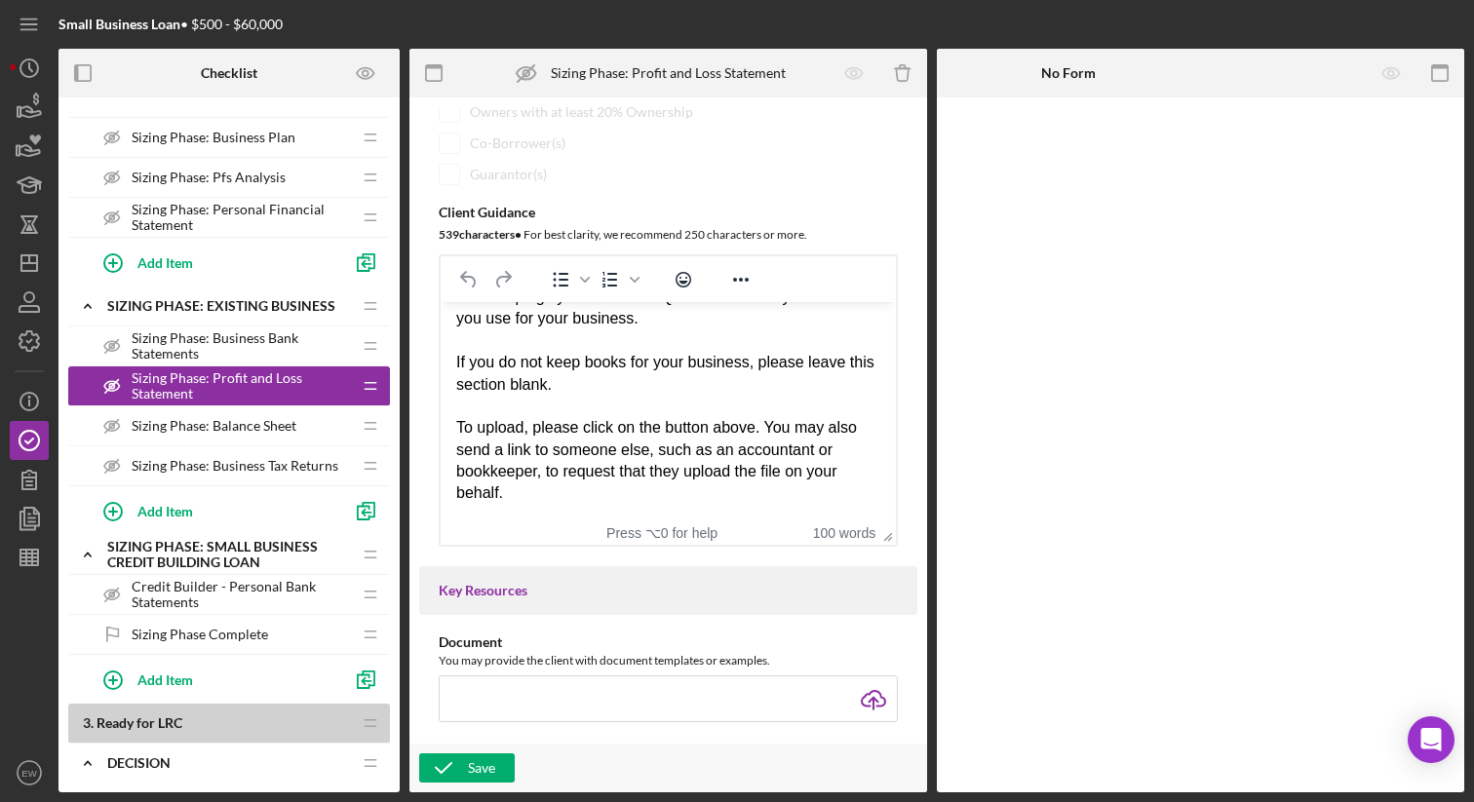
click at [283, 428] on span "Sizing Phase: Balance Sheet" at bounding box center [214, 426] width 165 height 16
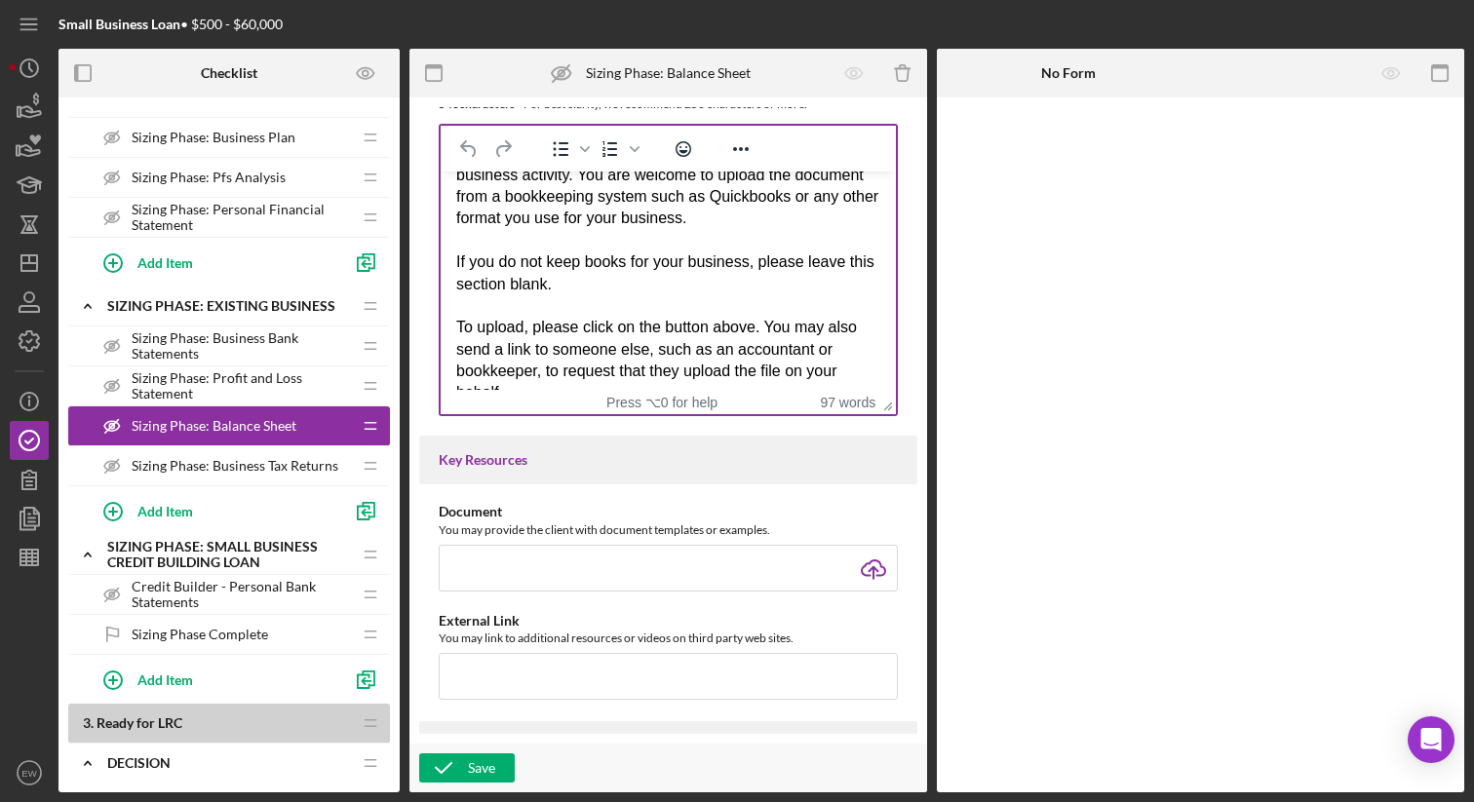
scroll to position [140, 0]
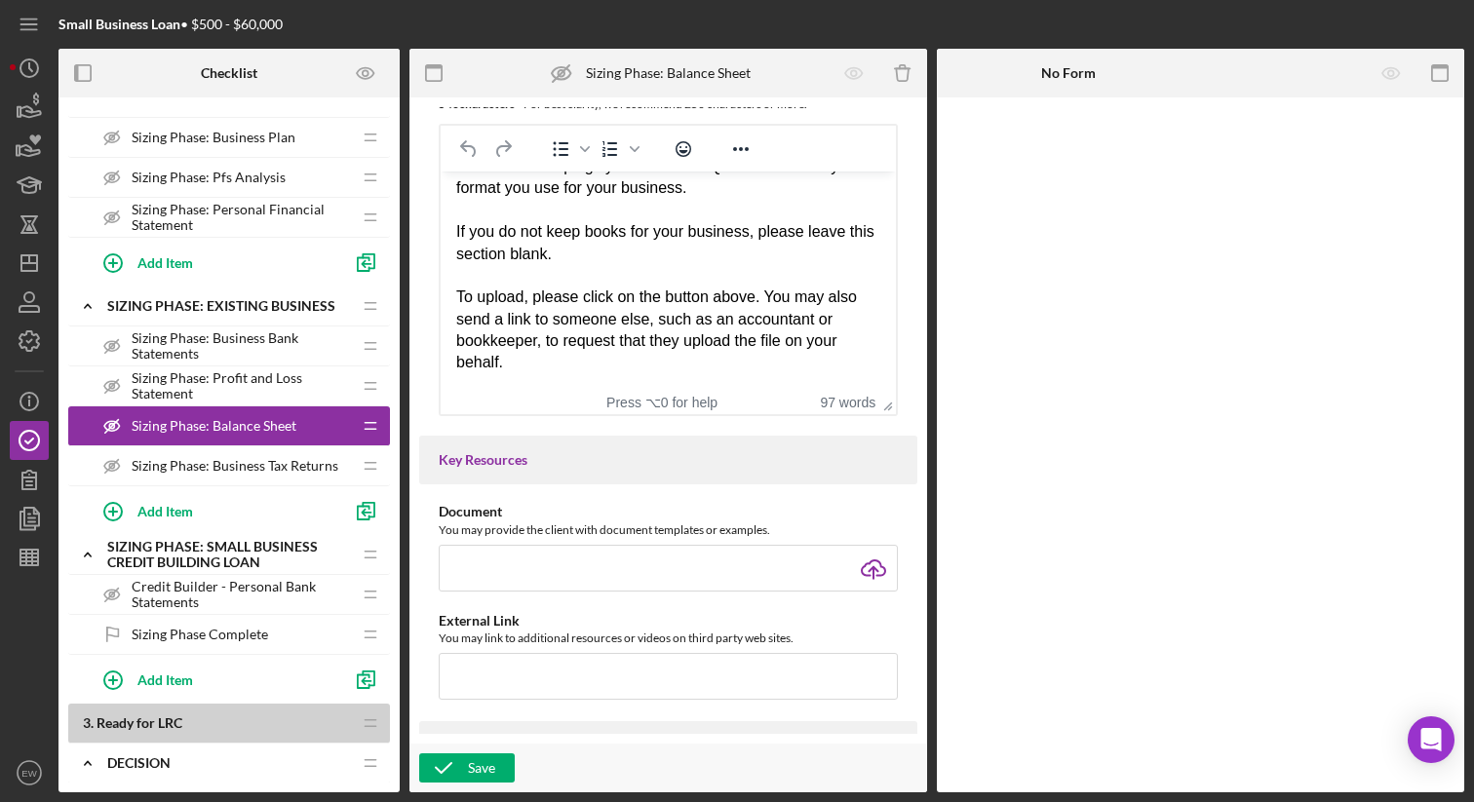
click at [281, 473] on span "Sizing Phase: Business Tax Returns" at bounding box center [235, 466] width 207 height 16
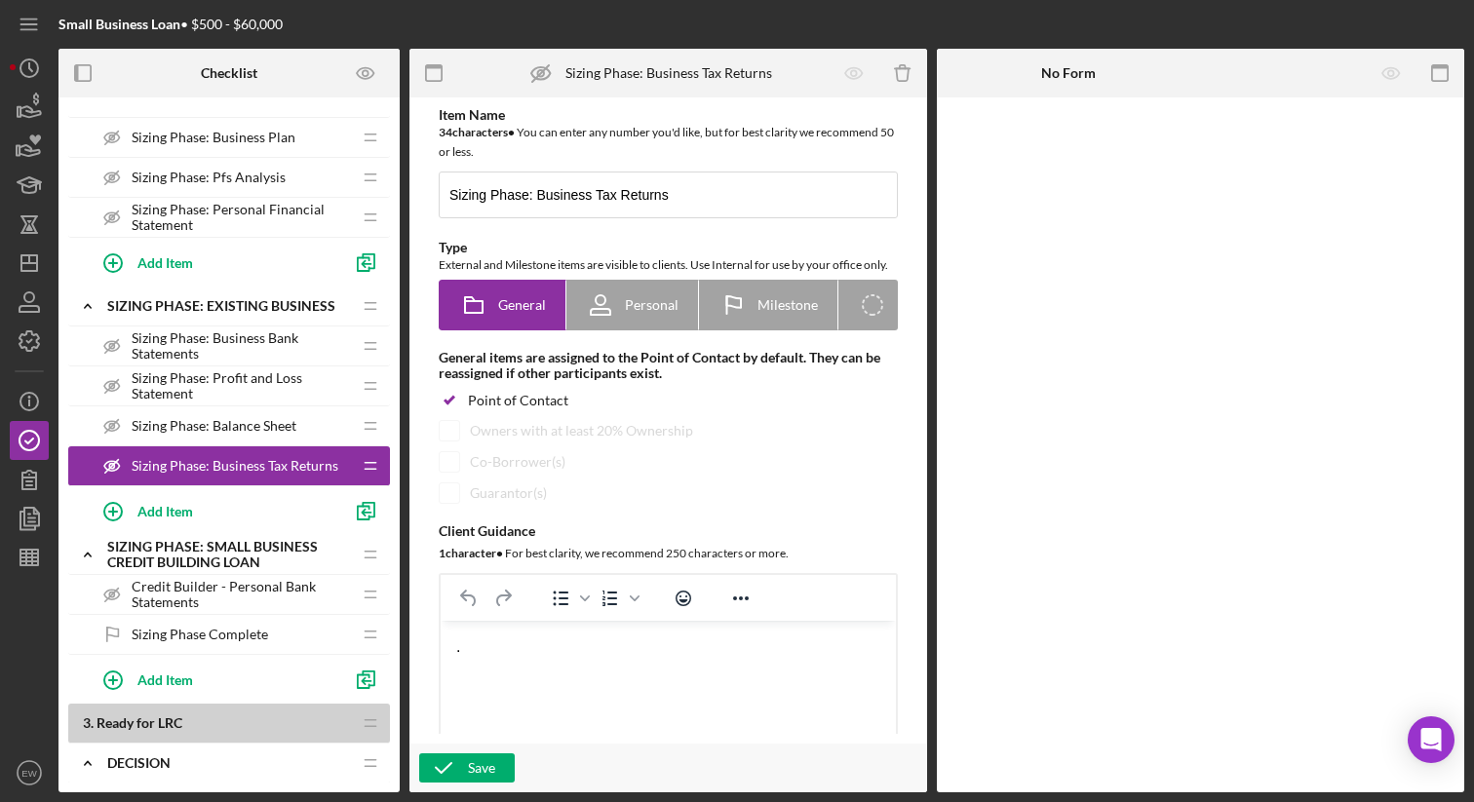
click at [484, 645] on div "." at bounding box center [668, 647] width 424 height 21
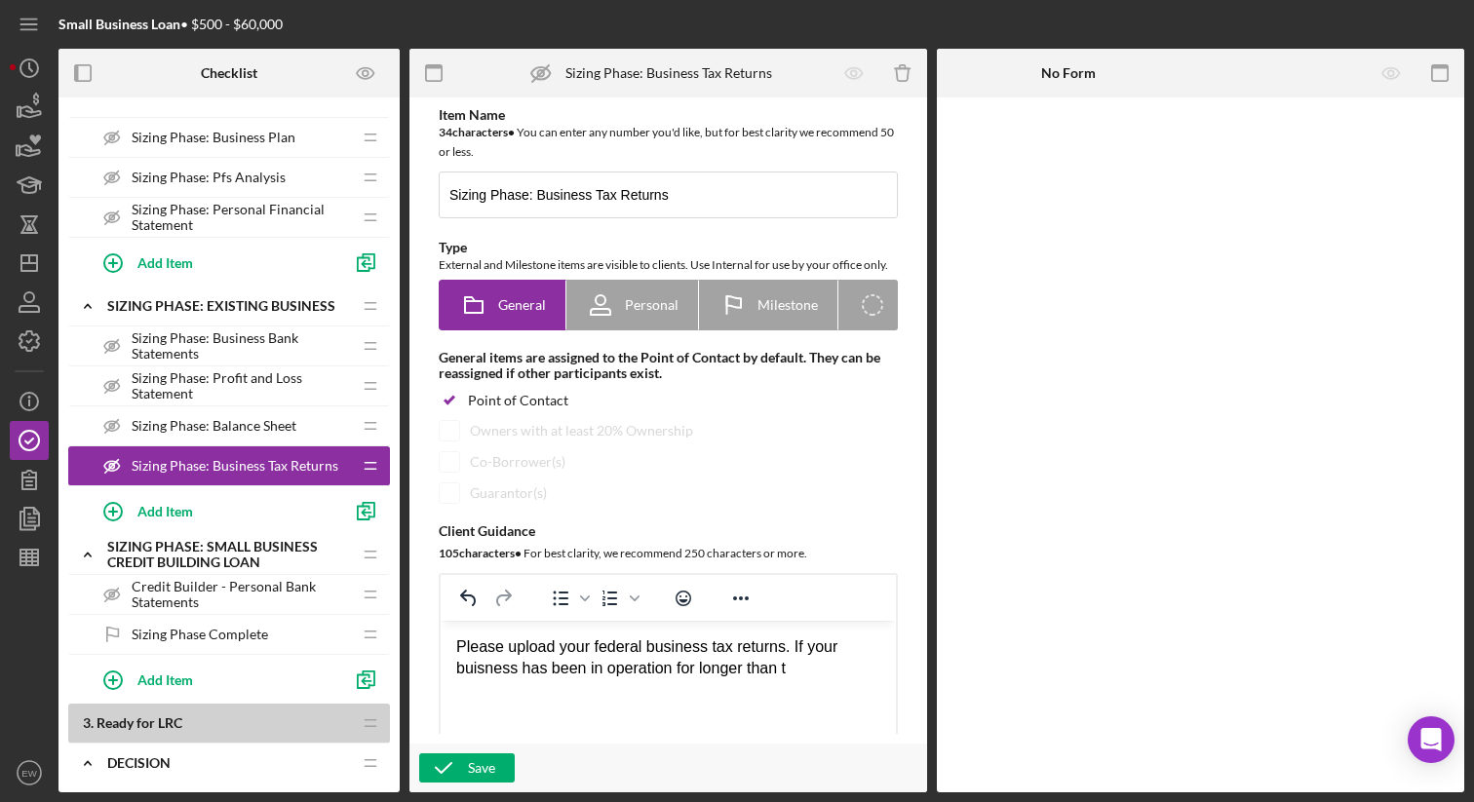
click at [482, 672] on div "Please upload your federal business tax returns. If your buisness has been in o…" at bounding box center [668, 659] width 424 height 44
drag, startPoint x: 702, startPoint y: 672, endPoint x: 797, endPoint y: 676, distance: 95.6
click at [797, 676] on div "Please upload your federal business tax returns. If your business has been in o…" at bounding box center [668, 659] width 424 height 44
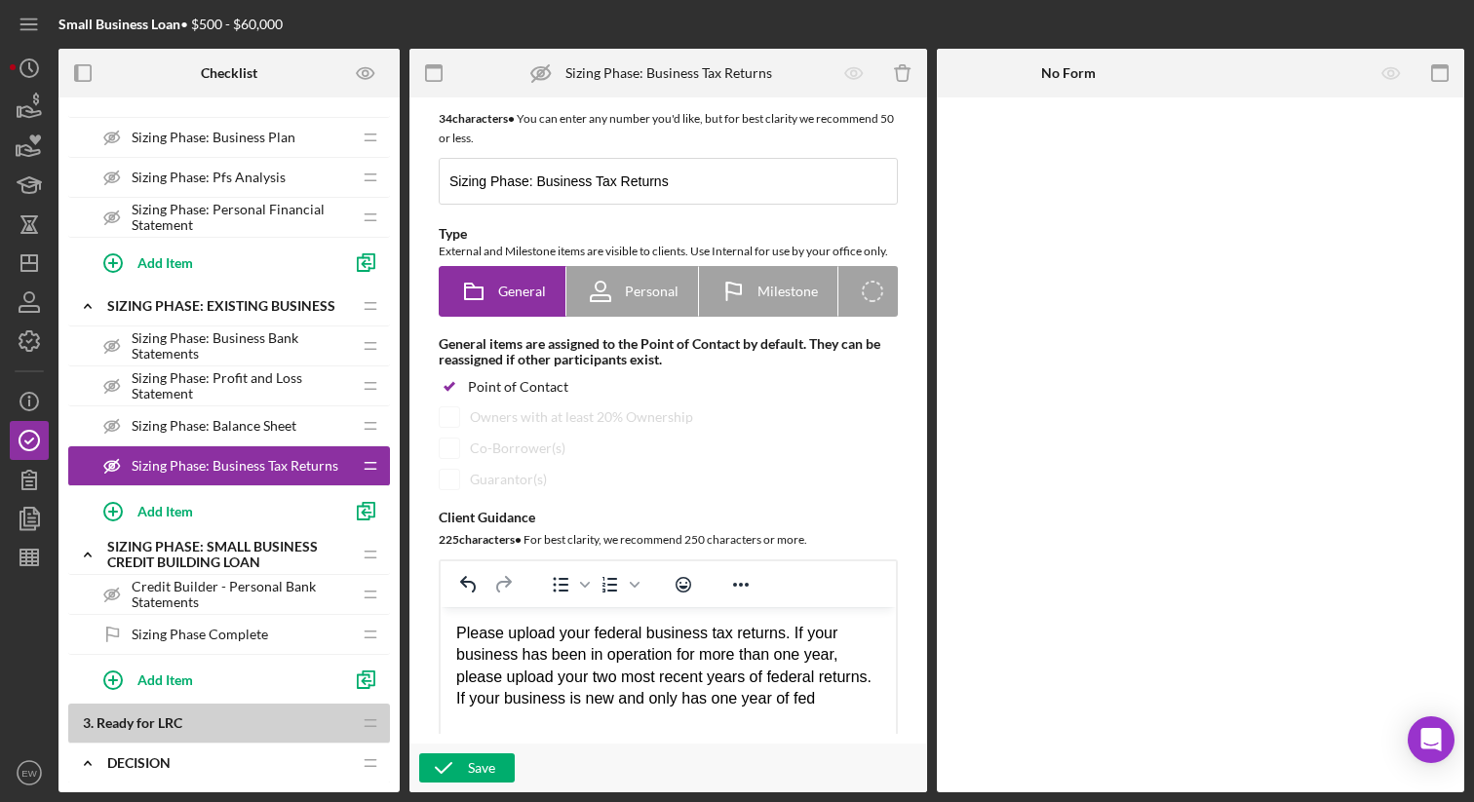
scroll to position [36, 0]
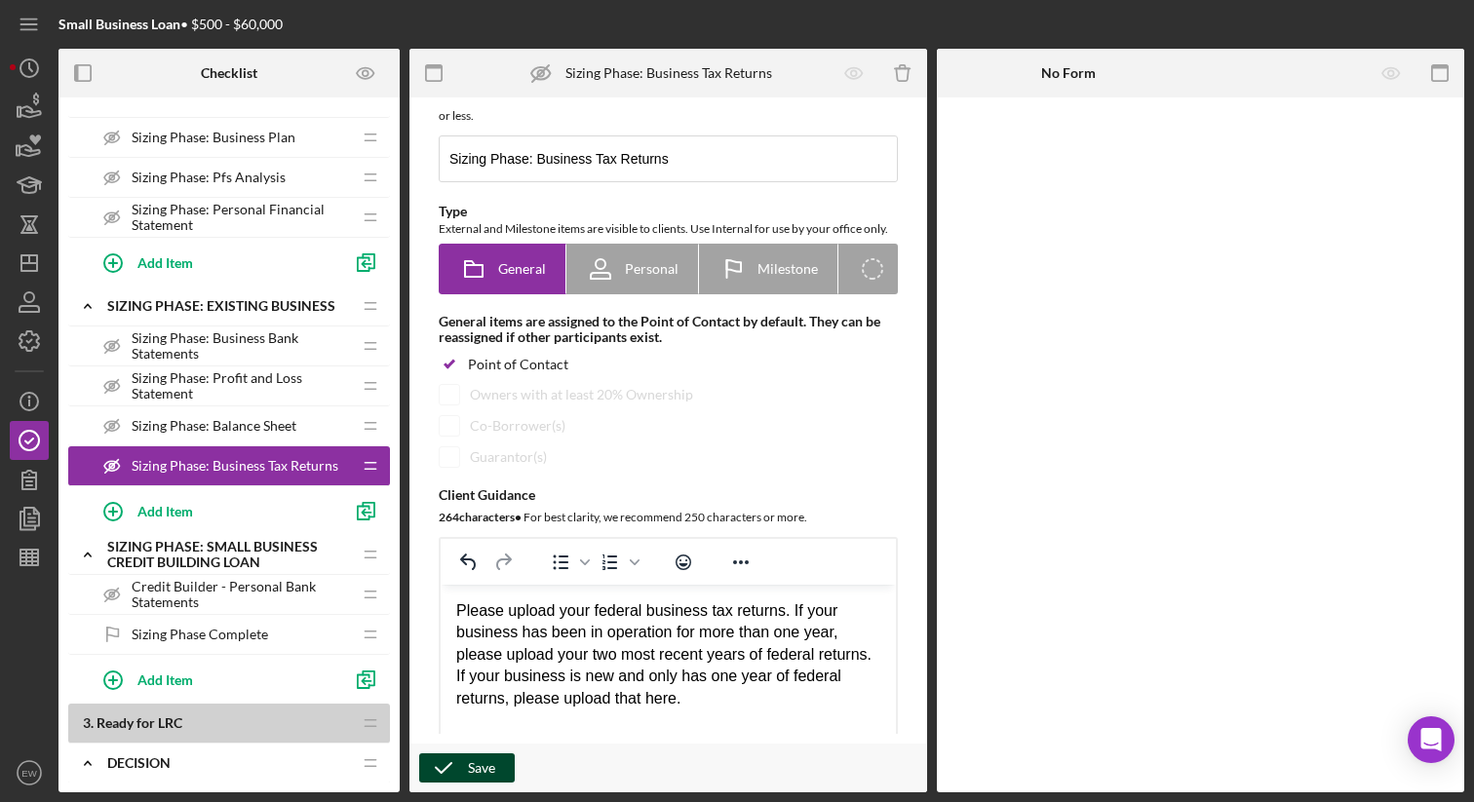
click at [477, 774] on div "Save" at bounding box center [481, 768] width 27 height 29
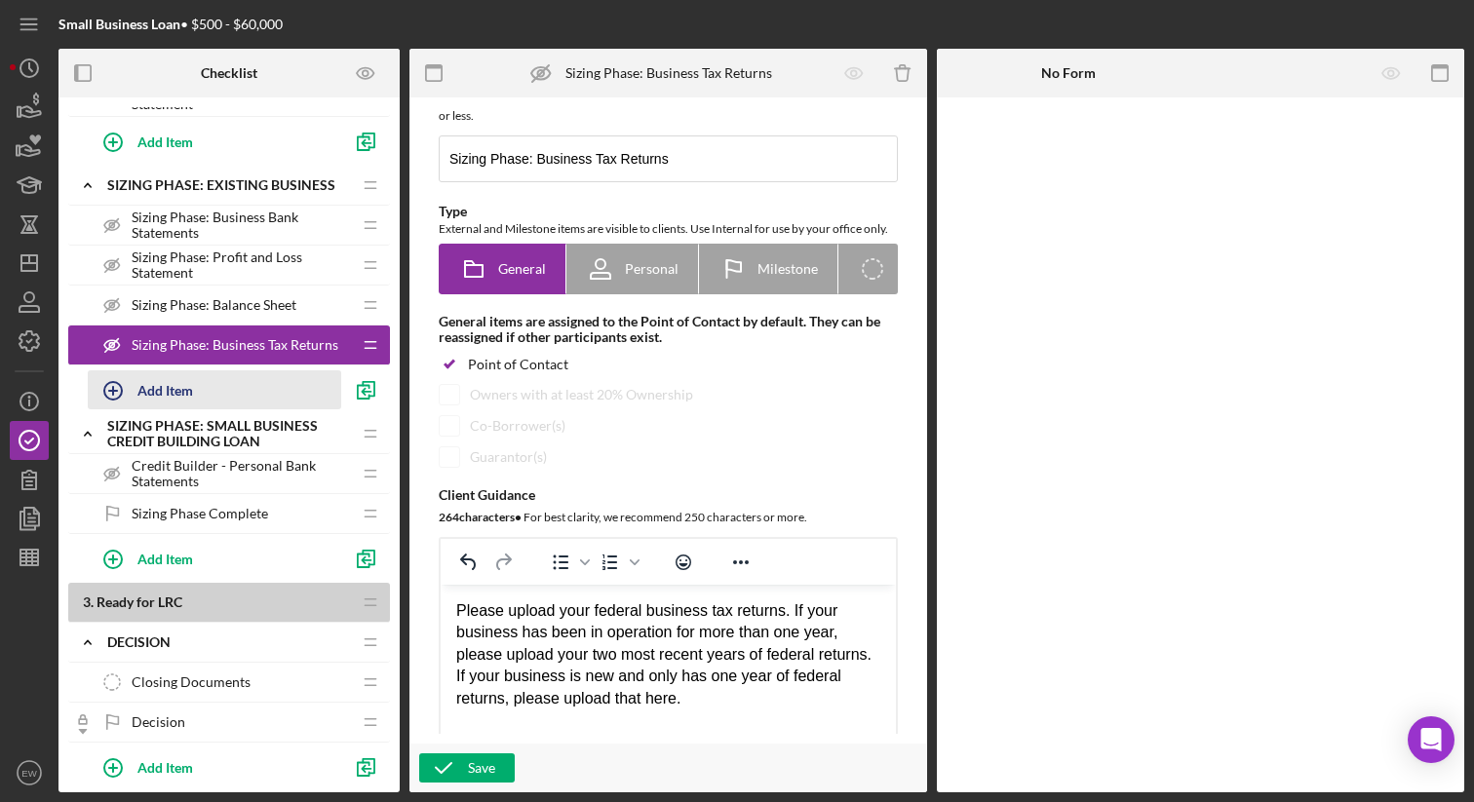
scroll to position [1077, 0]
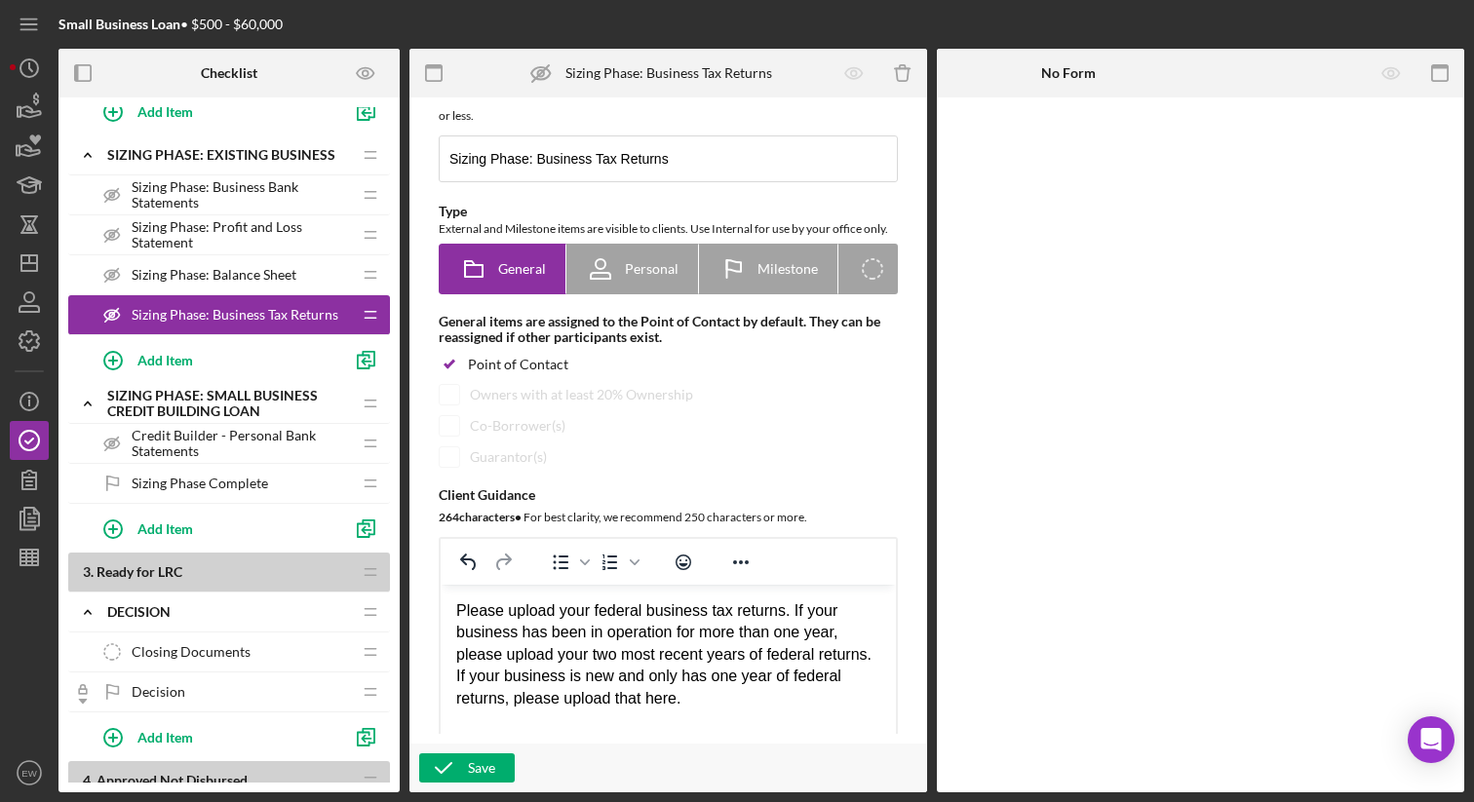
click at [224, 489] on span "Sizing Phase Complete" at bounding box center [200, 484] width 136 height 16
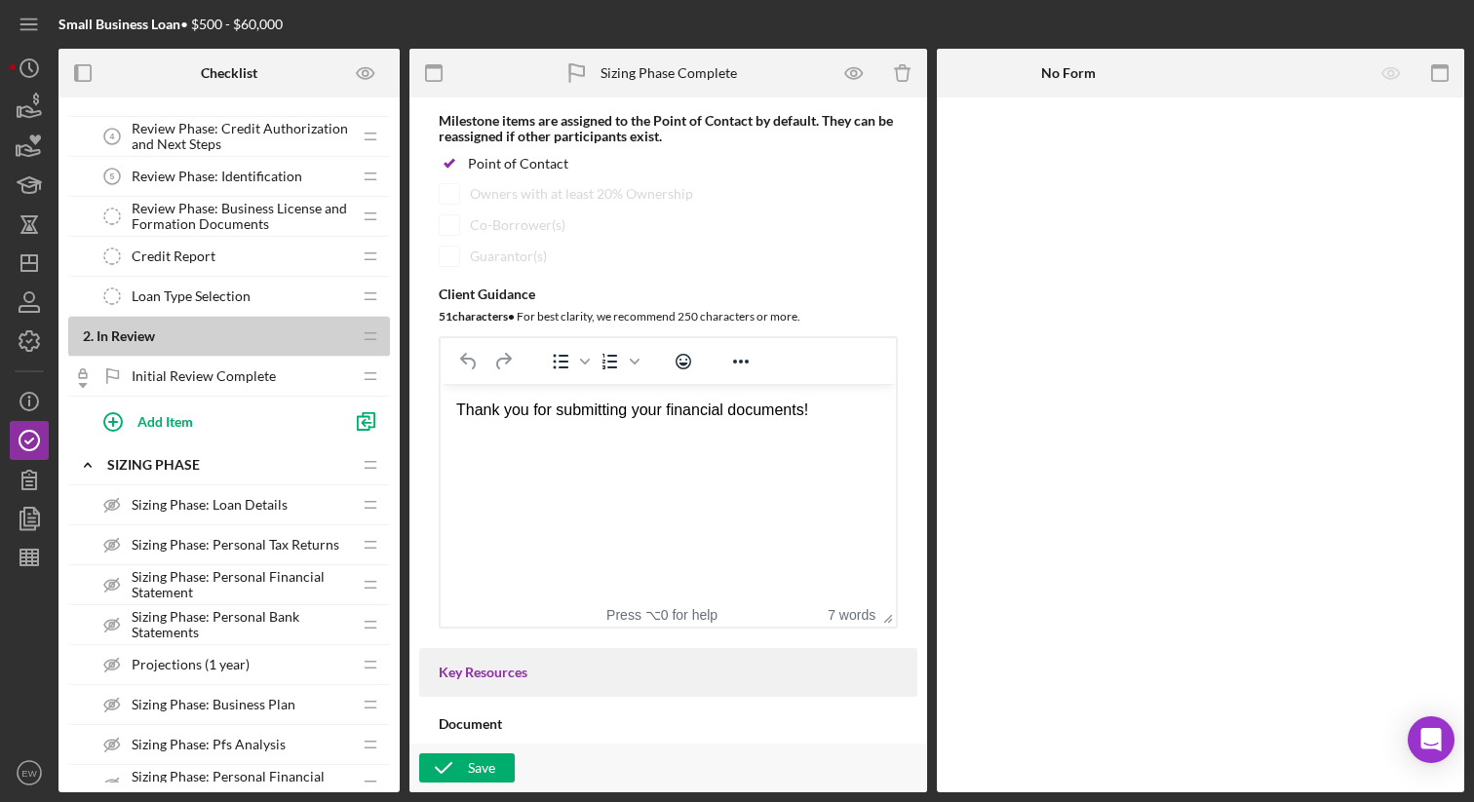
scroll to position [360, 0]
click at [274, 375] on div "Initial Review Complete Initial Review Complete" at bounding box center [222, 375] width 258 height 39
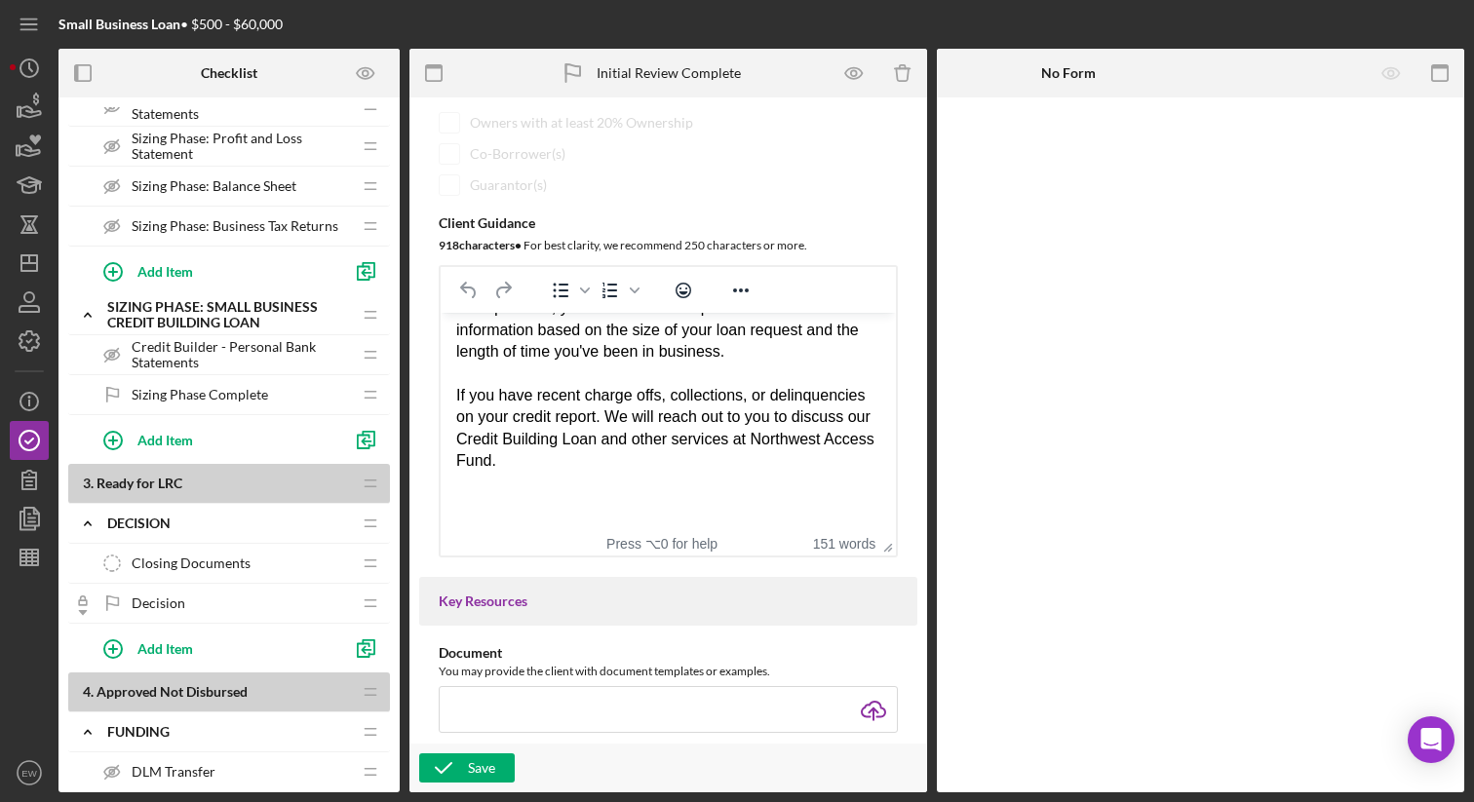
scroll to position [1167, 0]
click at [203, 395] on span "Sizing Phase Complete" at bounding box center [200, 394] width 136 height 16
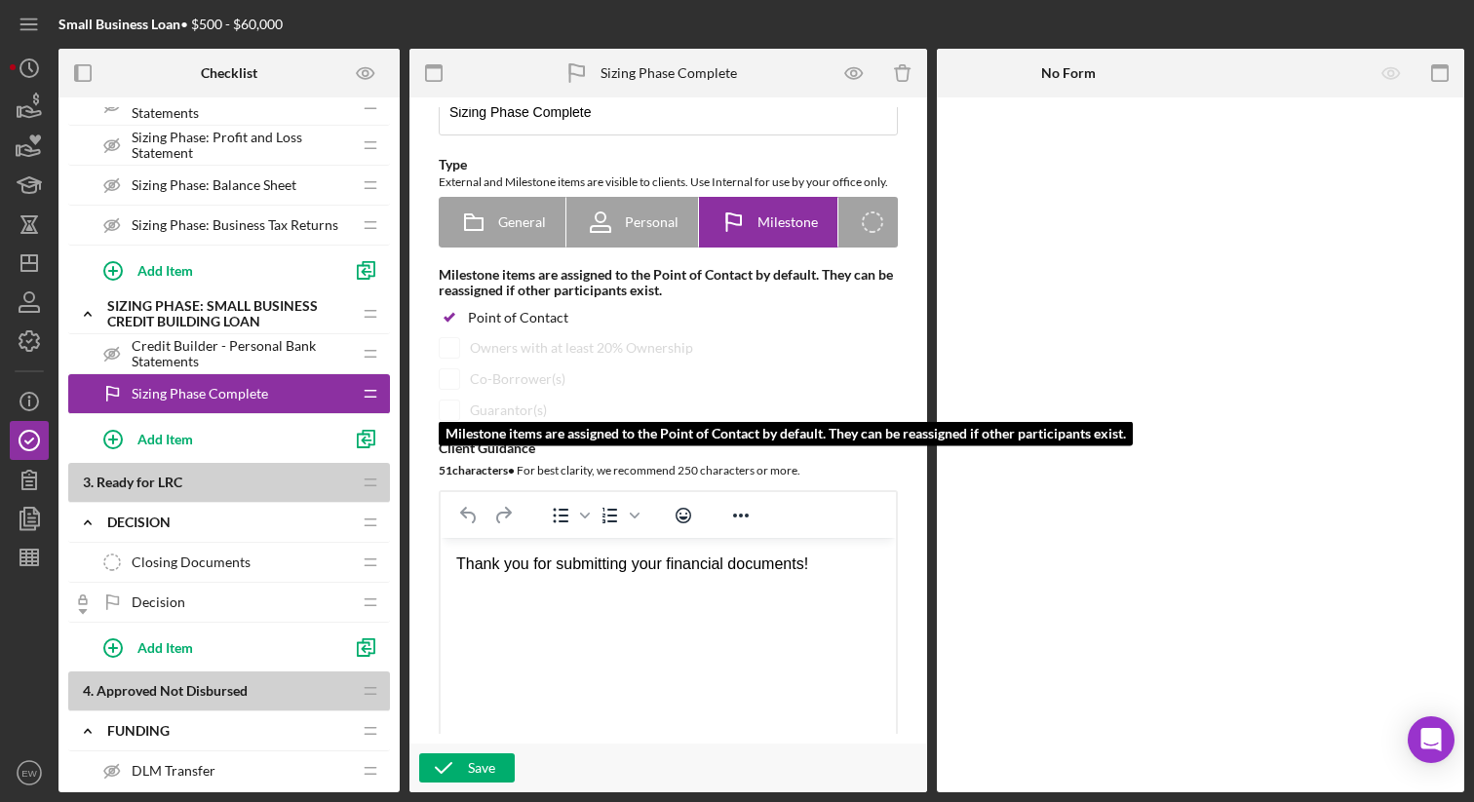
scroll to position [84, 0]
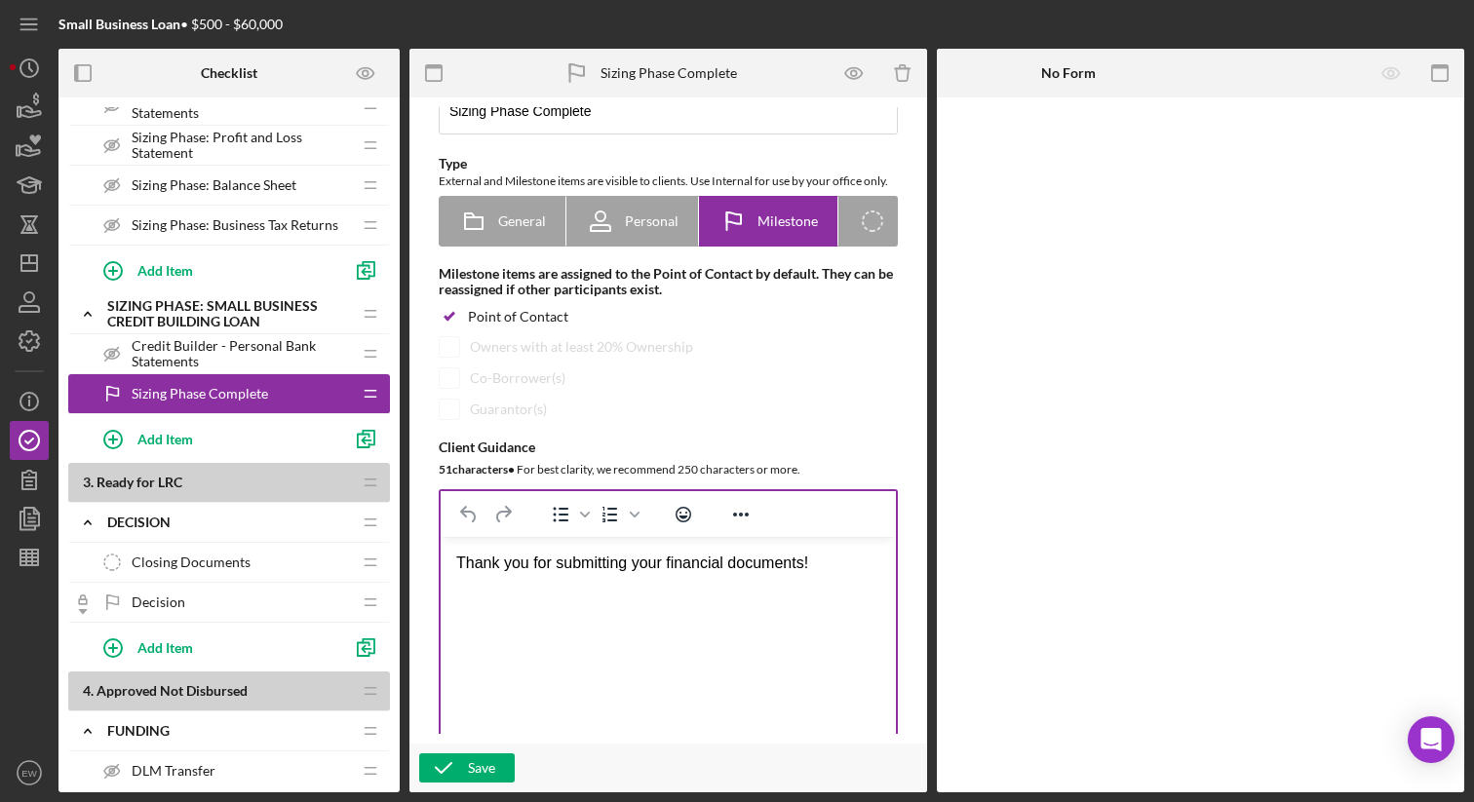
click at [843, 561] on div "Thank you for submitting your financial documents!" at bounding box center [668, 563] width 424 height 21
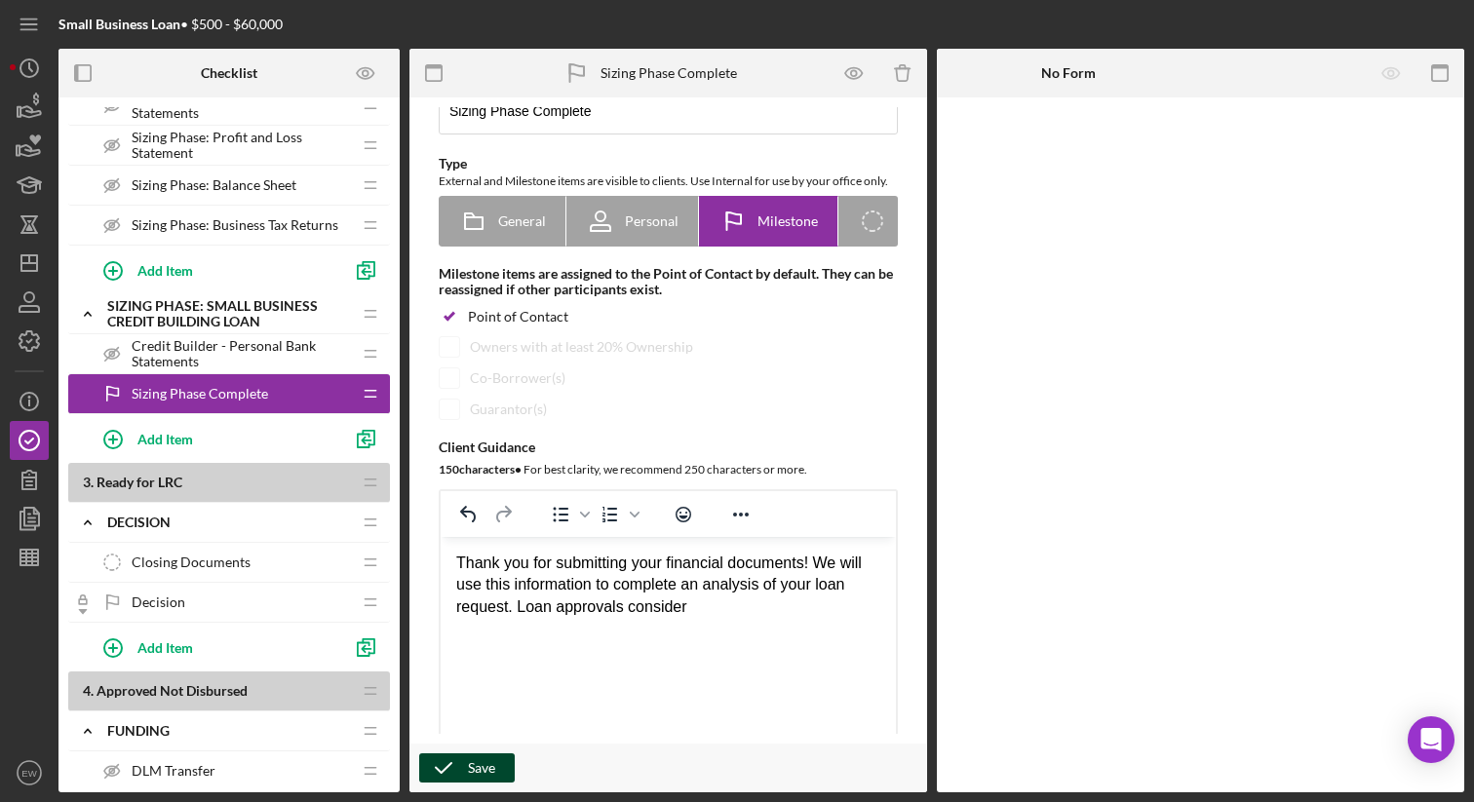
click at [455, 765] on icon "button" at bounding box center [443, 768] width 49 height 49
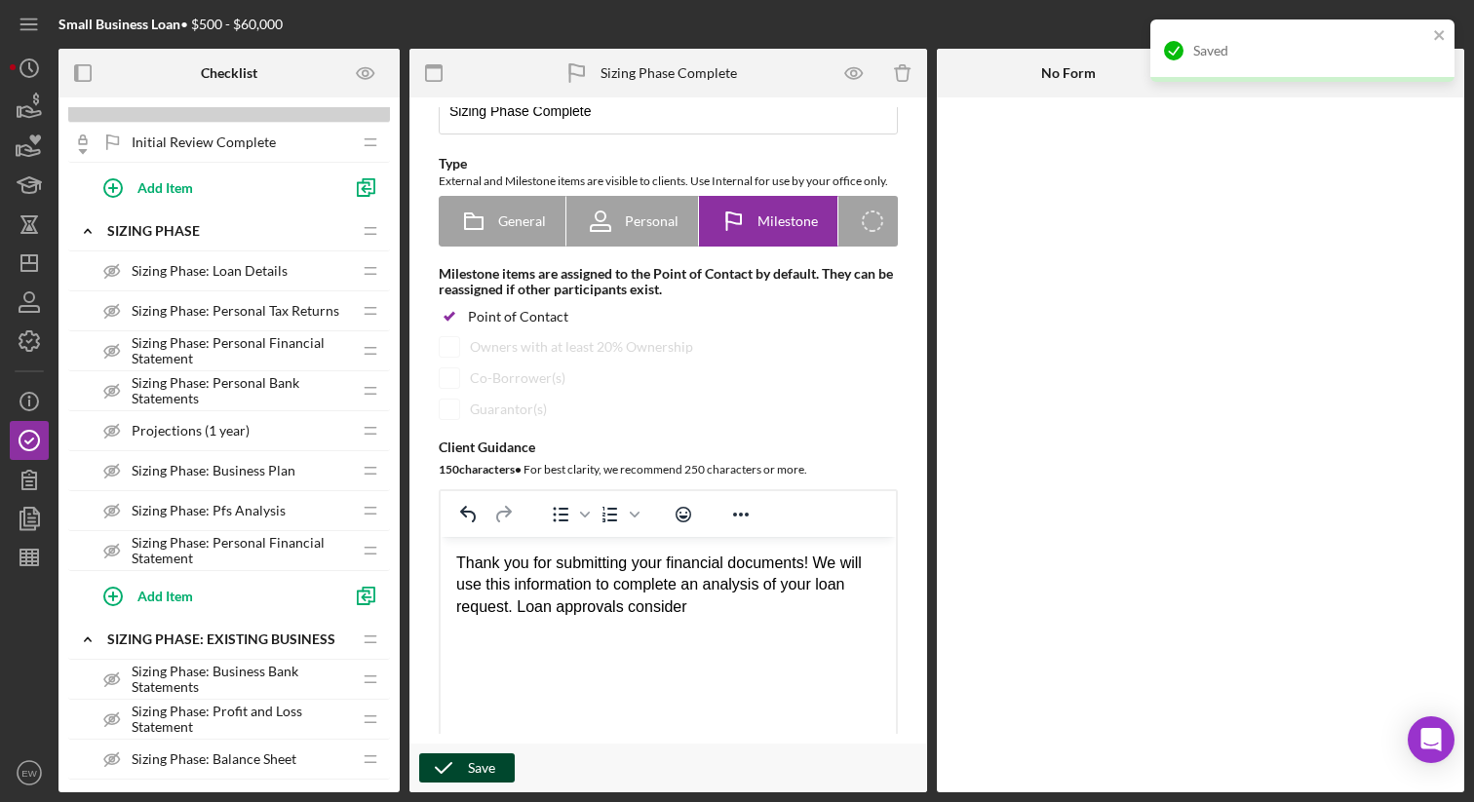
scroll to position [292, 0]
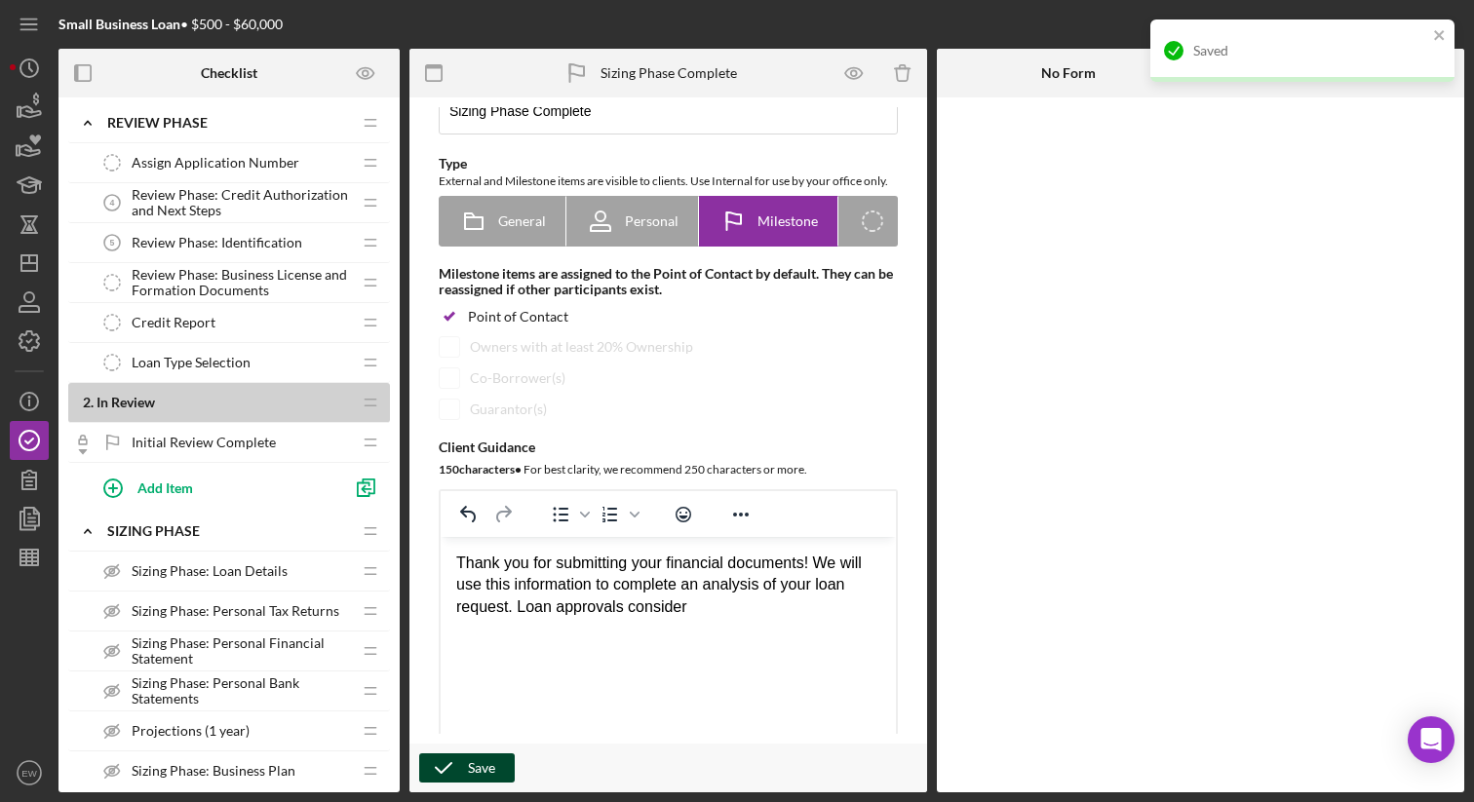
click at [265, 563] on span "Sizing Phase: Loan Details" at bounding box center [210, 571] width 156 height 16
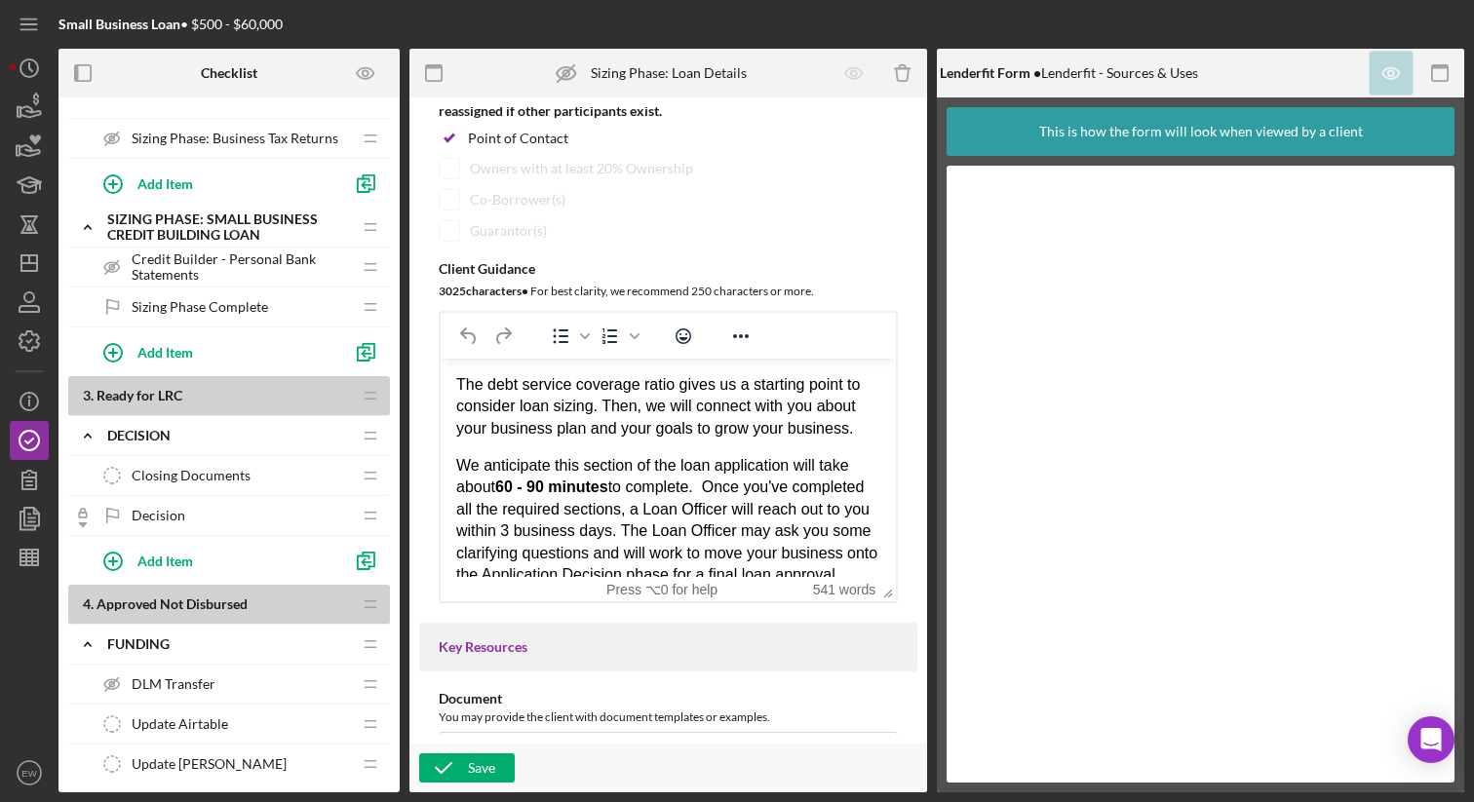
scroll to position [1261, 0]
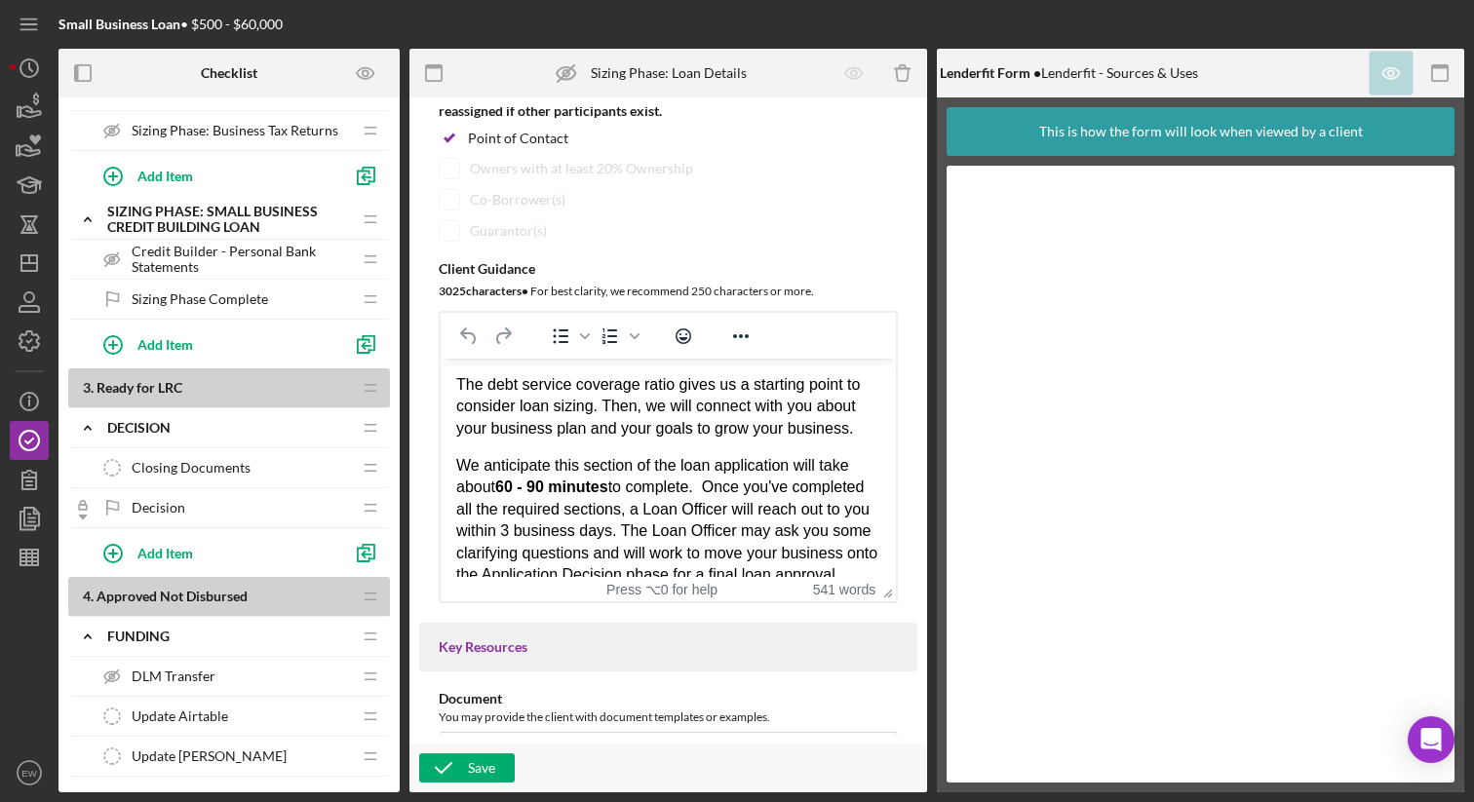
click at [209, 301] on span "Sizing Phase Complete" at bounding box center [200, 299] width 136 height 16
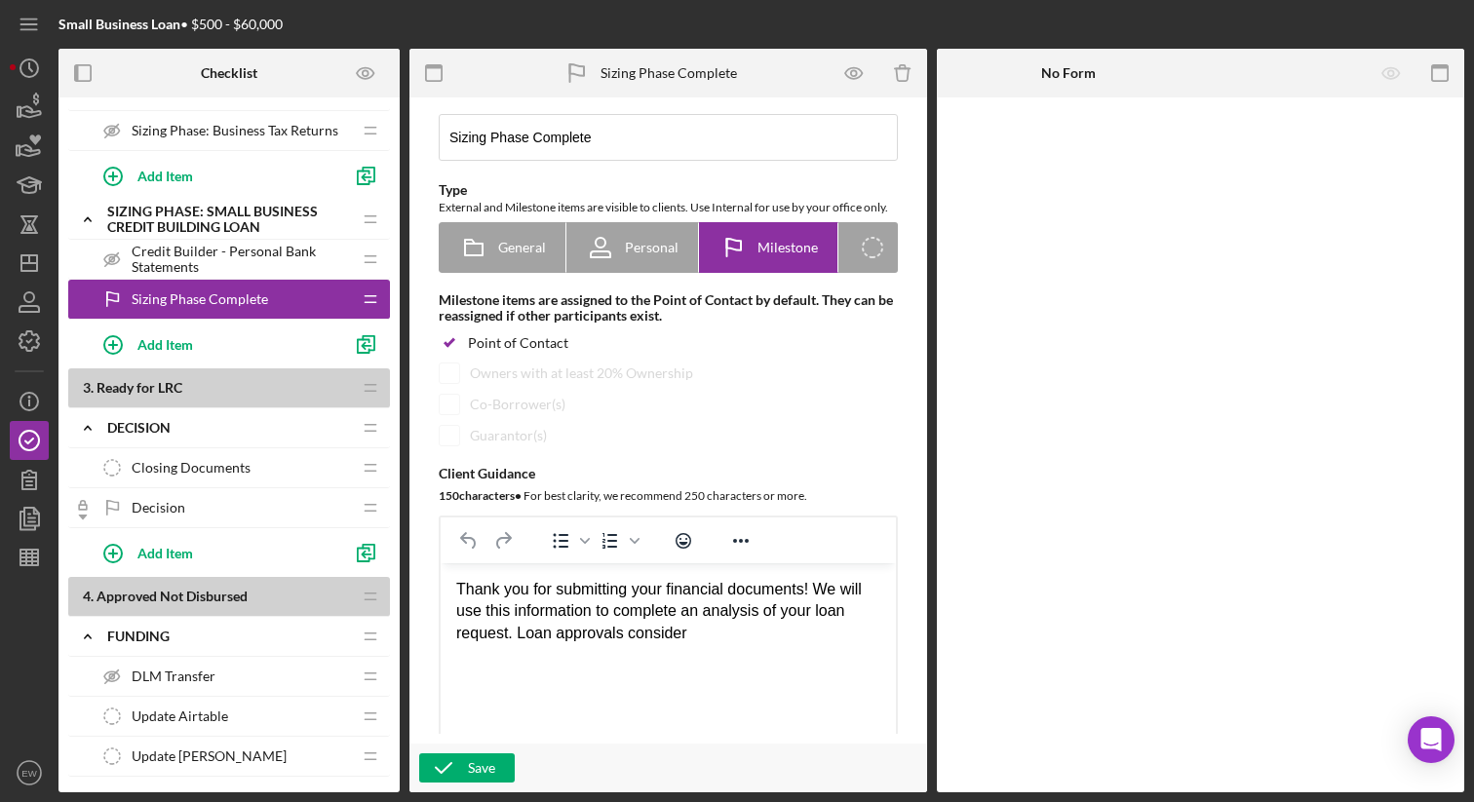
scroll to position [105, 0]
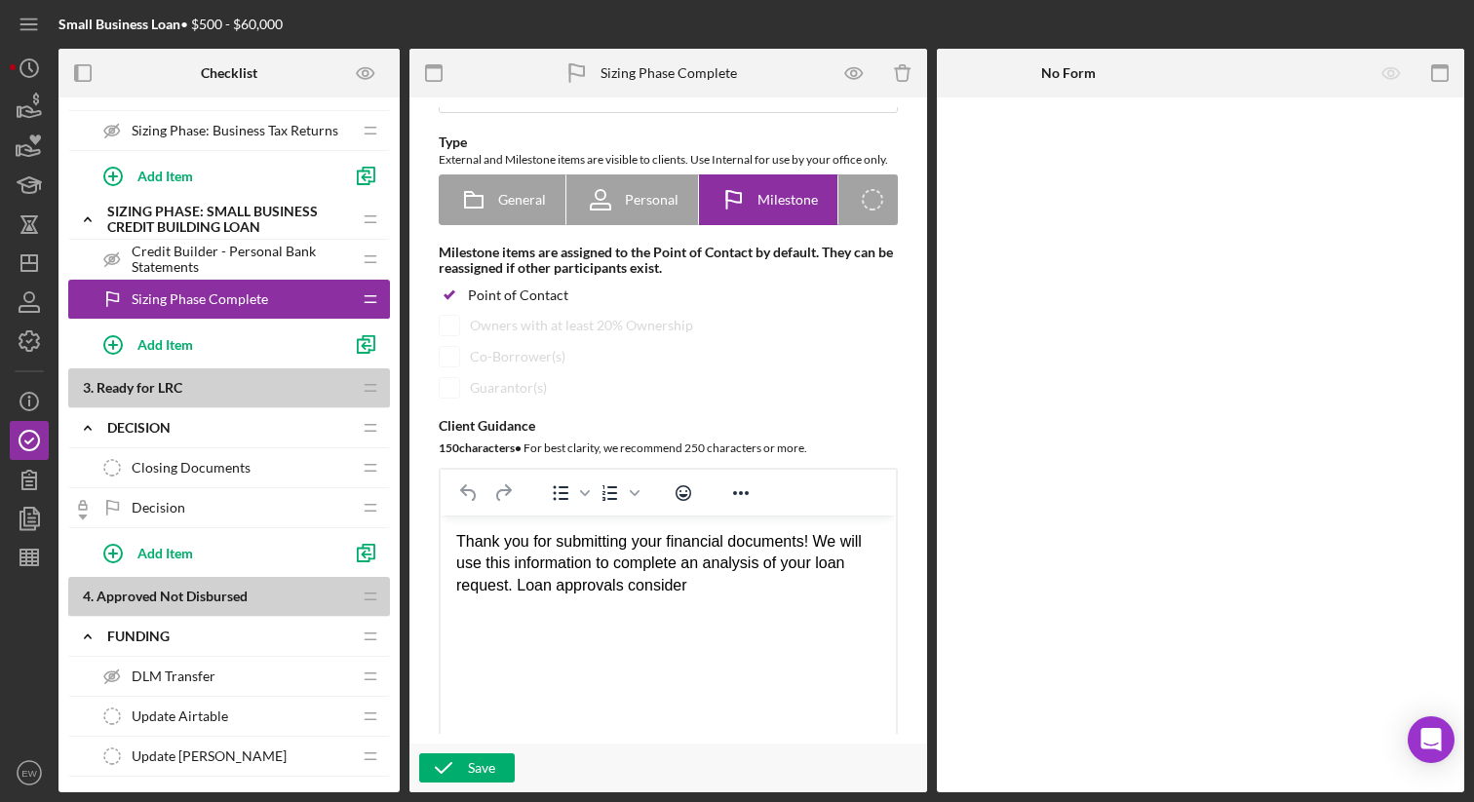
click at [714, 590] on div "Thank you for submitting your financial documents! We will use this information…" at bounding box center [668, 563] width 424 height 65
drag, startPoint x: 687, startPoint y: 570, endPoint x: 750, endPoint y: 531, distance: 73.6
click at [690, 570] on div "Thank you for submitting your financial documents! We will use this information…" at bounding box center [668, 563] width 424 height 65
drag, startPoint x: 817, startPoint y: 586, endPoint x: 835, endPoint y: 599, distance: 22.4
click at [835, 599] on div "Thank you for submitting your financial documents! We will use this information…" at bounding box center [668, 575] width 424 height 88
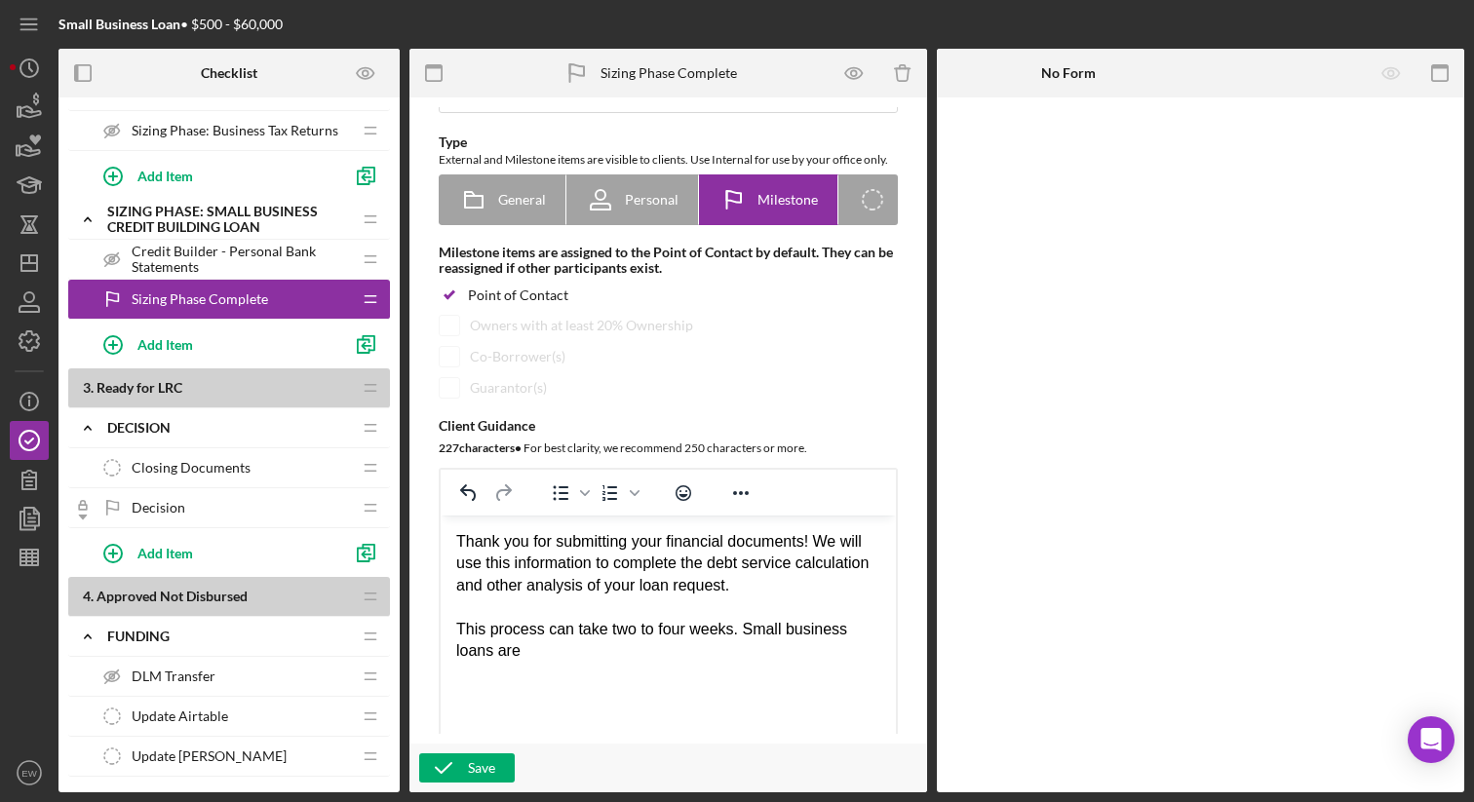
click at [753, 633] on div "This process can take two to four weeks. Small business loans are" at bounding box center [668, 641] width 424 height 44
click at [616, 650] on div "This process can take two to four weeks. Typically, small business loans are" at bounding box center [668, 641] width 424 height 44
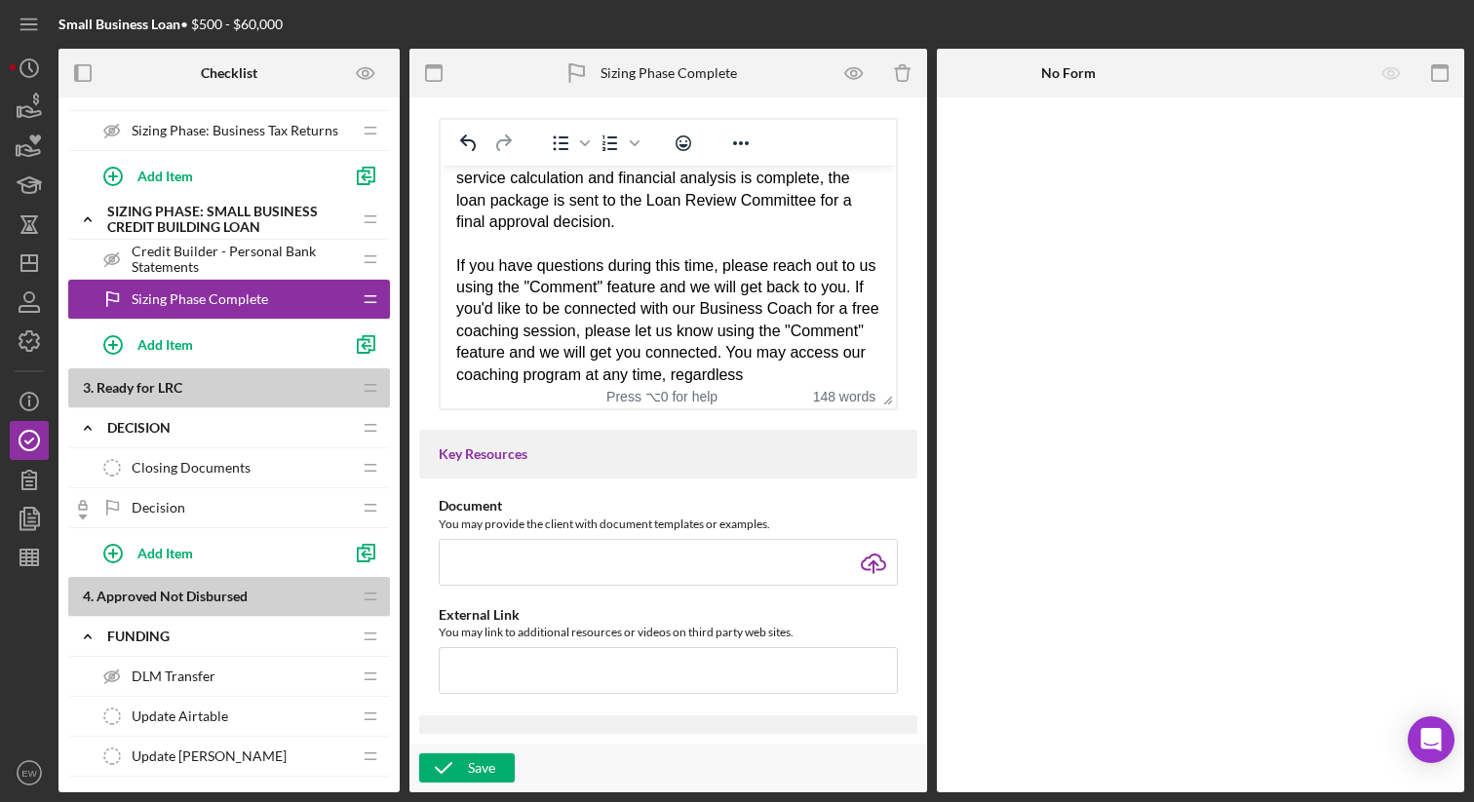
scroll to position [211, 0]
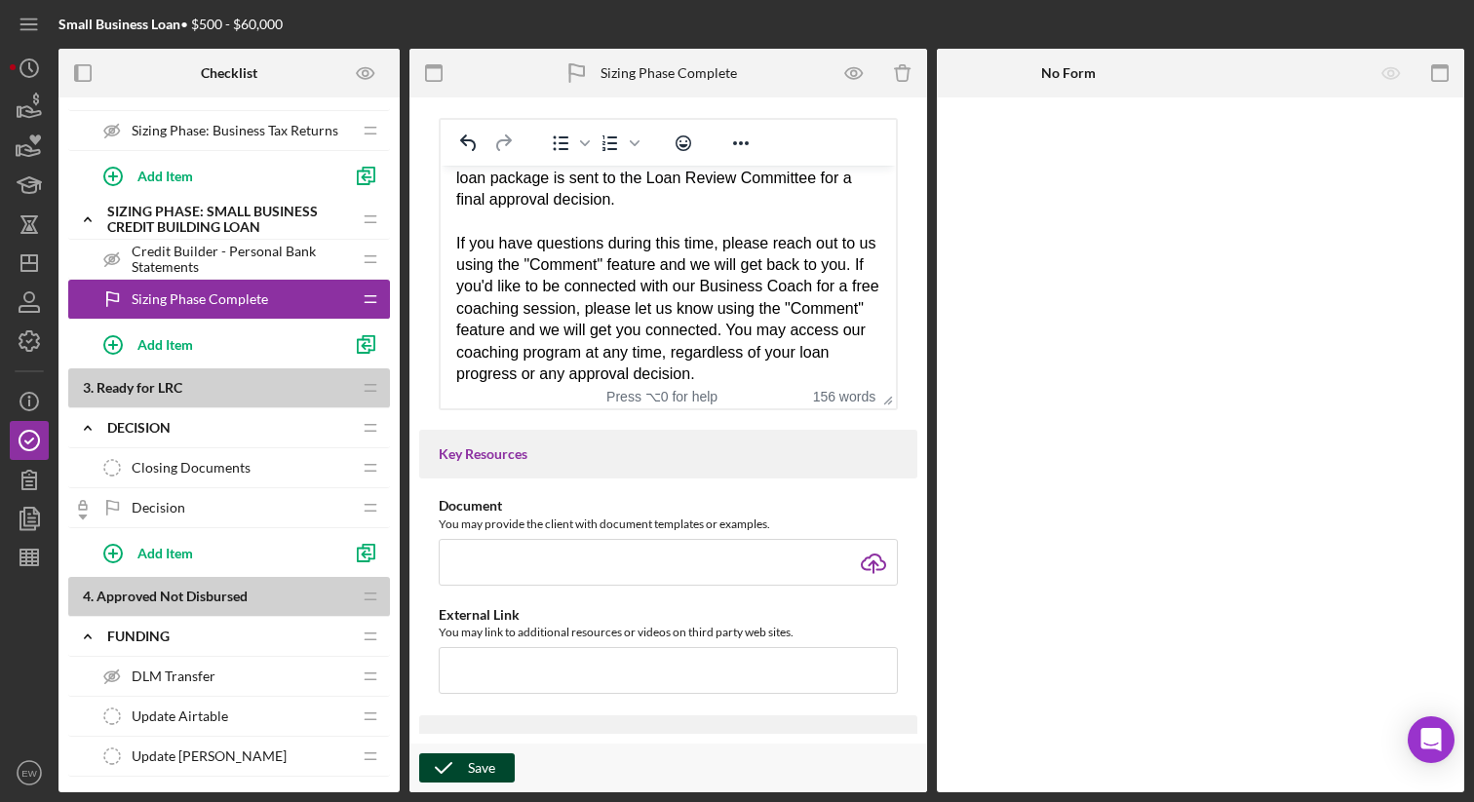
click at [488, 763] on div "Save" at bounding box center [481, 768] width 27 height 29
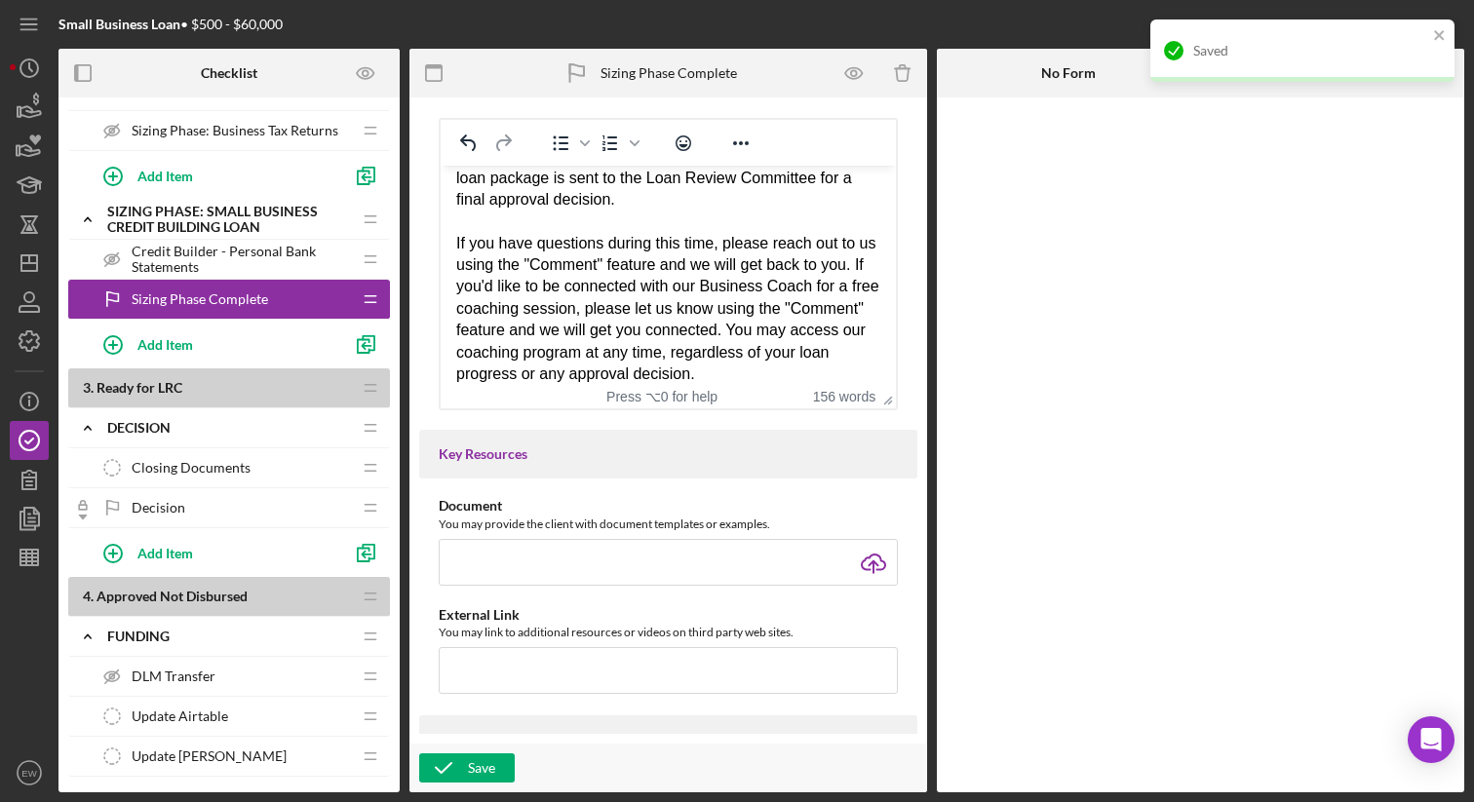
click at [207, 272] on span "Credit Builder - Personal Bank Statements" at bounding box center [241, 259] width 219 height 31
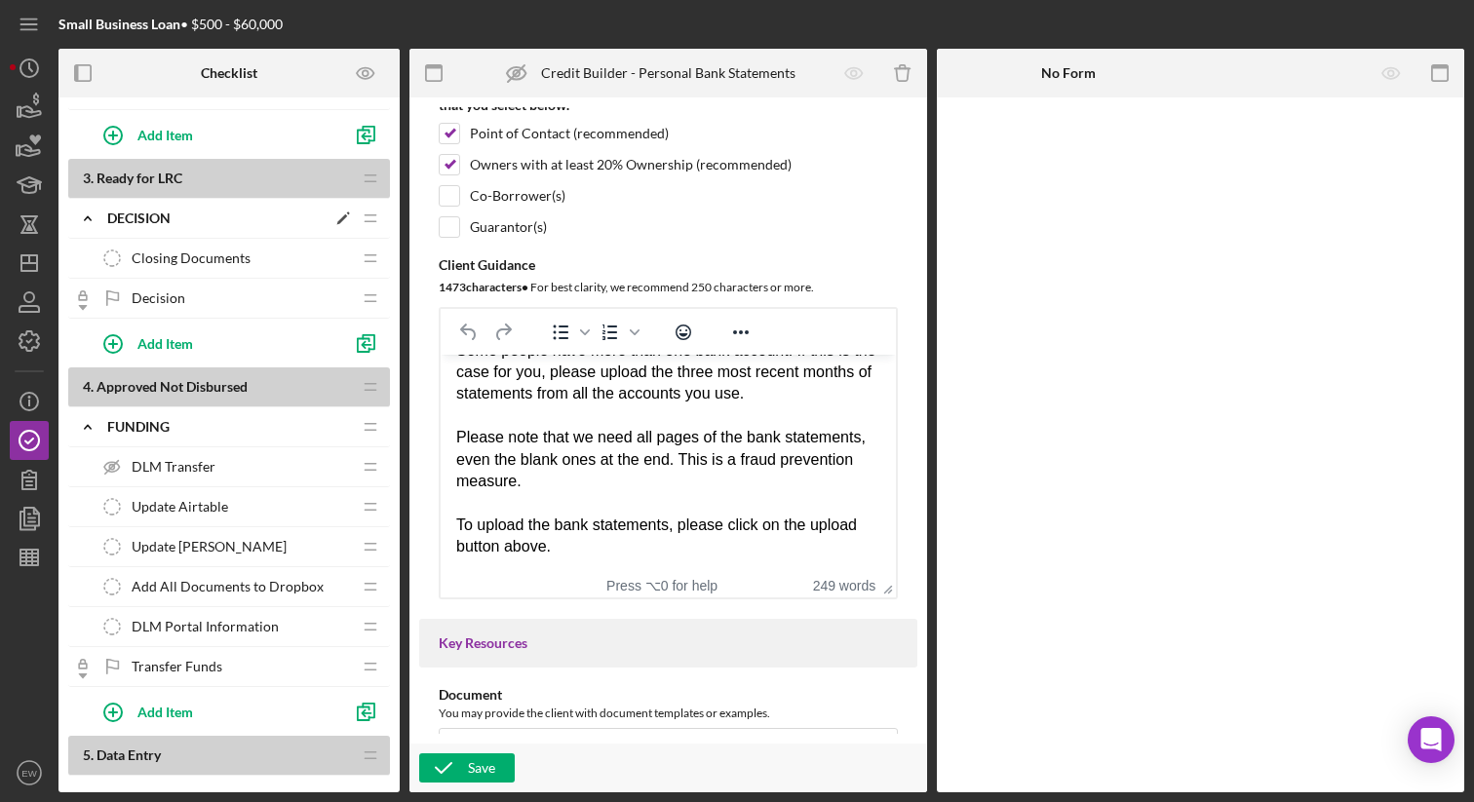
scroll to position [1552, 0]
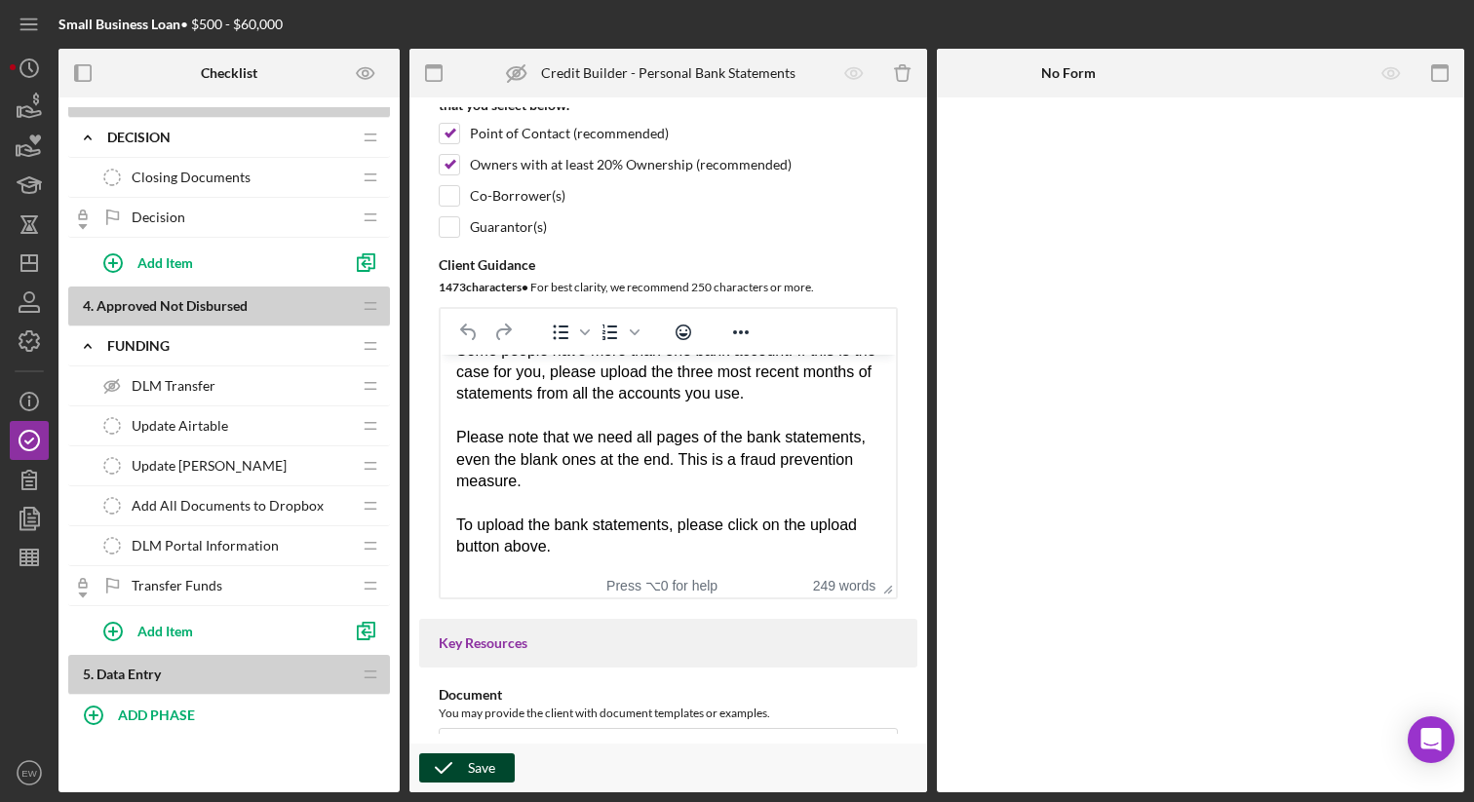
click at [445, 765] on icon "button" at bounding box center [443, 768] width 49 height 49
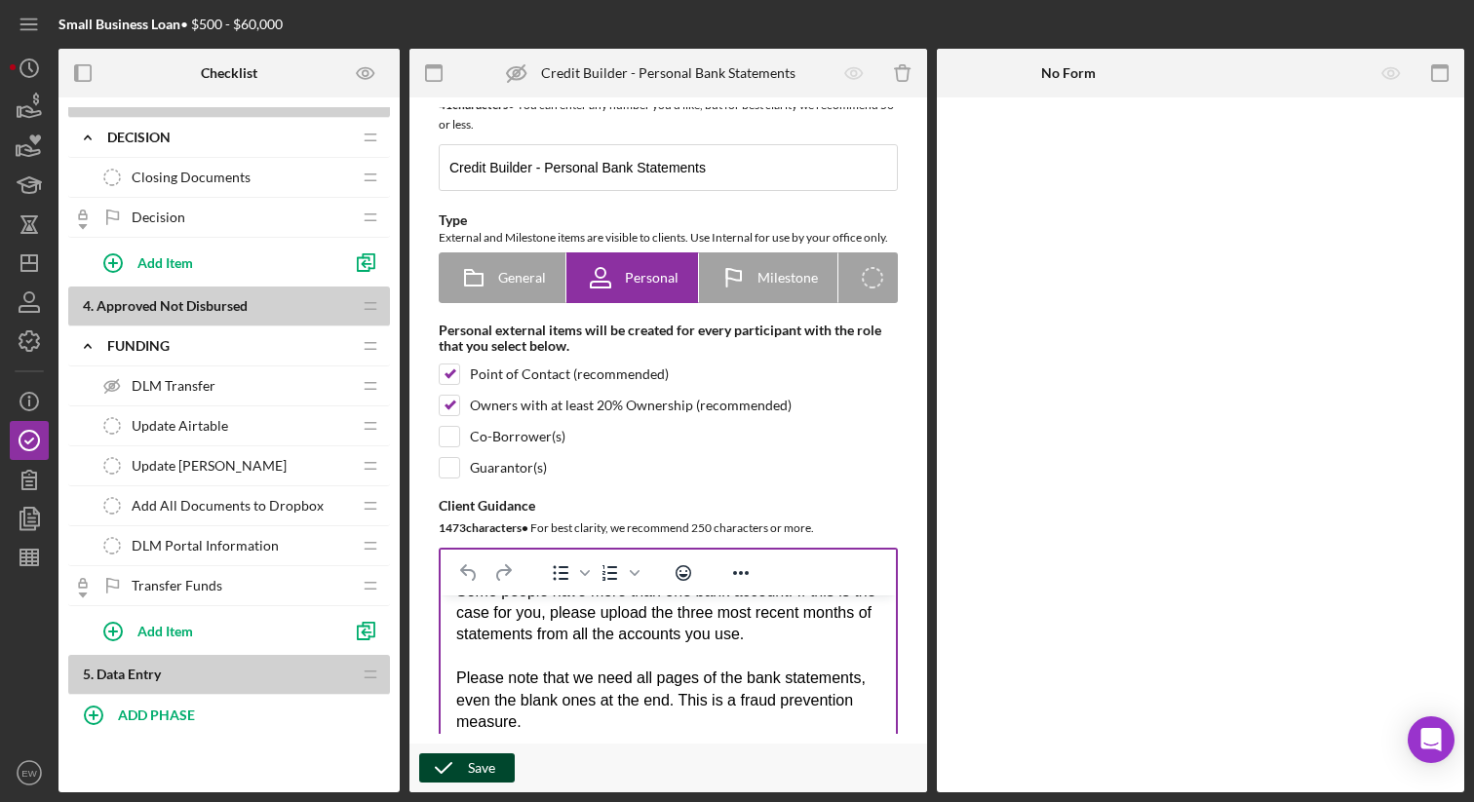
scroll to position [0, 0]
